Goal: Task Accomplishment & Management: Use online tool/utility

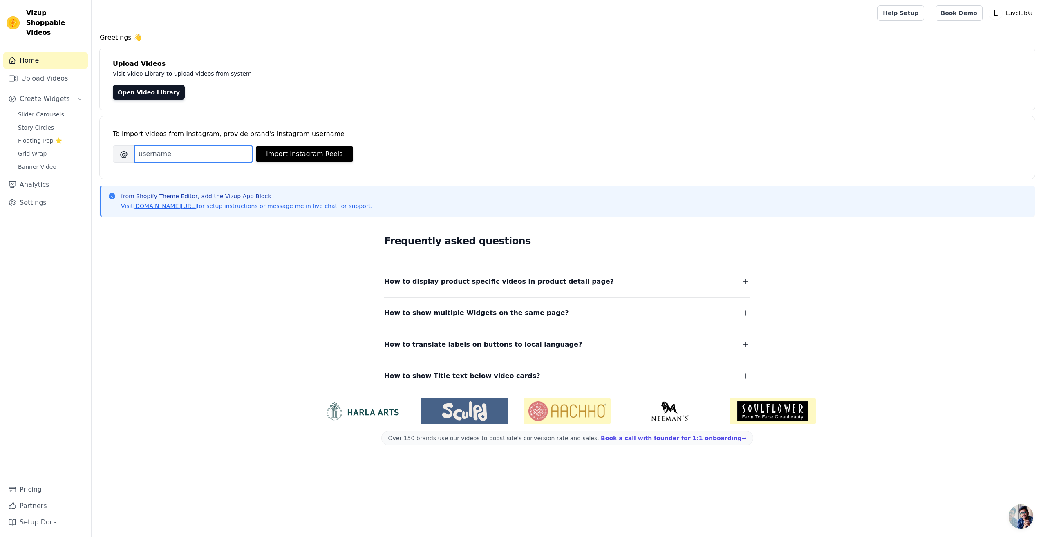
click at [184, 150] on input "Brand's Instagram Username" at bounding box center [194, 153] width 118 height 17
paste input "https://www.instagram.com/heyluvclub/"
type input "https://www.instagram.com/heyluvclub/"
click at [309, 154] on button "Import Instagram Reels" at bounding box center [304, 154] width 97 height 16
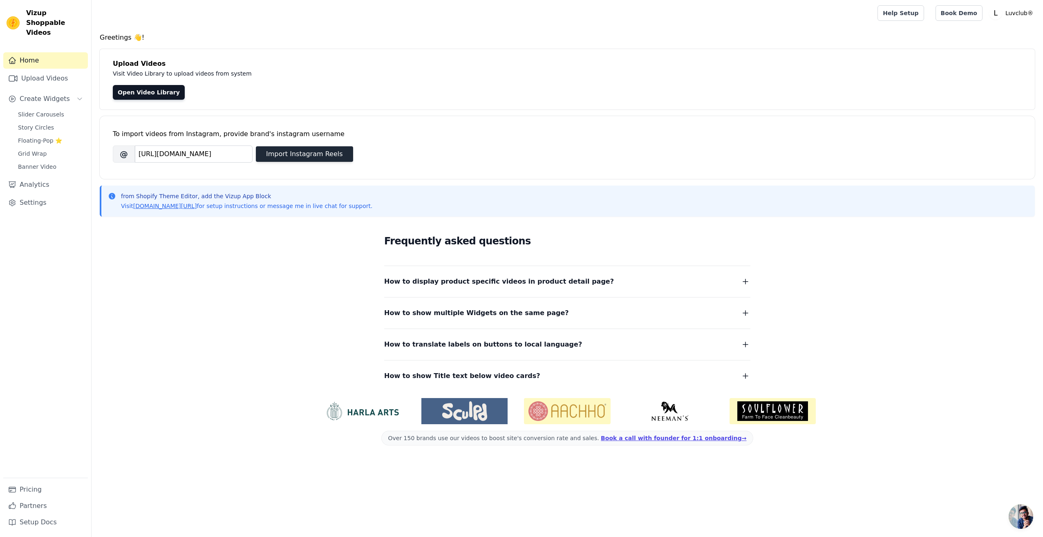
scroll to position [0, 0]
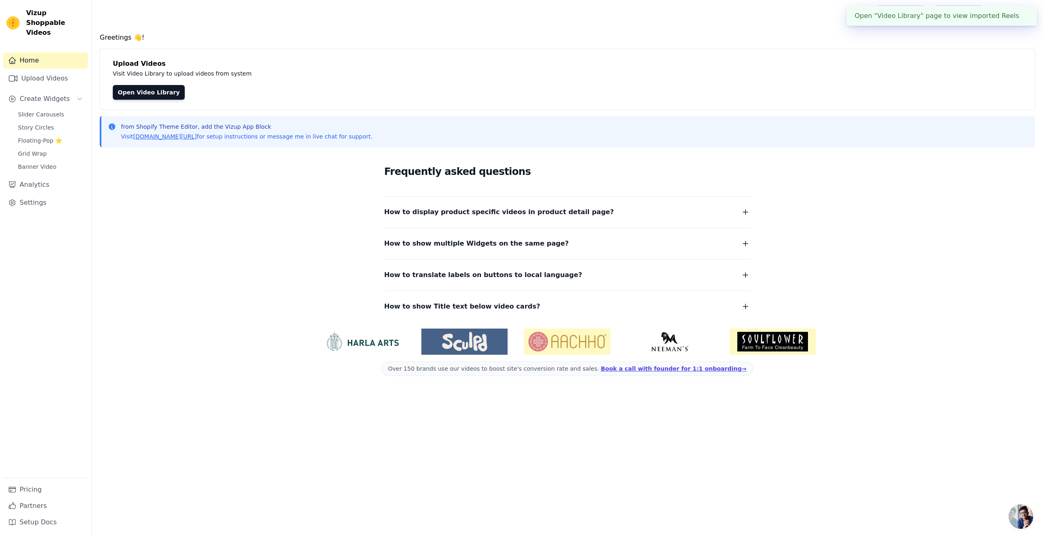
click at [740, 211] on button "How to display product specific videos in product detail page?" at bounding box center [567, 211] width 366 height 11
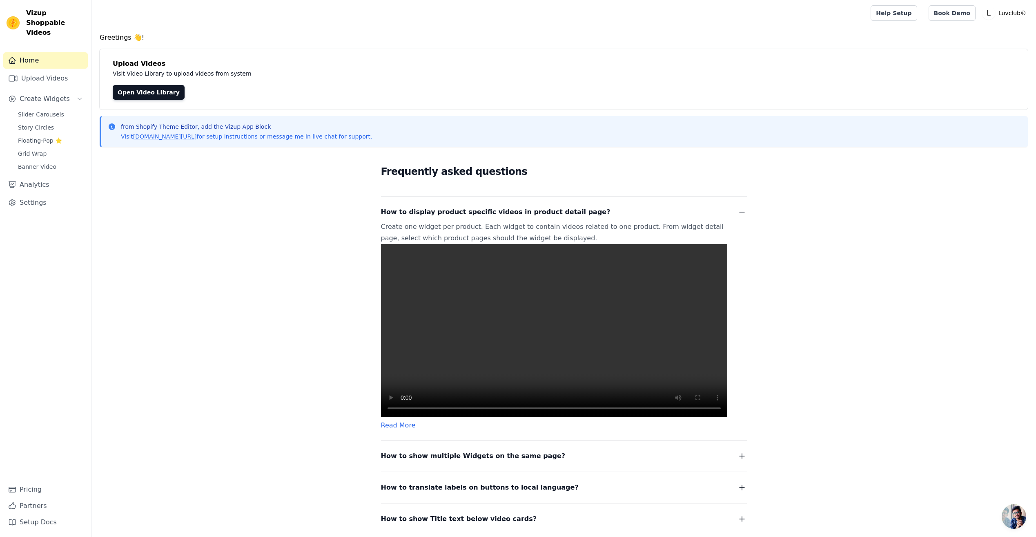
click at [485, 302] on video at bounding box center [554, 330] width 346 height 173
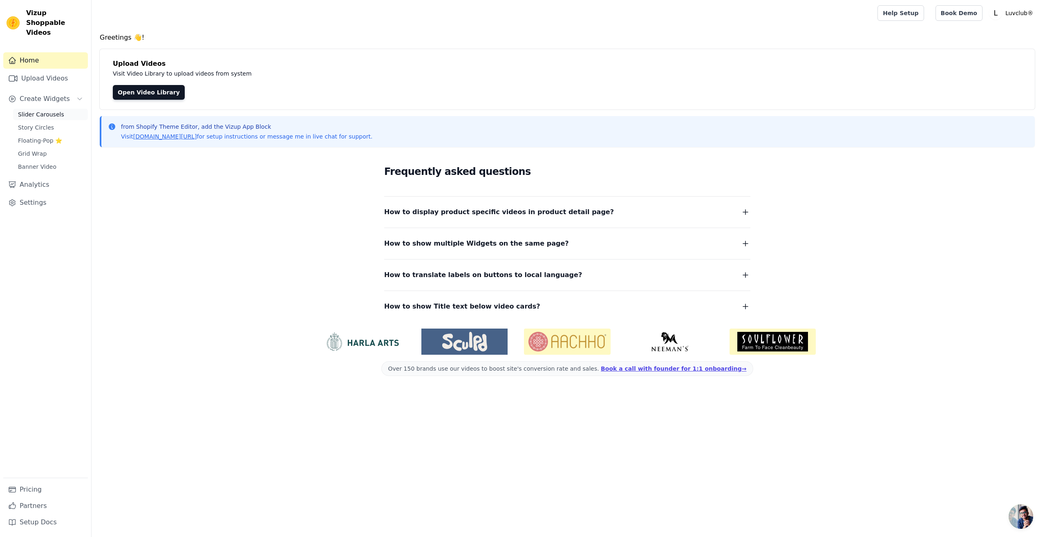
click at [30, 110] on span "Slider Carousels" at bounding box center [41, 114] width 46 height 8
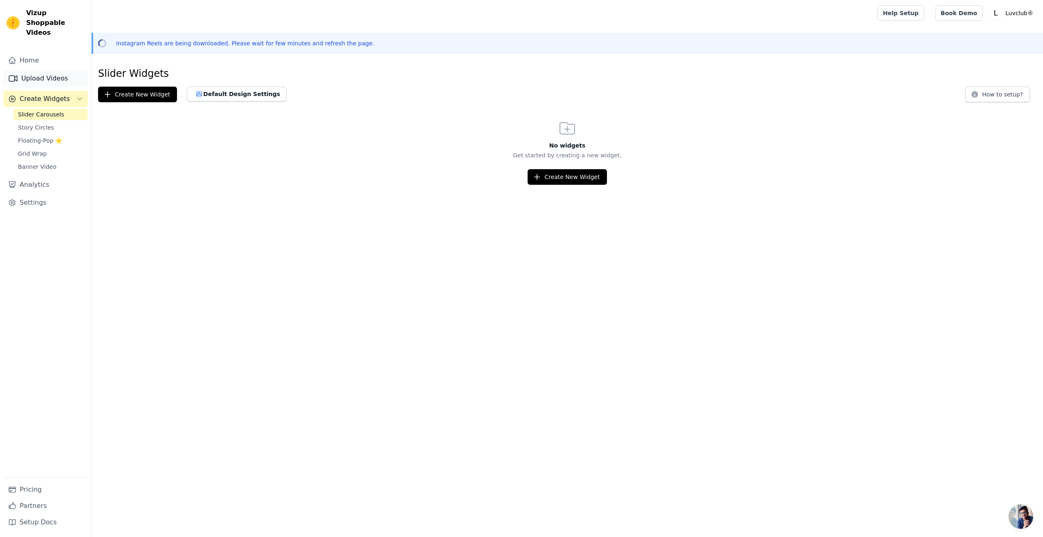
click at [51, 70] on link "Upload Videos" at bounding box center [45, 78] width 85 height 16
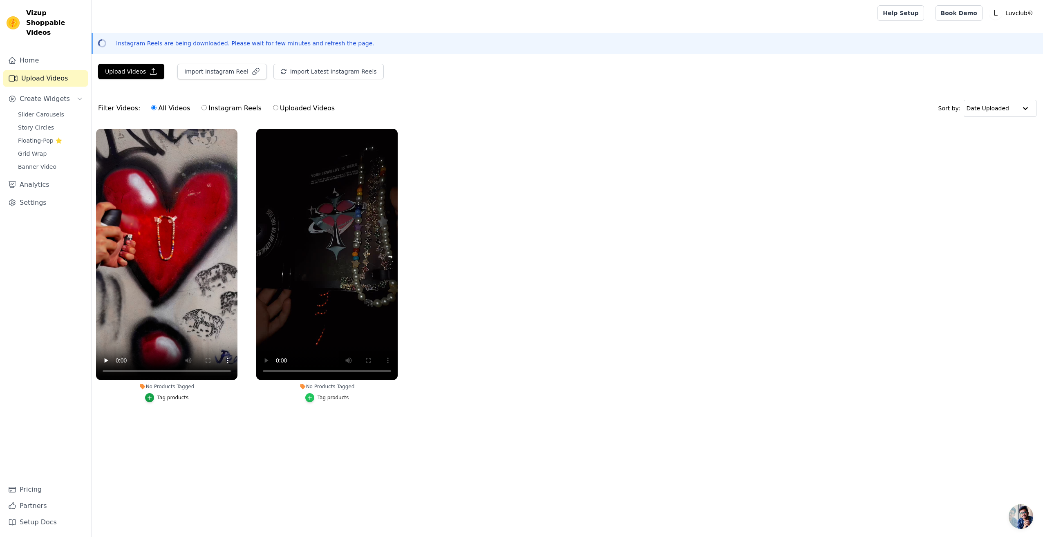
click at [314, 395] on div "button" at bounding box center [309, 397] width 9 height 9
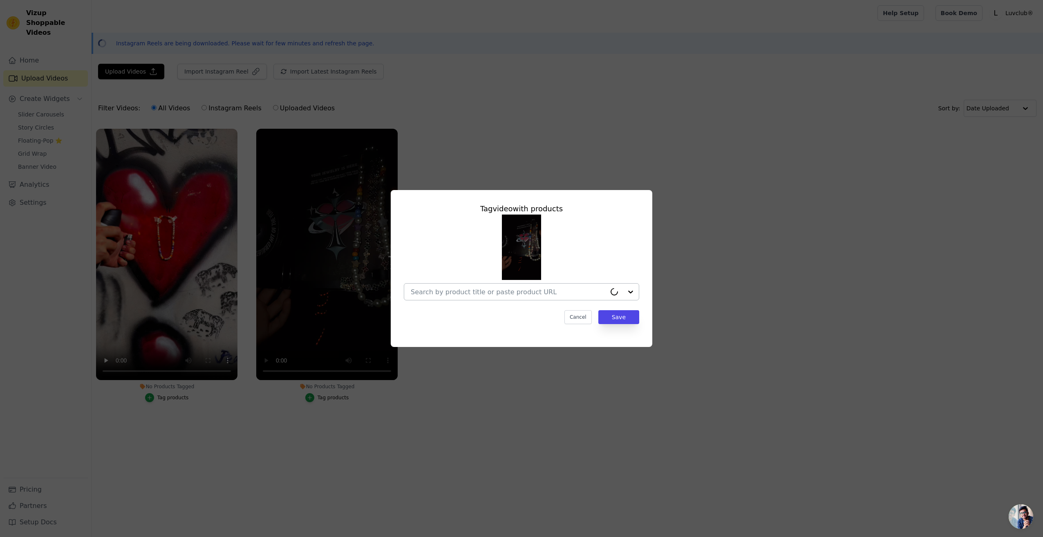
click at [455, 299] on div at bounding box center [508, 292] width 195 height 16
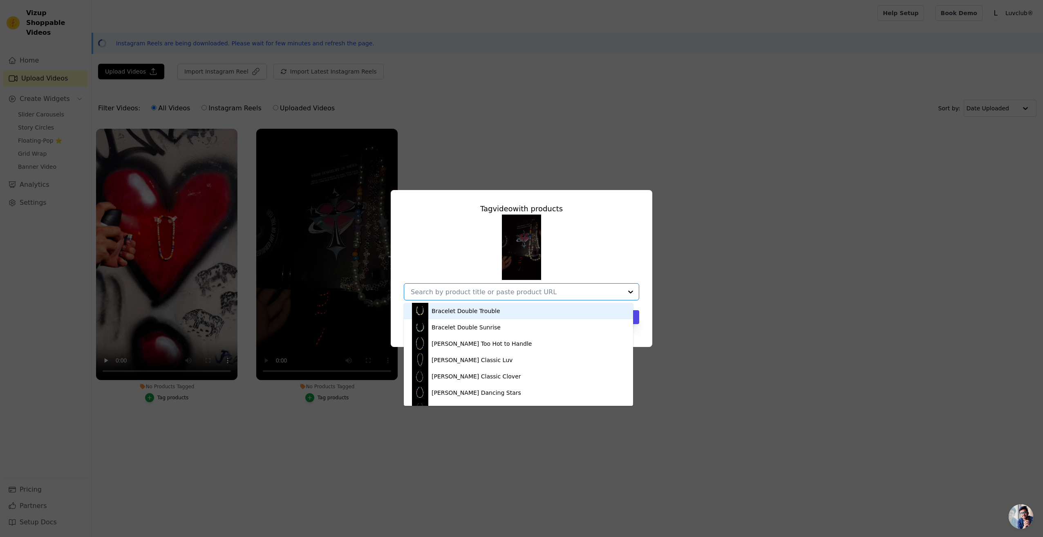
click at [475, 314] on div "Bracelet Double Trouble" at bounding box center [465, 311] width 69 height 8
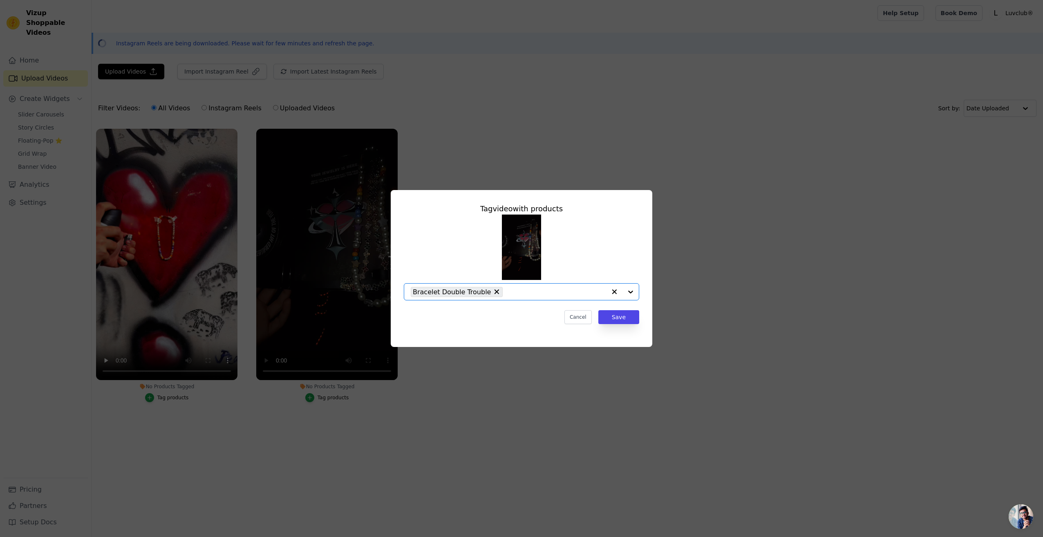
click at [632, 296] on div at bounding box center [622, 292] width 33 height 16
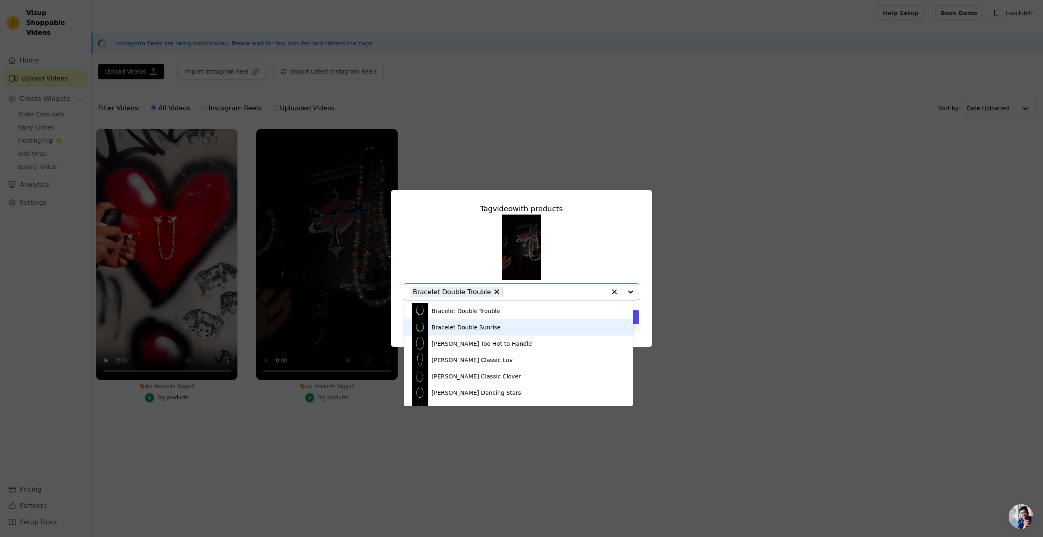
click at [497, 328] on div "Bracelet Double Sunrise" at bounding box center [518, 327] width 213 height 16
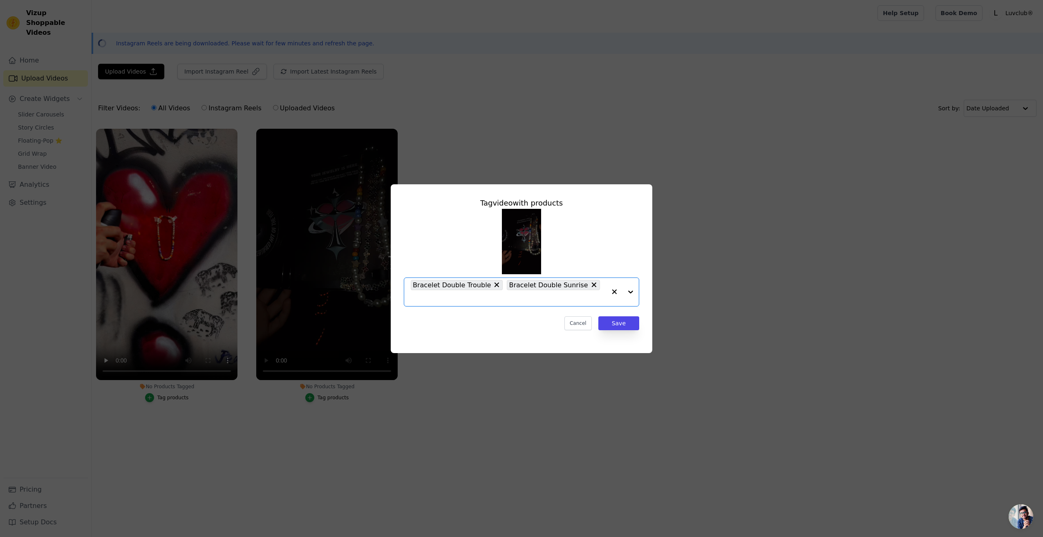
click at [631, 291] on div at bounding box center [622, 292] width 33 height 28
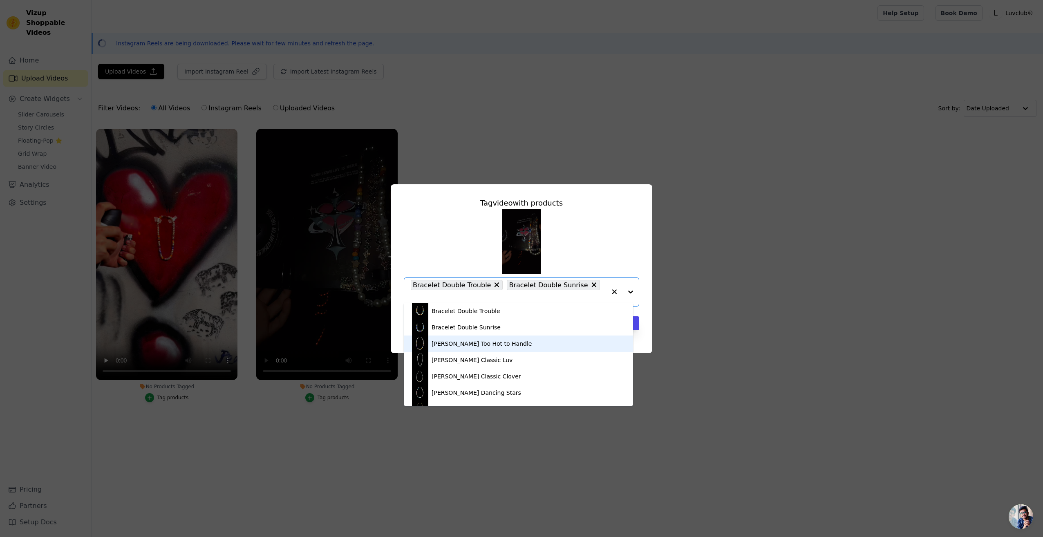
click at [545, 335] on div "Collier Too Hot to Handle" at bounding box center [518, 343] width 213 height 16
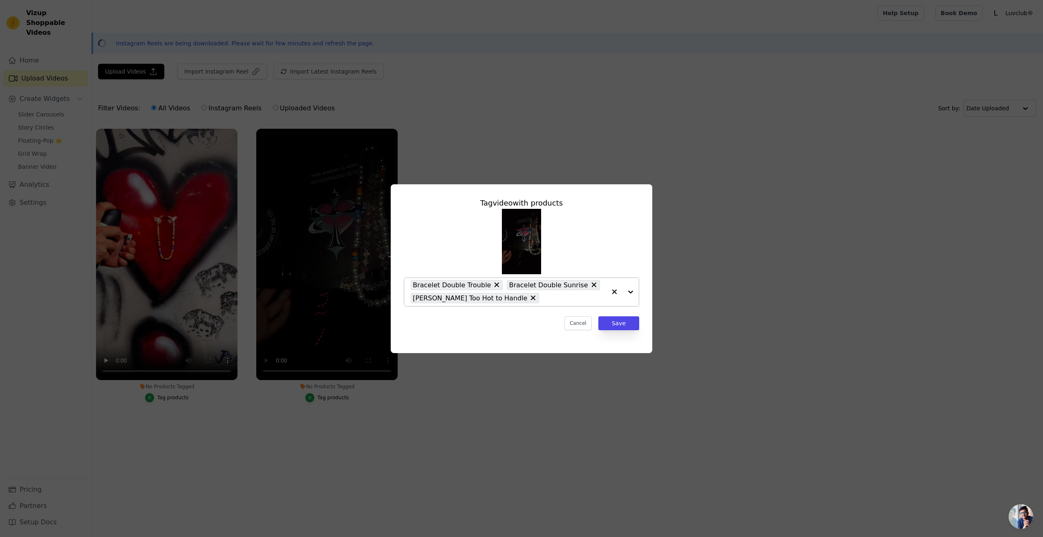
click at [632, 291] on div at bounding box center [622, 292] width 33 height 28
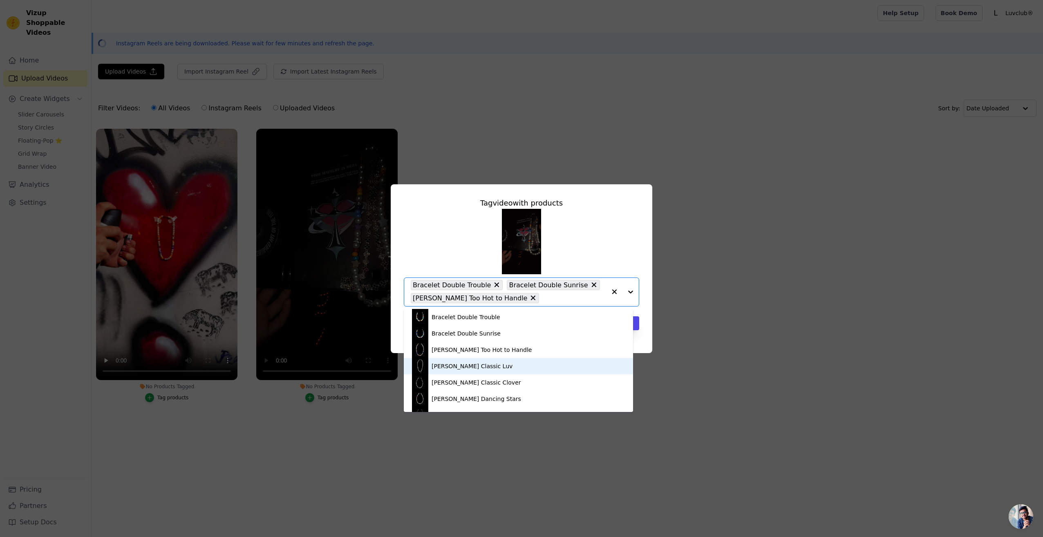
click at [486, 364] on div "Collier Classic Luv" at bounding box center [518, 366] width 213 height 16
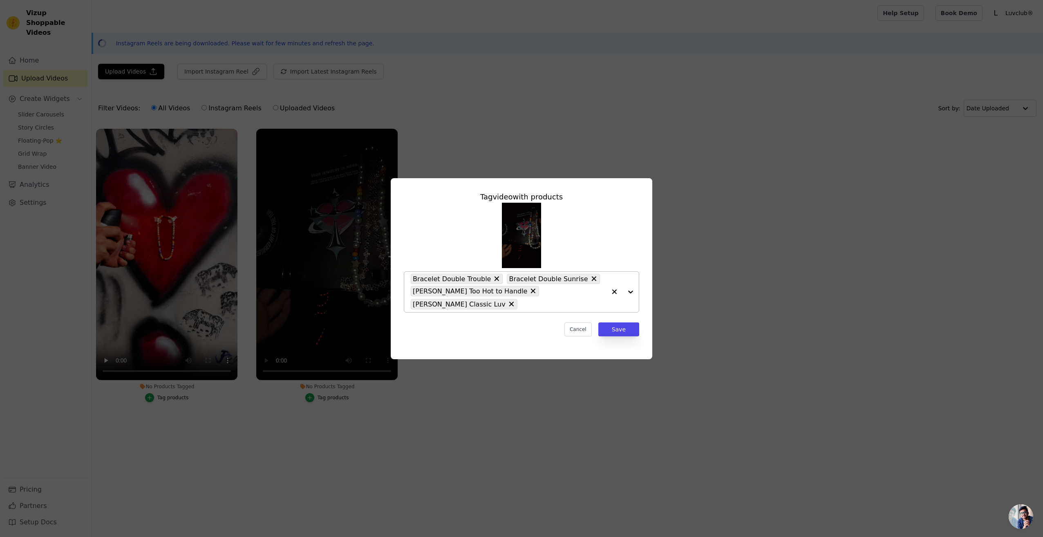
click at [630, 291] on div at bounding box center [622, 292] width 33 height 40
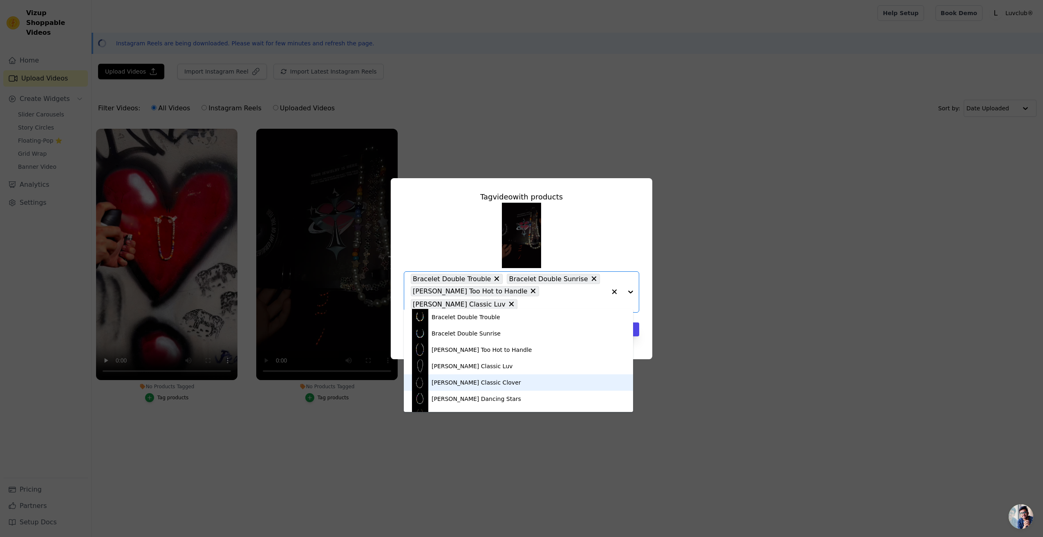
click at [502, 379] on div "Collier Classic Clover" at bounding box center [518, 382] width 213 height 16
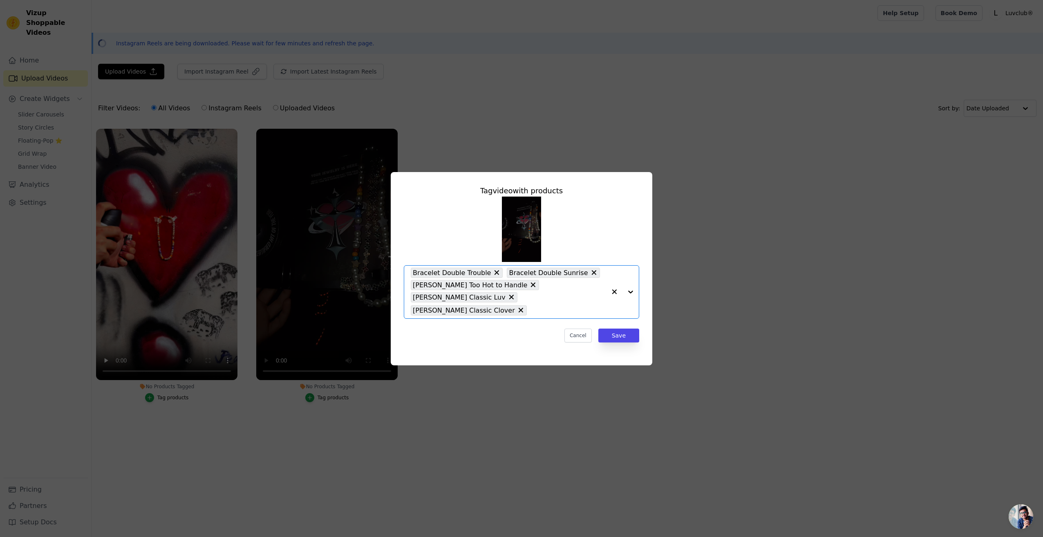
click at [636, 291] on div at bounding box center [622, 292] width 33 height 53
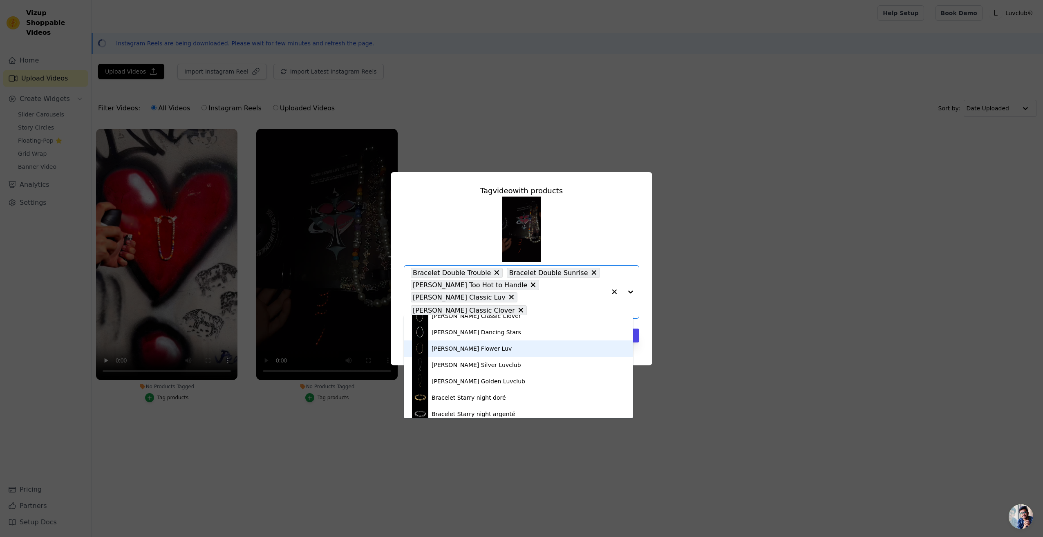
scroll to position [77, 0]
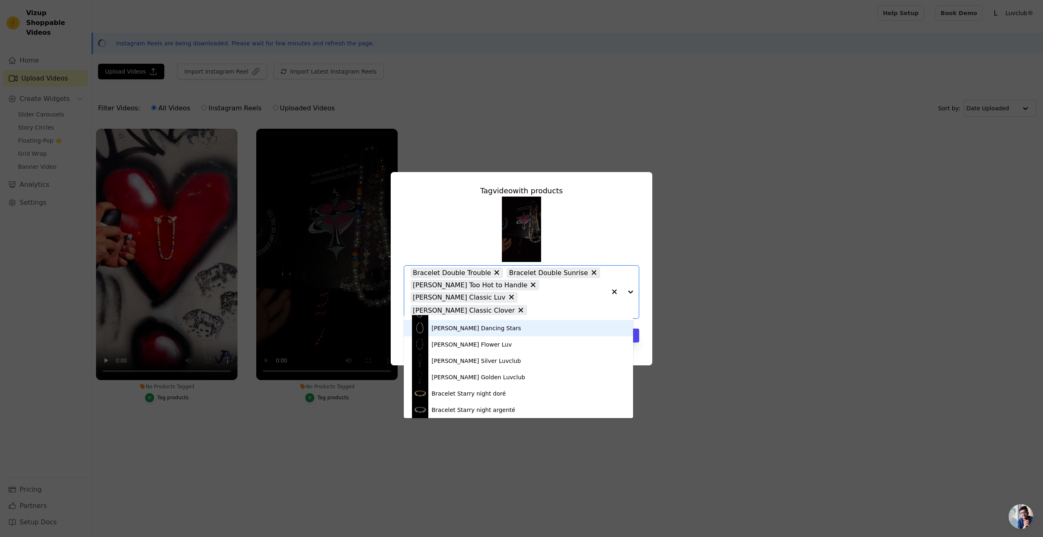
click at [484, 330] on div "Collier Dancing Stars" at bounding box center [518, 328] width 213 height 16
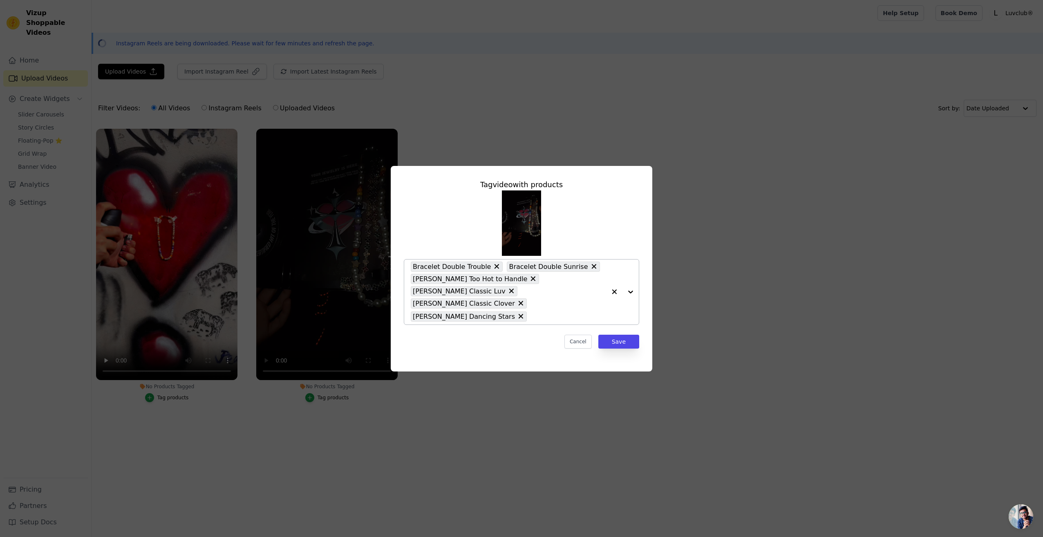
drag, startPoint x: 641, startPoint y: 290, endPoint x: 634, endPoint y: 292, distance: 6.7
click at [640, 290] on div "Tag video with products Bracelet Double Trouble Bracelet Double Sunrise Collier…" at bounding box center [521, 263] width 248 height 183
click at [633, 291] on div at bounding box center [622, 291] width 33 height 65
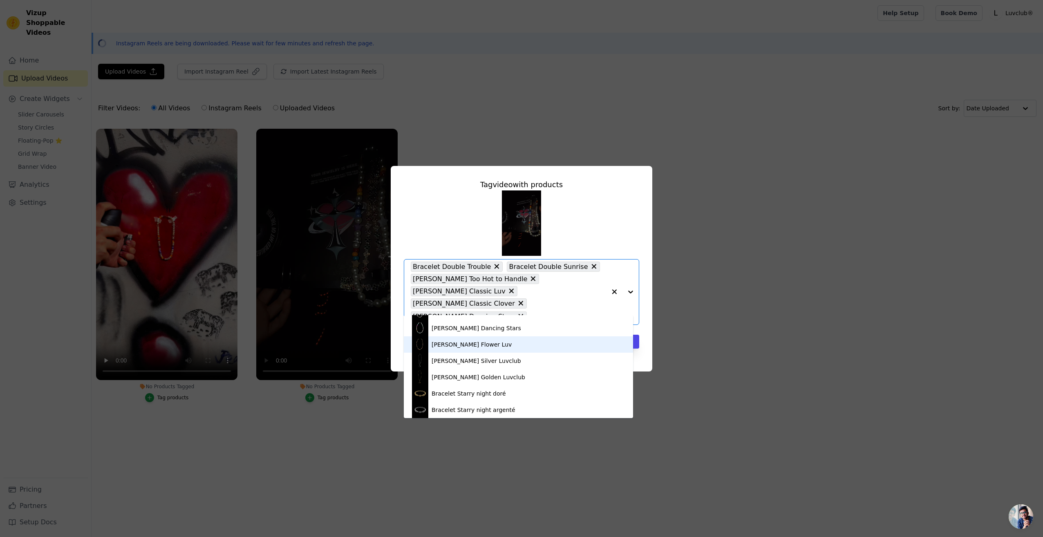
click at [484, 348] on div "Collier Flower Luv" at bounding box center [518, 344] width 213 height 16
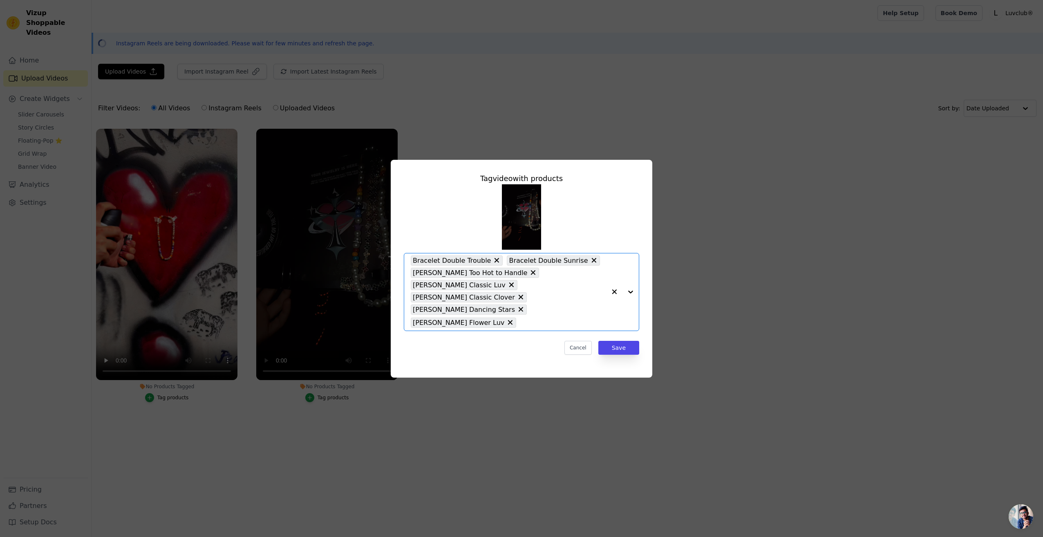
click at [630, 291] on div at bounding box center [622, 291] width 33 height 77
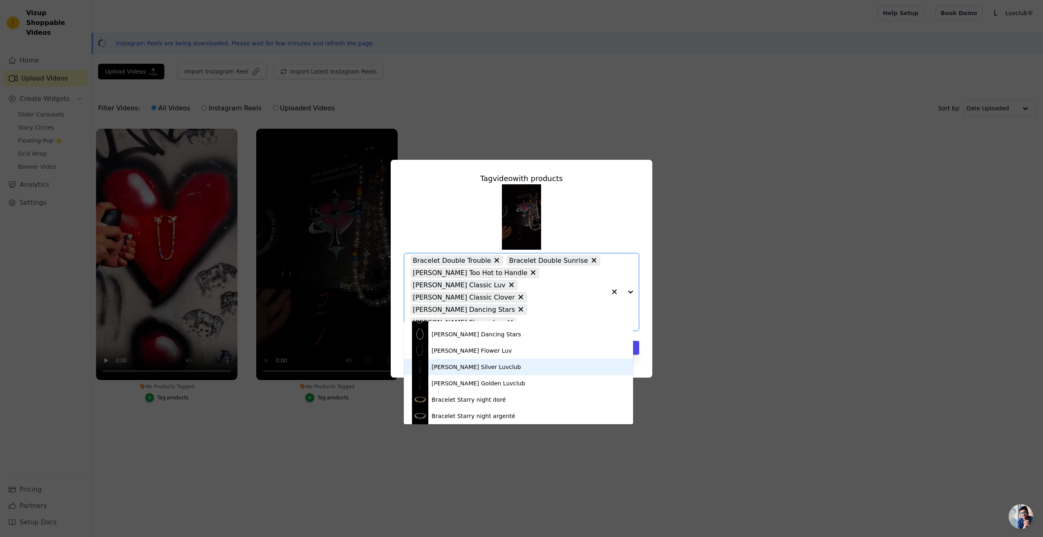
click at [480, 367] on div "Collier Silver Luvclub" at bounding box center [475, 367] width 89 height 8
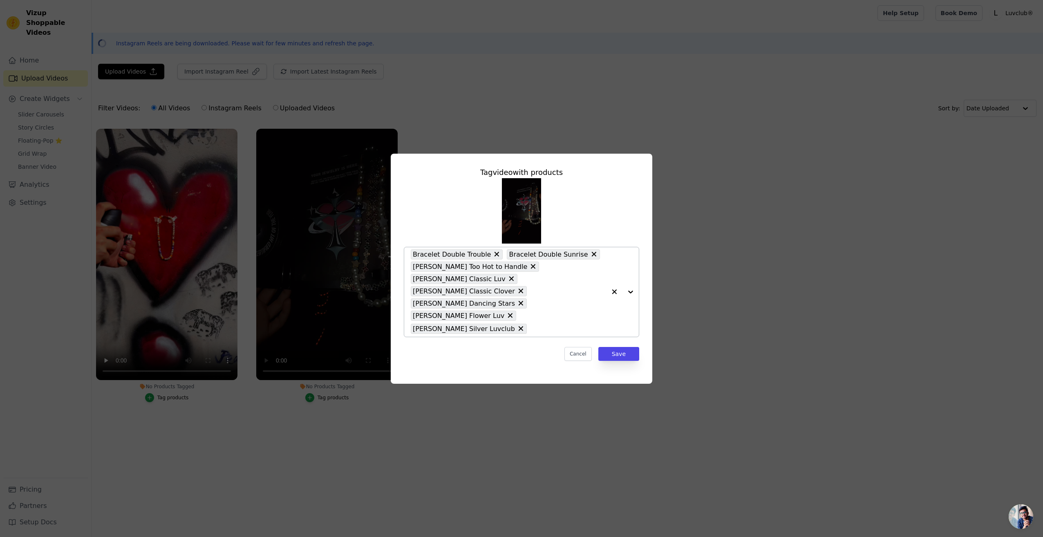
click at [633, 290] on div at bounding box center [622, 291] width 33 height 89
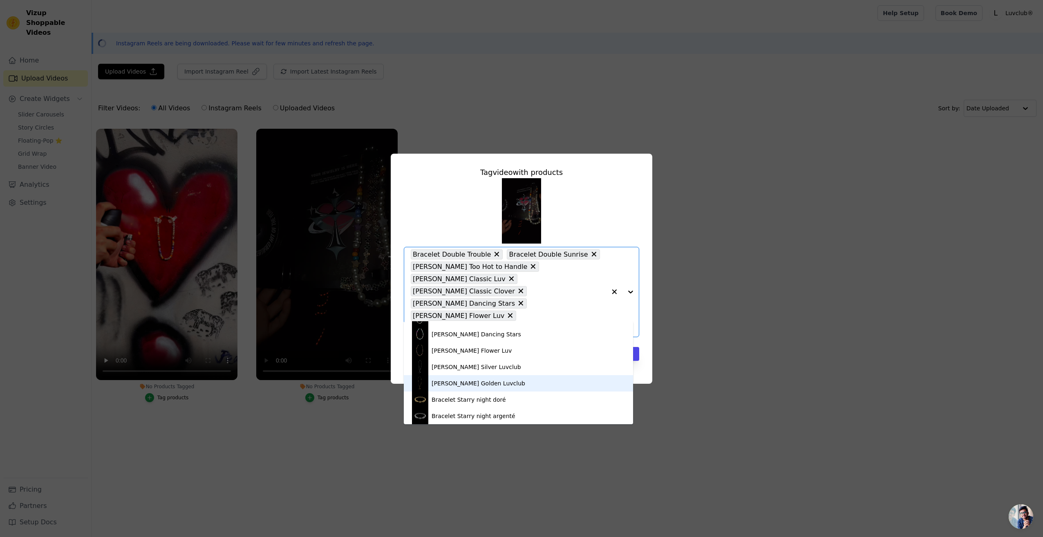
click at [484, 380] on div "Collier Golden Luvclub" at bounding box center [478, 383] width 94 height 8
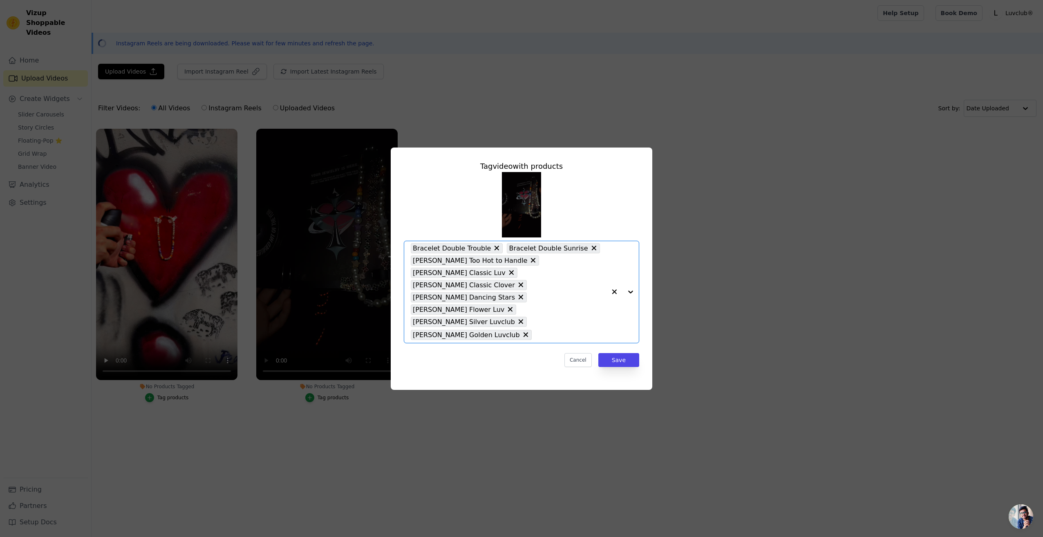
click at [632, 291] on div at bounding box center [622, 292] width 33 height 102
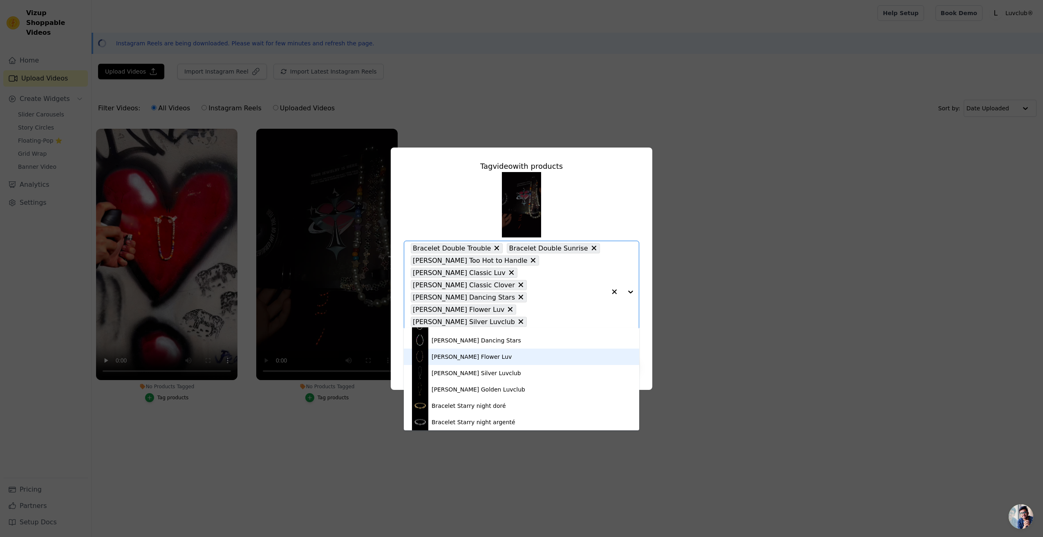
scroll to position [65, 0]
click at [614, 235] on div "Bracelet Double Trouble Bracelet Double Sunrise Collier Too Hot to Handle Colli…" at bounding box center [521, 257] width 235 height 171
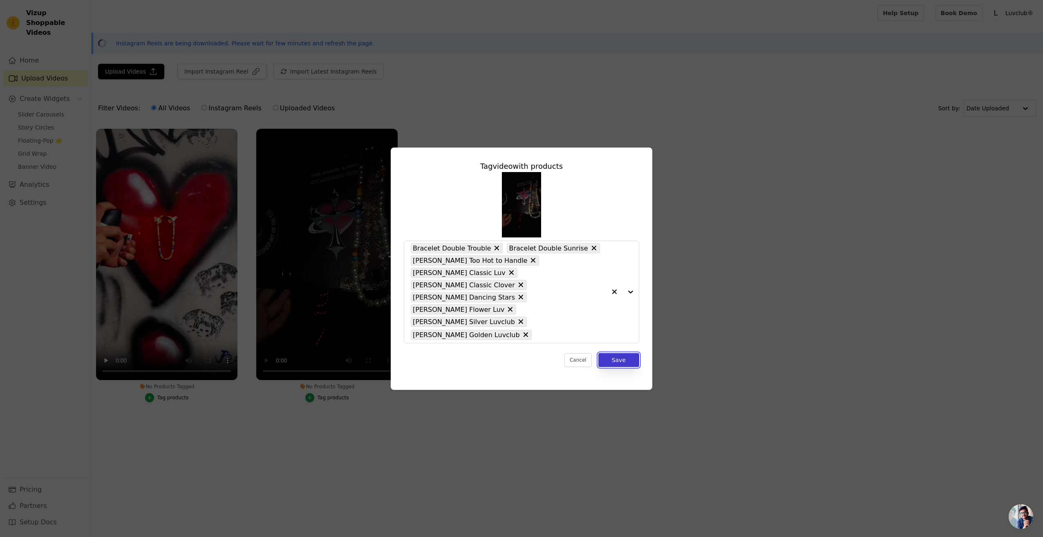
click at [620, 353] on button "Save" at bounding box center [618, 360] width 41 height 14
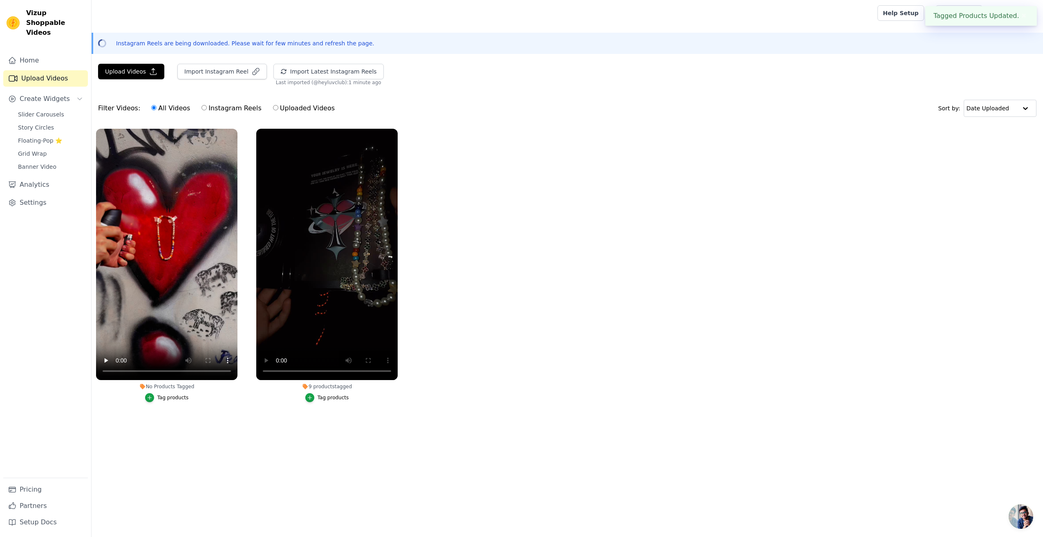
click at [174, 398] on div "Tag products" at bounding box center [172, 397] width 31 height 7
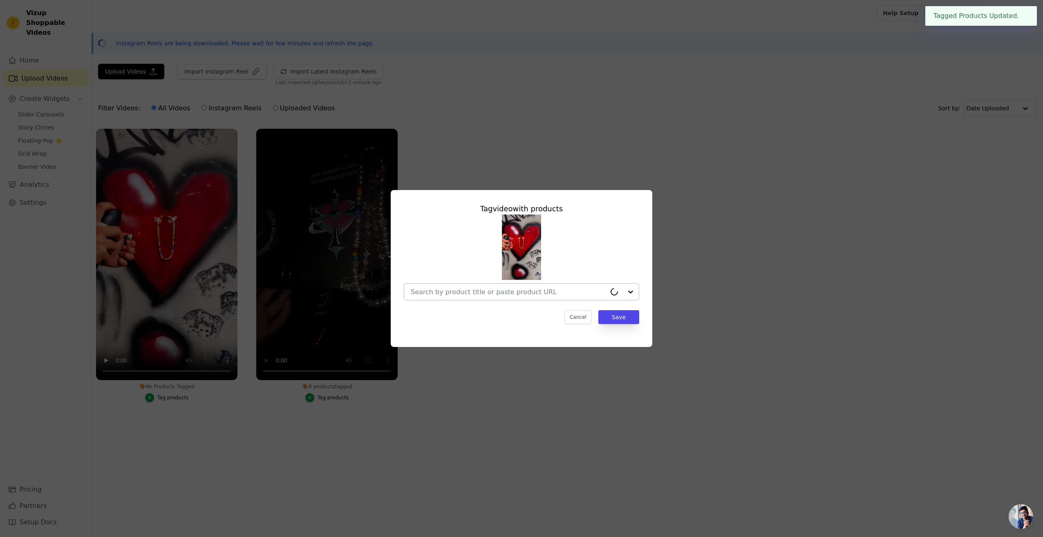
click at [541, 291] on input "No Products Tagged Tag video with products Cancel Save Tag products" at bounding box center [508, 292] width 195 height 8
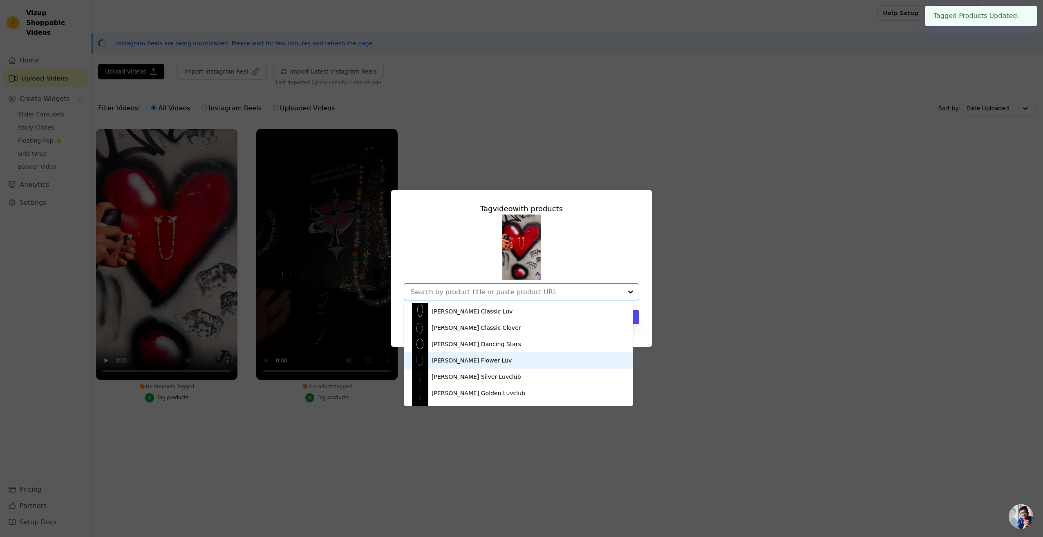
scroll to position [77, 0]
click at [483, 365] on div "Collier Golden Luvclub" at bounding box center [478, 365] width 94 height 8
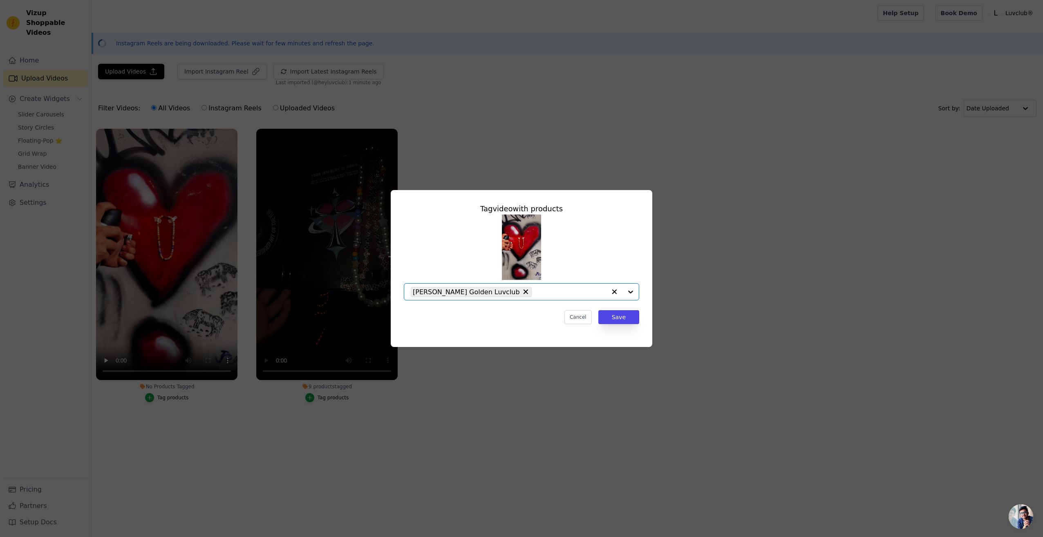
click at [544, 291] on input "No Products Tagged Tag video with products Option Collier Golden Luvclub, selec…" at bounding box center [571, 292] width 70 height 8
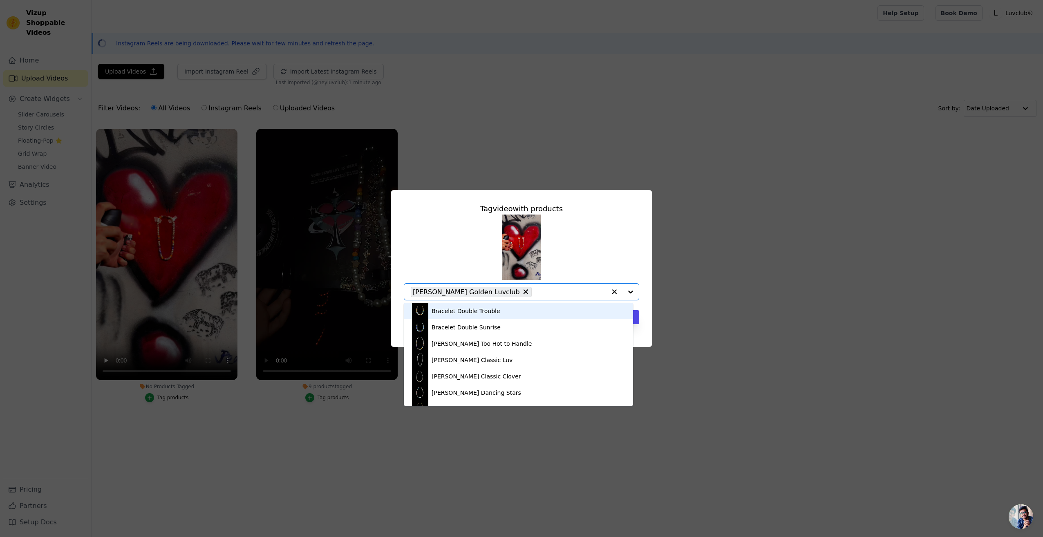
click at [521, 310] on div "Bracelet Double Trouble" at bounding box center [518, 311] width 213 height 16
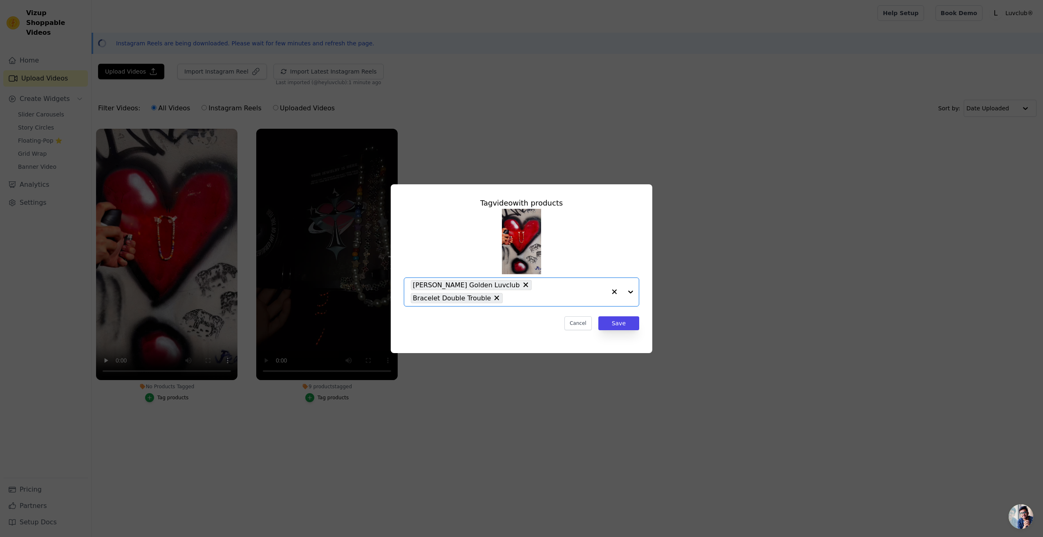
click at [612, 292] on icon "button" at bounding box center [614, 292] width 8 height 8
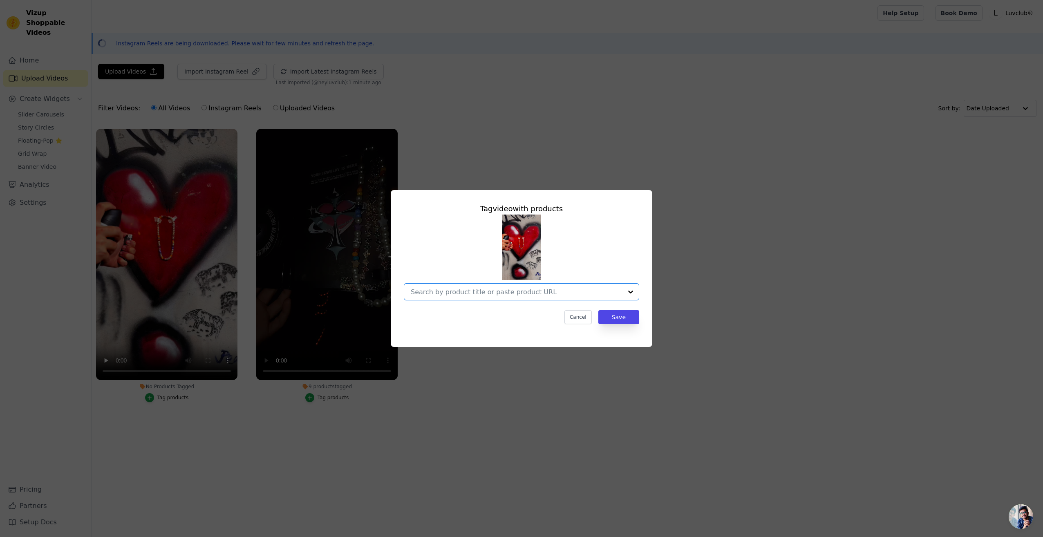
click at [620, 289] on input "No Products Tagged Tag video with products Option undefined, selected. Select i…" at bounding box center [517, 292] width 212 height 8
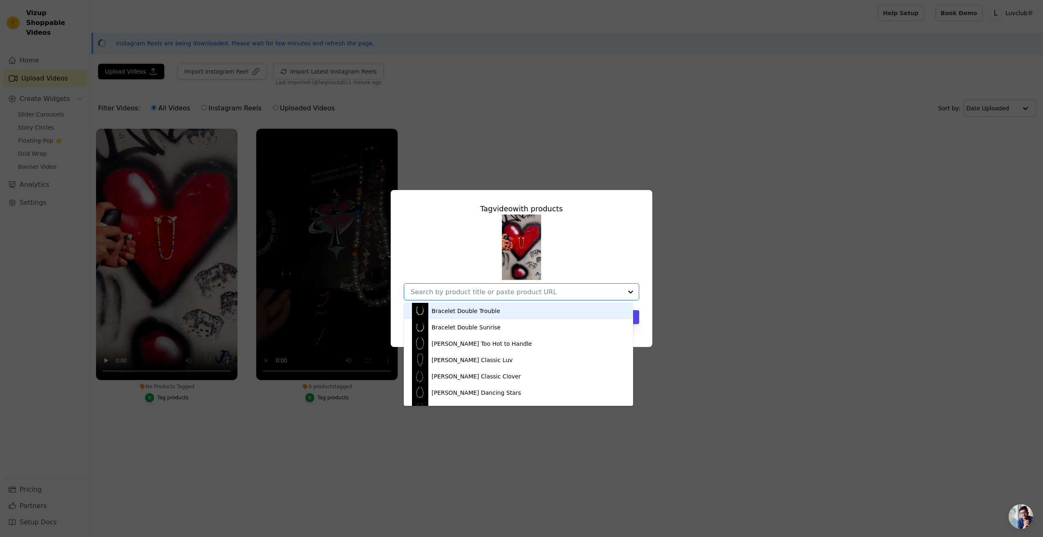
drag, startPoint x: 491, startPoint y: 316, endPoint x: 495, endPoint y: 315, distance: 4.2
click at [491, 316] on div "Bracelet Double Trouble" at bounding box center [518, 311] width 213 height 16
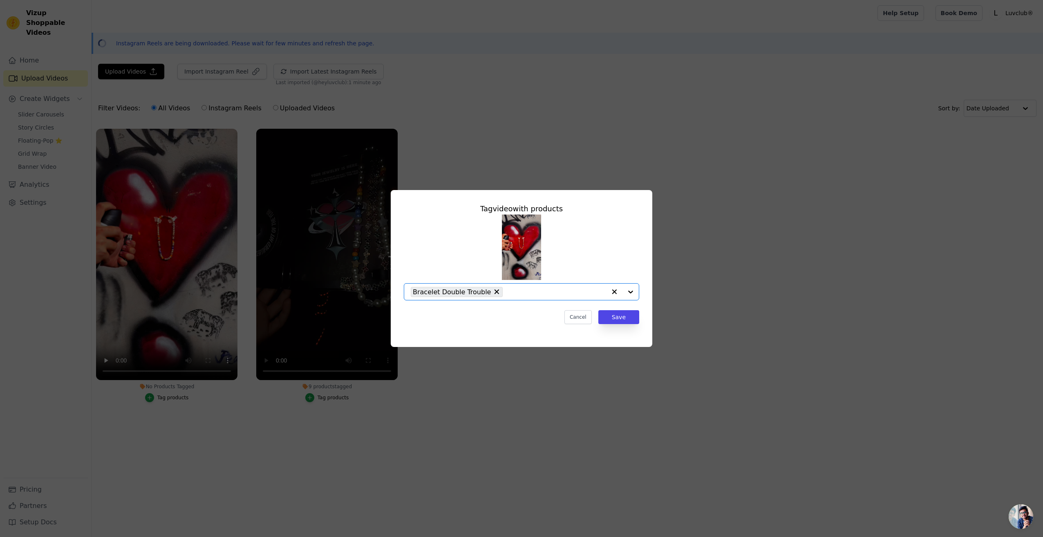
click at [596, 288] on input "No Products Tagged Tag video with products Option Bracelet Double Trouble, sele…" at bounding box center [556, 292] width 99 height 8
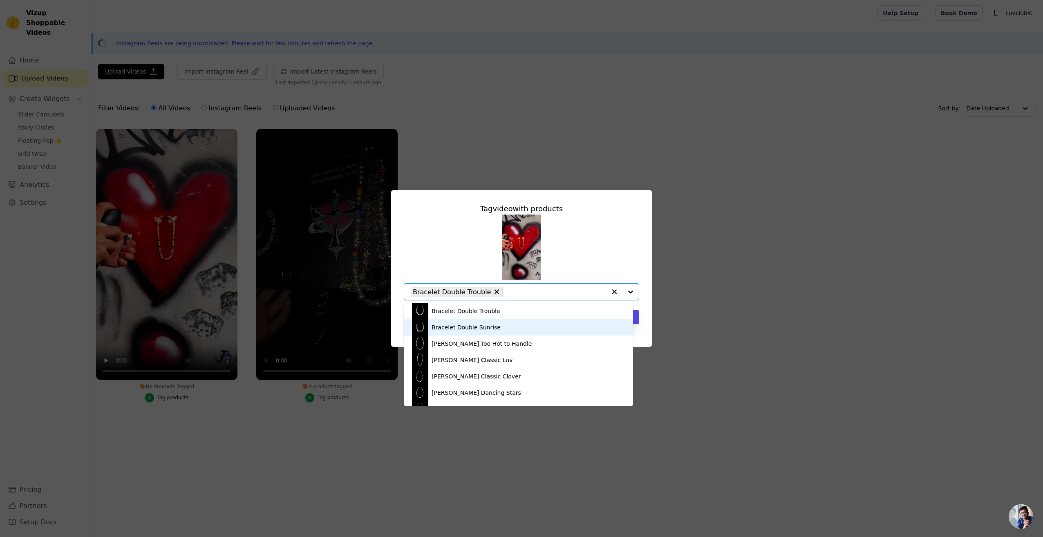
click at [516, 327] on div "Bracelet Double Sunrise" at bounding box center [518, 327] width 213 height 16
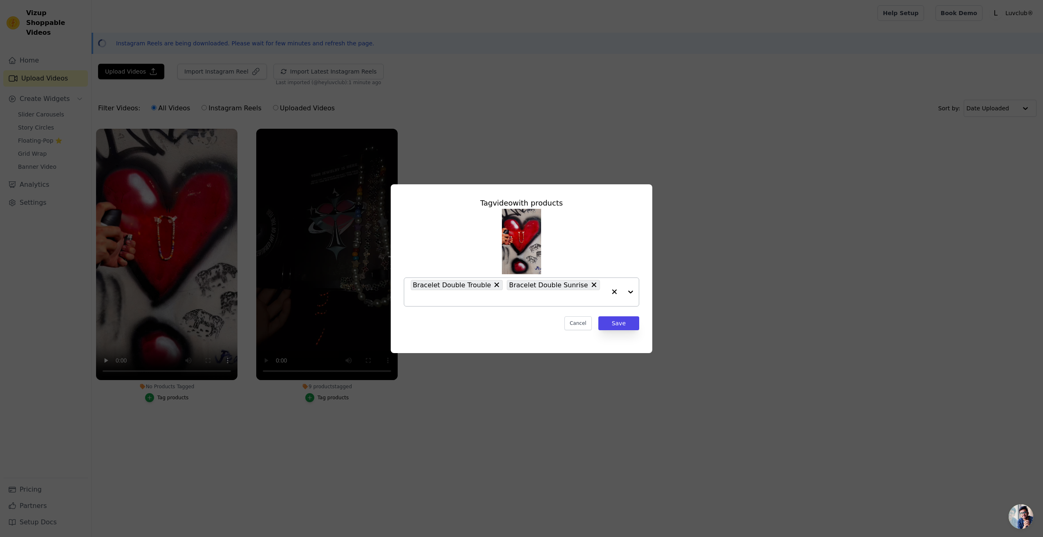
click at [581, 292] on div "Bracelet Double Trouble Bracelet Double Sunrise" at bounding box center [508, 292] width 195 height 28
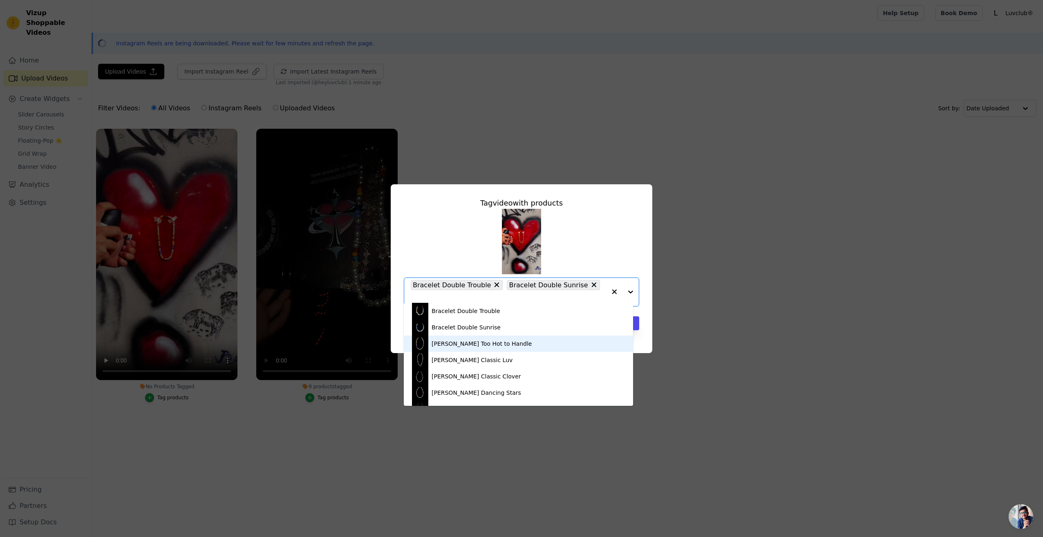
click at [514, 338] on div "Collier Too Hot to Handle" at bounding box center [518, 343] width 213 height 16
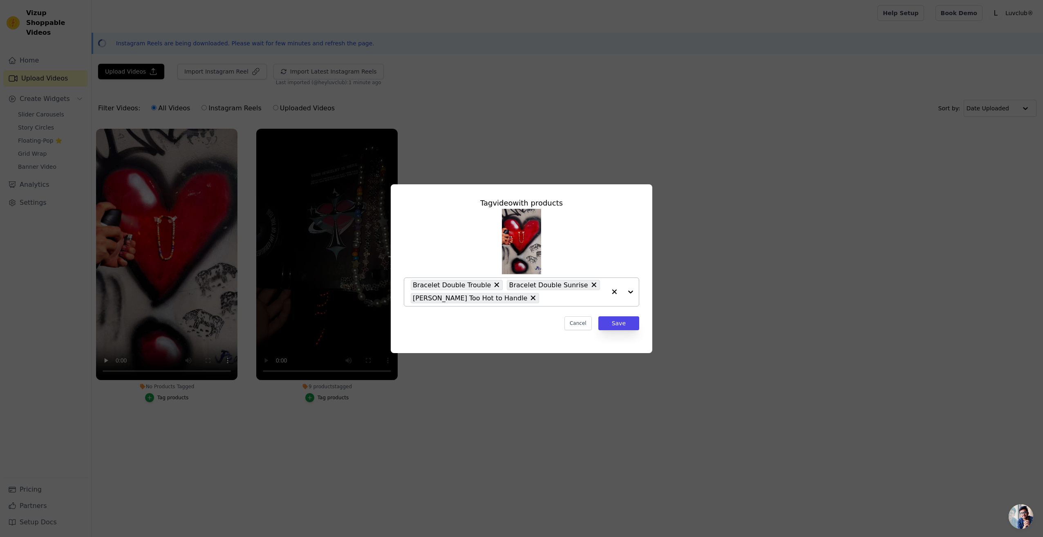
click at [591, 293] on div "Bracelet Double Trouble Bracelet Double Sunrise Collier Too Hot to Handle" at bounding box center [508, 292] width 195 height 28
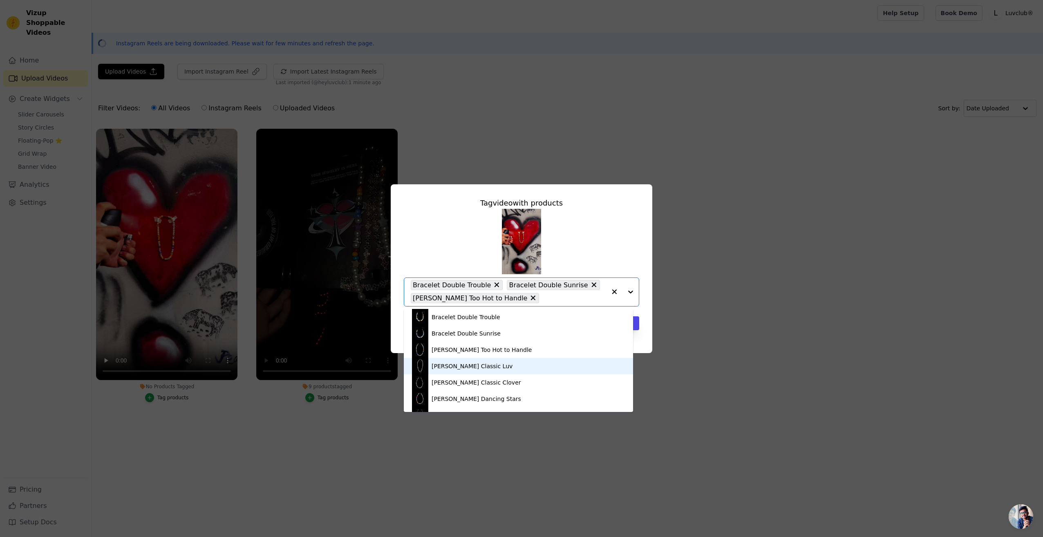
click at [496, 362] on div "Collier Classic Luv" at bounding box center [518, 366] width 213 height 16
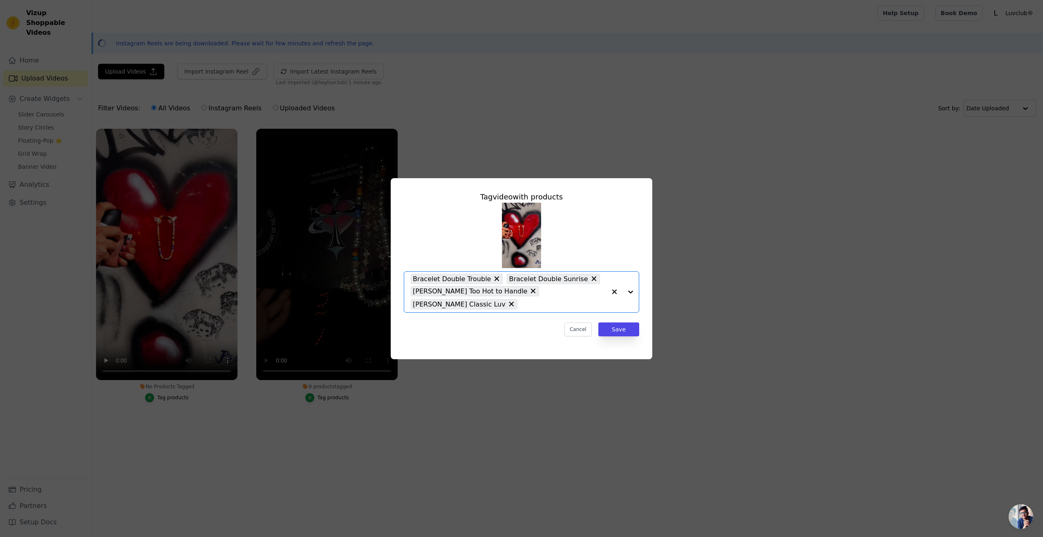
click at [596, 300] on input "No Products Tagged Tag video with products Option Bracelet Double Trouble, Brac…" at bounding box center [563, 304] width 85 height 8
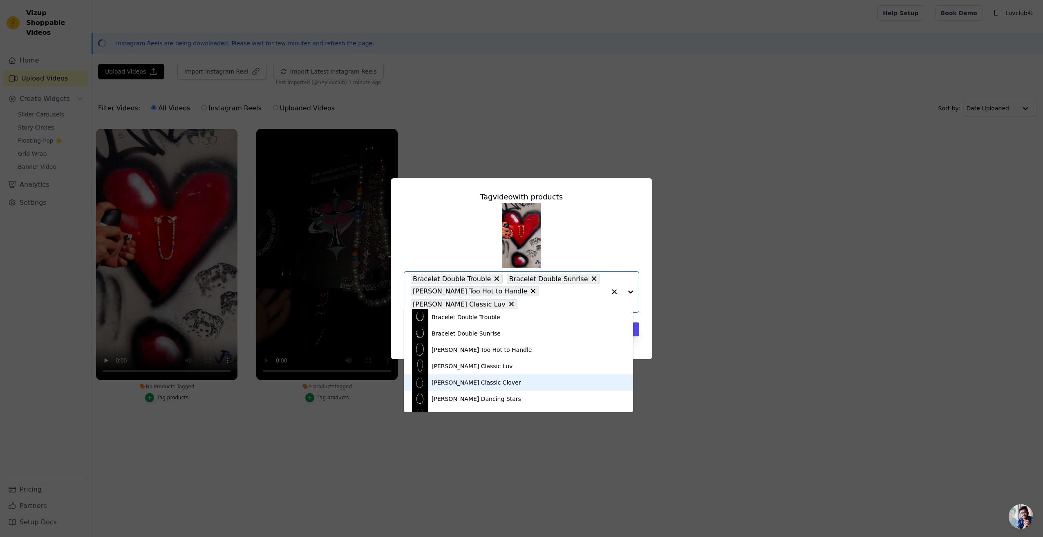
drag, startPoint x: 499, startPoint y: 380, endPoint x: 531, endPoint y: 355, distance: 40.1
click at [503, 375] on div "Collier Classic Clover" at bounding box center [518, 382] width 213 height 16
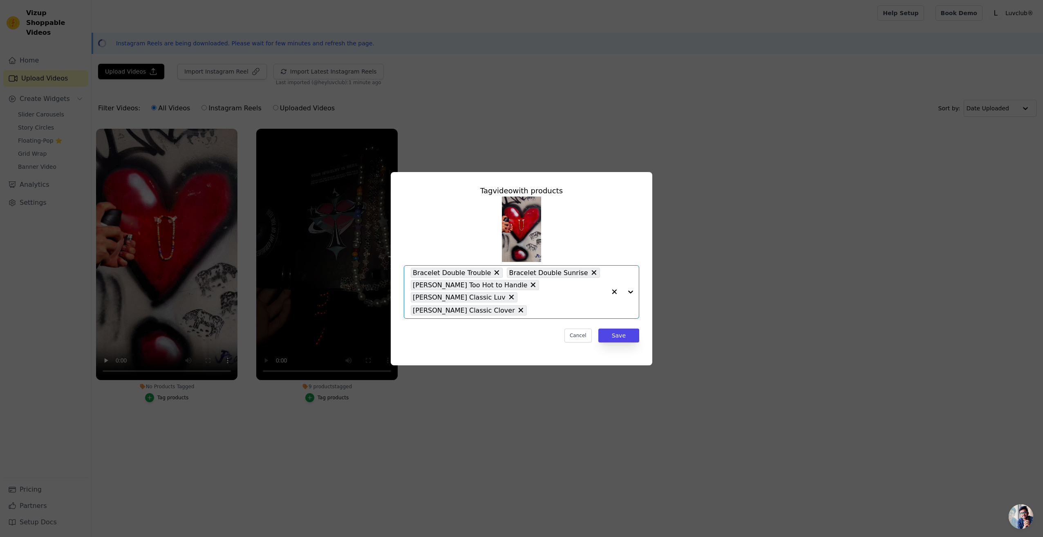
click at [583, 298] on div "Bracelet Double Trouble Bracelet Double Sunrise Collier Too Hot to Handle Colli…" at bounding box center [508, 292] width 195 height 53
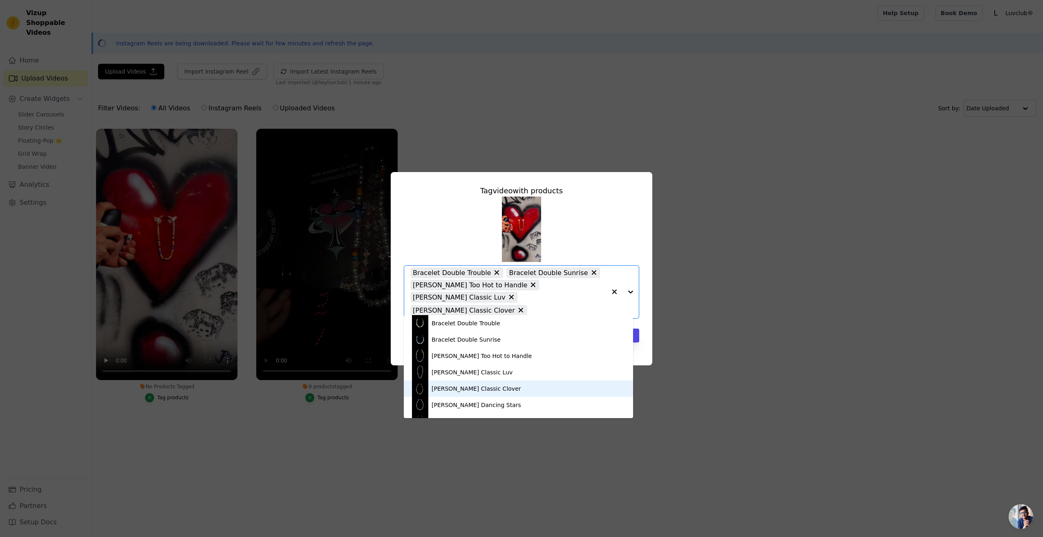
drag, startPoint x: 494, startPoint y: 390, endPoint x: 590, endPoint y: 318, distance: 119.3
click at [496, 384] on div "Collier Classic Clover" at bounding box center [518, 388] width 213 height 16
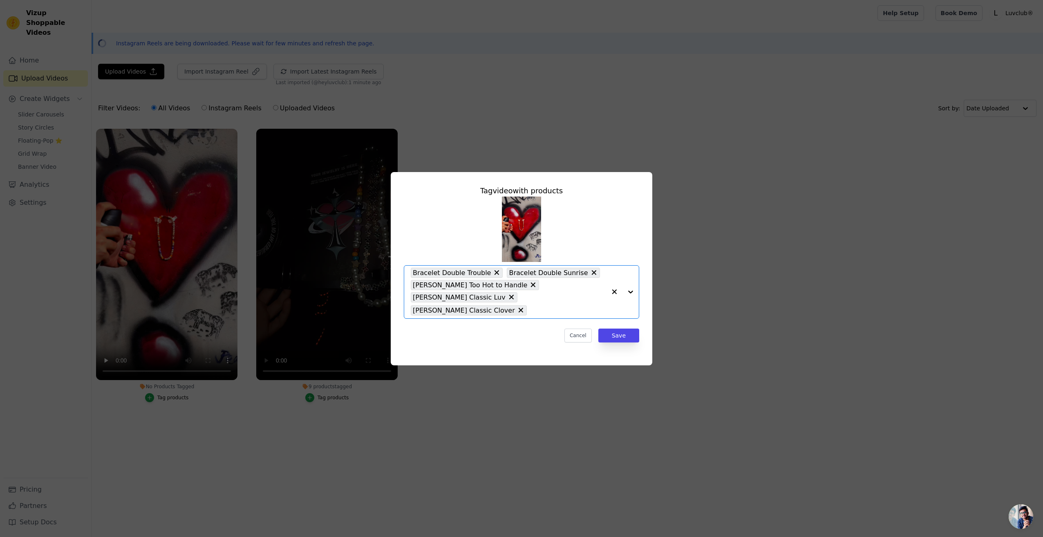
click at [590, 307] on input "No Products Tagged Tag video with products Option Bracelet Double Trouble, Brac…" at bounding box center [568, 310] width 75 height 8
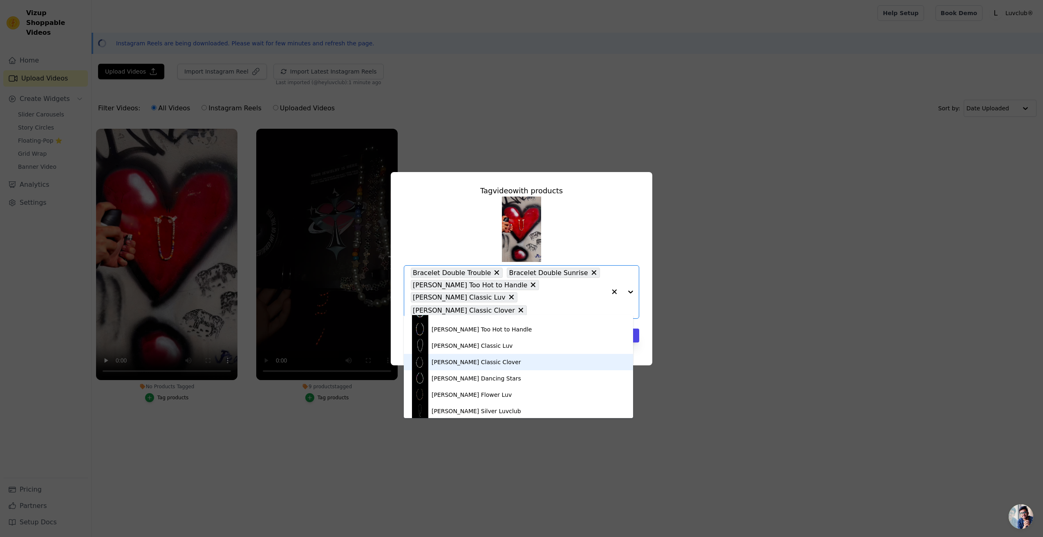
scroll to position [41, 0]
click at [484, 365] on div "Collier Dancing Stars" at bounding box center [518, 364] width 213 height 16
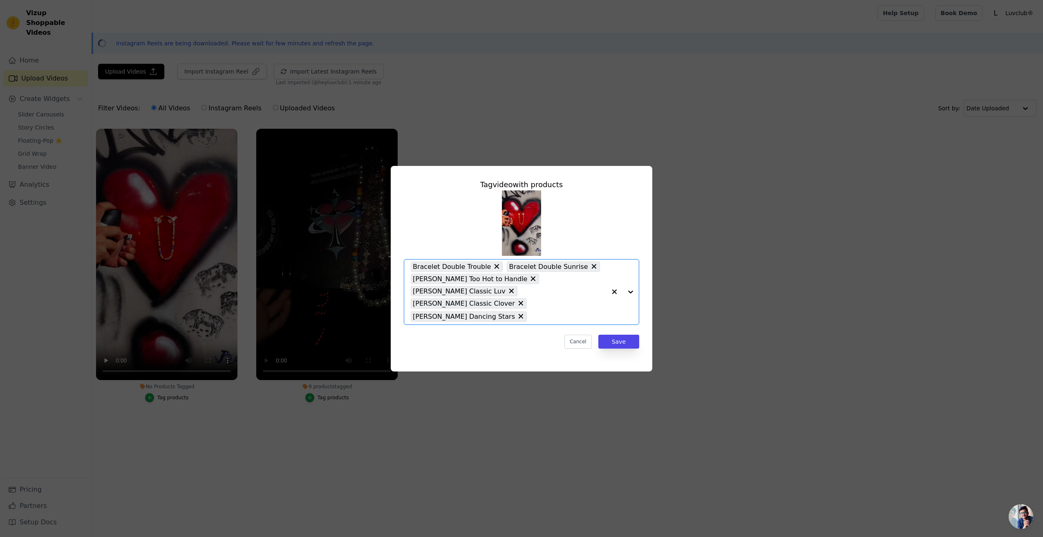
click at [581, 313] on input "No Products Tagged Tag video with products Option Bracelet Double Trouble, Brac…" at bounding box center [568, 317] width 75 height 8
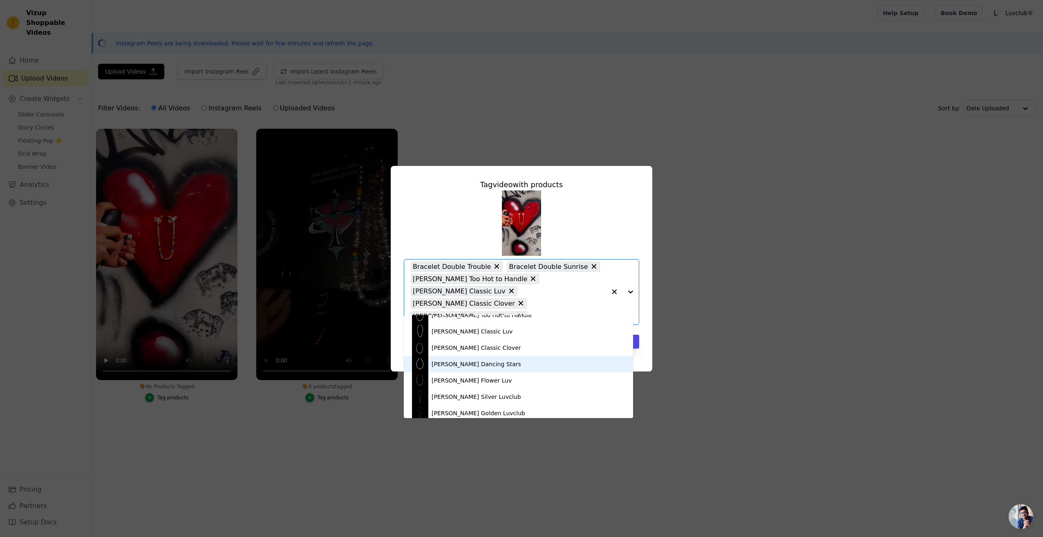
click at [480, 359] on div "Collier Dancing Stars" at bounding box center [518, 364] width 213 height 16
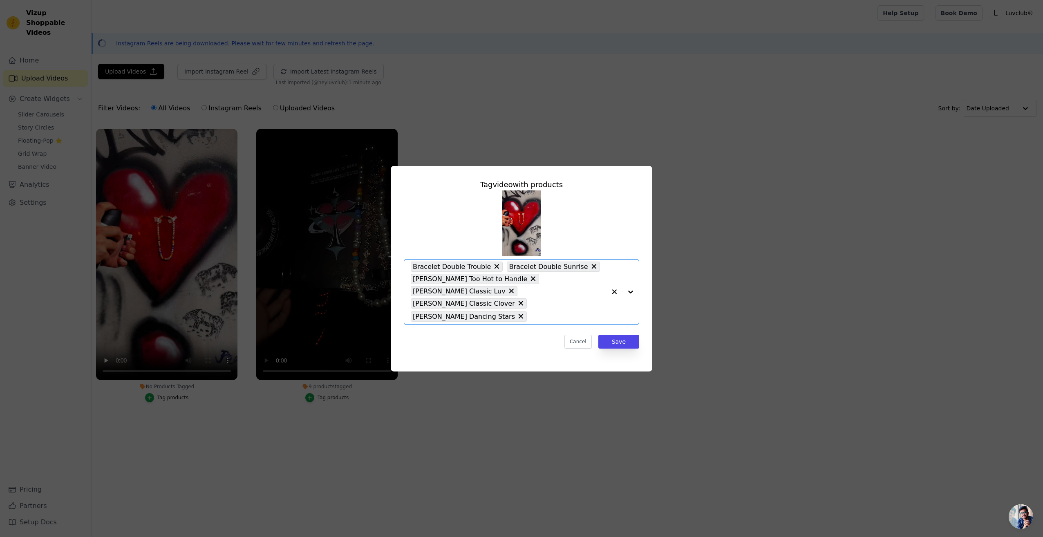
click at [594, 298] on div "Bracelet Double Trouble Bracelet Double Sunrise Collier Too Hot to Handle Colli…" at bounding box center [508, 291] width 195 height 65
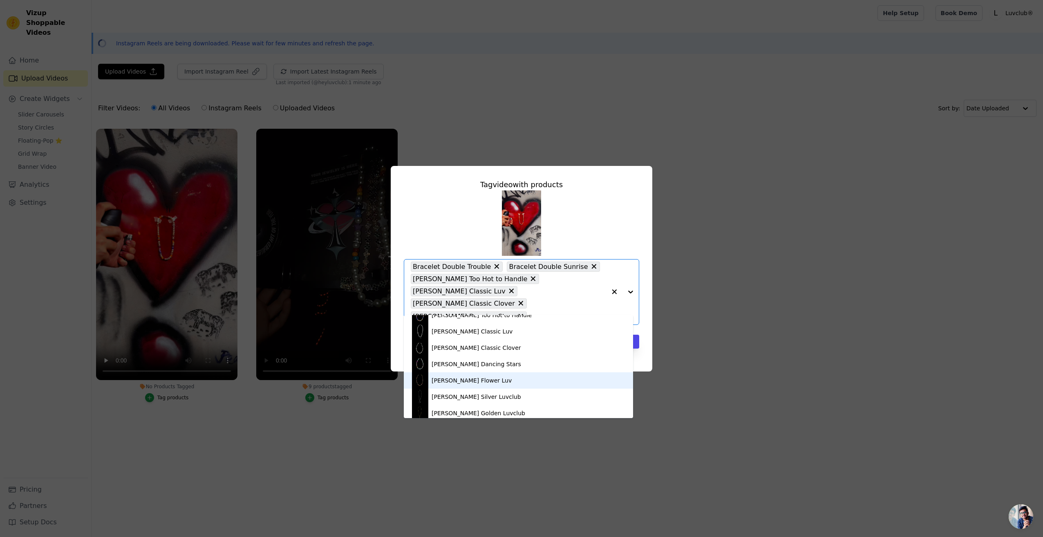
scroll to position [77, 0]
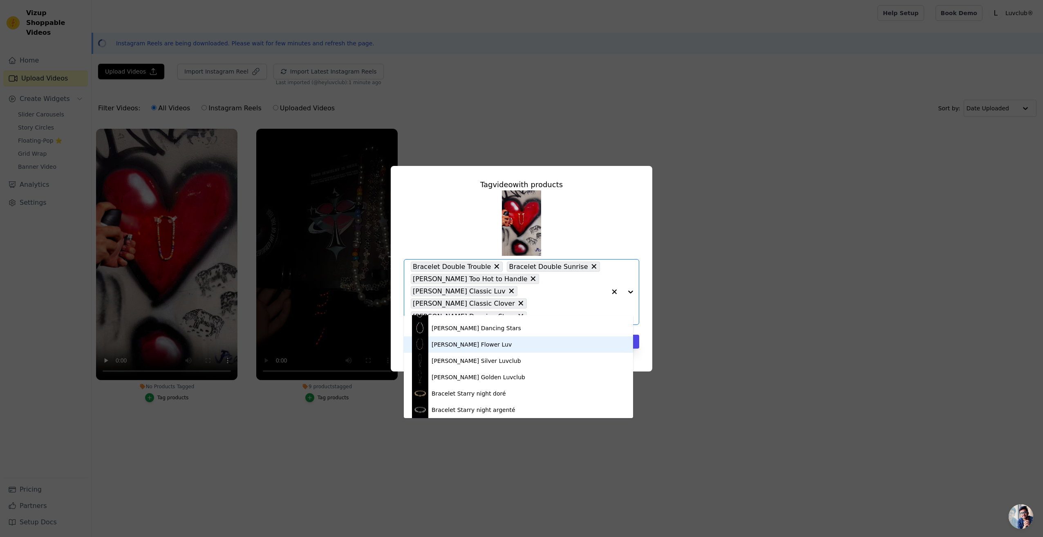
click at [482, 347] on div "Collier Flower Luv" at bounding box center [518, 344] width 213 height 16
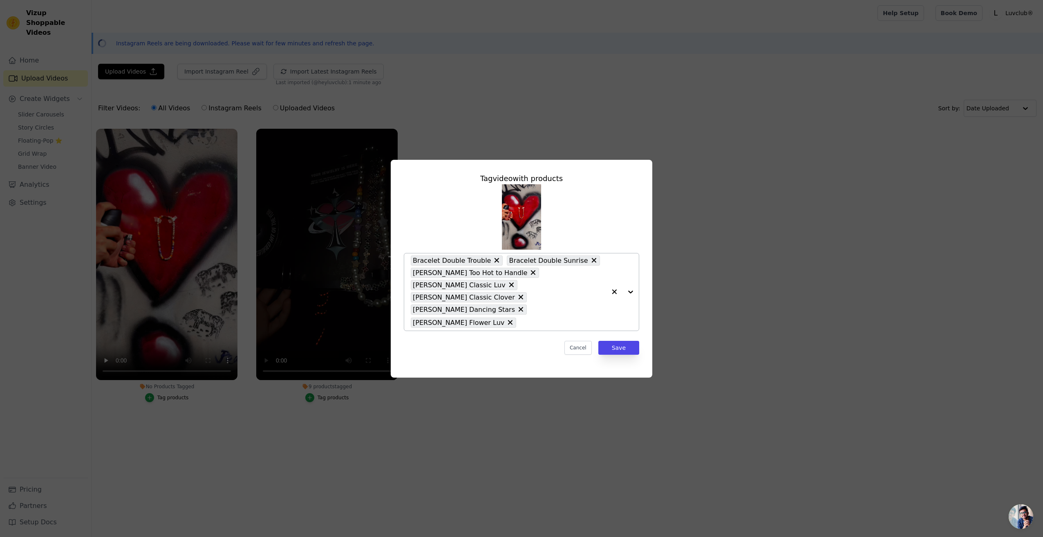
click at [581, 304] on div "Bracelet Double Trouble Bracelet Double Sunrise Collier Too Hot to Handle Colli…" at bounding box center [508, 291] width 195 height 77
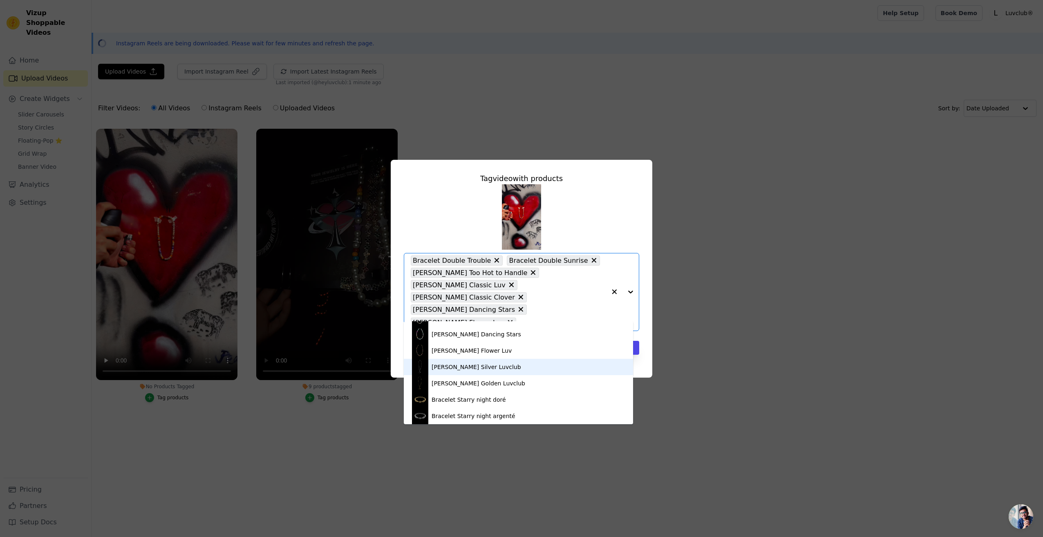
click at [489, 368] on div "Collier Silver Luvclub" at bounding box center [518, 367] width 213 height 16
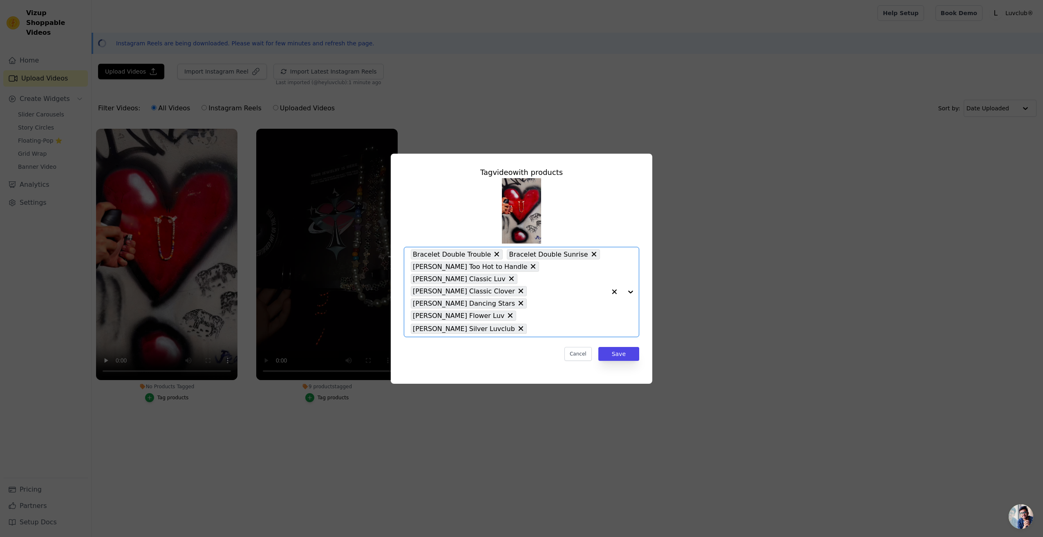
click at [570, 325] on input "No Products Tagged Tag video with products Option Bracelet Double Trouble, Brac…" at bounding box center [568, 329] width 75 height 8
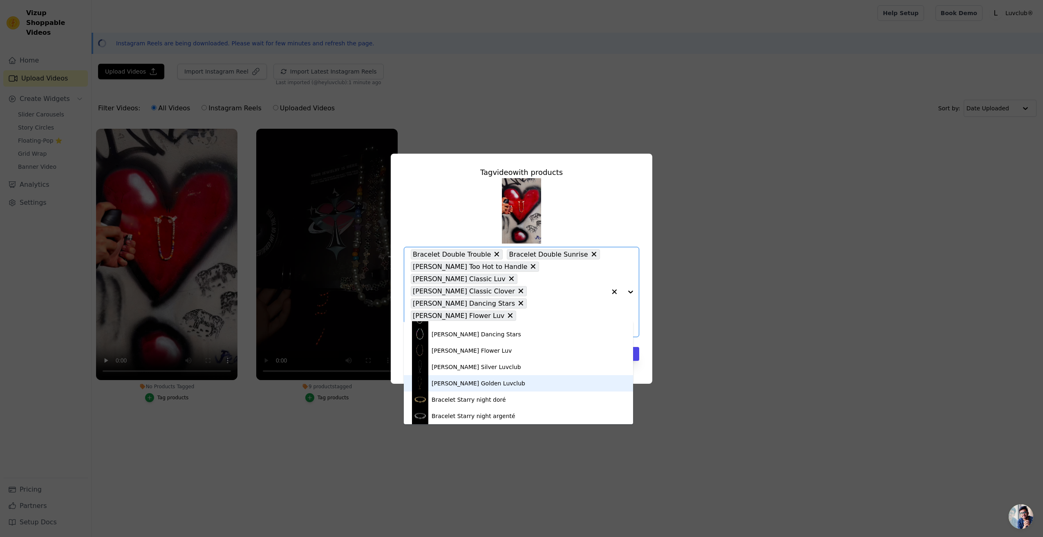
click at [489, 386] on div "Collier Golden Luvclub" at bounding box center [518, 383] width 213 height 16
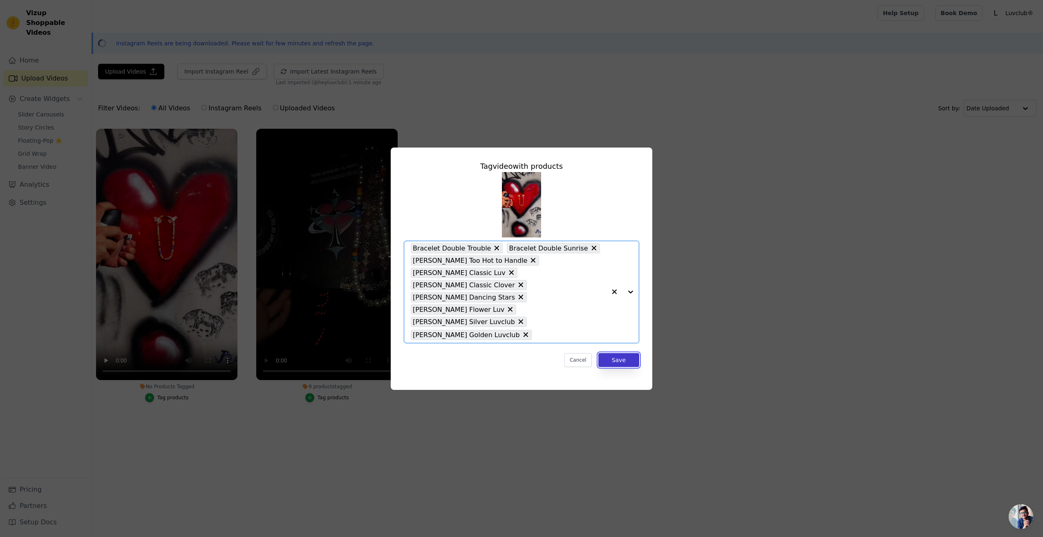
click at [615, 353] on button "Save" at bounding box center [618, 360] width 41 height 14
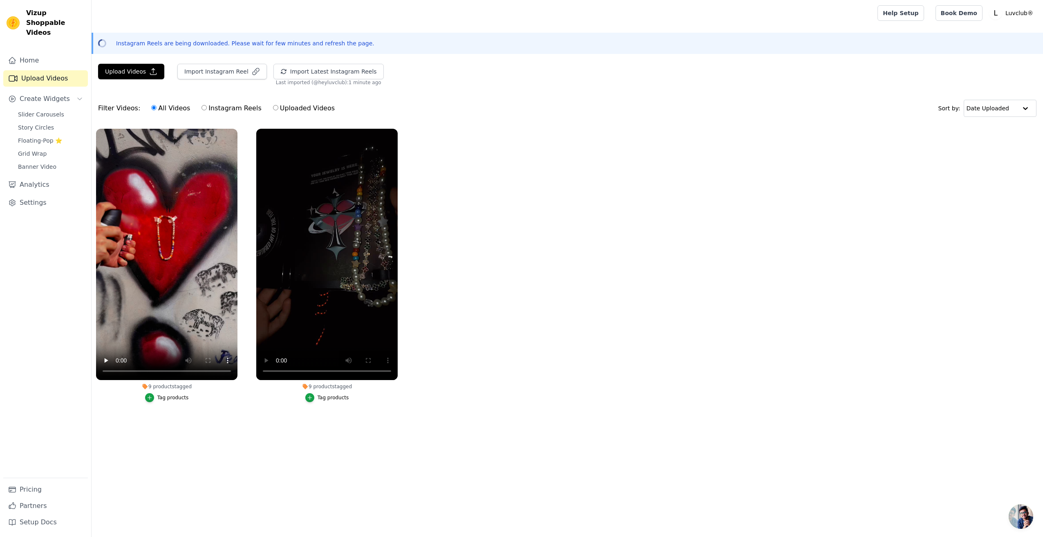
click at [201, 106] on label "Instagram Reels" at bounding box center [231, 108] width 60 height 11
click at [201, 106] on input "Instagram Reels" at bounding box center [203, 107] width 5 height 5
radio input "true"
click at [151, 109] on input "All Videos" at bounding box center [153, 107] width 5 height 5
radio input "true"
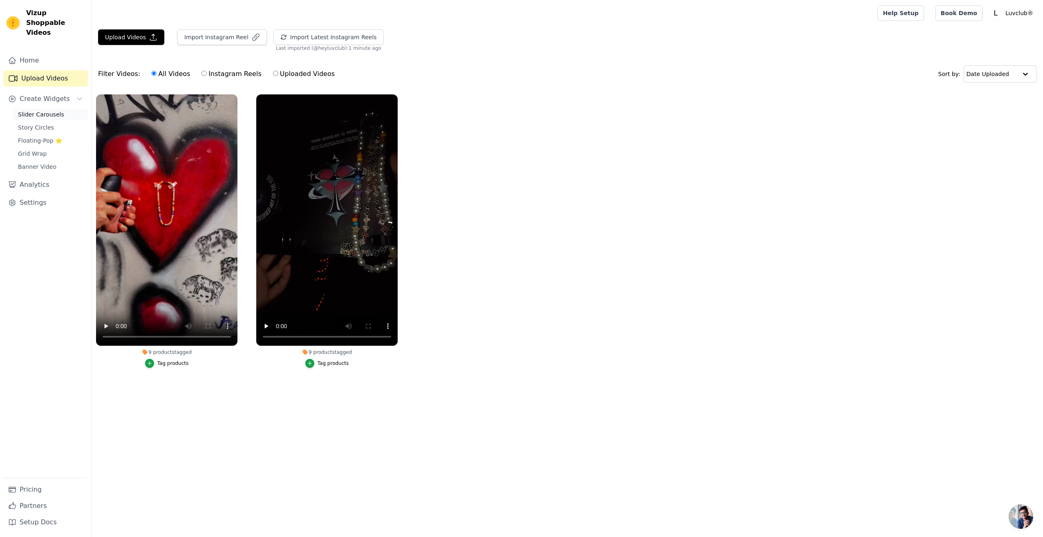
click at [48, 110] on span "Slider Carousels" at bounding box center [41, 114] width 46 height 8
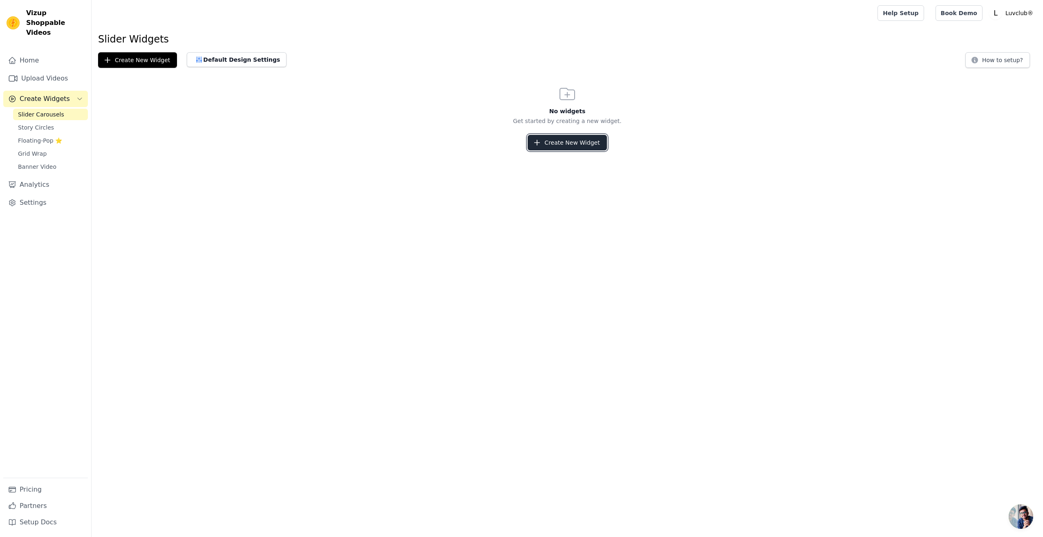
click at [596, 139] on button "Create New Widget" at bounding box center [566, 143] width 79 height 16
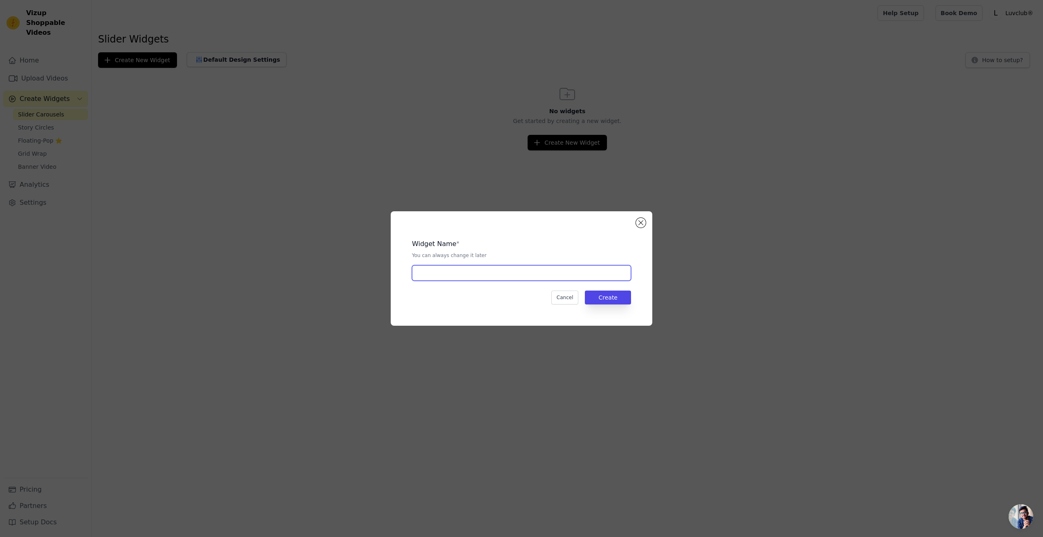
click at [478, 275] on input "text" at bounding box center [521, 273] width 219 height 16
type input "En vidéo"
click at [601, 296] on button "Create" at bounding box center [608, 297] width 46 height 14
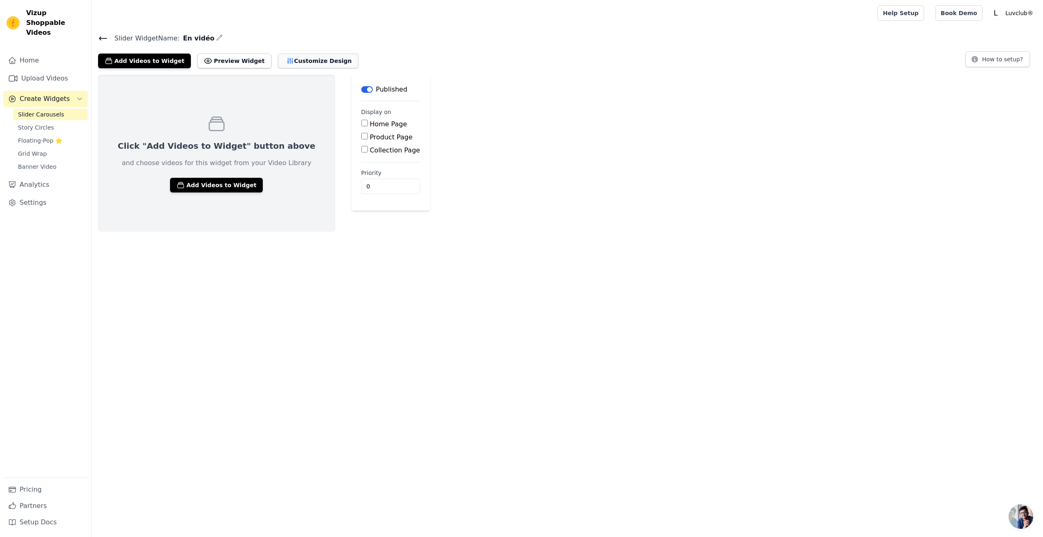
click at [293, 57] on button "Customize Design" at bounding box center [318, 61] width 80 height 15
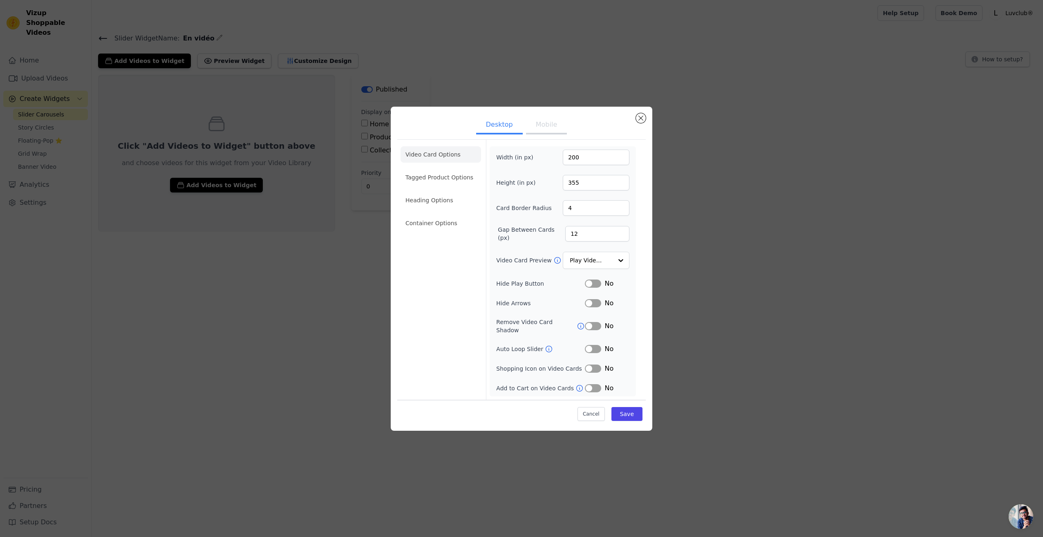
click at [553, 134] on button "Mobile" at bounding box center [546, 125] width 41 height 18
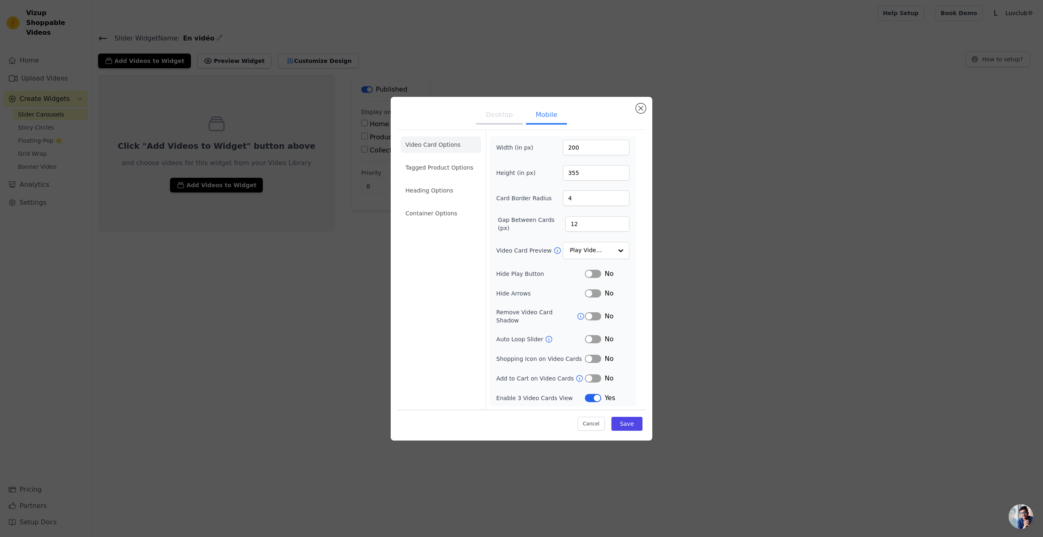
click at [501, 128] on ul "Desktop Mobile" at bounding box center [521, 115] width 248 height 25
click at [456, 159] on ul "Video Card Options Tagged Product Options Heading Options Container Options" at bounding box center [440, 179] width 80 height 92
click at [456, 205] on li "Tagged Product Options" at bounding box center [440, 213] width 80 height 16
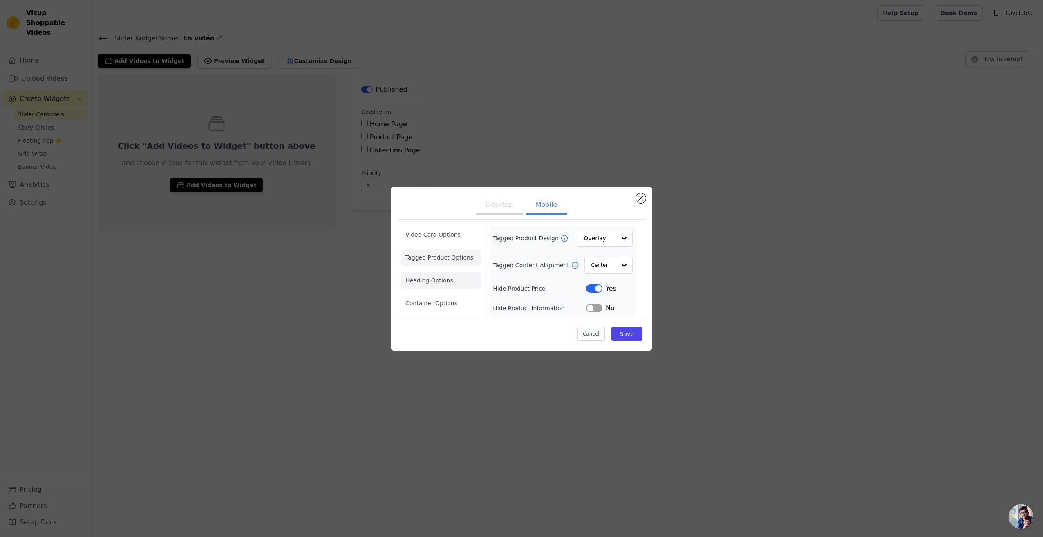
click at [431, 275] on li "Heading Options" at bounding box center [440, 280] width 80 height 16
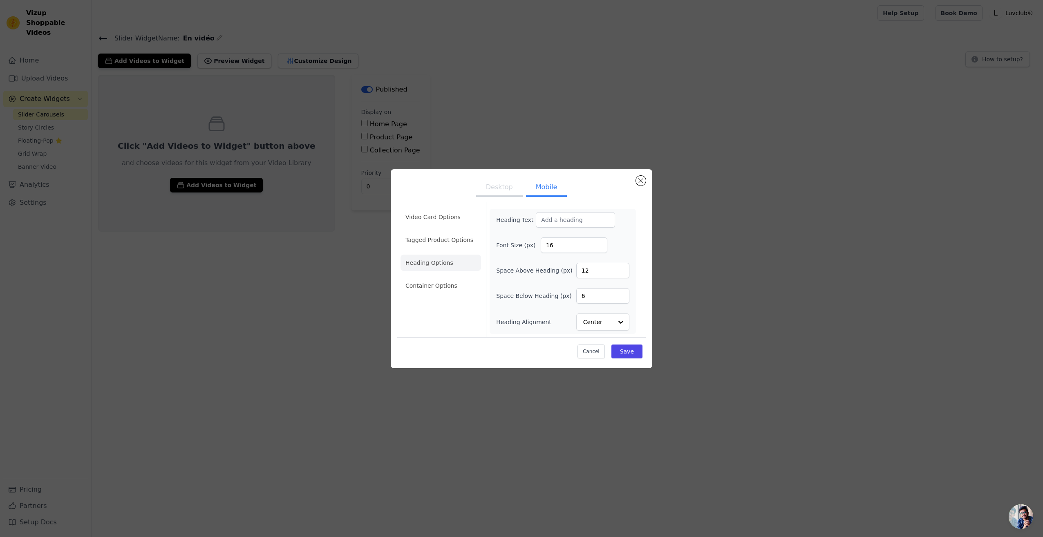
click at [650, 184] on div "Desktop Mobile Video Card Options Tagged Product Options Heading Options Contai…" at bounding box center [521, 268] width 261 height 199
click at [647, 186] on div "Desktop Mobile Video Card Options Tagged Product Options Heading Options Contai…" at bounding box center [521, 268] width 261 height 199
click at [639, 183] on button "Close modal" at bounding box center [641, 181] width 10 height 10
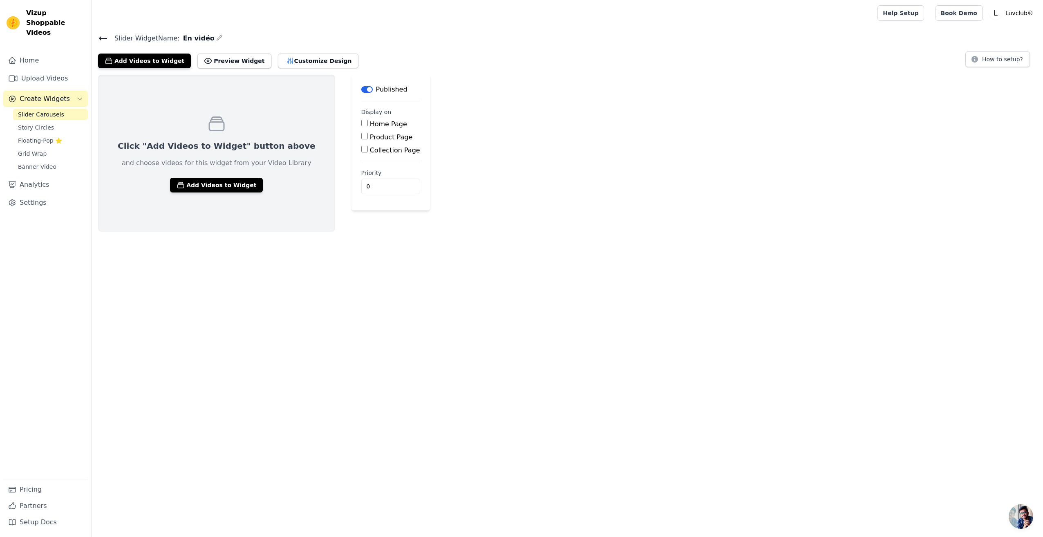
click at [218, 192] on div "Click "Add Videos to Widget" button above and choose videos for this widget fro…" at bounding box center [216, 153] width 237 height 157
click at [218, 187] on button "Add Videos to Widget" at bounding box center [216, 185] width 93 height 15
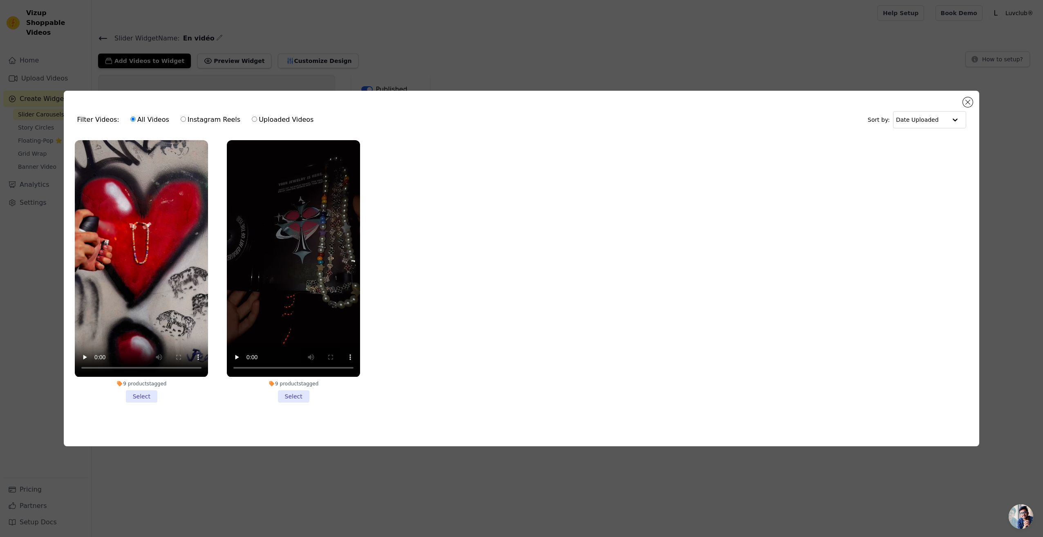
click at [143, 387] on li "9 products tagged Select" at bounding box center [141, 271] width 133 height 262
click at [0, 0] on input "9 products tagged Select" at bounding box center [0, 0] width 0 height 0
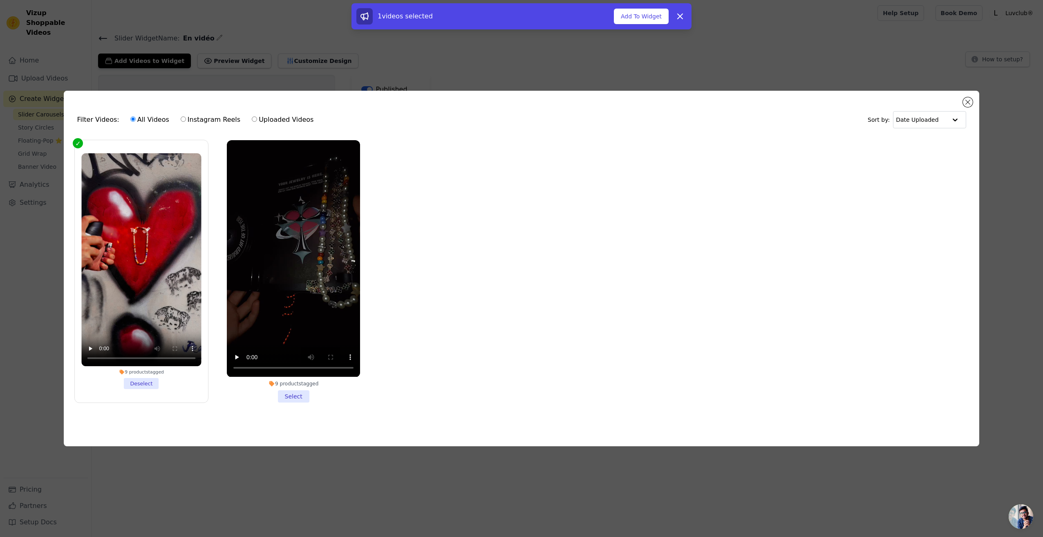
click at [288, 392] on li "9 products tagged Select" at bounding box center [293, 271] width 133 height 262
click at [0, 0] on input "9 products tagged Select" at bounding box center [0, 0] width 0 height 0
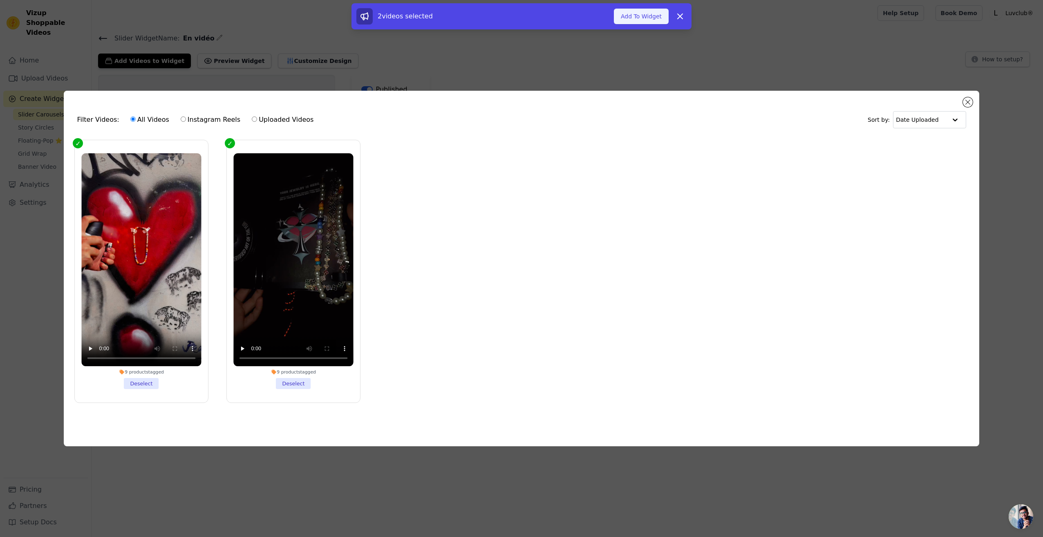
click at [645, 15] on button "Add To Widget" at bounding box center [641, 17] width 55 height 16
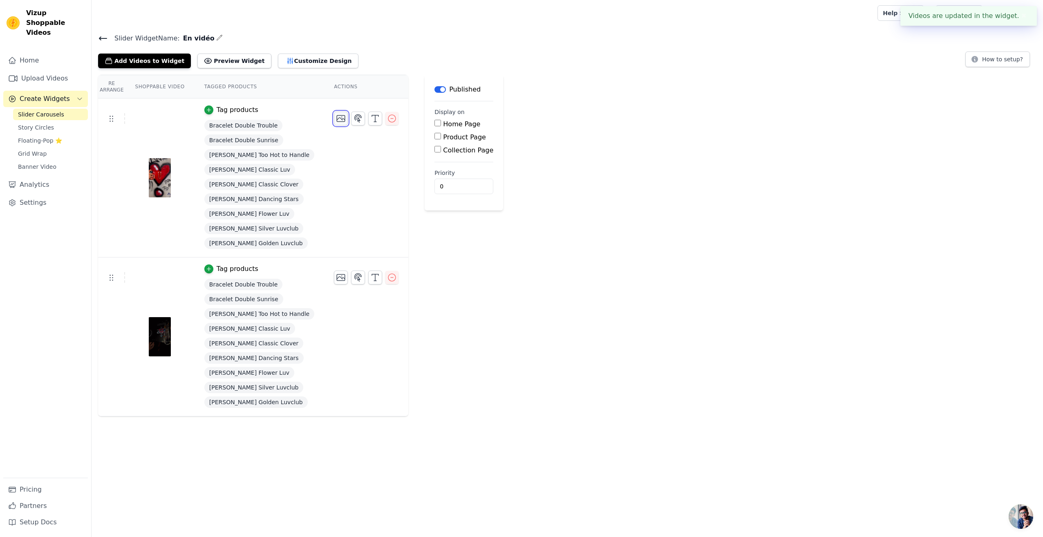
click at [336, 117] on icon "button" at bounding box center [341, 119] width 10 height 10
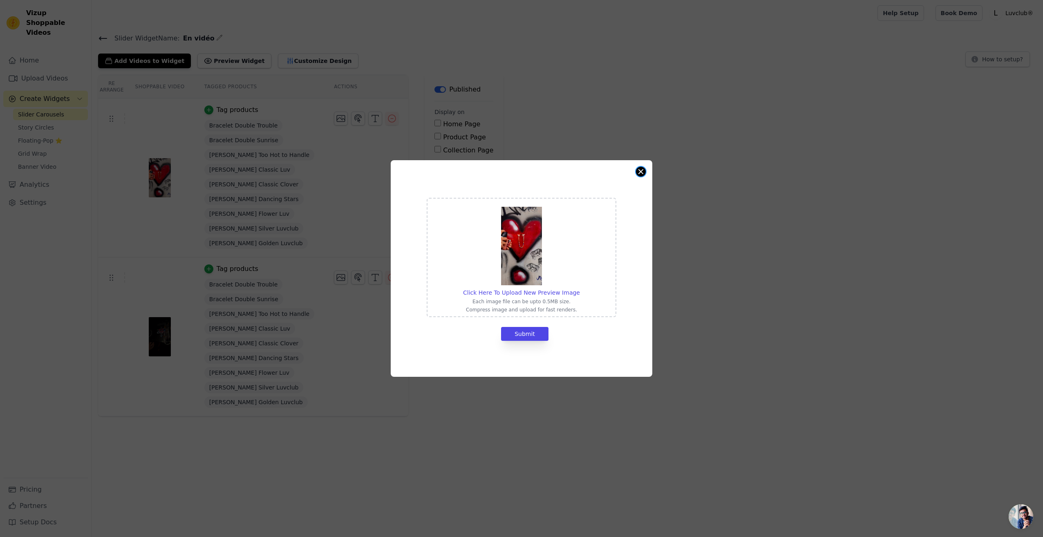
click at [640, 173] on button "Close modal" at bounding box center [641, 172] width 10 height 10
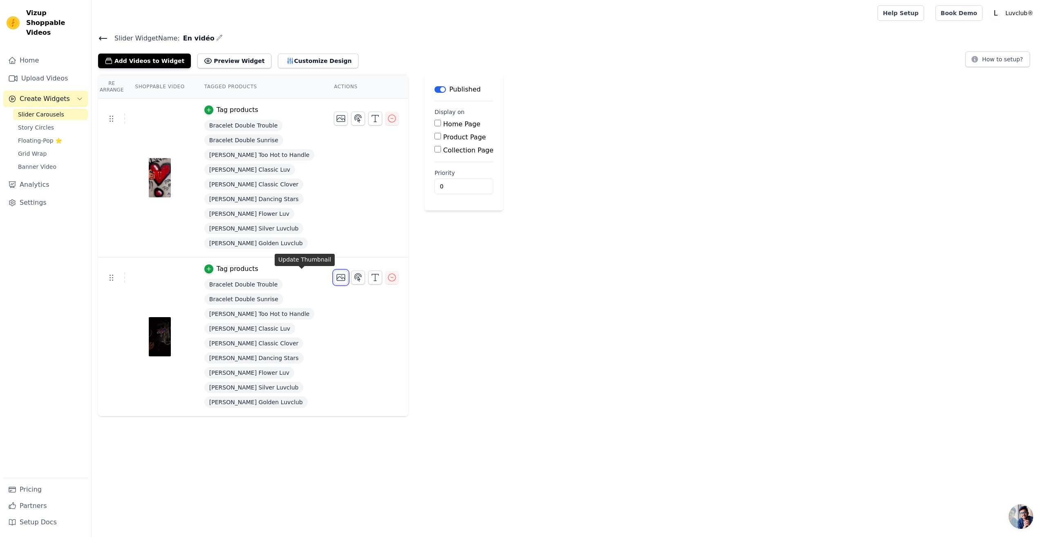
click at [336, 277] on icon "button" at bounding box center [341, 277] width 10 height 10
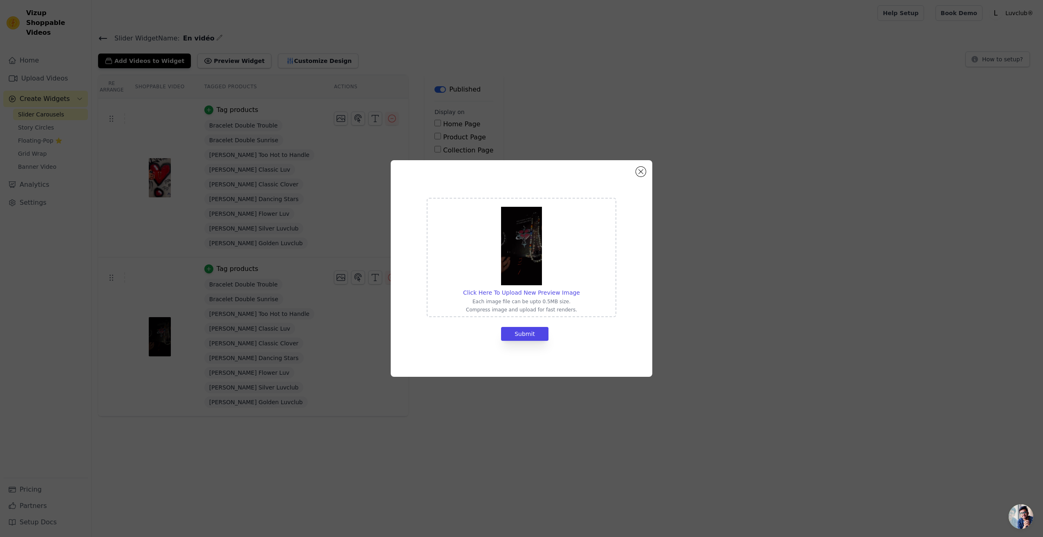
click at [633, 170] on div "Click Here To Upload New Preview Image Each image file can be upto 0.5MB size. …" at bounding box center [521, 268] width 261 height 217
click at [641, 170] on button "Close modal" at bounding box center [641, 172] width 10 height 10
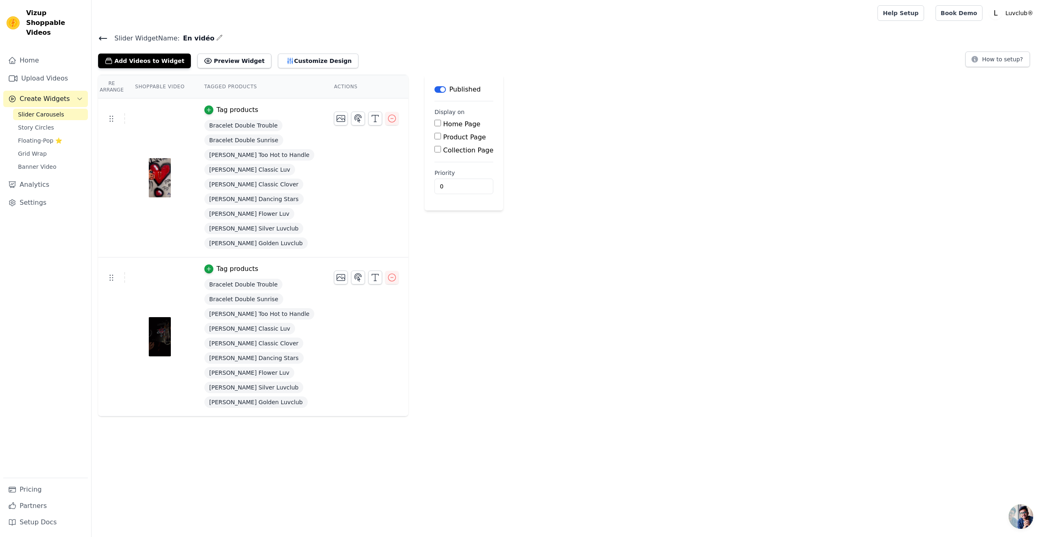
click at [434, 137] on input "Product Page" at bounding box center [437, 136] width 7 height 7
checkbox input "true"
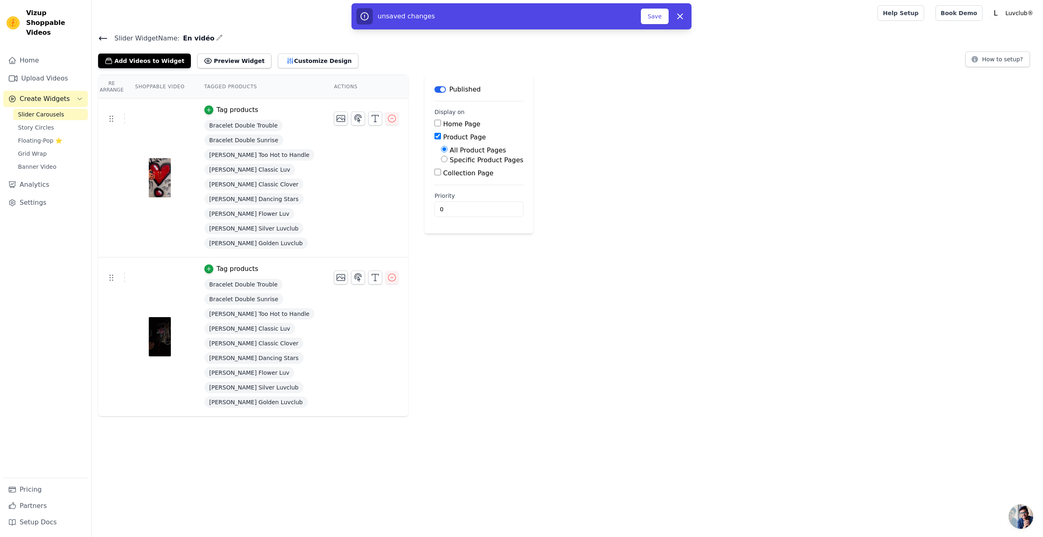
click at [449, 160] on label "Specific Product Pages" at bounding box center [486, 160] width 74 height 8
click at [441, 160] on input "Specific Product Pages" at bounding box center [444, 159] width 7 height 7
radio input "true"
click at [441, 176] on button "Select Products" at bounding box center [468, 179] width 55 height 14
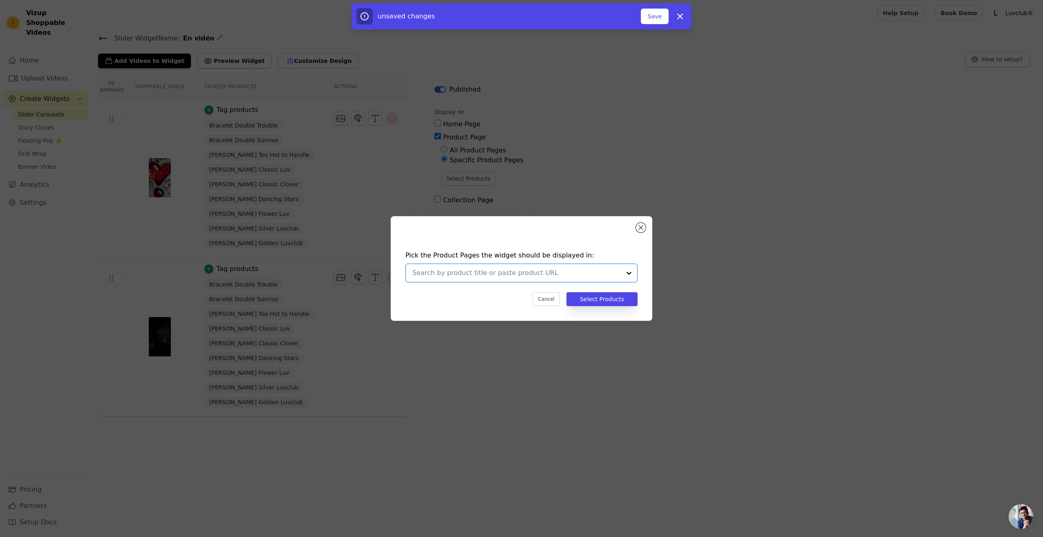
click at [480, 270] on input "text" at bounding box center [516, 273] width 208 height 10
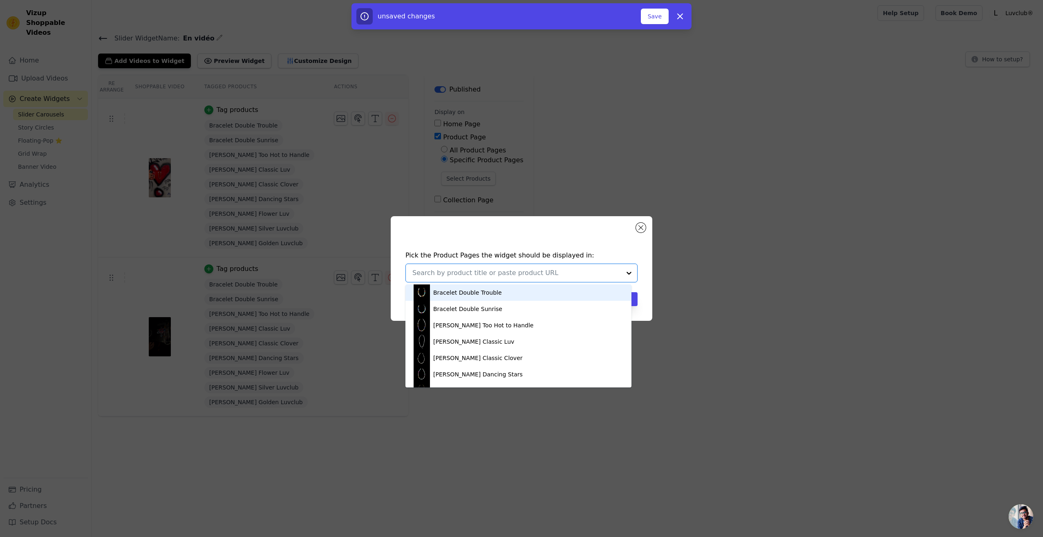
click at [483, 293] on div "Bracelet Double Trouble" at bounding box center [467, 292] width 69 height 8
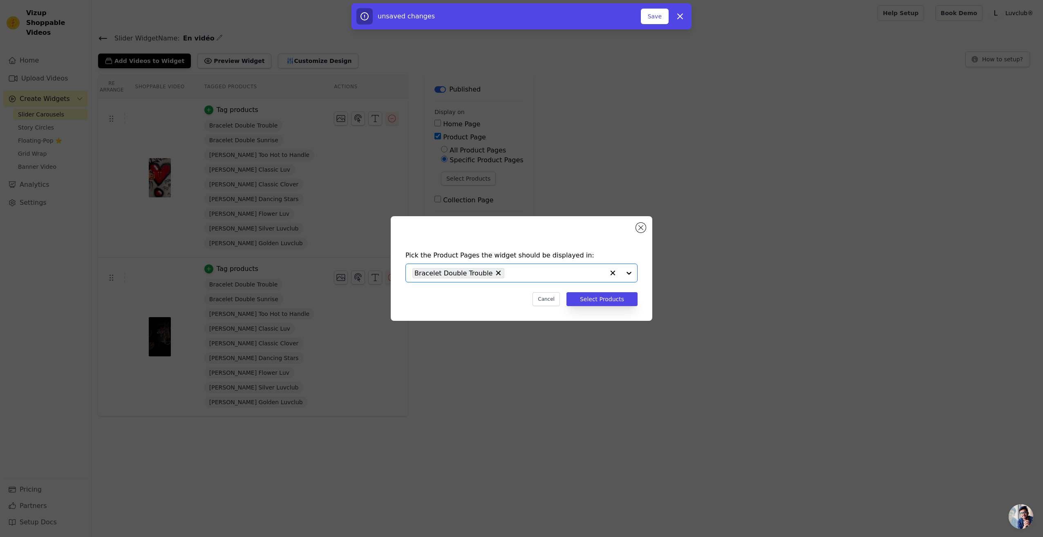
click at [559, 274] on input "text" at bounding box center [556, 273] width 96 height 10
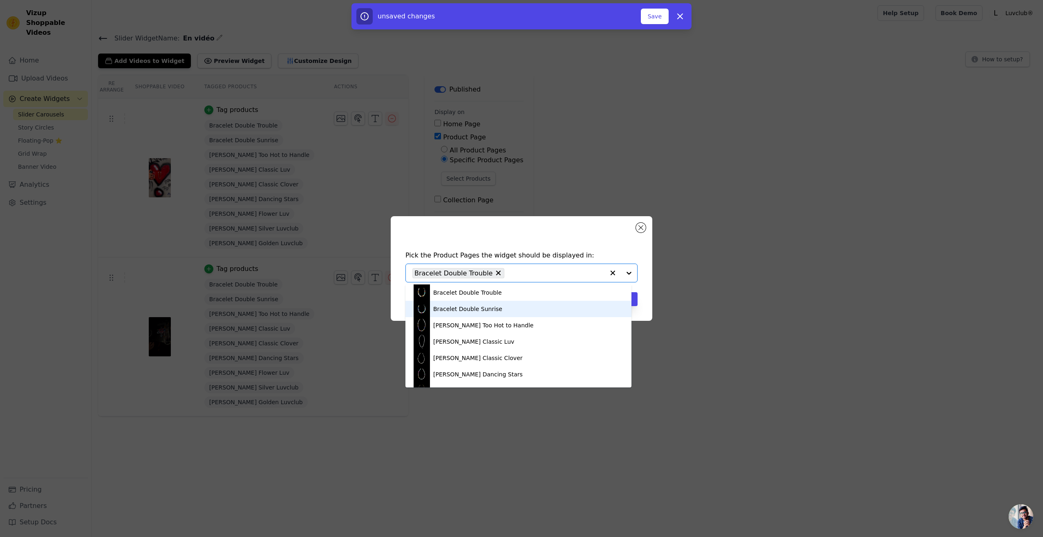
click at [499, 311] on div "Bracelet Double Sunrise" at bounding box center [518, 309] width 210 height 16
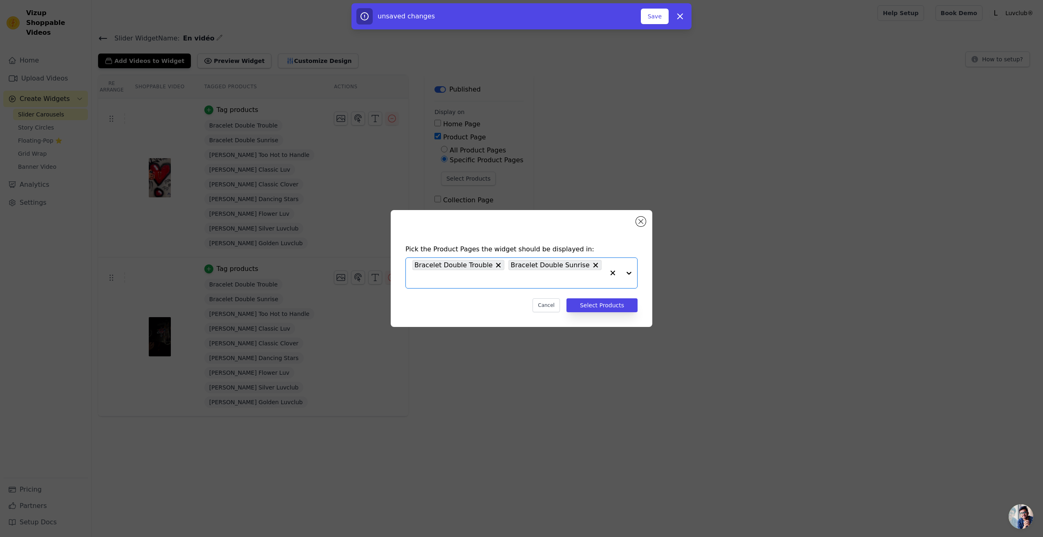
click at [591, 274] on input "text" at bounding box center [508, 279] width 192 height 10
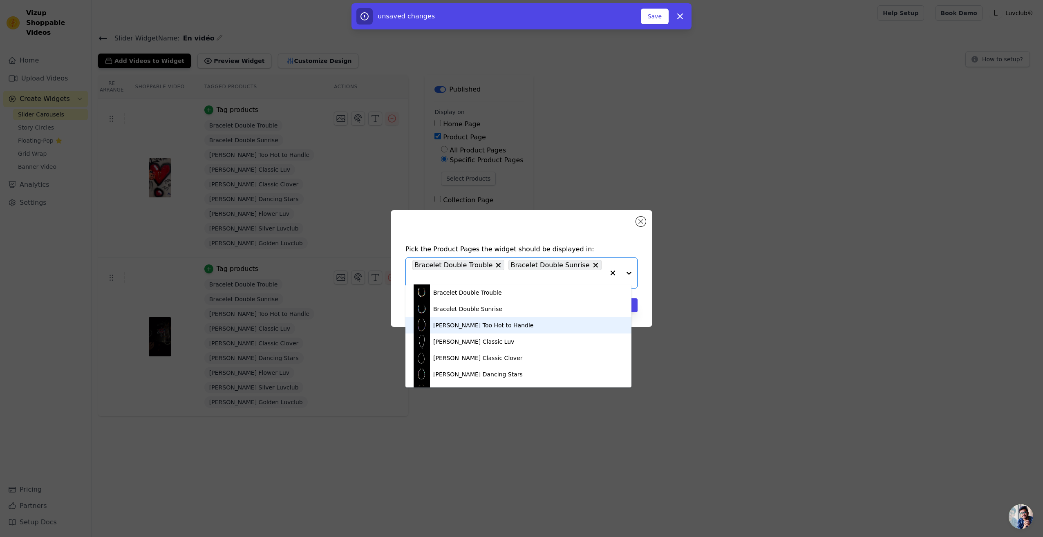
click at [499, 327] on div "Collier Too Hot to Handle" at bounding box center [518, 325] width 210 height 16
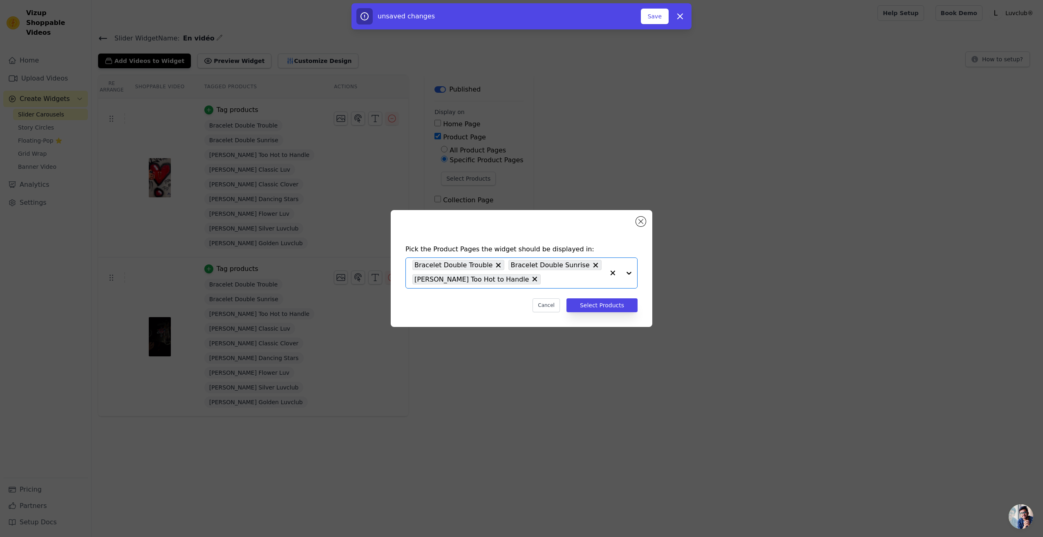
click at [548, 281] on input "text" at bounding box center [575, 279] width 60 height 10
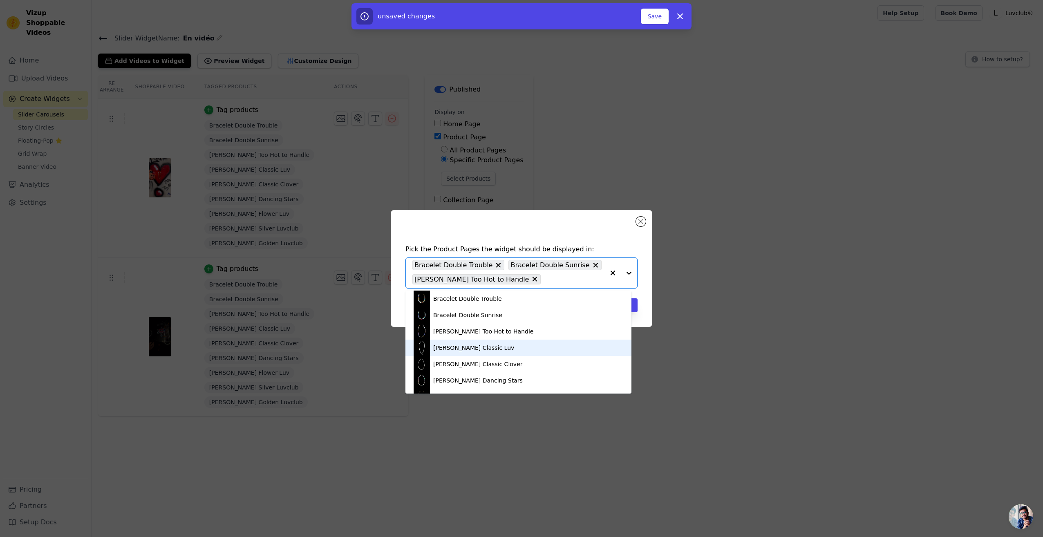
click at [492, 350] on div "Collier Classic Luv" at bounding box center [518, 347] width 210 height 16
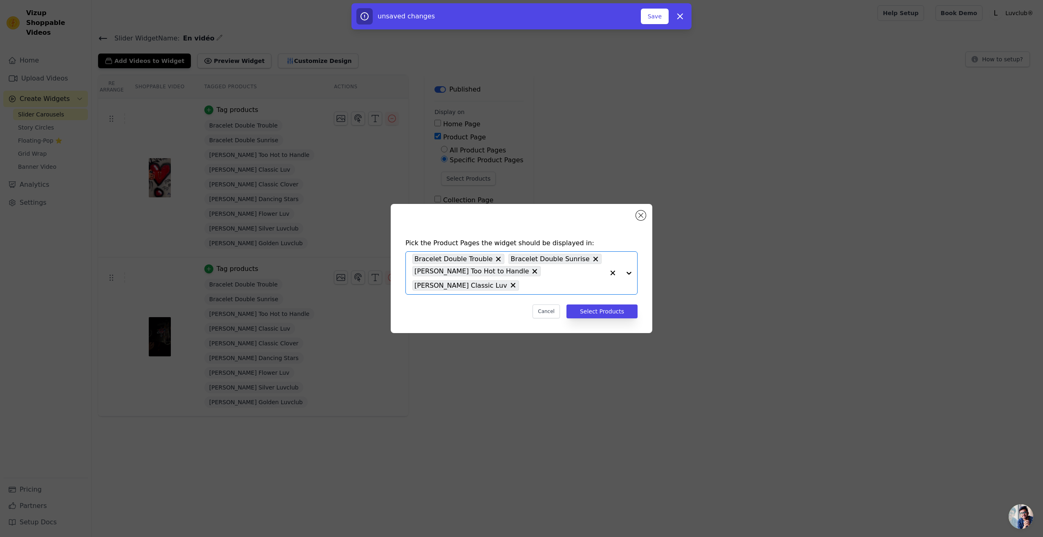
click at [587, 280] on input "text" at bounding box center [563, 285] width 81 height 10
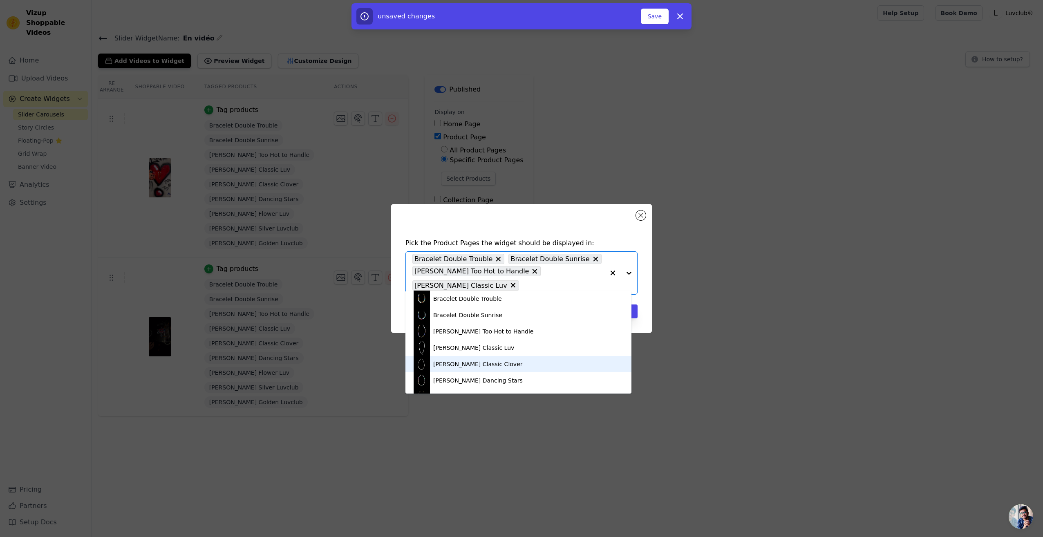
click at [480, 369] on div "Collier Classic Clover" at bounding box center [518, 364] width 210 height 16
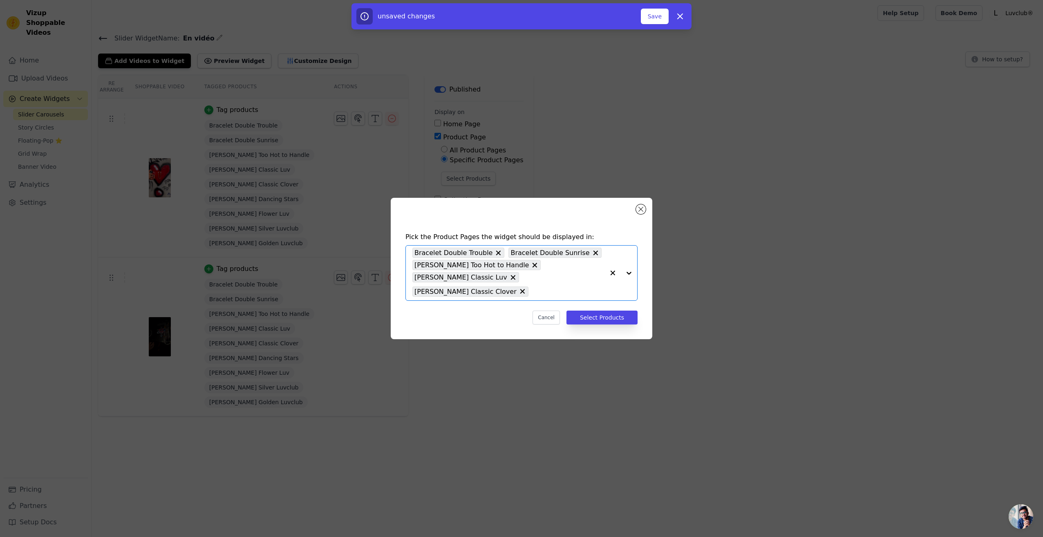
click at [578, 286] on input "text" at bounding box center [568, 291] width 72 height 10
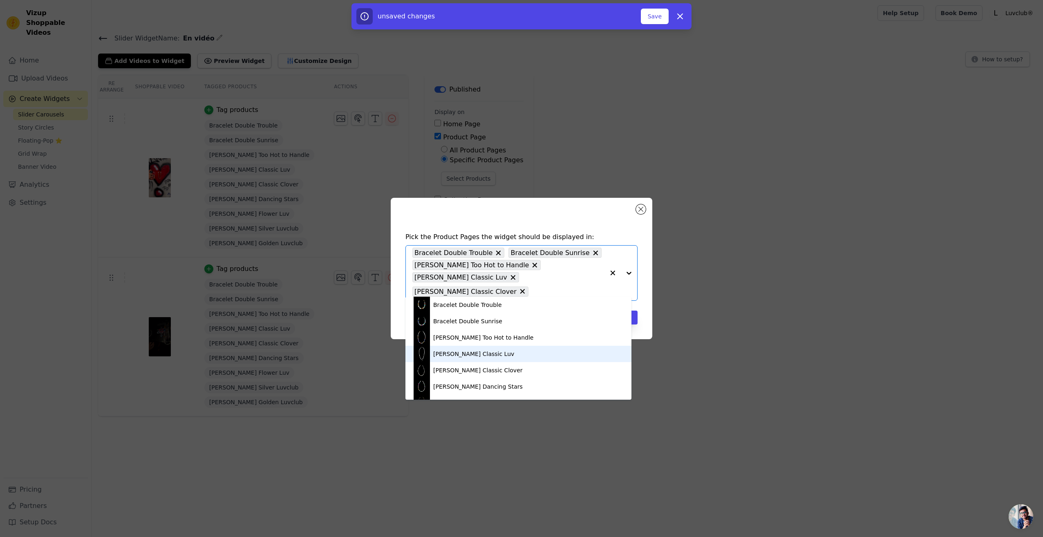
scroll to position [41, 0]
click at [489, 343] on div "Collier Dancing Stars" at bounding box center [518, 345] width 210 height 16
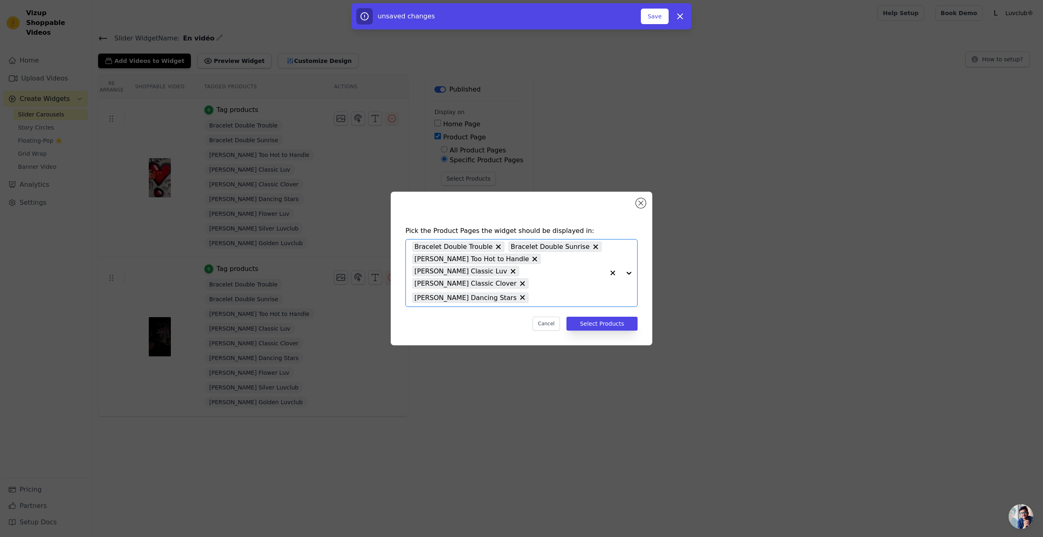
click at [576, 293] on input "text" at bounding box center [568, 298] width 72 height 10
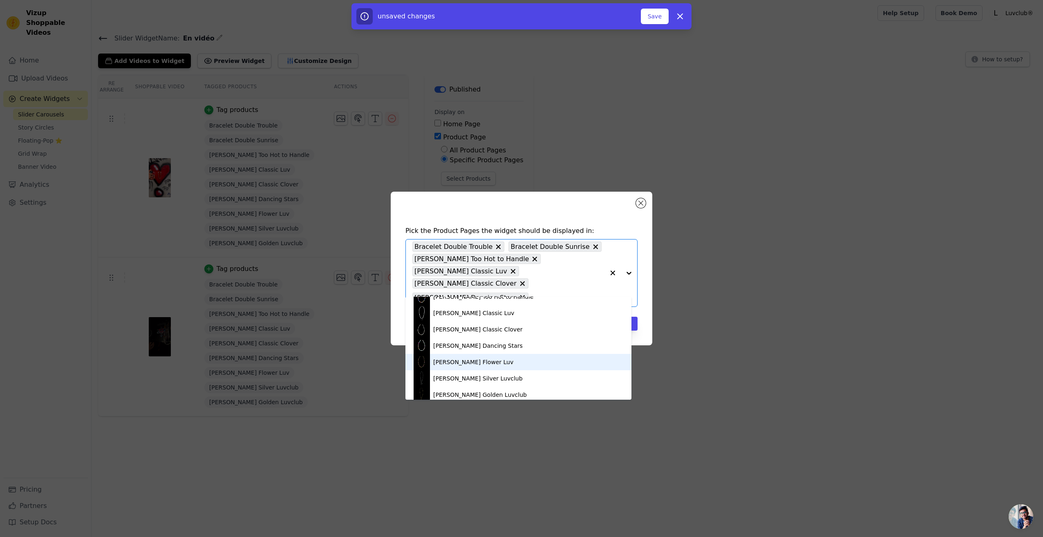
click at [474, 364] on div "Collier Flower Luv" at bounding box center [473, 362] width 80 height 8
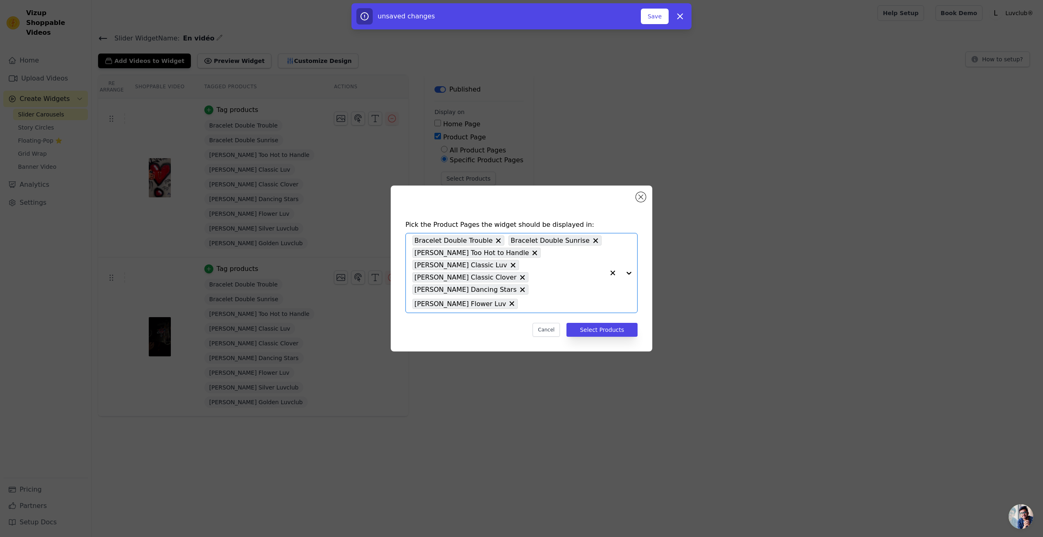
click at [569, 299] on input "text" at bounding box center [563, 304] width 83 height 10
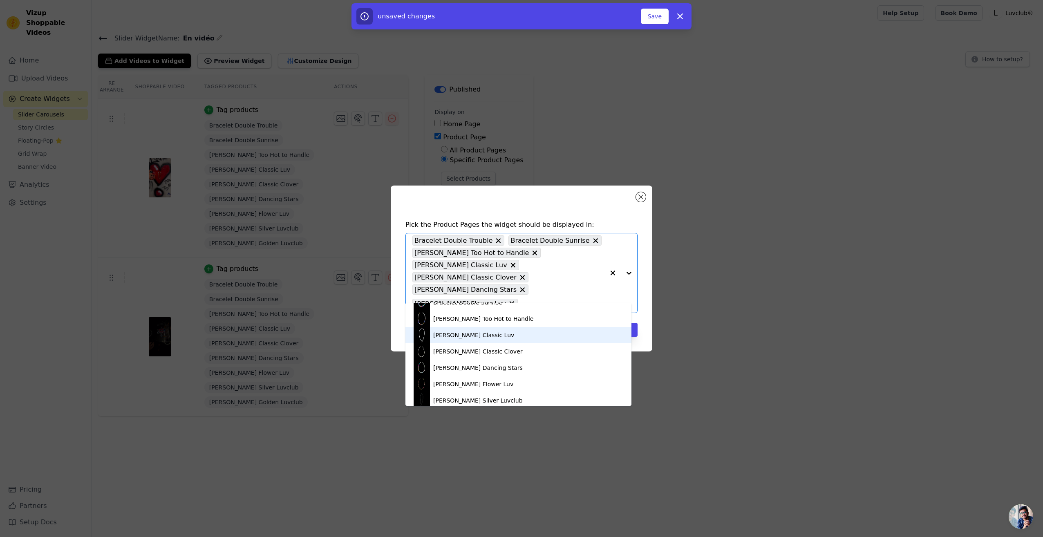
scroll to position [79, 0]
click at [485, 346] on div "Collier Silver Luvclub" at bounding box center [477, 346] width 89 height 8
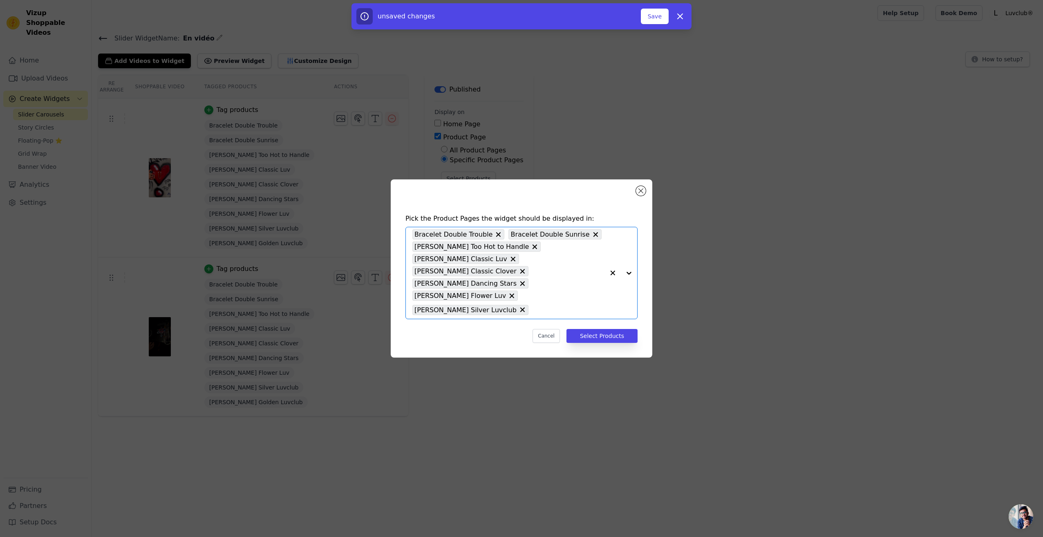
click at [567, 305] on input "text" at bounding box center [568, 310] width 72 height 10
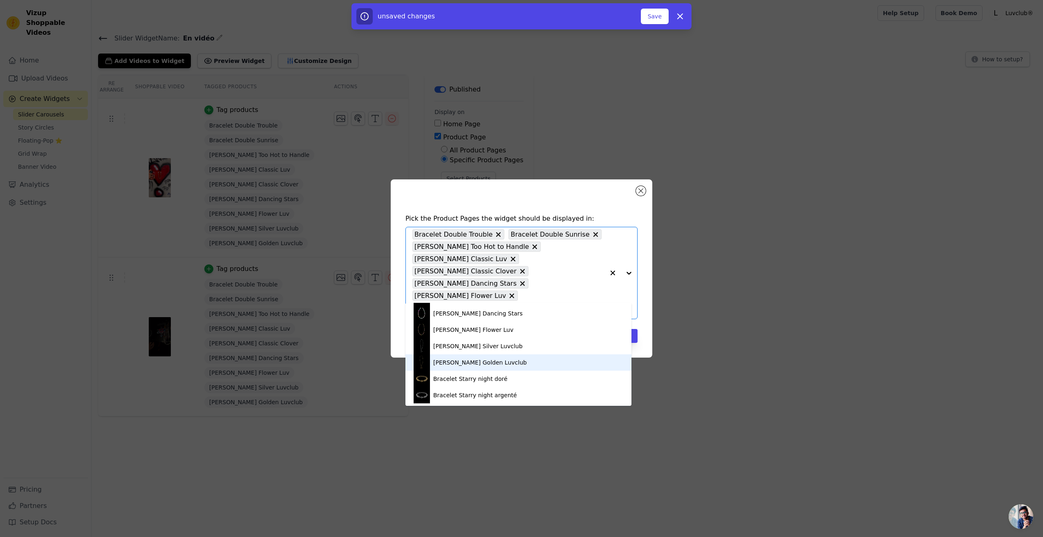
click at [497, 360] on div "Collier Golden Luvclub" at bounding box center [518, 362] width 210 height 16
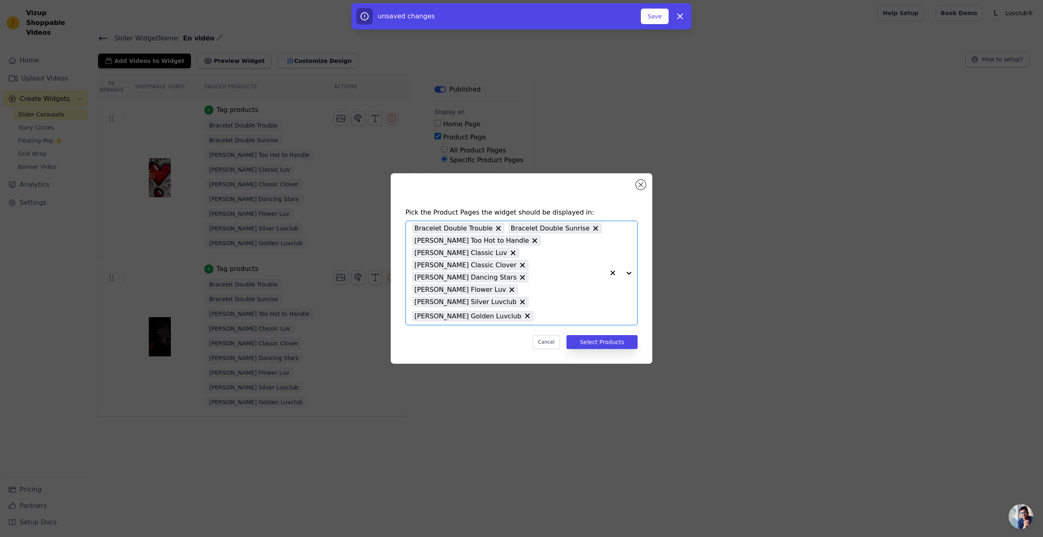
click at [544, 311] on input "text" at bounding box center [570, 316] width 67 height 10
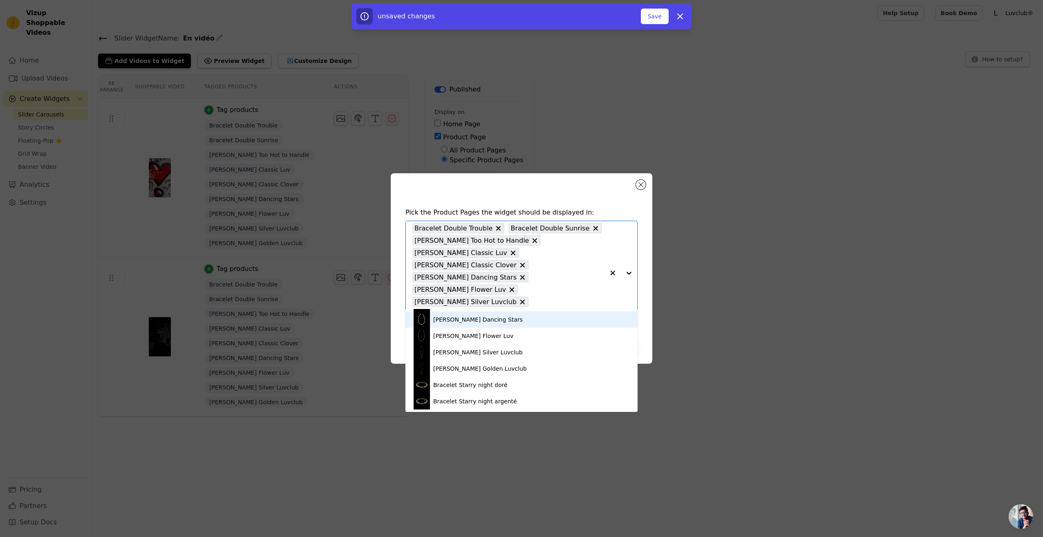
click at [590, 223] on div "Pick the Product Pages the widget should be displayed in: Bracelet Double Troub…" at bounding box center [521, 278] width 248 height 158
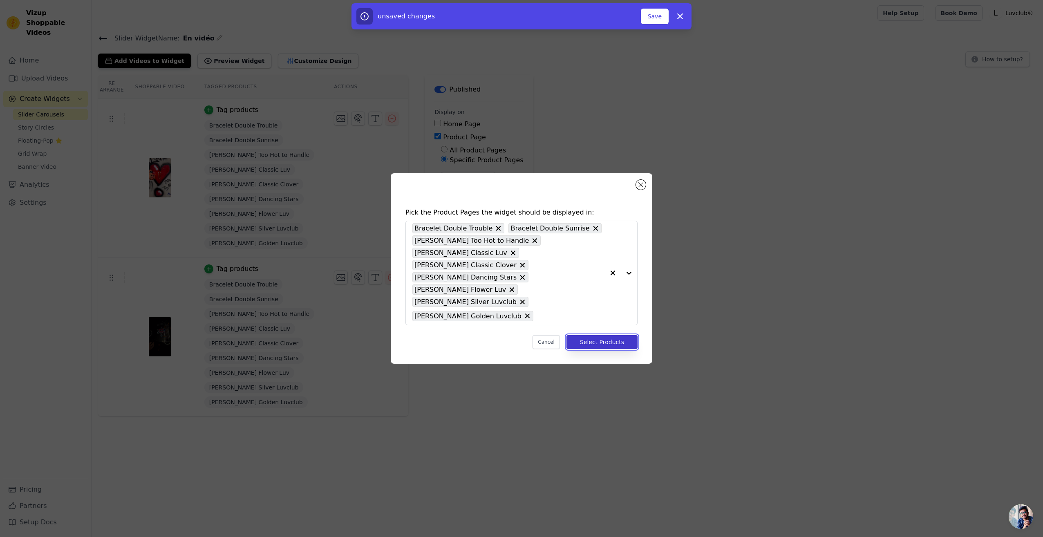
click at [604, 335] on button "Select Products" at bounding box center [601, 342] width 71 height 14
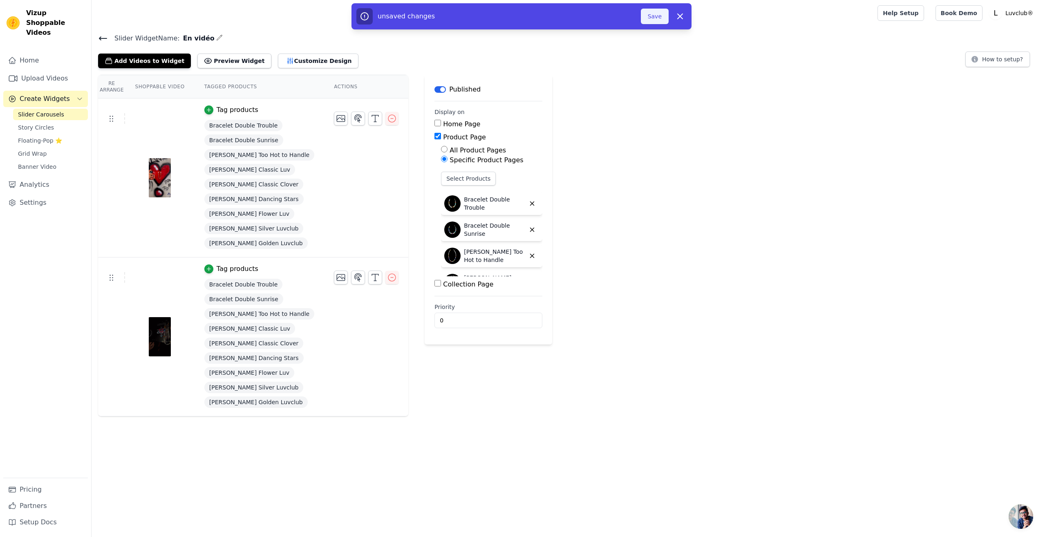
click at [644, 20] on button "Save" at bounding box center [655, 17] width 28 height 16
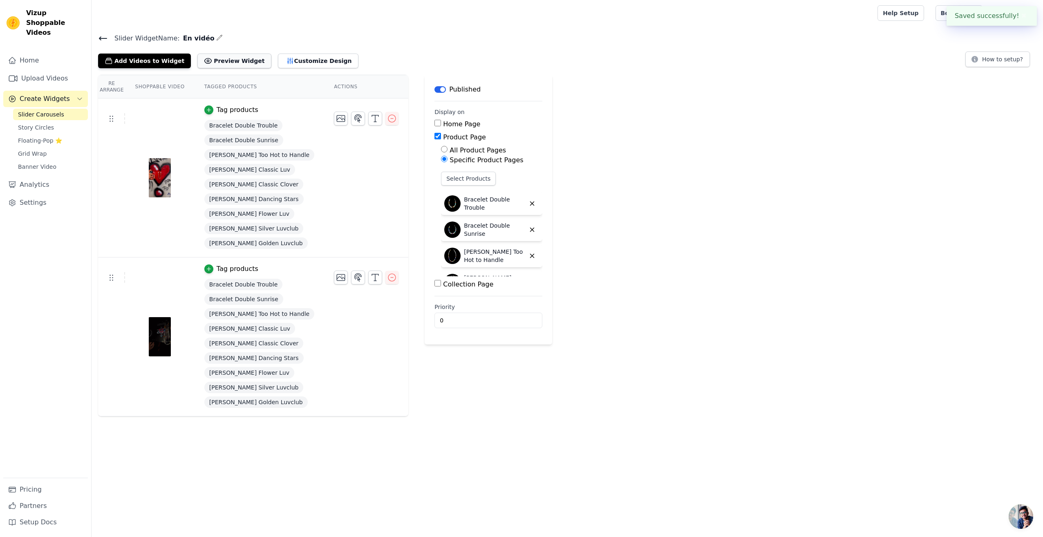
click at [226, 63] on button "Preview Widget" at bounding box center [234, 61] width 74 height 15
click at [206, 112] on icon "button" at bounding box center [209, 110] width 6 height 6
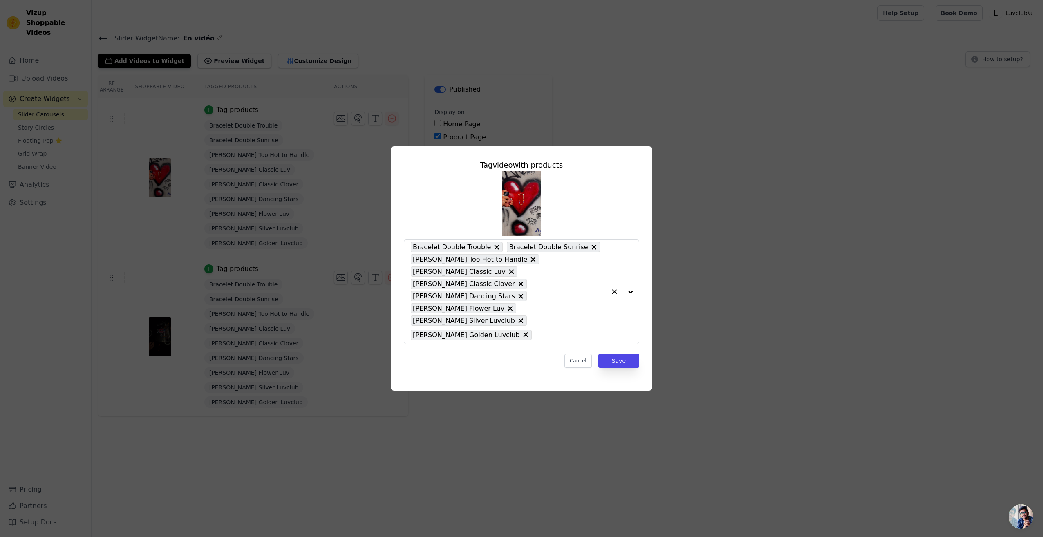
click at [590, 251] on icon at bounding box center [594, 247] width 8 height 8
click at [575, 264] on div "Bracelet Double Trouble Collier Too Hot to Handle Collier Classic Luv Collier C…" at bounding box center [521, 257] width 235 height 173
click at [537, 264] on icon at bounding box center [533, 259] width 8 height 8
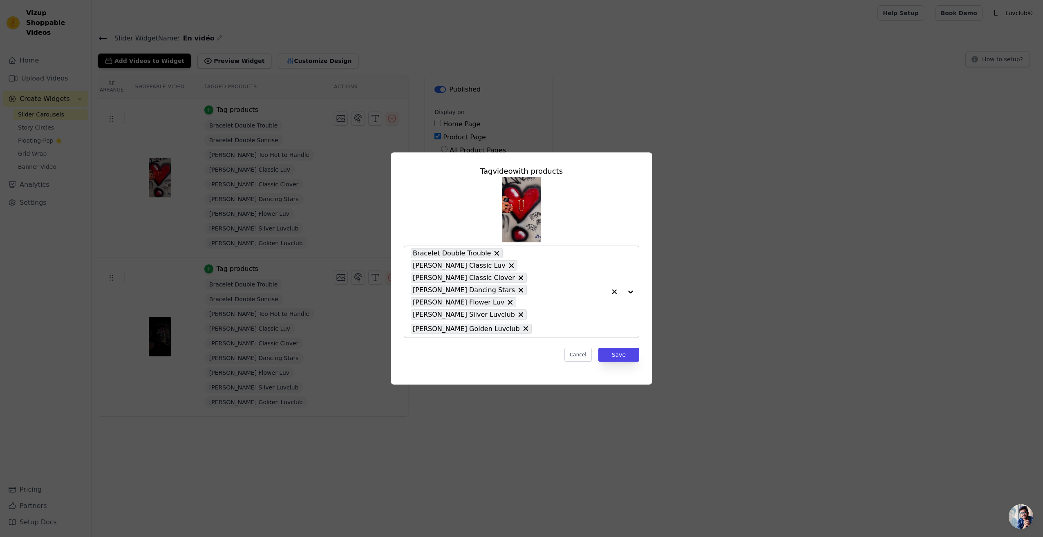
click at [515, 270] on icon at bounding box center [511, 265] width 8 height 8
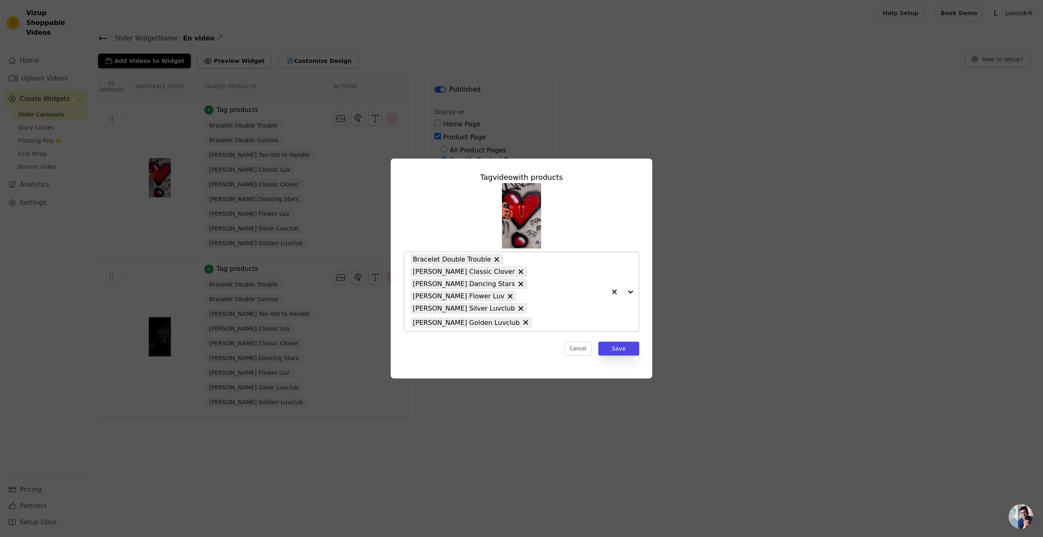
click at [609, 292] on button "button" at bounding box center [614, 291] width 16 height 79
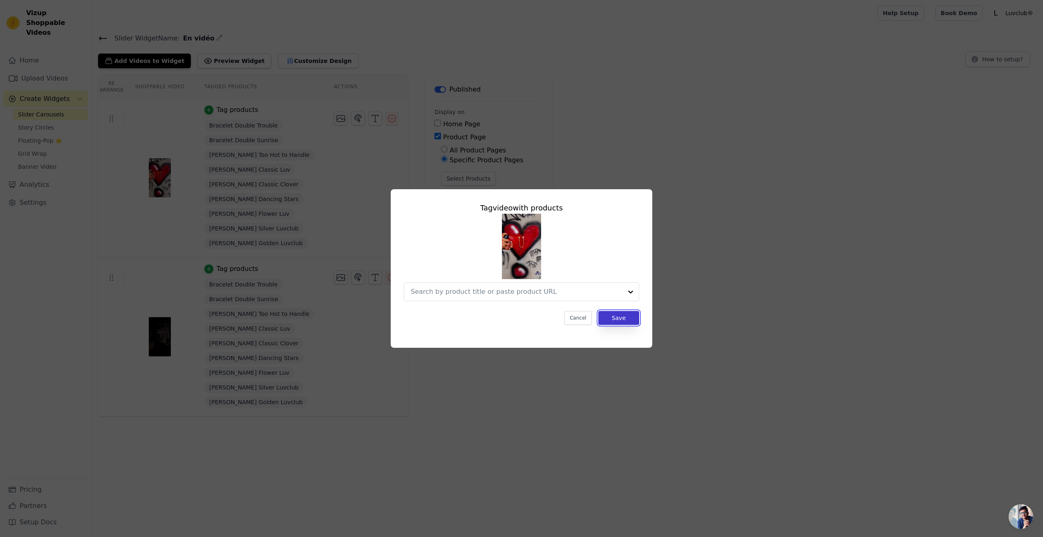
click at [611, 317] on button "Save" at bounding box center [618, 318] width 41 height 14
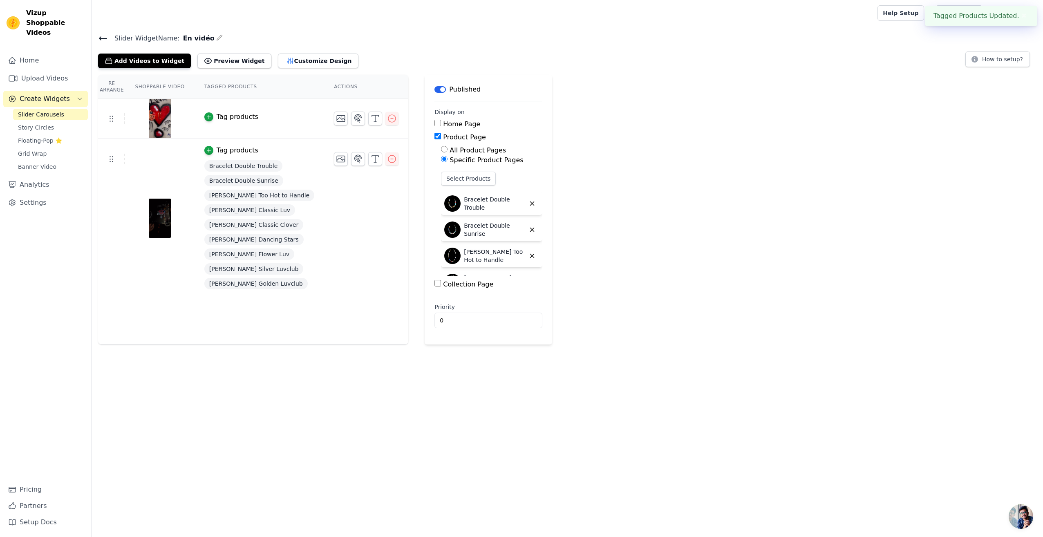
click at [241, 168] on span "Bracelet Double Trouble" at bounding box center [243, 165] width 78 height 11
click at [206, 150] on icon "button" at bounding box center [209, 150] width 6 height 6
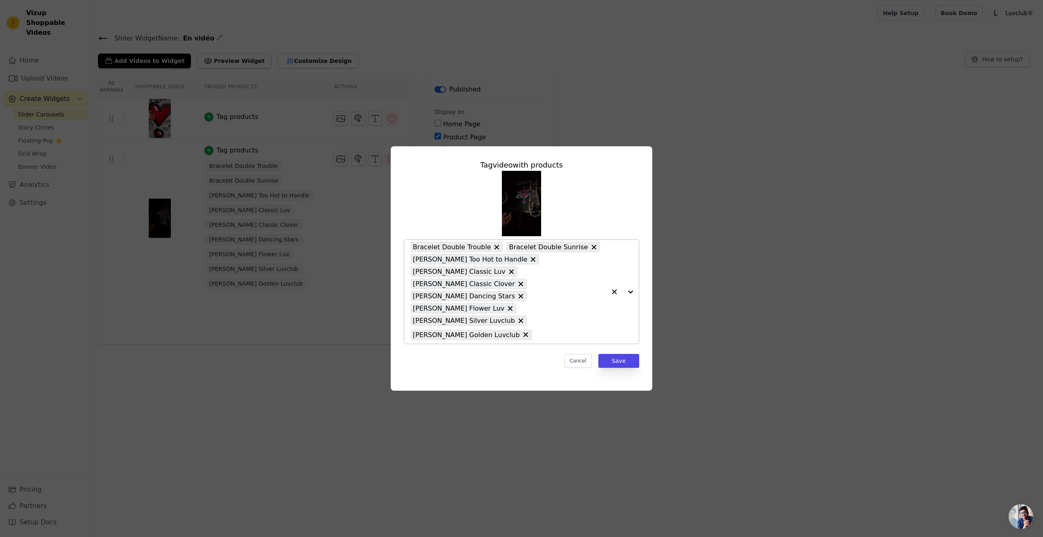
click at [609, 293] on button "button" at bounding box center [614, 292] width 16 height 104
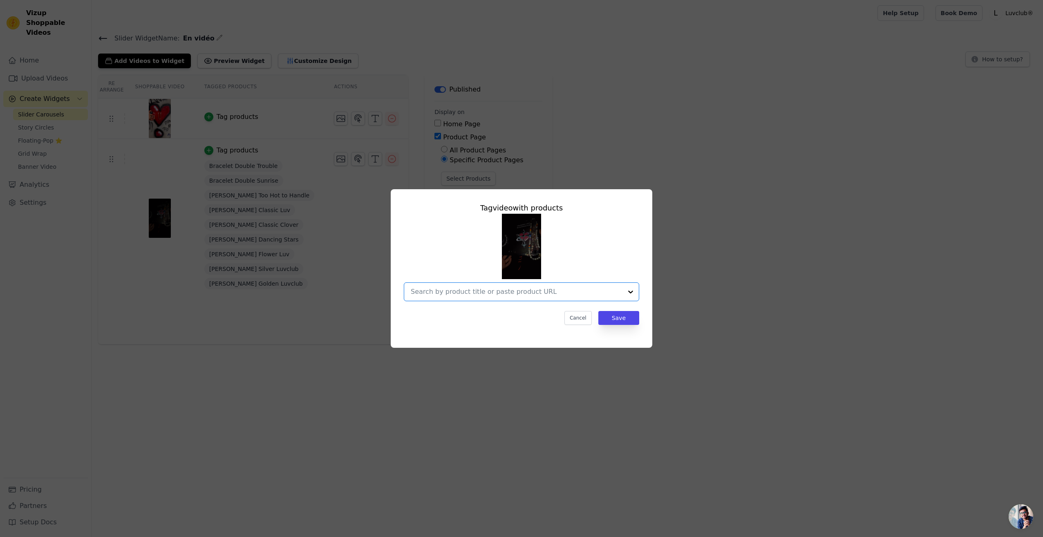
click at [613, 293] on input "text" at bounding box center [517, 292] width 212 height 10
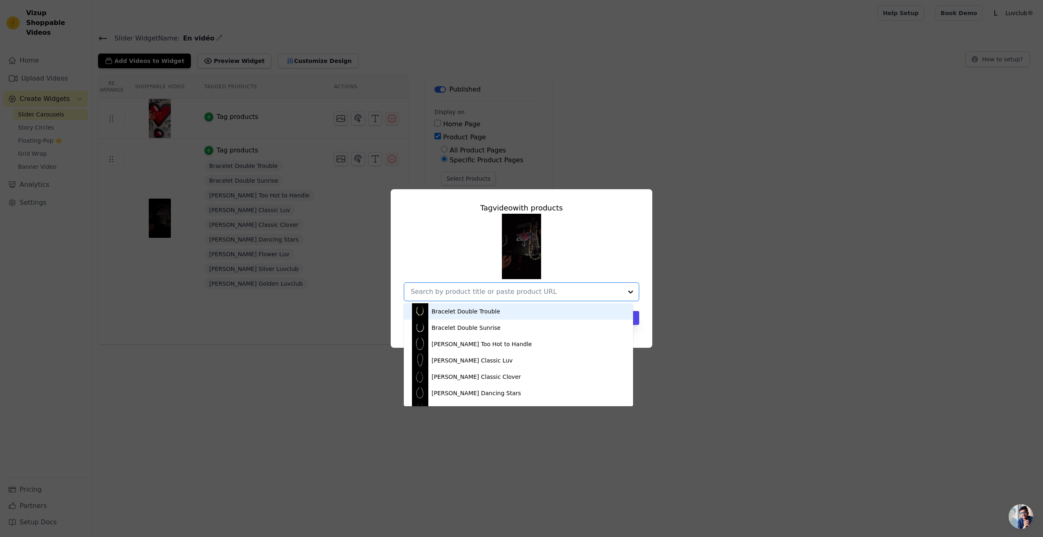
click at [613, 315] on div "Bracelet Double Trouble" at bounding box center [518, 311] width 213 height 16
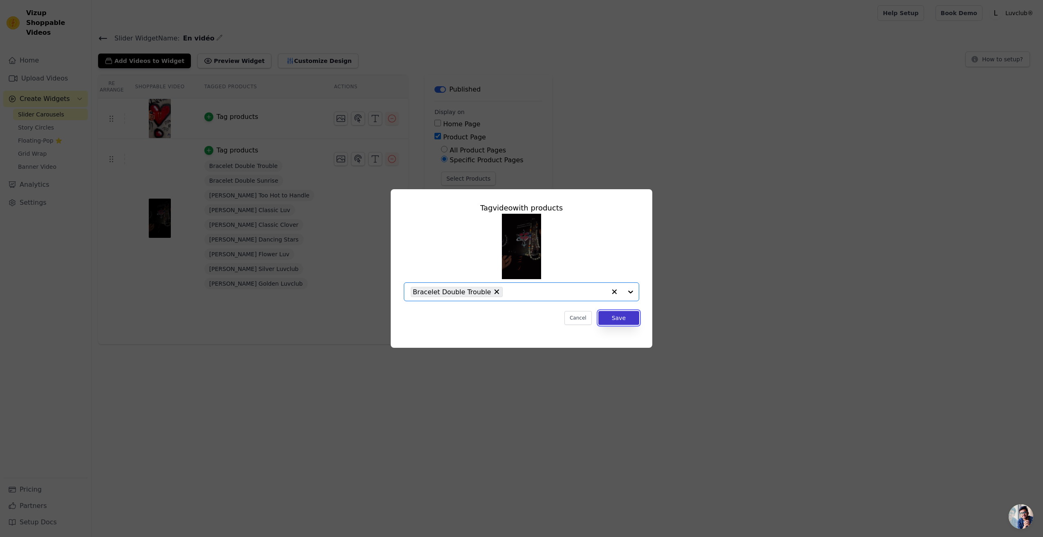
click at [619, 317] on button "Save" at bounding box center [618, 318] width 41 height 14
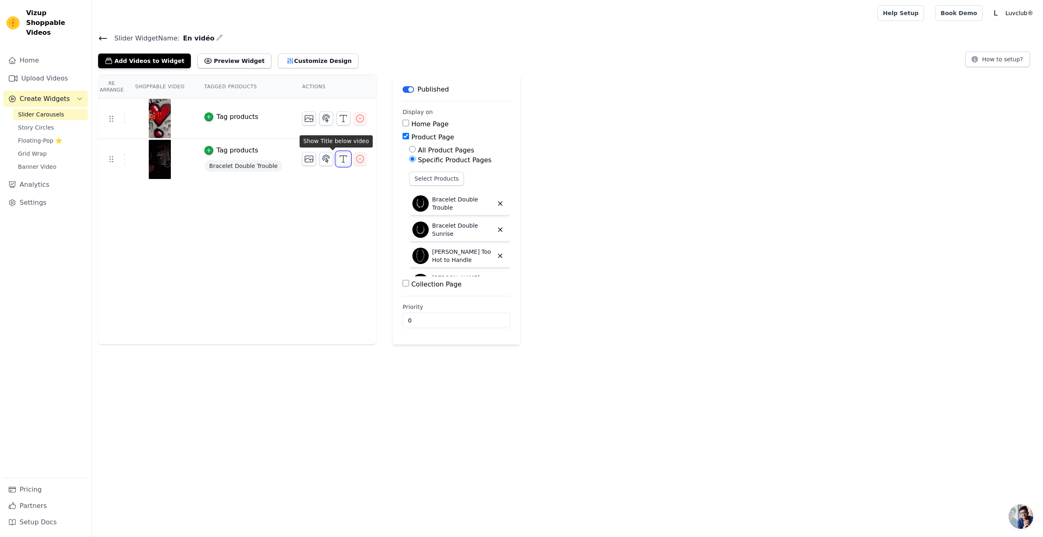
click at [336, 163] on button "button" at bounding box center [343, 159] width 14 height 14
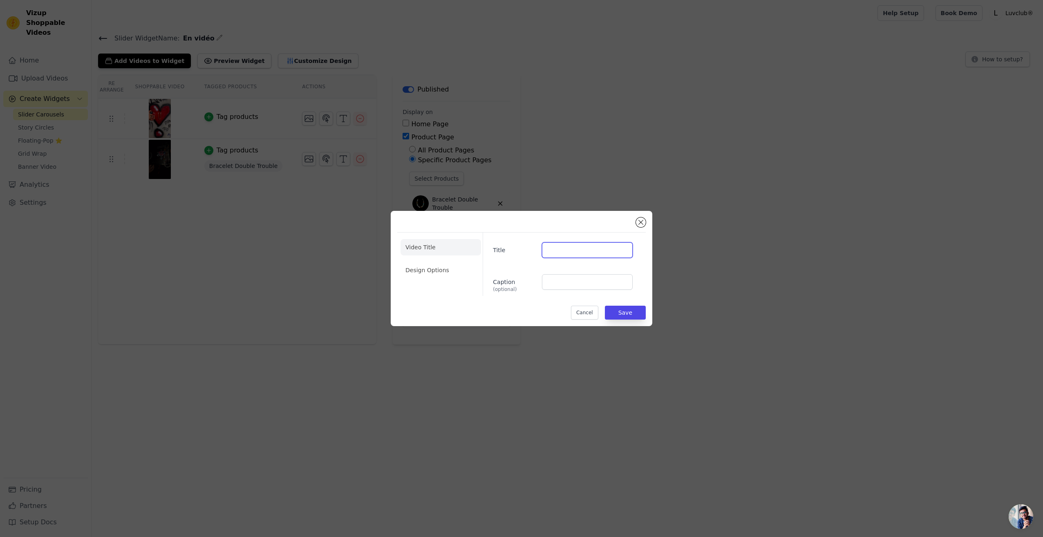
click at [558, 250] on input "Title" at bounding box center [587, 250] width 91 height 16
type input "Unboxing"
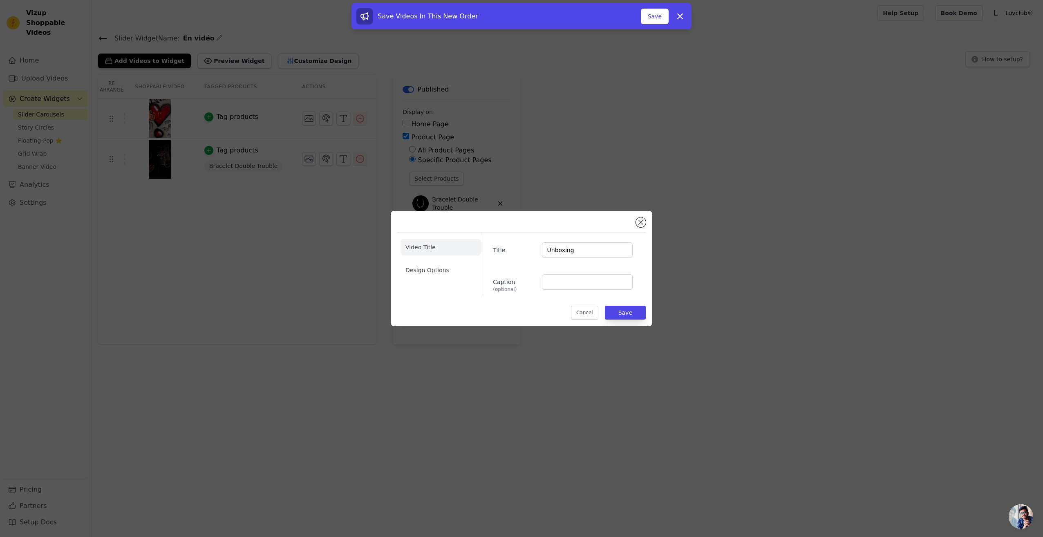
click at [626, 135] on div "Video Title Design Options Title Unboxing Caption (optional) Cancel Save" at bounding box center [521, 268] width 1043 height 537
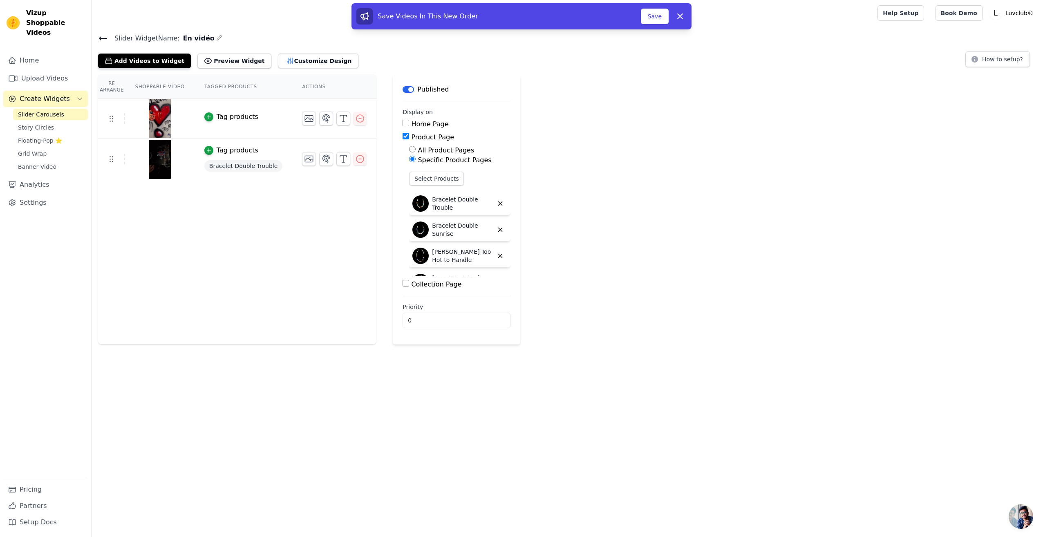
click at [237, 164] on span "Bracelet Double Trouble" at bounding box center [243, 165] width 78 height 11
click at [240, 163] on span "Bracelet Double Trouble" at bounding box center [243, 165] width 78 height 11
click at [232, 150] on div "Tag products" at bounding box center [238, 150] width 42 height 10
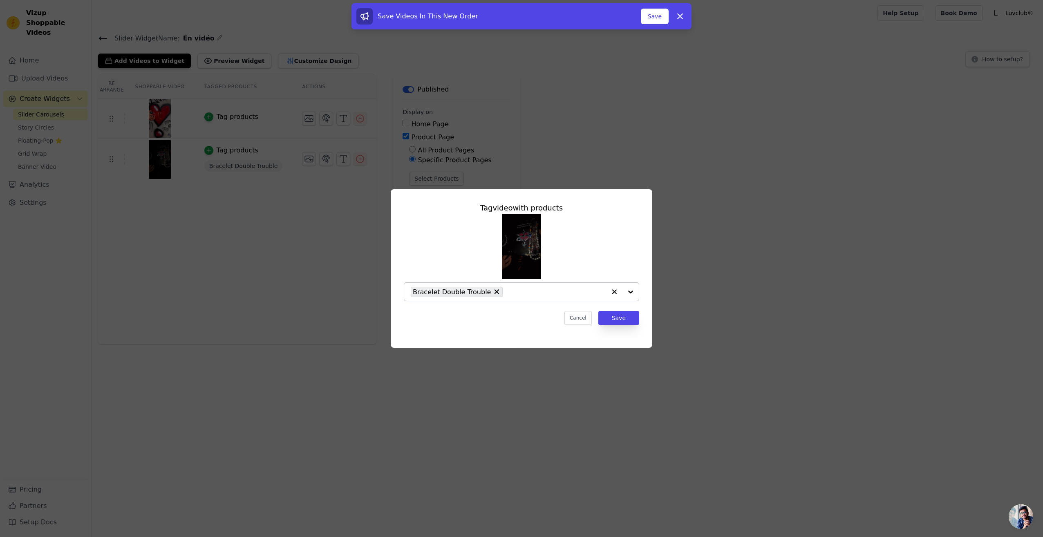
click at [614, 290] on icon "button" at bounding box center [614, 292] width 8 height 8
click at [616, 317] on button "Save" at bounding box center [618, 318] width 41 height 14
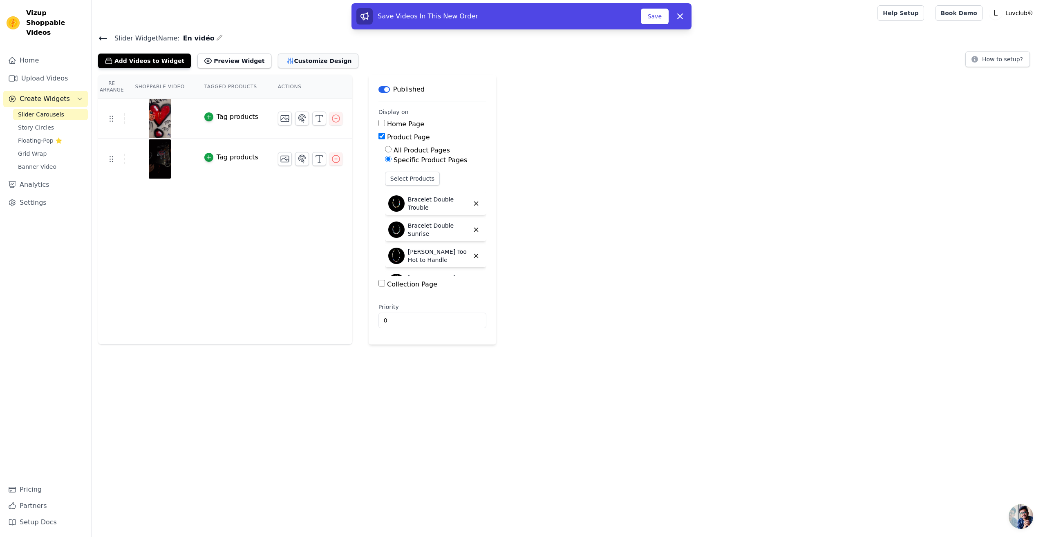
click at [301, 61] on button "Customize Design" at bounding box center [318, 61] width 80 height 15
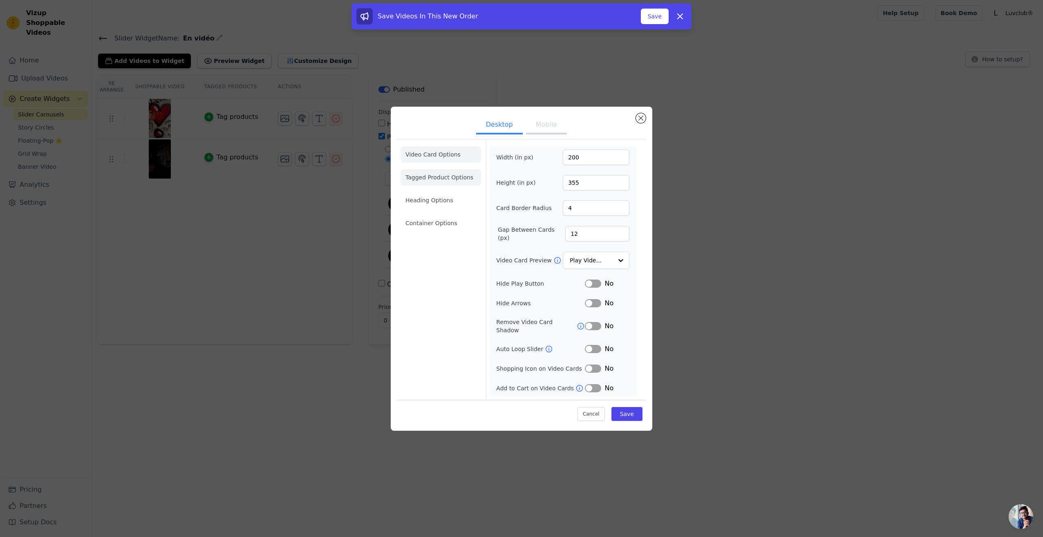
click at [456, 215] on li "Tagged Product Options" at bounding box center [440, 223] width 80 height 16
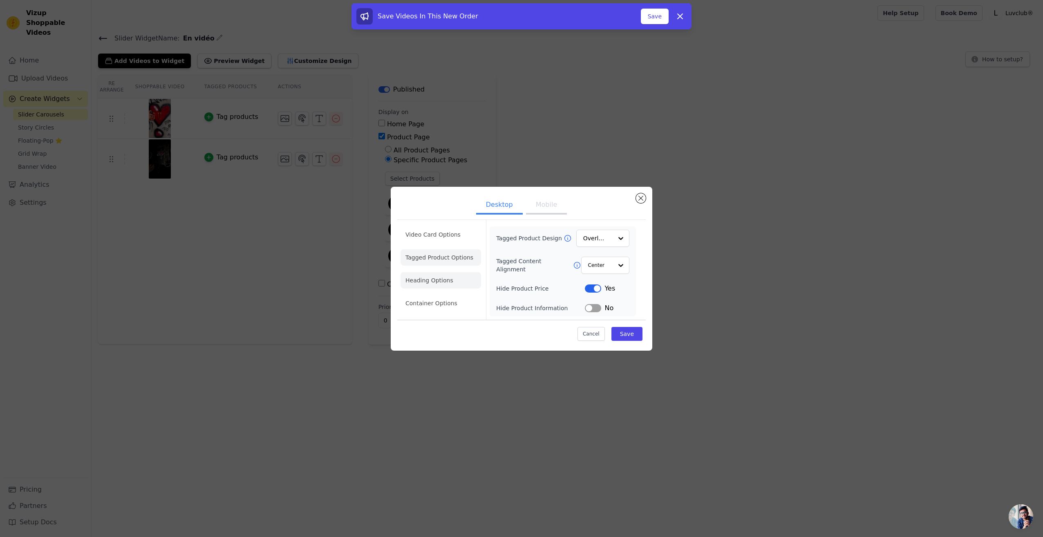
click at [434, 282] on li "Heading Options" at bounding box center [440, 280] width 80 height 16
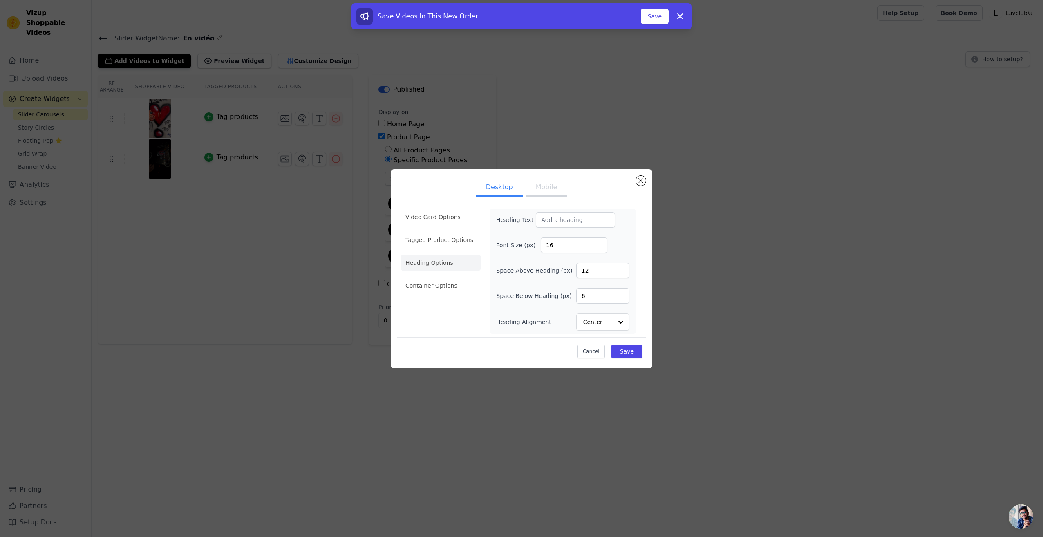
click at [439, 304] on div "Video Card Options Tagged Product Options Heading Options Container Options" at bounding box center [440, 269] width 80 height 135
drag, startPoint x: 426, startPoint y: 308, endPoint x: 429, endPoint y: 292, distance: 15.8
click at [426, 305] on div "Video Card Options Tagged Product Options Heading Options Container Options" at bounding box center [440, 269] width 80 height 135
click at [429, 292] on li "Container Options" at bounding box center [440, 285] width 80 height 16
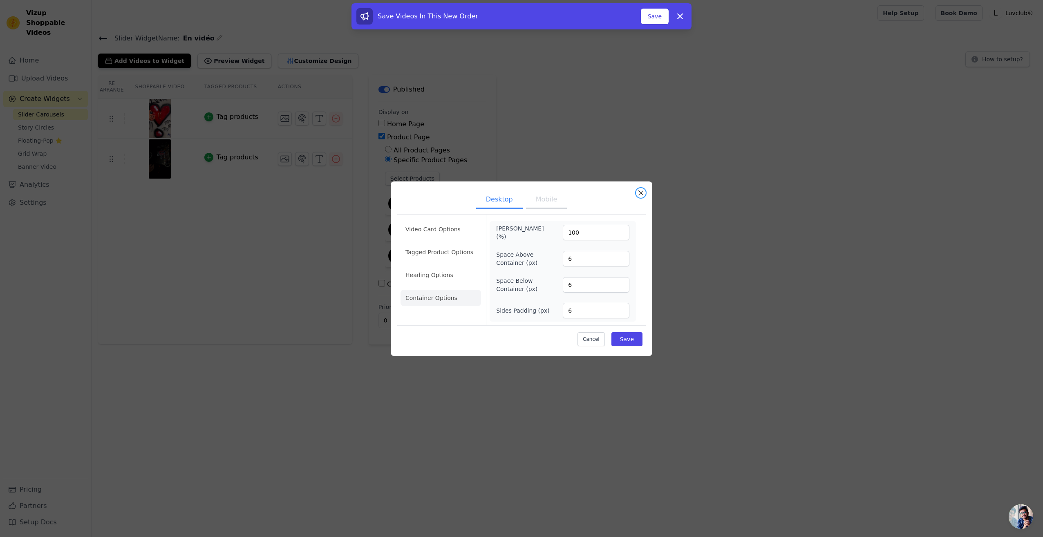
click at [637, 191] on button "Close modal" at bounding box center [641, 193] width 10 height 10
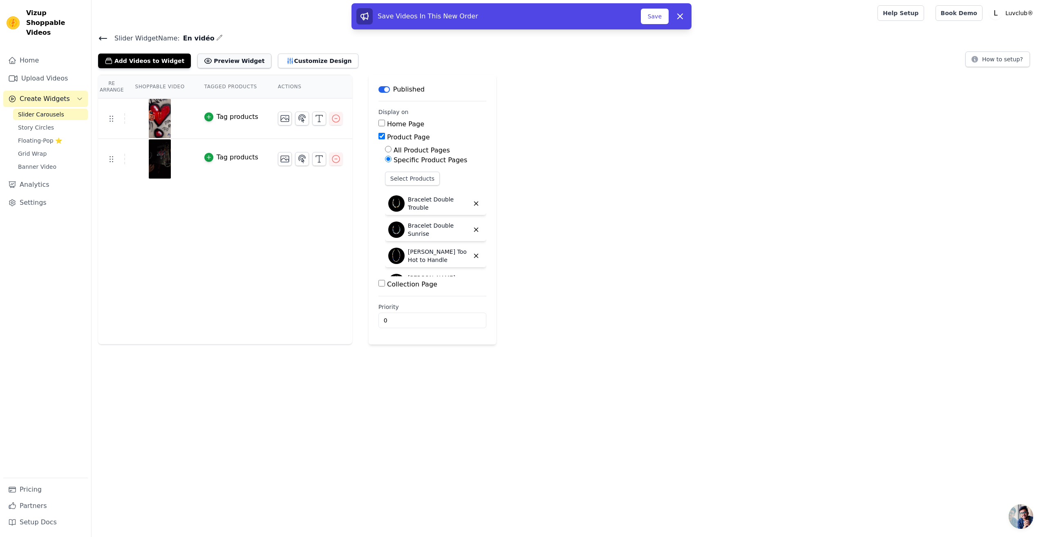
click at [204, 58] on icon at bounding box center [208, 61] width 8 height 8
click at [1010, 60] on button "How to setup?" at bounding box center [997, 59] width 65 height 16
click at [43, 122] on link "Story Circles" at bounding box center [50, 127] width 75 height 11
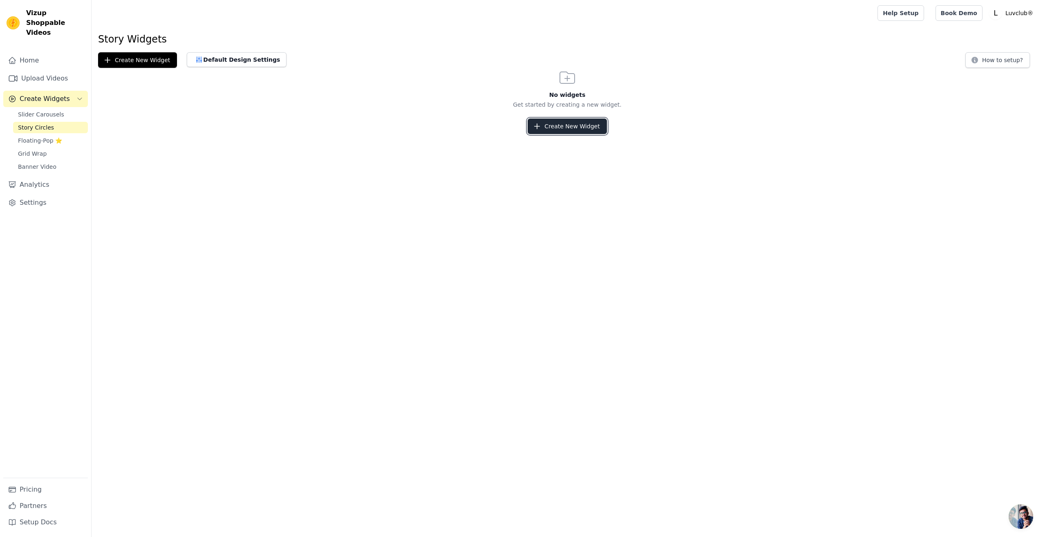
click at [582, 126] on button "Create New Widget" at bounding box center [566, 126] width 79 height 16
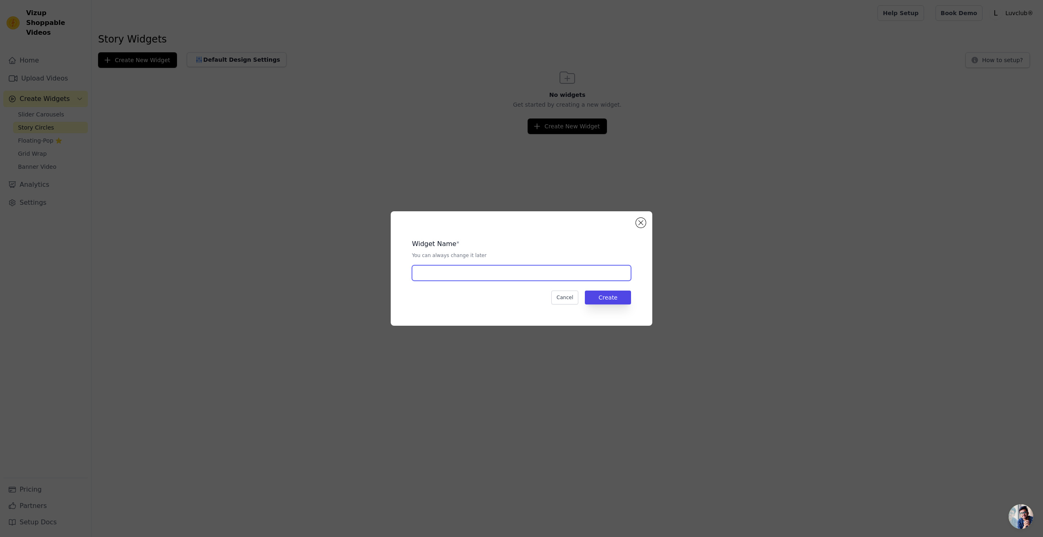
click at [505, 273] on input "text" at bounding box center [521, 273] width 219 height 16
type input "Story"
click at [614, 295] on button "Create" at bounding box center [608, 297] width 46 height 14
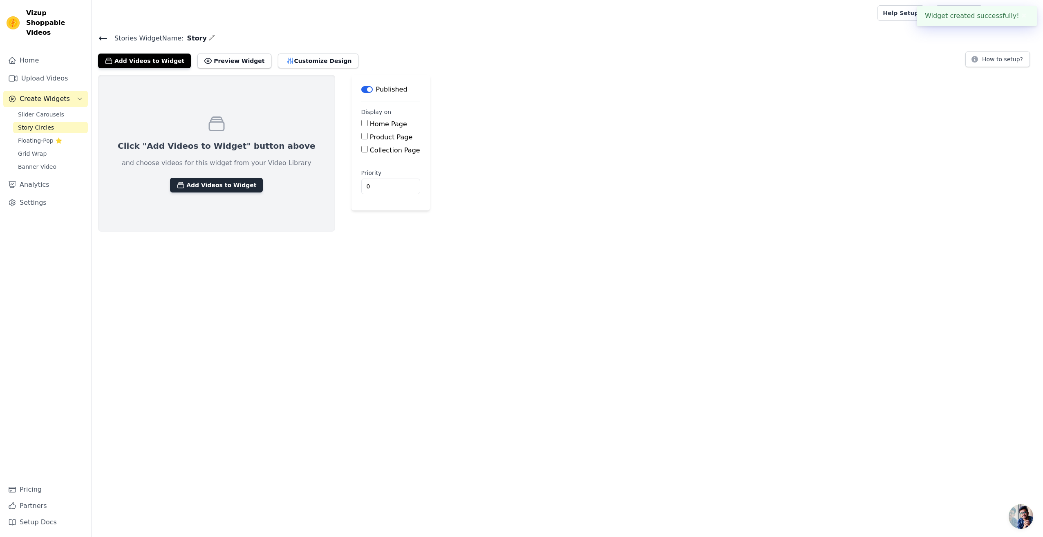
click at [216, 179] on button "Add Videos to Widget" at bounding box center [216, 185] width 93 height 15
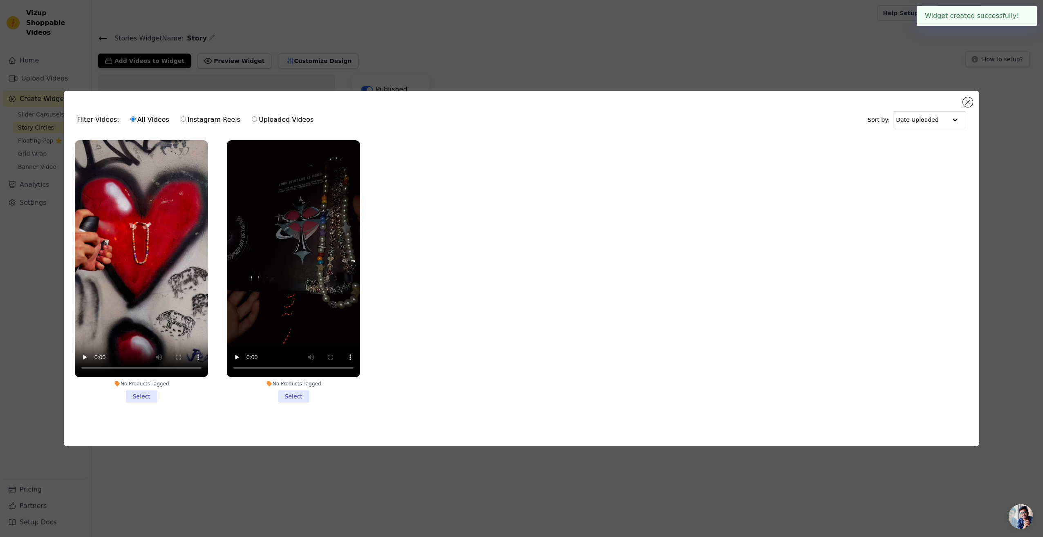
click at [130, 397] on li "No Products Tagged Select" at bounding box center [141, 271] width 133 height 262
click at [0, 0] on input "No Products Tagged Select" at bounding box center [0, 0] width 0 height 0
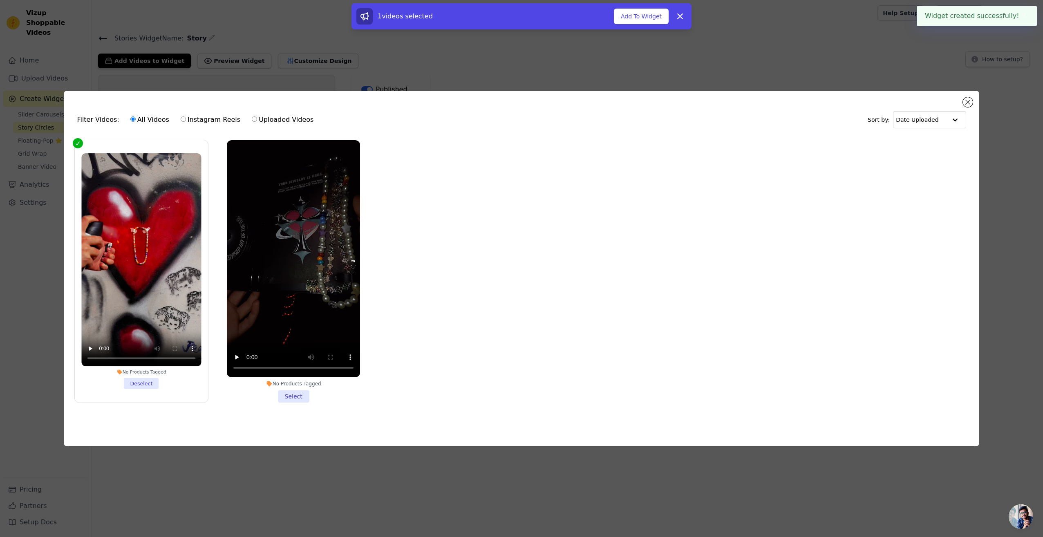
click at [289, 391] on li "No Products Tagged Select" at bounding box center [293, 271] width 133 height 262
click at [0, 0] on input "No Products Tagged Select" at bounding box center [0, 0] width 0 height 0
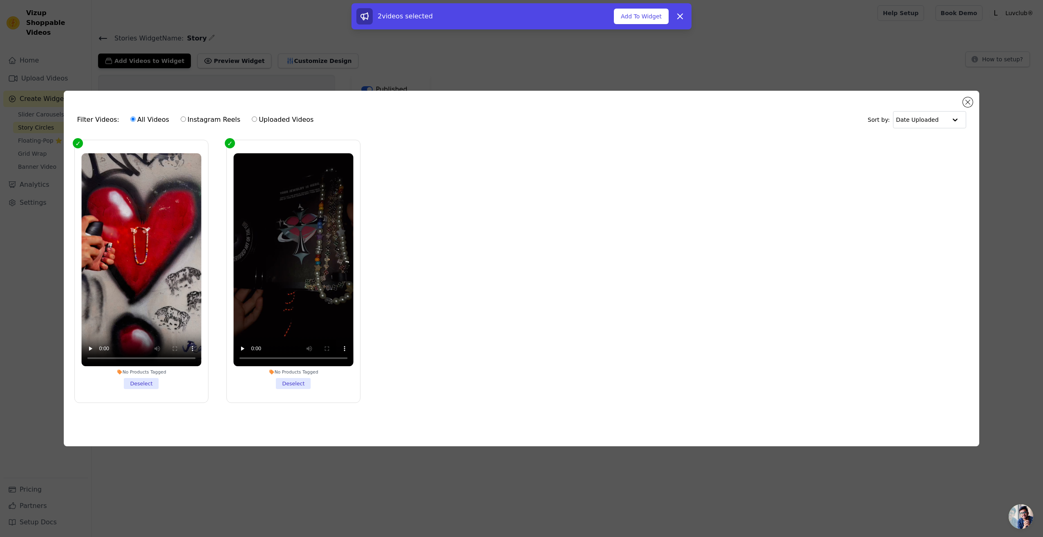
click at [189, 124] on div "All Videos Instagram Reels Uploaded Videos" at bounding box center [222, 119] width 192 height 19
click at [188, 114] on label "Instagram Reels" at bounding box center [210, 119] width 60 height 11
click at [186, 116] on input "Instagram Reels" at bounding box center [183, 118] width 5 height 5
radio input "true"
click at [132, 114] on label "All Videos" at bounding box center [150, 119] width 40 height 11
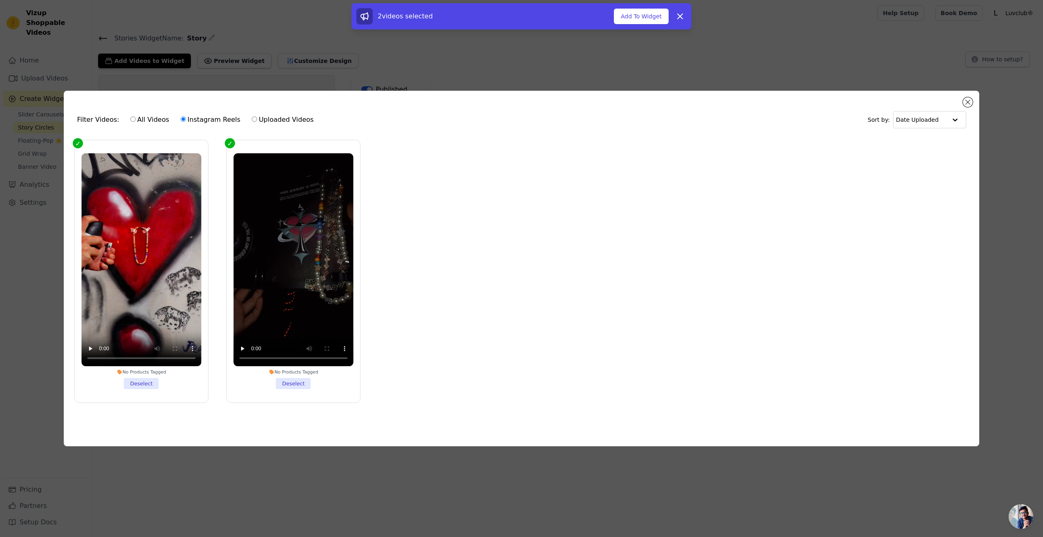
click at [132, 116] on input "All Videos" at bounding box center [132, 118] width 5 height 5
radio input "true"
click at [134, 118] on label "All Videos" at bounding box center [150, 119] width 40 height 11
click at [134, 118] on input "All Videos" at bounding box center [132, 118] width 5 height 5
click at [252, 117] on label "Uploaded Videos" at bounding box center [282, 119] width 63 height 11
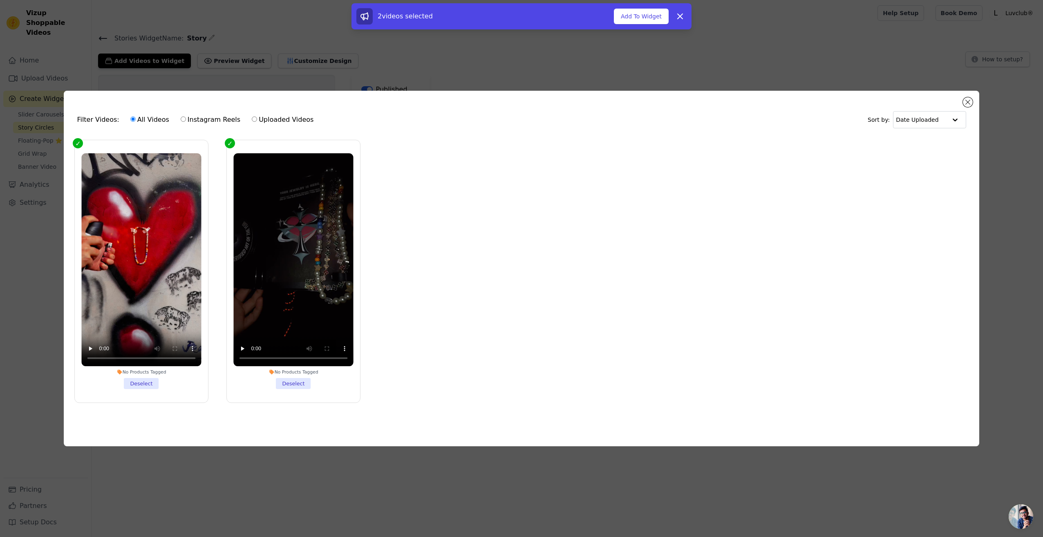
click at [252, 117] on input "Uploaded Videos" at bounding box center [254, 118] width 5 height 5
radio input "true"
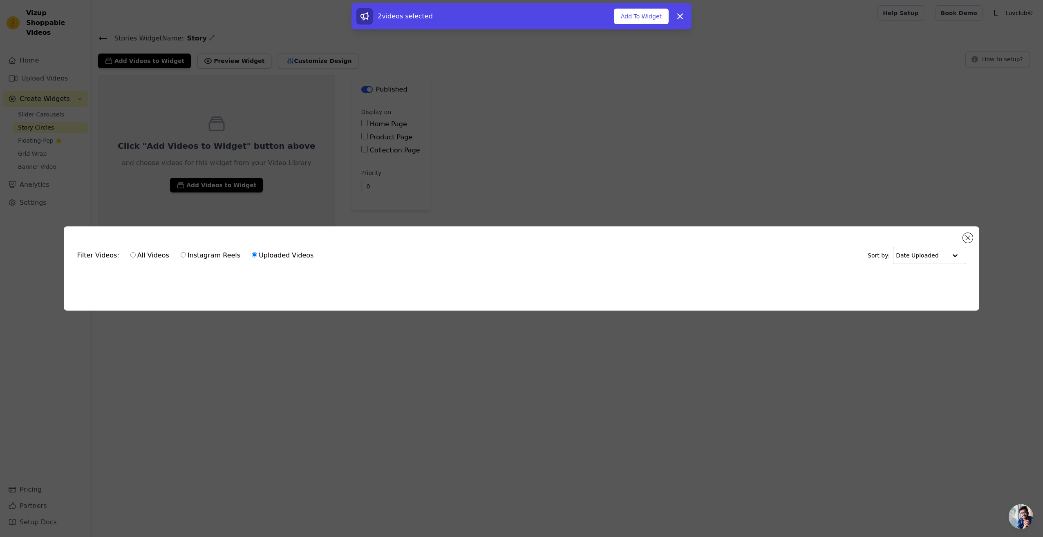
click at [151, 251] on label "All Videos" at bounding box center [150, 255] width 40 height 11
click at [136, 252] on input "All Videos" at bounding box center [132, 254] width 5 height 5
radio input "true"
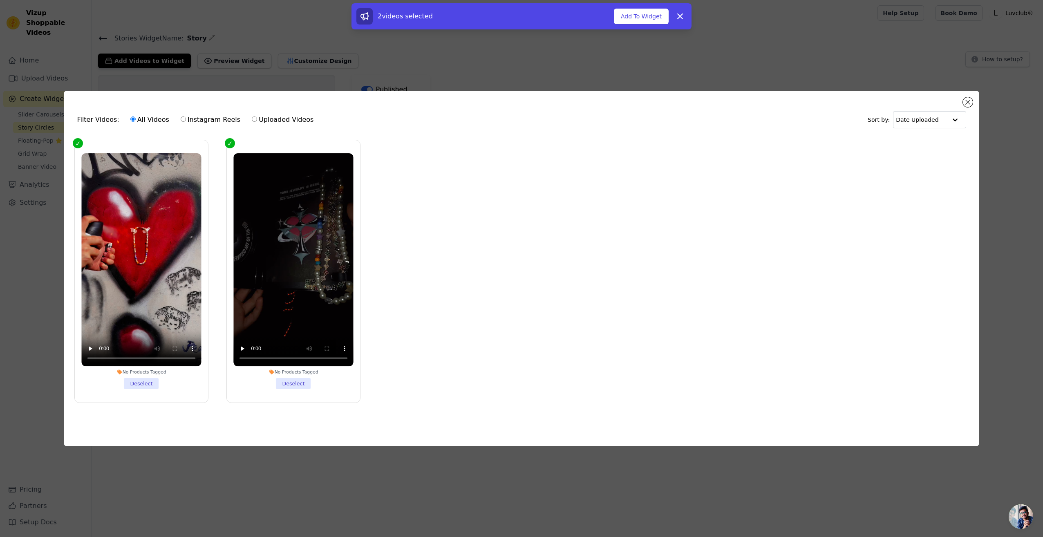
click at [612, 24] on div "2 videos selected" at bounding box center [484, 16] width 257 height 16
click at [623, 20] on button "Add To Widget" at bounding box center [641, 17] width 55 height 16
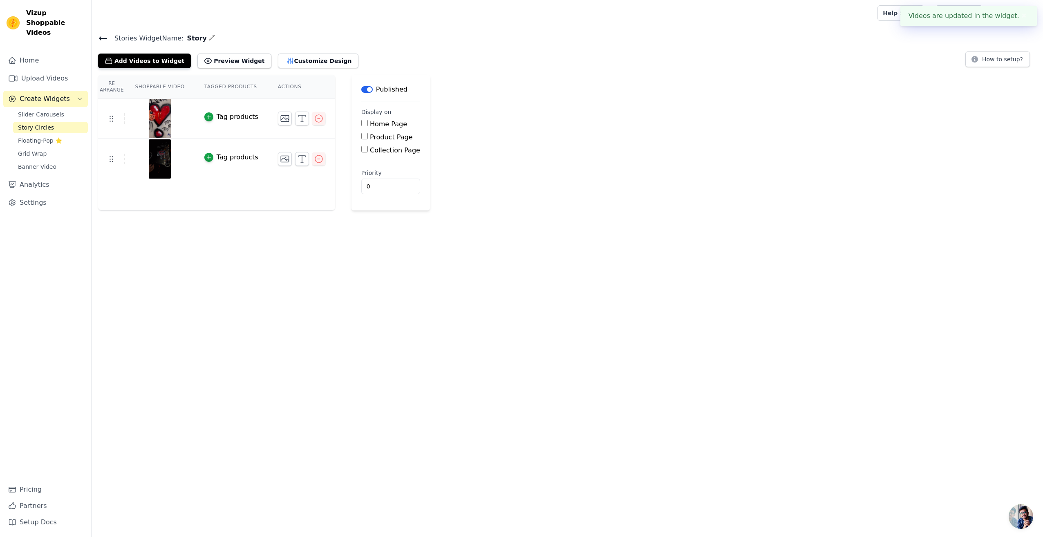
click at [361, 136] on input "Product Page" at bounding box center [364, 136] width 7 height 7
checkbox input "true"
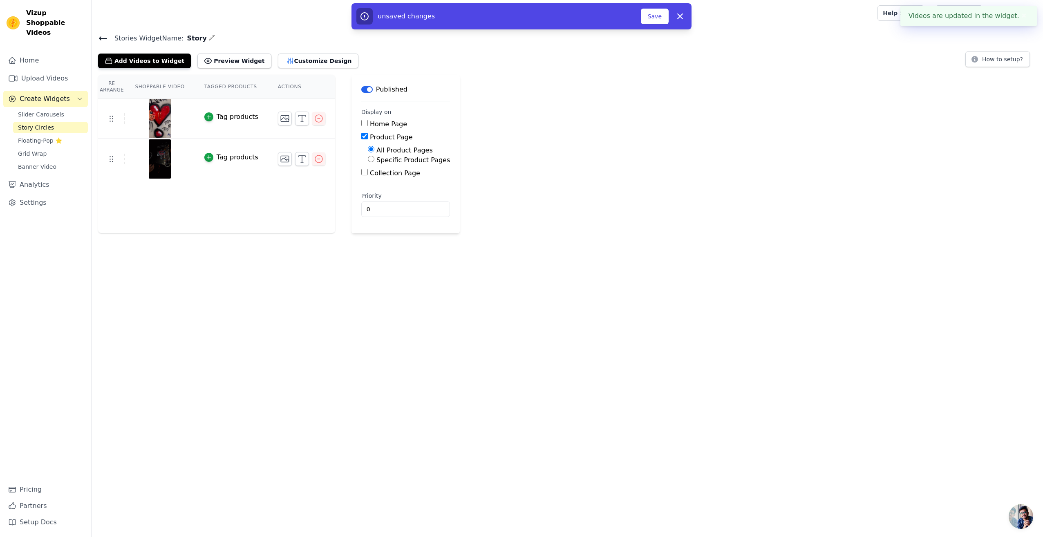
click at [361, 170] on input "Collection Page" at bounding box center [364, 172] width 7 height 7
checkbox input "true"
click at [381, 197] on label "Specific Collection Pages" at bounding box center [416, 196] width 81 height 8
click at [374, 197] on input "Specific Collection Pages" at bounding box center [371, 195] width 7 height 7
radio input "true"
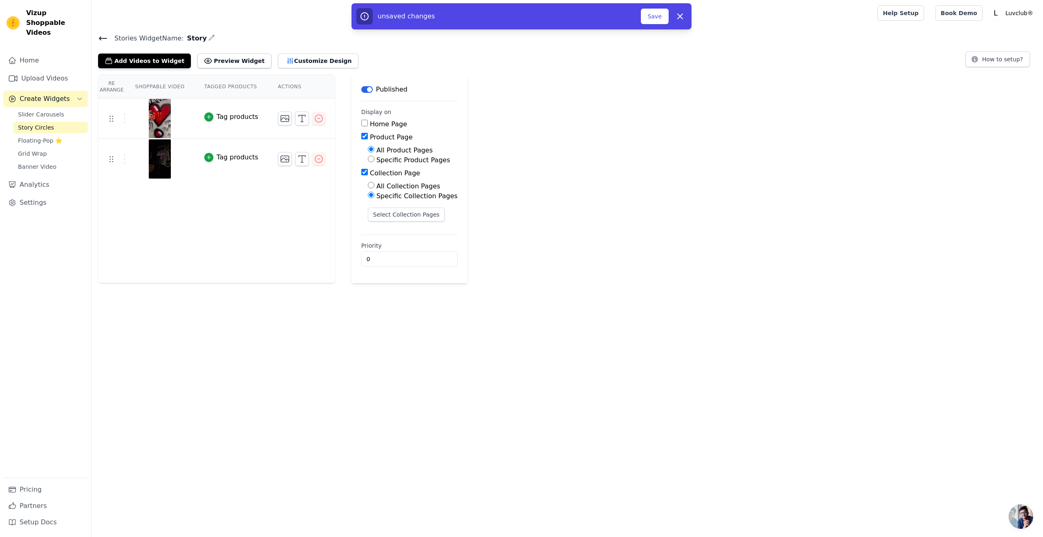
click at [361, 136] on input "Product Page" at bounding box center [364, 136] width 7 height 7
checkbox input "false"
click at [375, 192] on button "Select Collection Pages" at bounding box center [406, 192] width 77 height 14
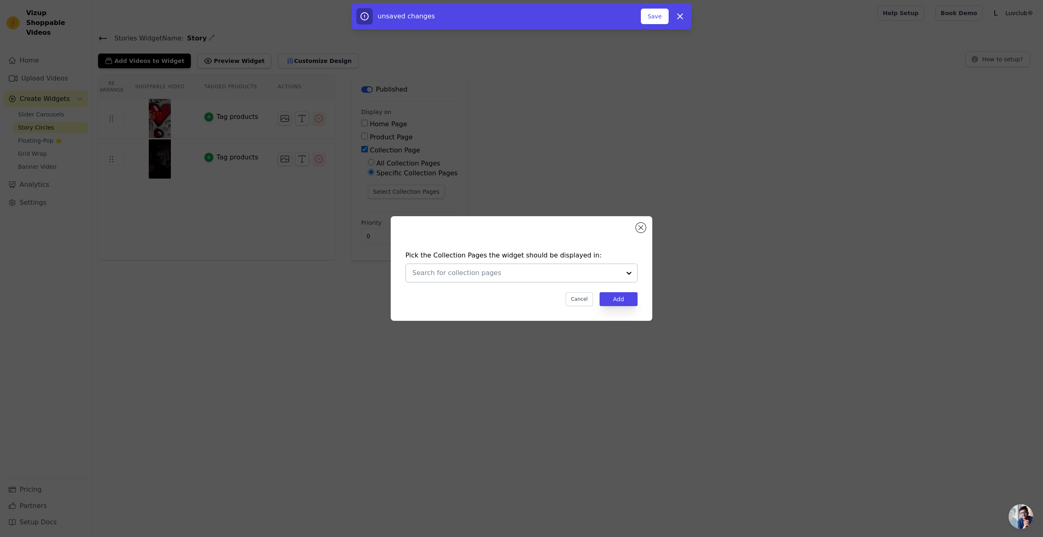
click at [492, 274] on input "text" at bounding box center [516, 273] width 208 height 10
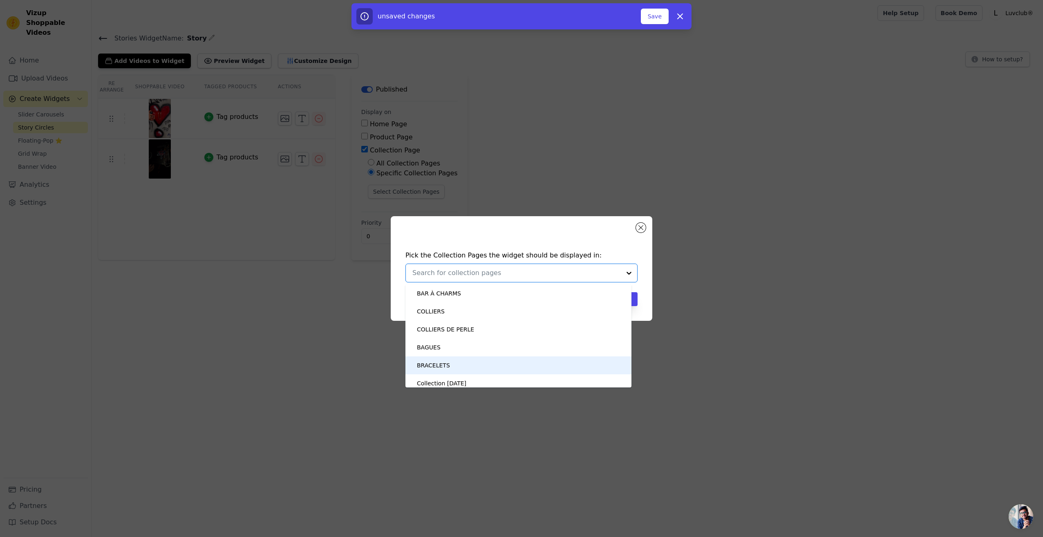
scroll to position [113, 0]
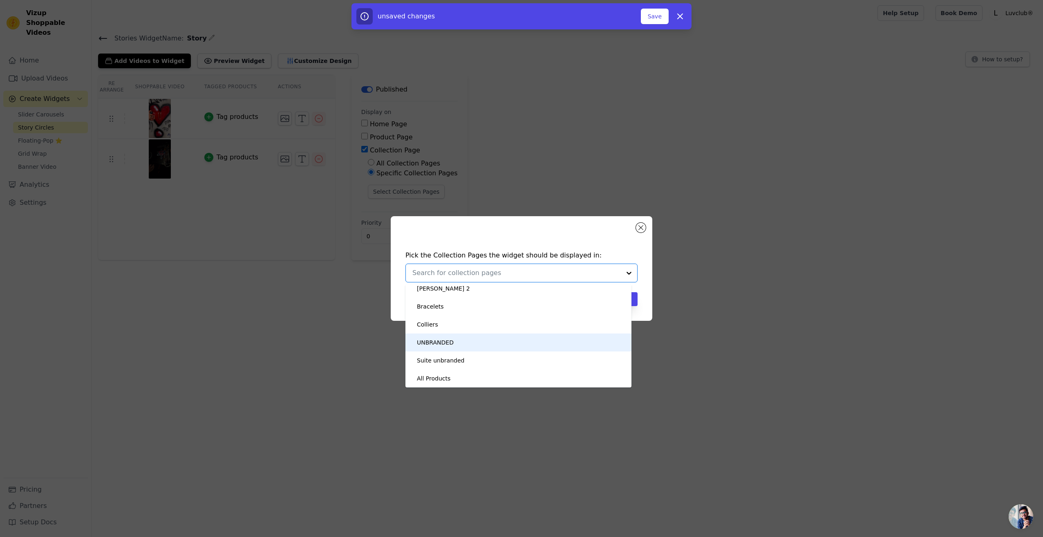
click at [432, 344] on div "UNBRANDED" at bounding box center [435, 342] width 37 height 18
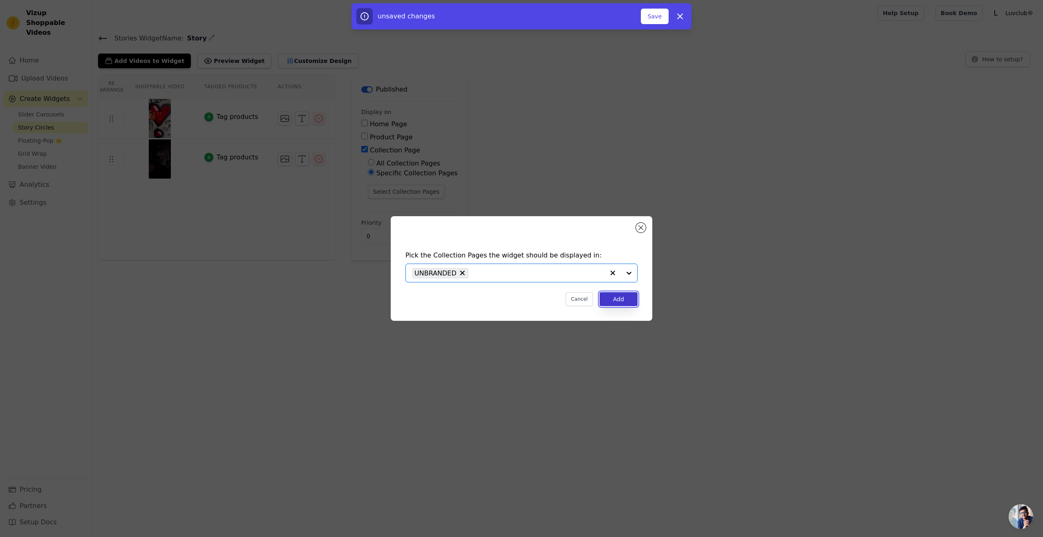
click at [629, 296] on button "Add" at bounding box center [618, 299] width 38 height 14
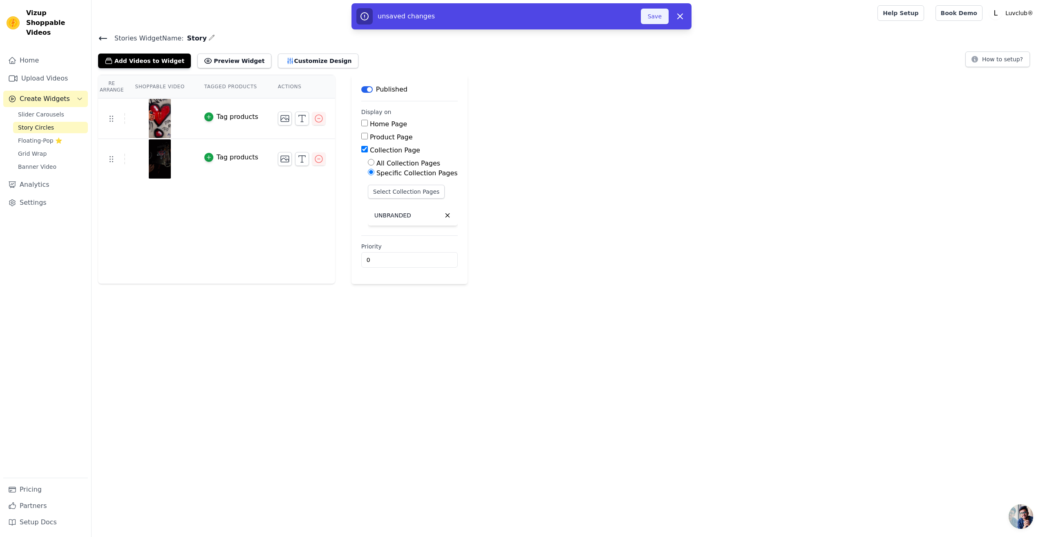
click at [652, 17] on button "Save" at bounding box center [655, 17] width 28 height 16
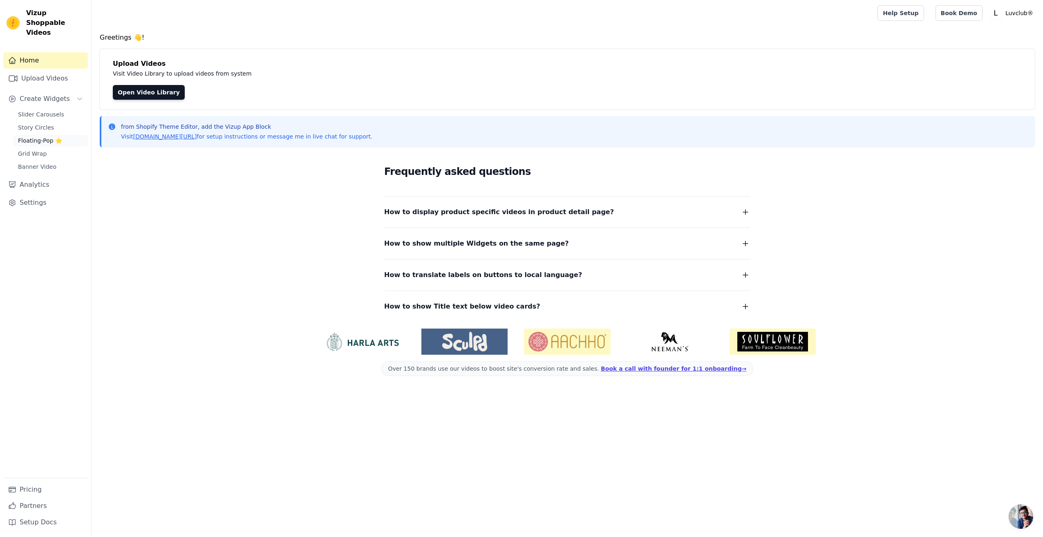
click at [26, 136] on link "Floating-Pop ⭐" at bounding box center [50, 140] width 75 height 11
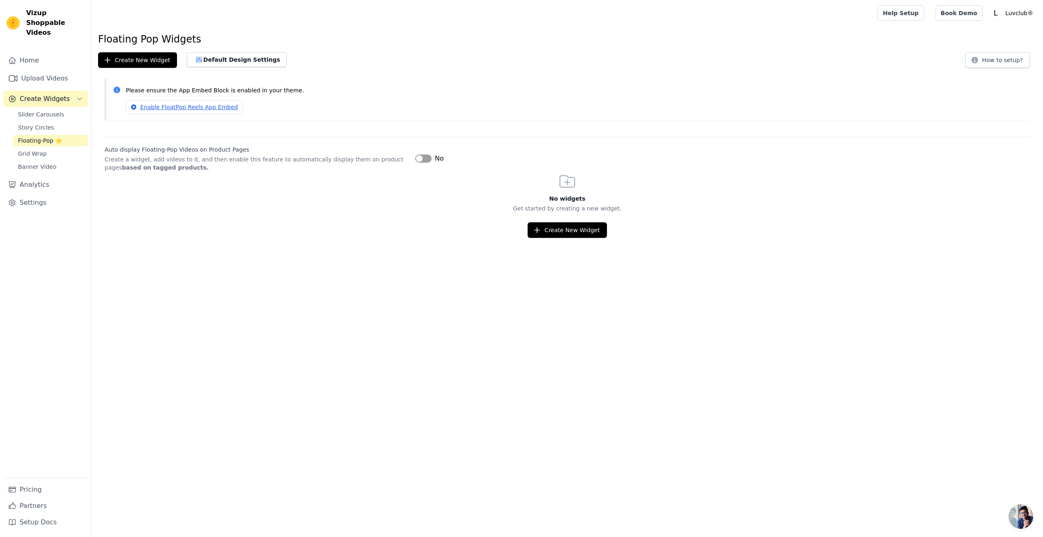
click at [31, 125] on div "Slider Carousels Story Circles Floating-Pop ⭐ Grid Wrap Banner Video" at bounding box center [50, 141] width 75 height 64
click at [29, 123] on span "Story Circles" at bounding box center [36, 127] width 36 height 8
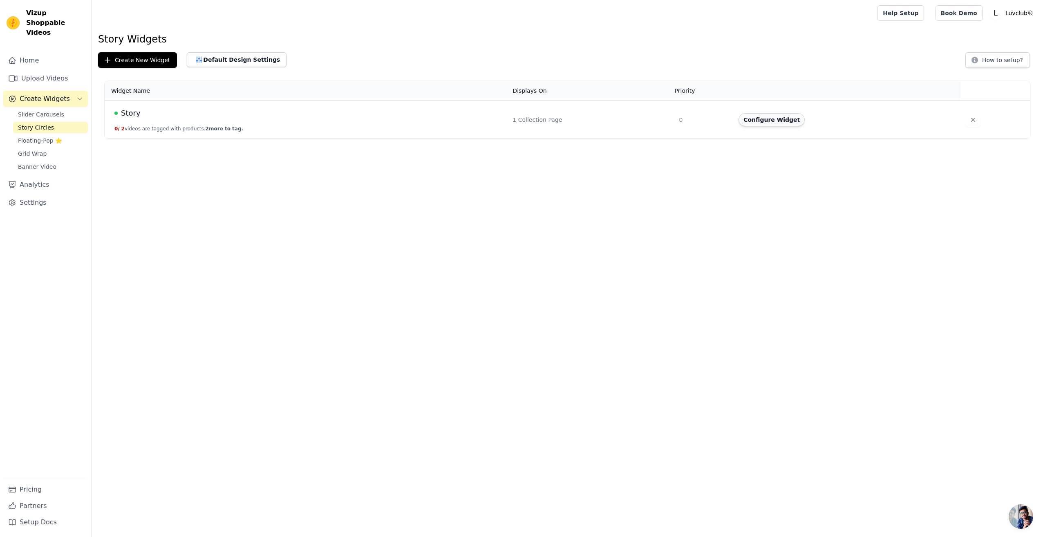
click at [784, 123] on button "Configure Widget" at bounding box center [771, 119] width 66 height 13
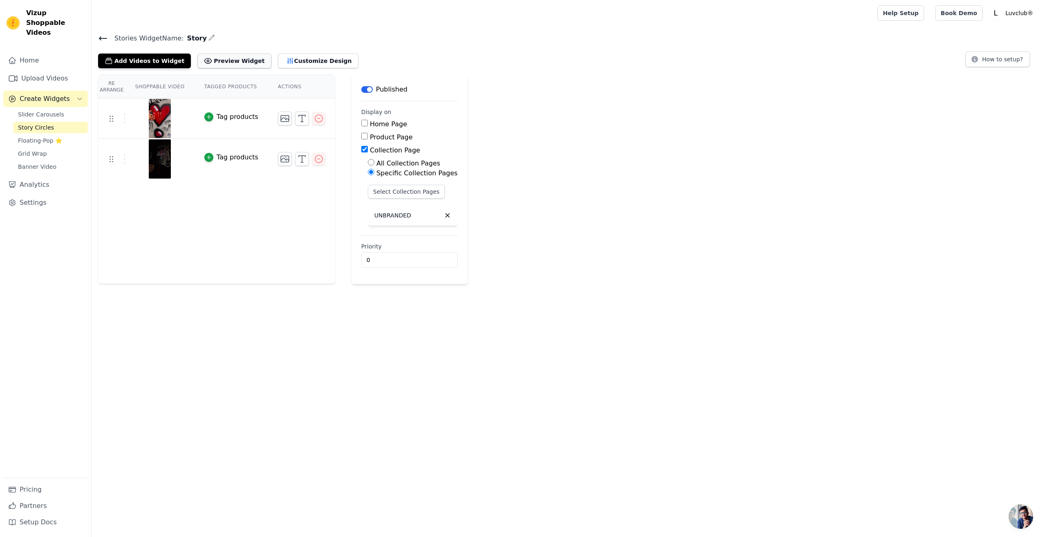
click at [216, 66] on button "Preview Widget" at bounding box center [234, 61] width 74 height 15
click at [41, 70] on link "Upload Videos" at bounding box center [45, 78] width 85 height 16
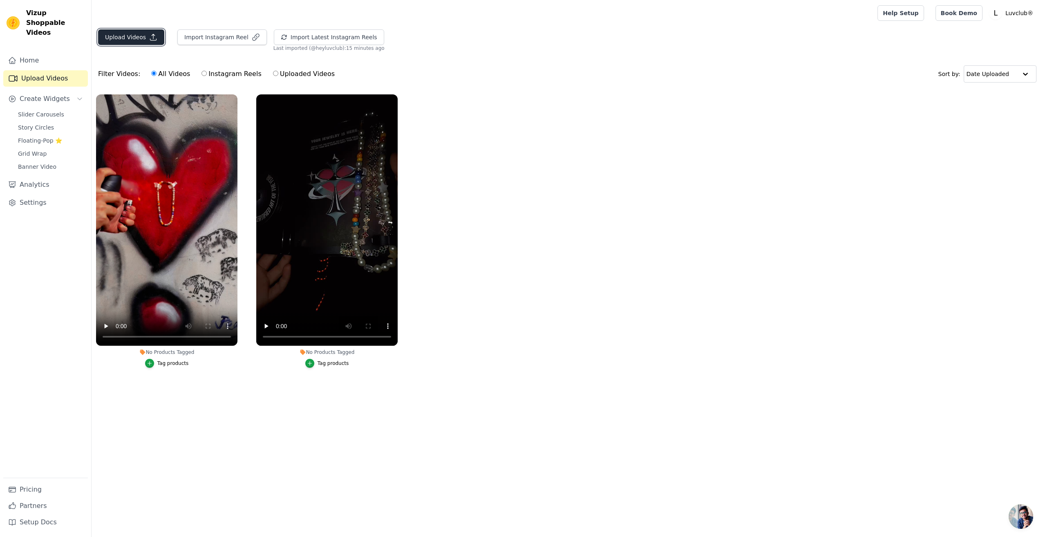
click at [135, 42] on button "Upload Videos" at bounding box center [131, 37] width 66 height 16
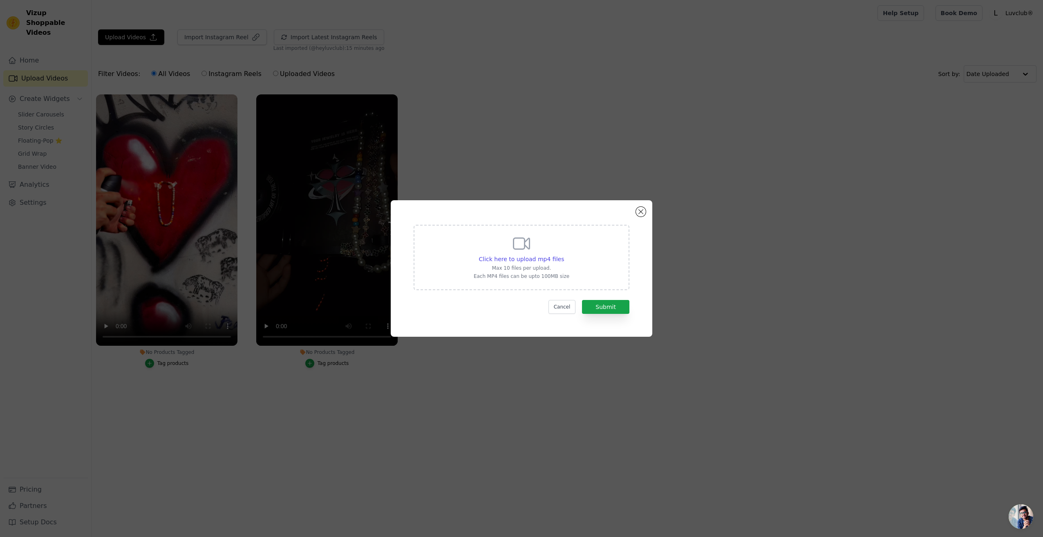
click at [298, 58] on div "Click here to upload mp4 files Max 10 files per upload. Each MP4 files can be u…" at bounding box center [521, 268] width 1043 height 537
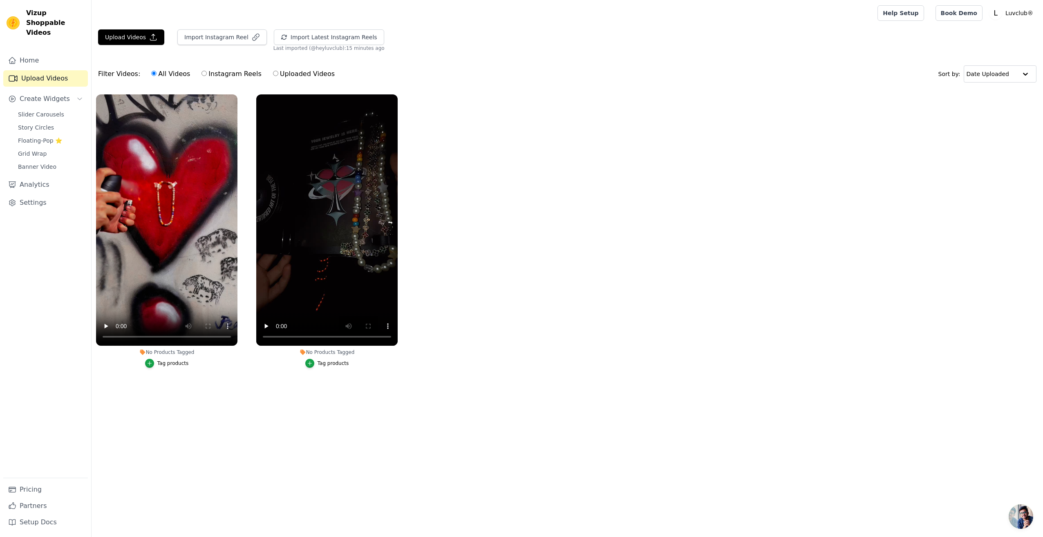
click at [279, 72] on label "Uploaded Videos" at bounding box center [303, 74] width 63 height 11
click at [278, 72] on input "Uploaded Videos" at bounding box center [275, 73] width 5 height 5
radio input "true"
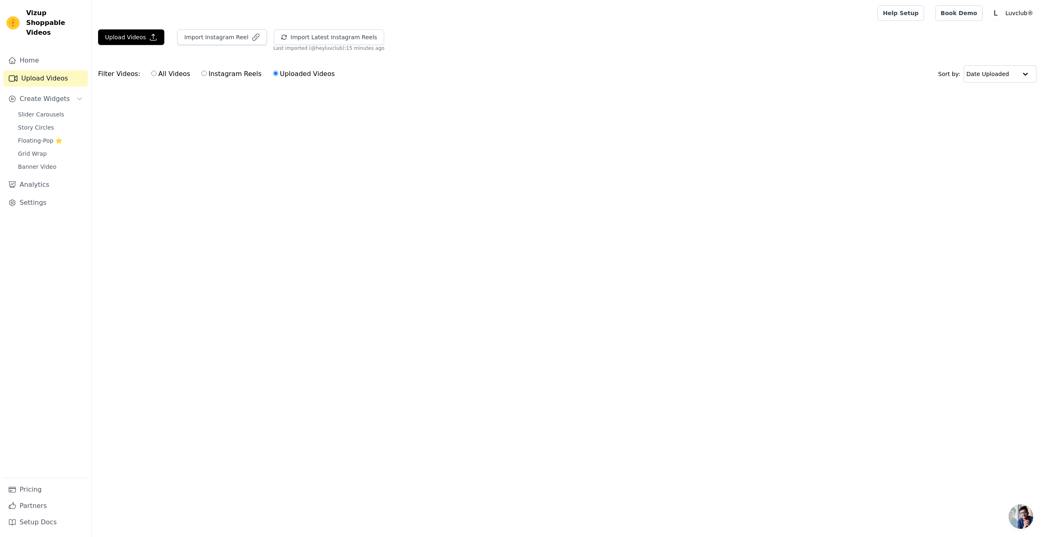
click at [119, 72] on div "Filter Videos: All Videos Instagram Reels Uploaded Videos" at bounding box center [218, 74] width 241 height 19
click at [151, 75] on input "All Videos" at bounding box center [153, 73] width 5 height 5
radio input "true"
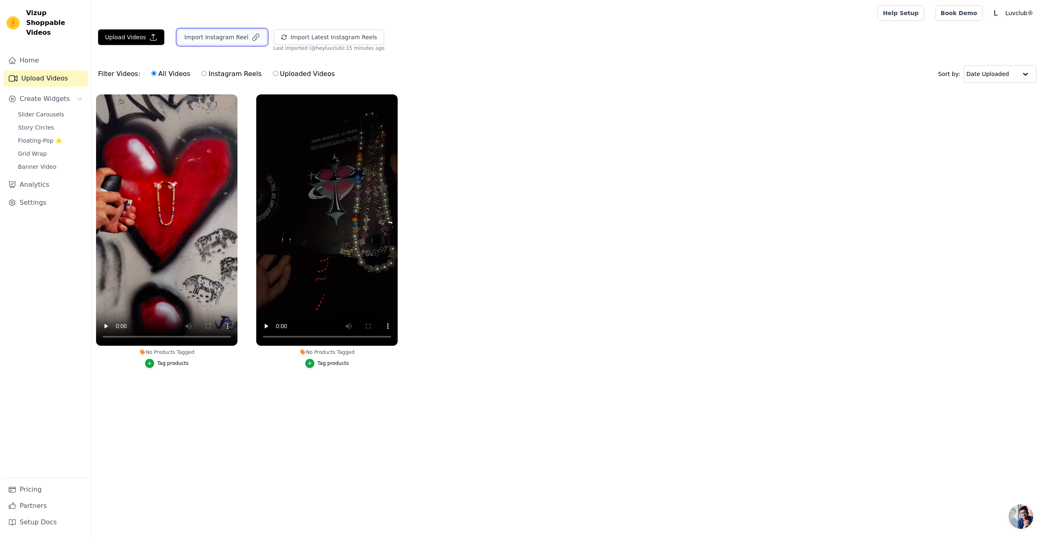
click at [232, 42] on button "Import Instagram Reel" at bounding box center [221, 37] width 89 height 16
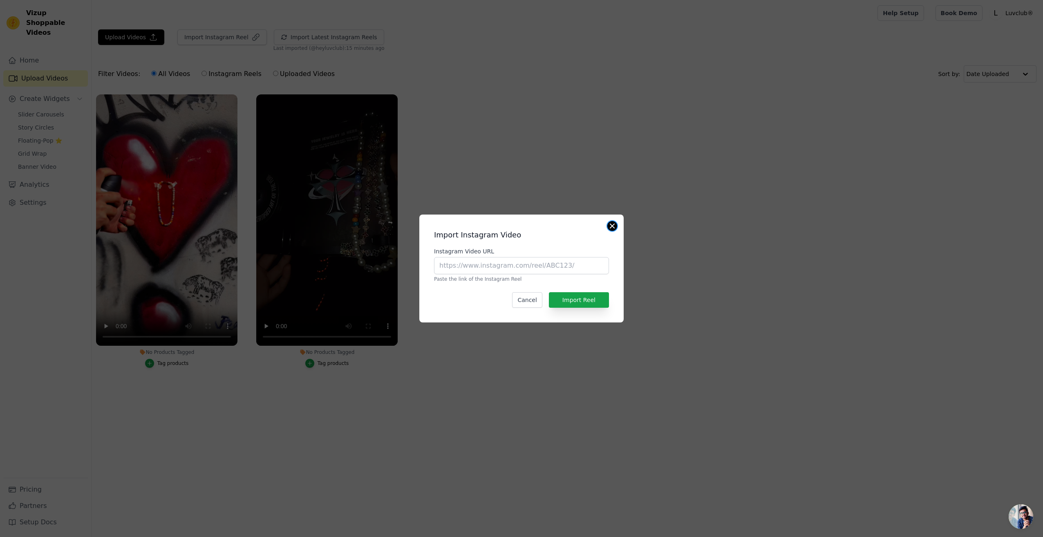
click at [614, 222] on button "Close modal" at bounding box center [612, 226] width 10 height 10
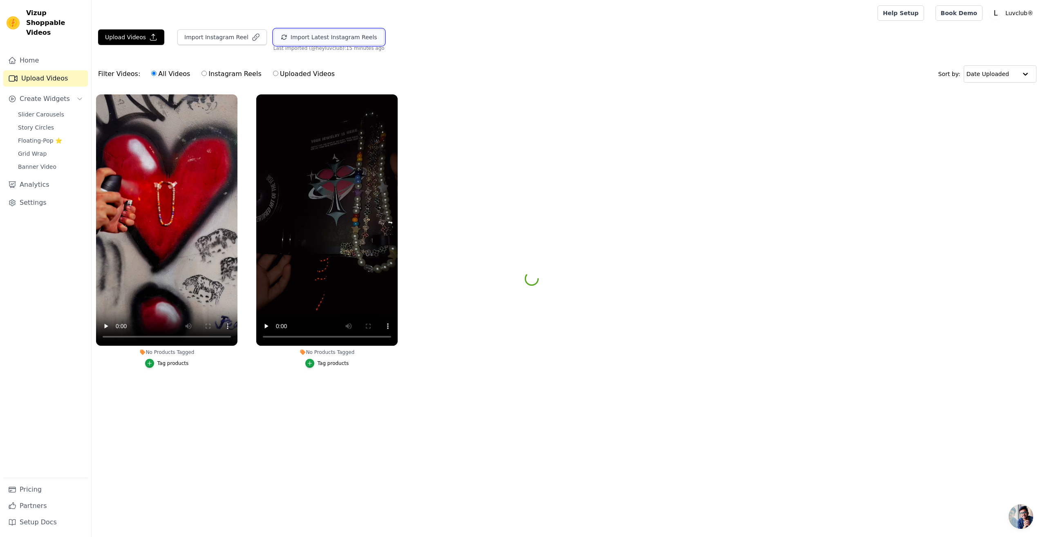
click at [304, 36] on button "Import Latest Instagram Reels" at bounding box center [329, 37] width 110 height 16
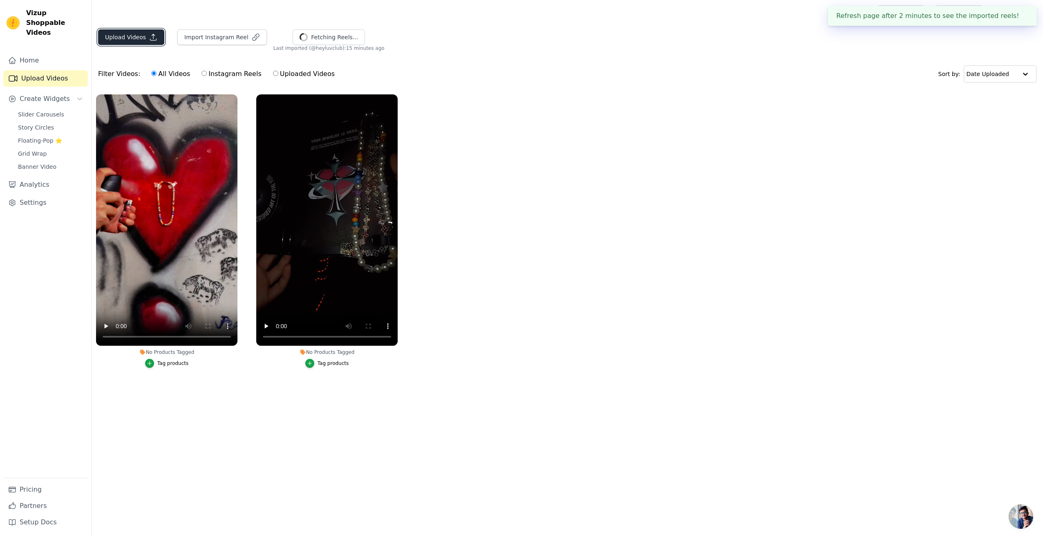
click at [128, 40] on button "Upload Videos" at bounding box center [131, 37] width 66 height 16
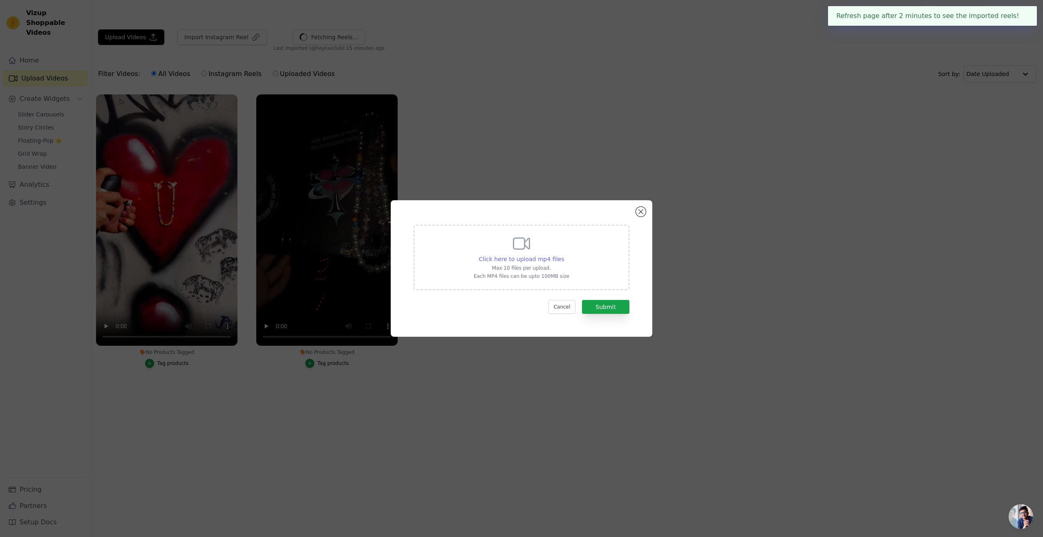
click at [518, 258] on span "Click here to upload mp4 files" at bounding box center [521, 259] width 85 height 7
click at [563, 255] on input "Click here to upload mp4 files Max 10 files per upload. Each MP4 files can be u…" at bounding box center [563, 255] width 0 height 0
click at [517, 257] on span "Click here to upload mp4 files" at bounding box center [521, 259] width 85 height 7
click at [563, 255] on input "Click here to upload mp4 files Max 10 files per upload. Each MP4 files can be u…" at bounding box center [563, 255] width 0 height 0
type input "C:\fakepath\Adobe Express - IMG_5887 (1) (2).mp4"
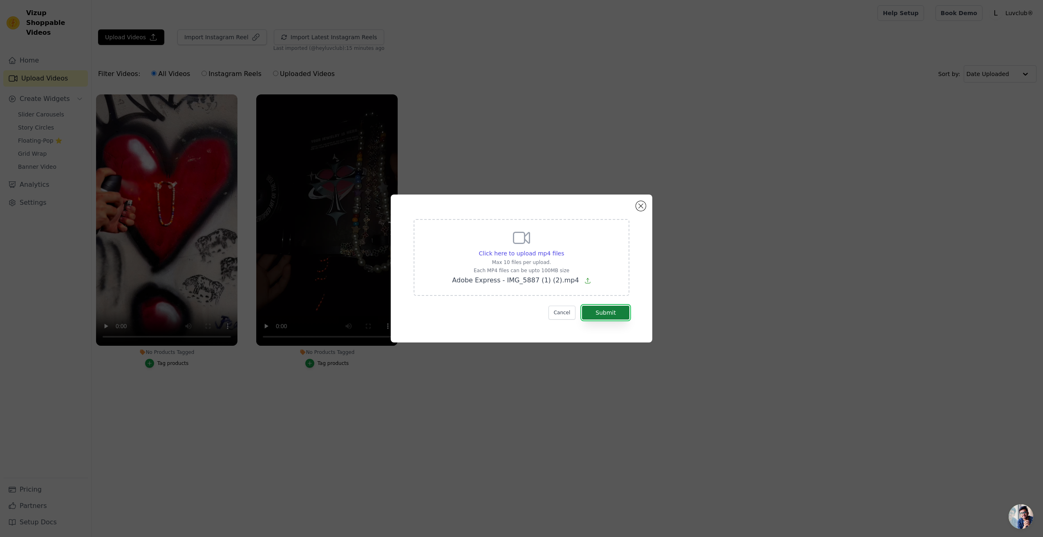
click at [606, 316] on button "Submit" at bounding box center [605, 313] width 47 height 14
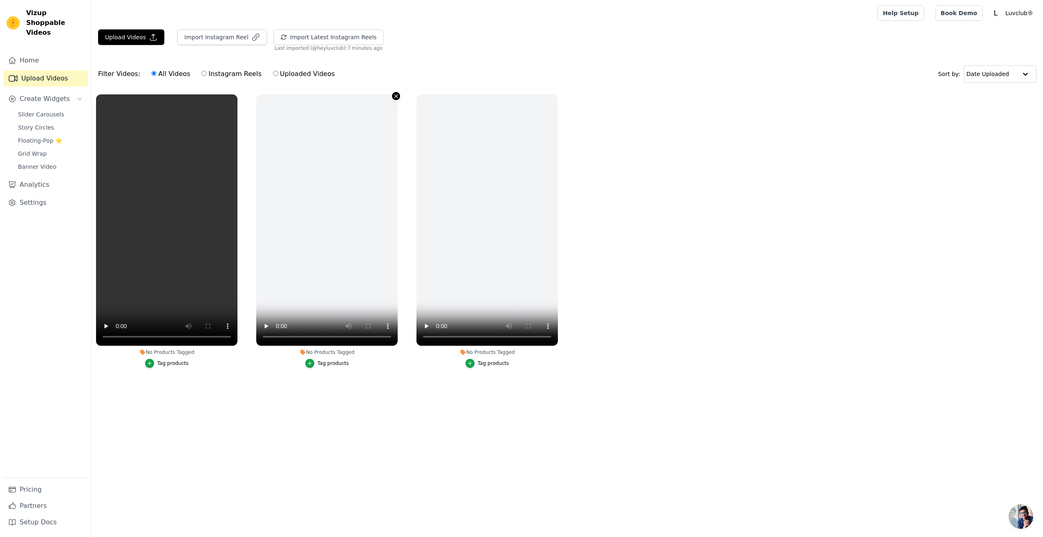
click at [395, 95] on icon "button" at bounding box center [396, 96] width 6 height 6
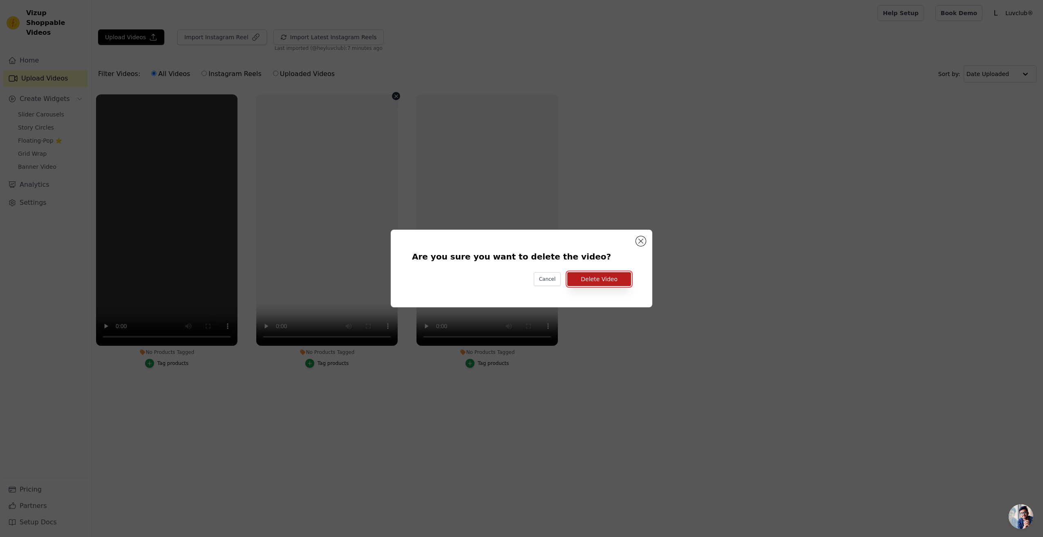
click at [592, 278] on button "Delete Video" at bounding box center [599, 279] width 64 height 14
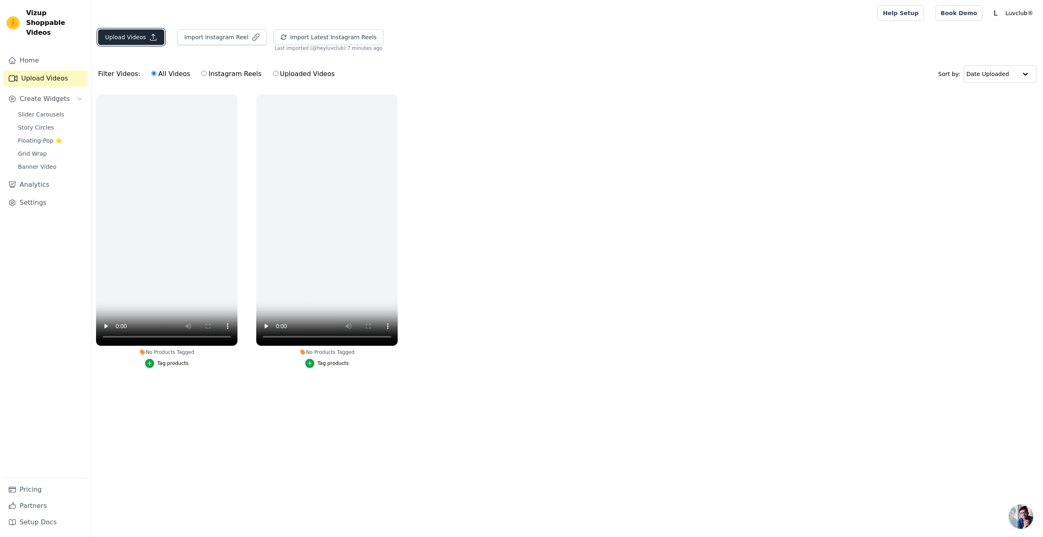
click at [121, 43] on button "Upload Videos" at bounding box center [131, 37] width 66 height 16
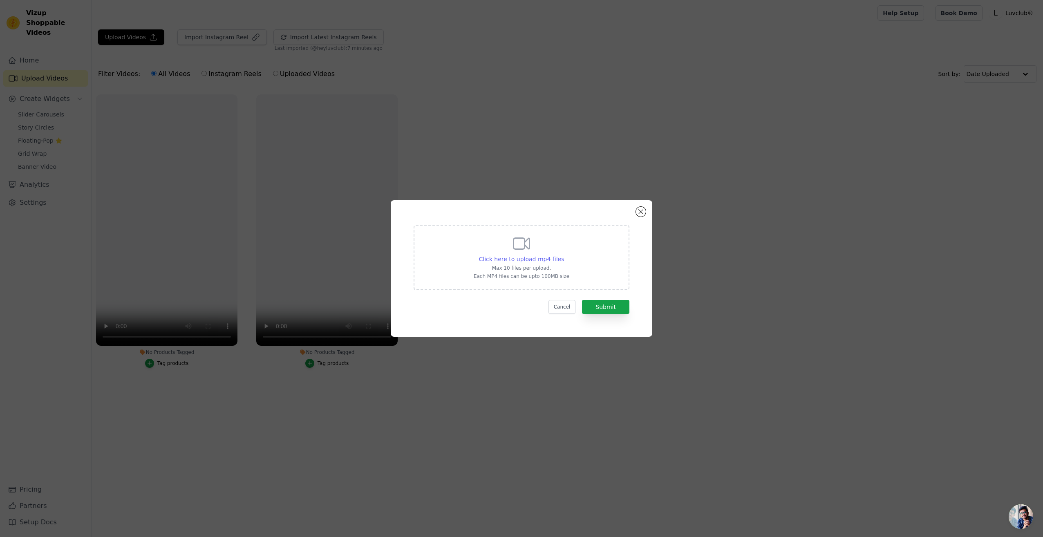
click at [505, 262] on span "Click here to upload mp4 files" at bounding box center [521, 259] width 85 height 7
click at [563, 255] on input "Click here to upload mp4 files Max 10 files per upload. Each MP4 files can be u…" at bounding box center [563, 255] width 0 height 0
click at [523, 264] on div "Click here to upload mp4 files Max 10 files per upload. Each MP4 files can be u…" at bounding box center [521, 257] width 96 height 46
click at [563, 255] on input "Click here to upload mp4 files Max 10 files per upload. Each MP4 files can be u…" at bounding box center [563, 255] width 0 height 0
click at [522, 261] on span "Click here to upload mp4 files" at bounding box center [521, 259] width 85 height 7
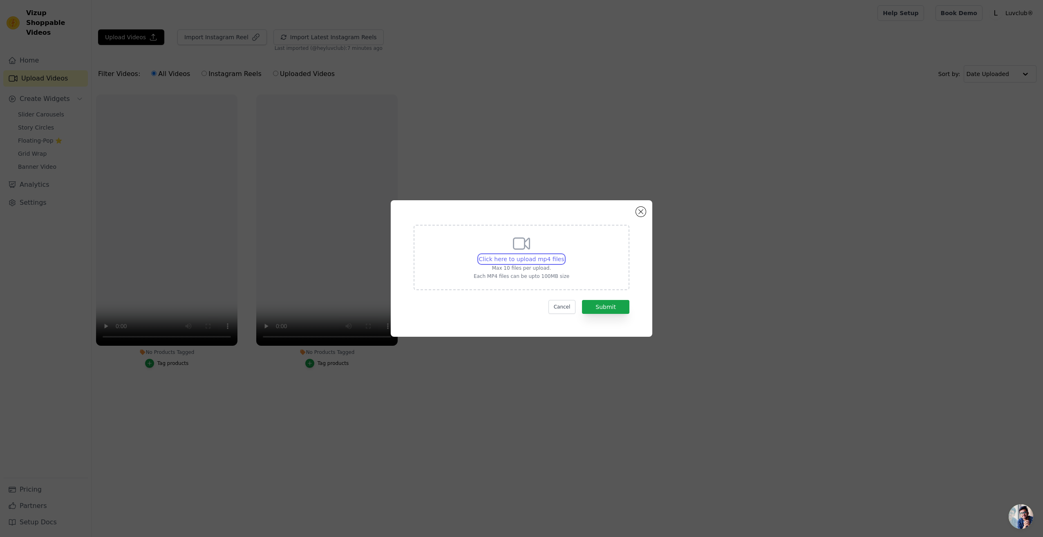
click at [563, 255] on input "Click here to upload mp4 files Max 10 files per upload. Each MP4 files can be u…" at bounding box center [563, 255] width 0 height 0
click at [546, 243] on div "Click here to upload mp4 files Max 10 files per upload. Each MP4 files can be u…" at bounding box center [521, 257] width 96 height 46
click at [563, 255] on input "Click here to upload mp4 files Max 10 files per upload. Each MP4 files can be u…" at bounding box center [563, 255] width 0 height 0
type input "C:\fakepath\B1EB5507-4376-4BF9-9C90-D12425B8D14E (1).mp4"
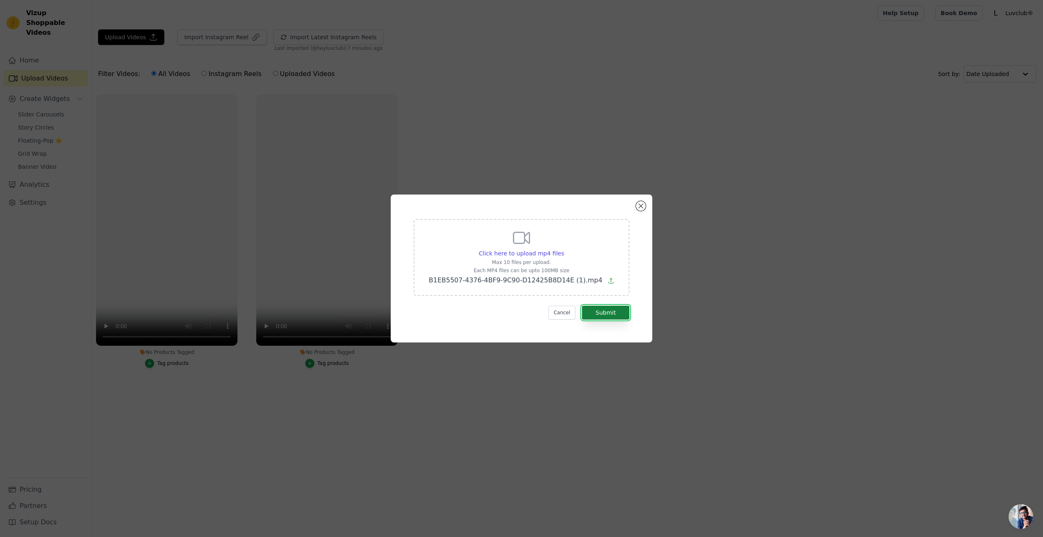
click at [623, 319] on button "Submit" at bounding box center [605, 313] width 47 height 14
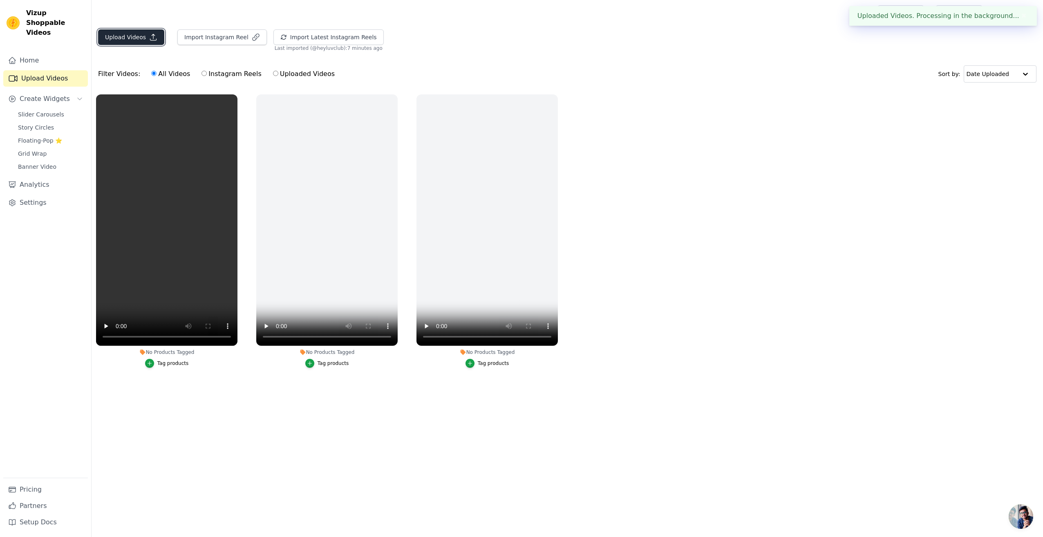
click at [123, 39] on button "Upload Videos" at bounding box center [131, 37] width 66 height 16
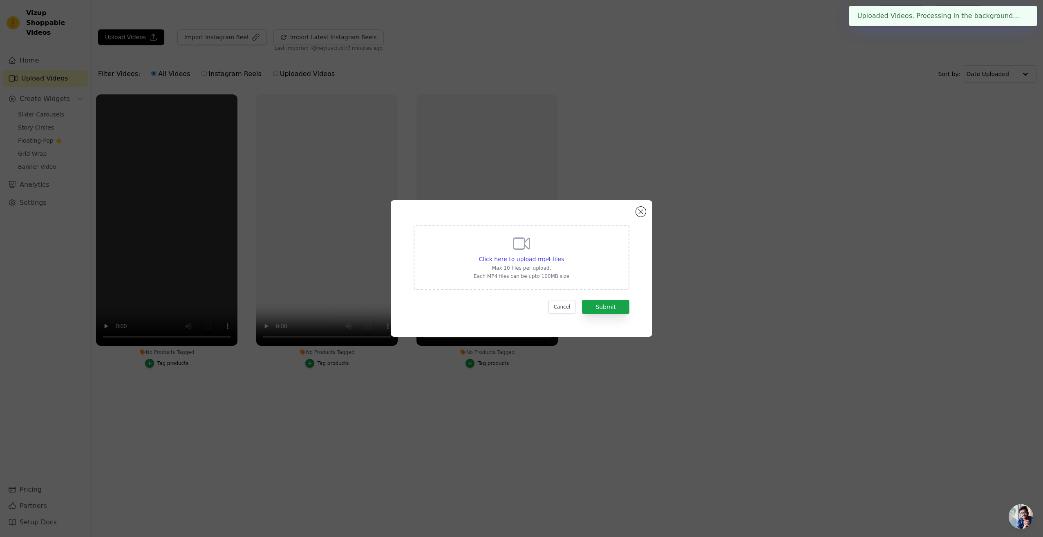
click at [549, 250] on div "Click here to upload mp4 files Max 10 files per upload. Each MP4 files can be u…" at bounding box center [521, 257] width 96 height 46
click at [563, 255] on input "Click here to upload mp4 files Max 10 files per upload. Each MP4 files can be u…" at bounding box center [563, 255] width 0 height 0
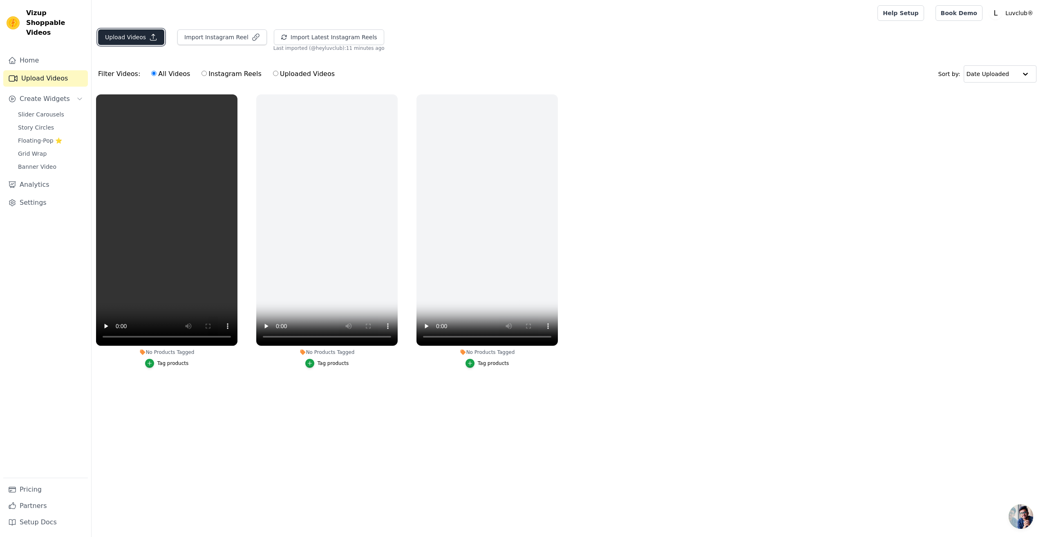
click at [136, 36] on button "Upload Videos" at bounding box center [131, 37] width 66 height 16
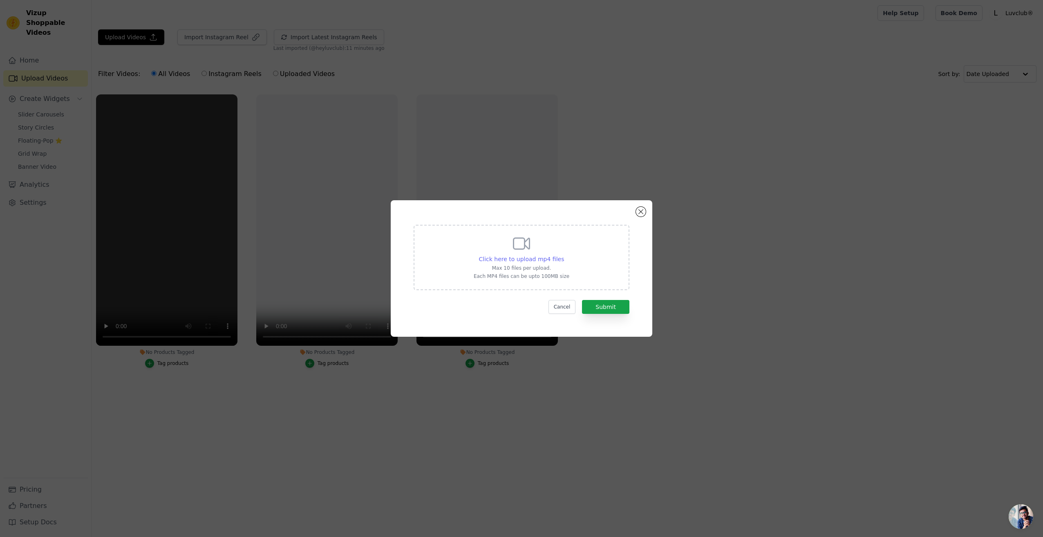
click at [537, 259] on span "Click here to upload mp4 files" at bounding box center [521, 259] width 85 height 7
click at [563, 255] on input "Click here to upload mp4 files Max 10 files per upload. Each MP4 files can be u…" at bounding box center [563, 255] width 0 height 0
type input "C:\fakepath\27AC64FA-0D80-4733-B1BA-222B54855C02 (1).mp4"
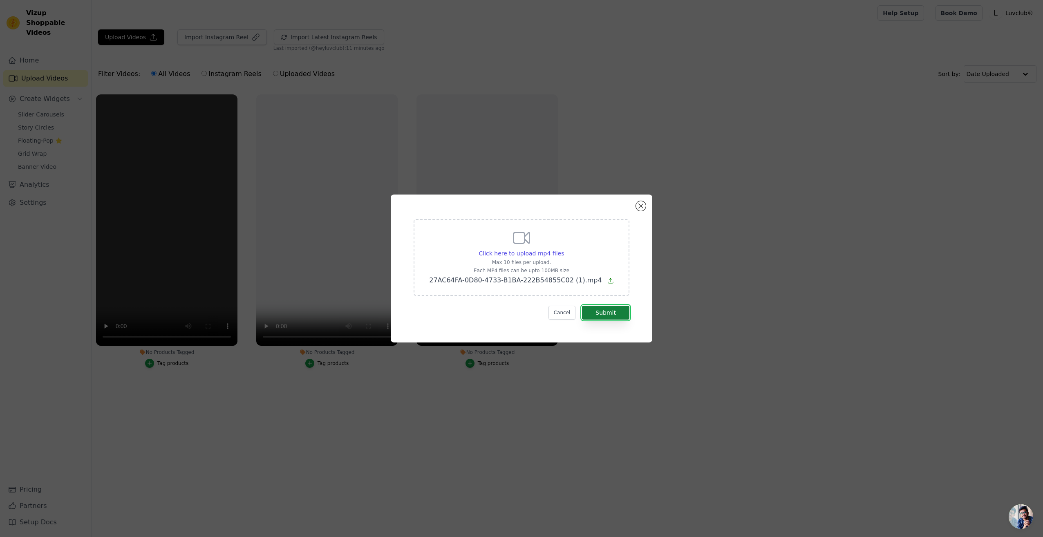
click at [618, 310] on button "Submit" at bounding box center [605, 313] width 47 height 14
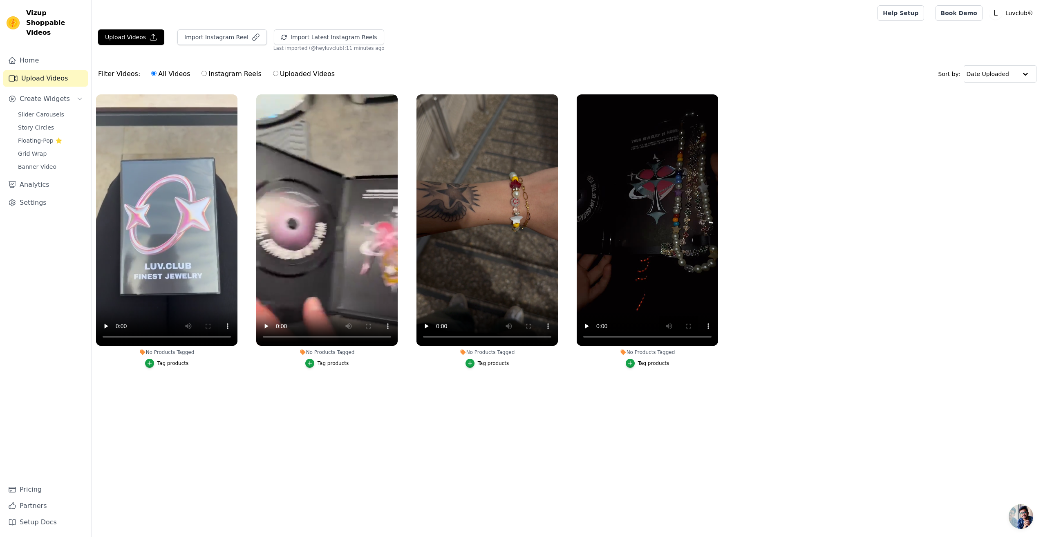
click at [172, 366] on div "Tag products" at bounding box center [172, 363] width 31 height 7
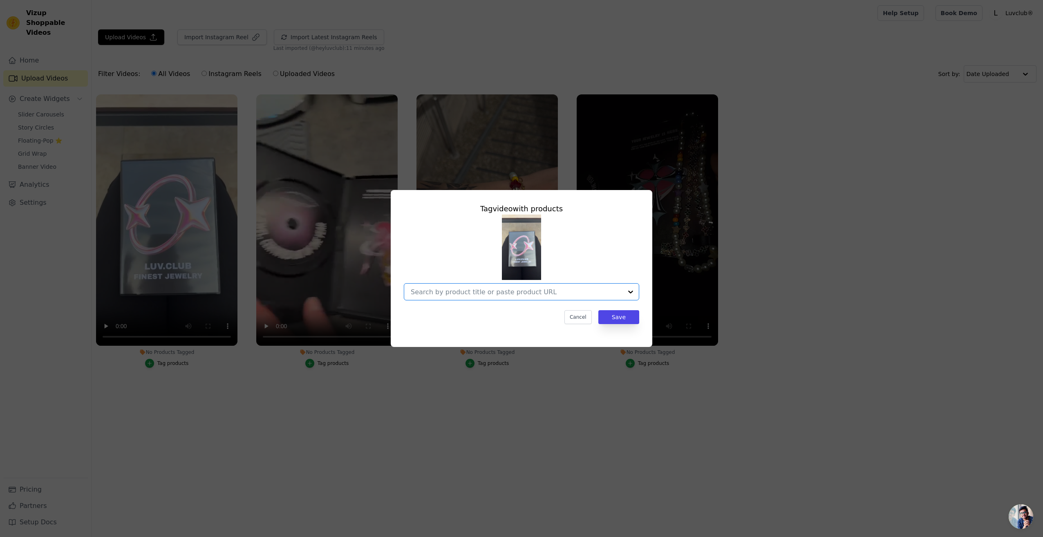
click at [613, 293] on input "No Products Tagged Tag video with products Option undefined, selected. Select i…" at bounding box center [517, 292] width 212 height 8
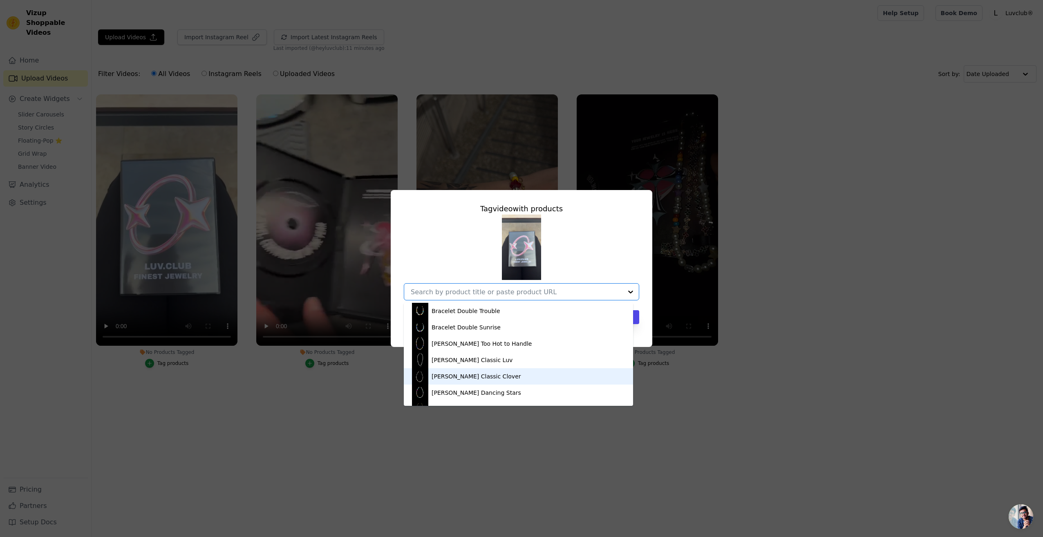
click at [491, 377] on div "[PERSON_NAME] Classic Clover" at bounding box center [518, 376] width 213 height 16
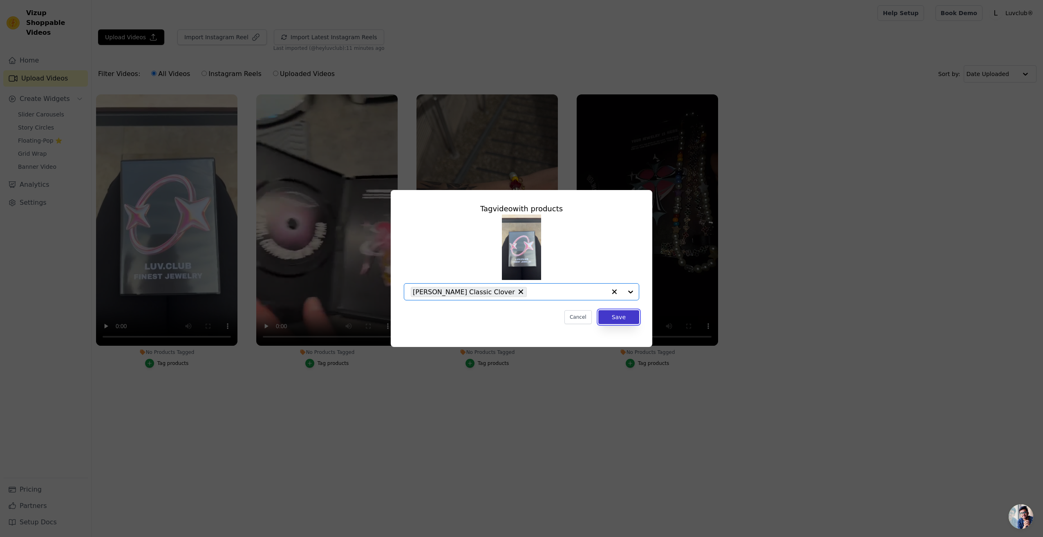
click at [612, 319] on button "Save" at bounding box center [618, 317] width 41 height 14
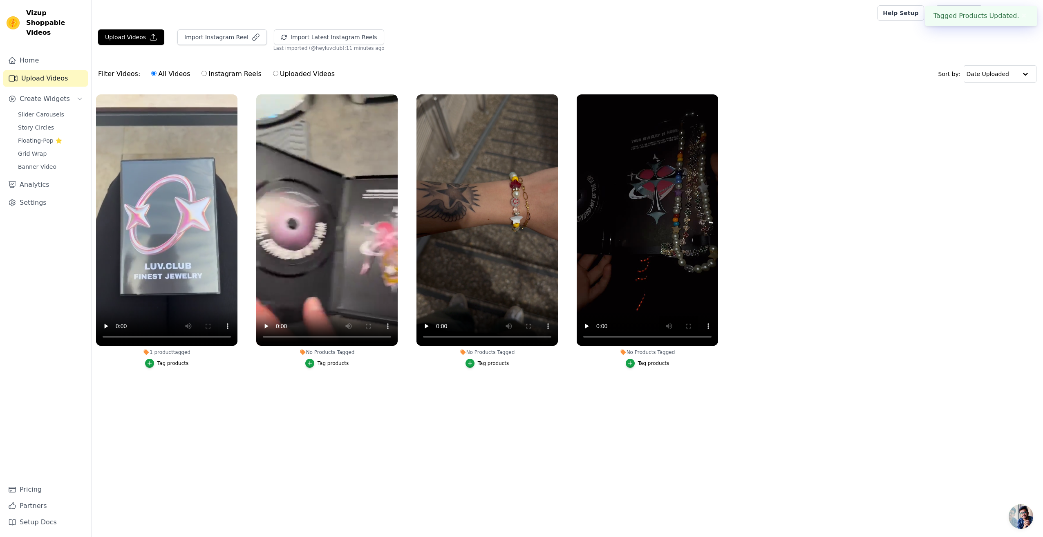
click at [330, 364] on div "Tag products" at bounding box center [332, 363] width 31 height 7
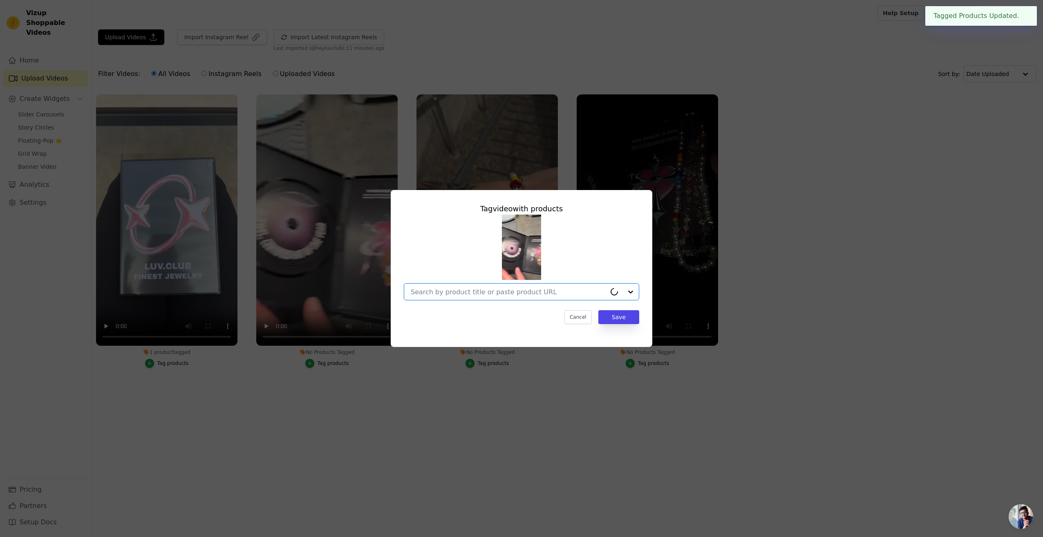
click at [547, 289] on input "No Products Tagged Tag video with products Option undefined, selected. Select i…" at bounding box center [508, 292] width 195 height 8
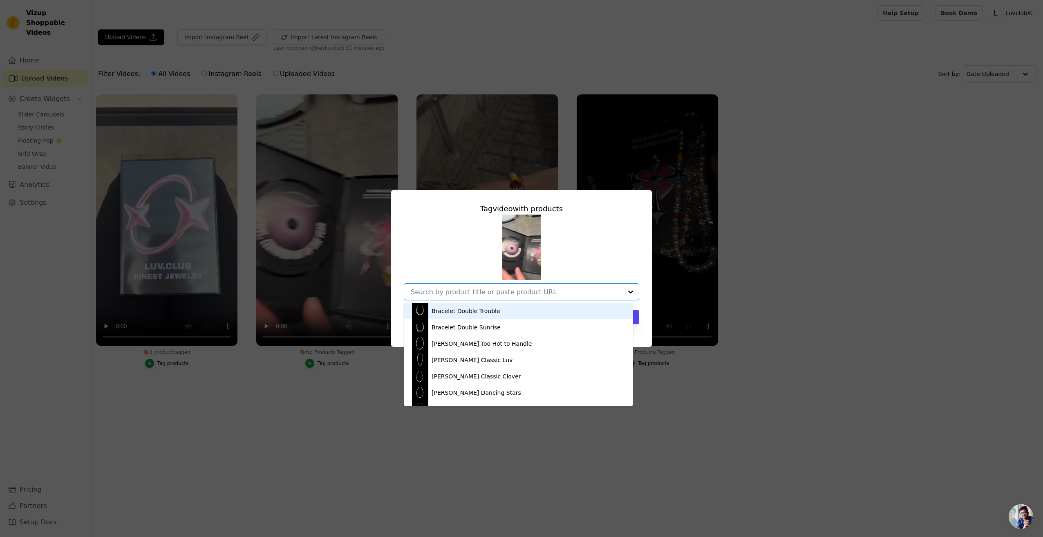
click at [495, 314] on div "Bracelet Double Trouble" at bounding box center [518, 311] width 213 height 16
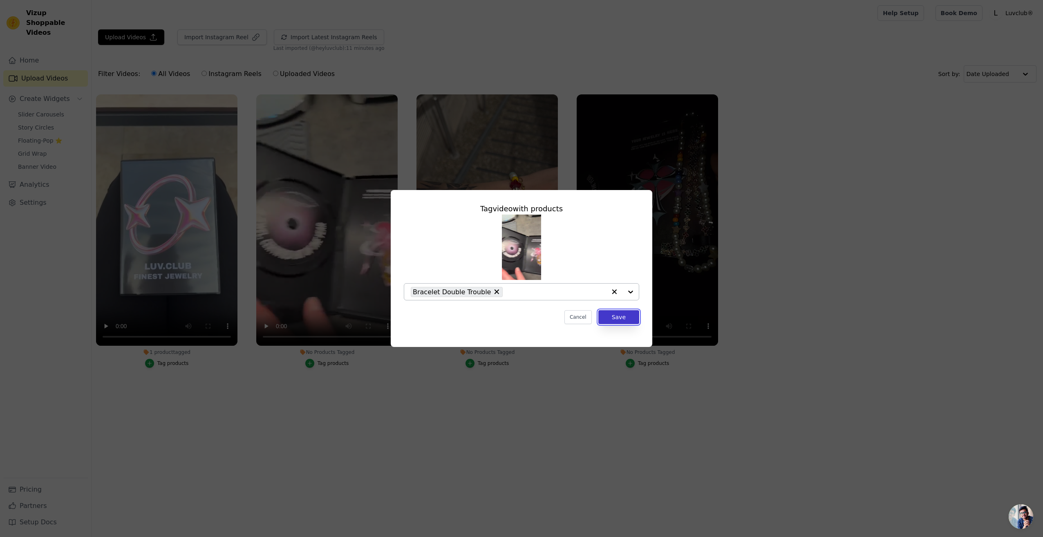
click at [615, 318] on button "Save" at bounding box center [618, 317] width 41 height 14
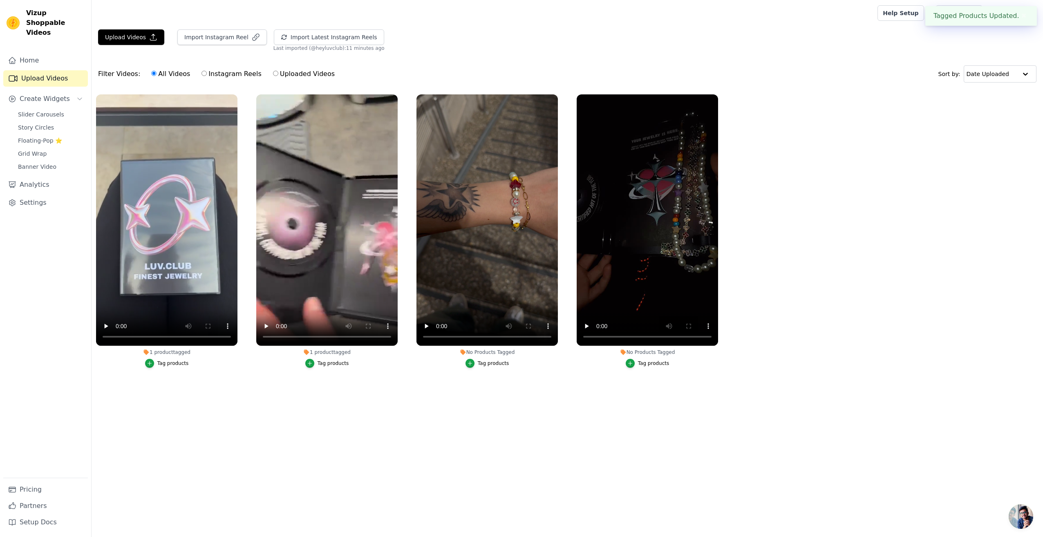
click at [477, 362] on button "Tag products" at bounding box center [487, 363] width 44 height 9
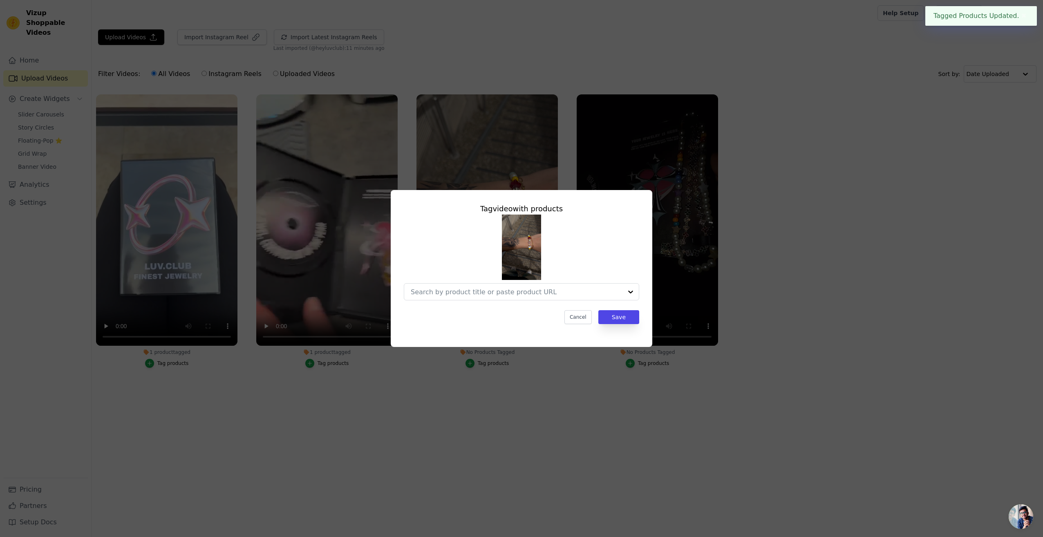
click at [582, 326] on div "Tag video with products Cancel Save" at bounding box center [521, 264] width 248 height 134
click at [582, 323] on button "Cancel" at bounding box center [577, 317] width 27 height 14
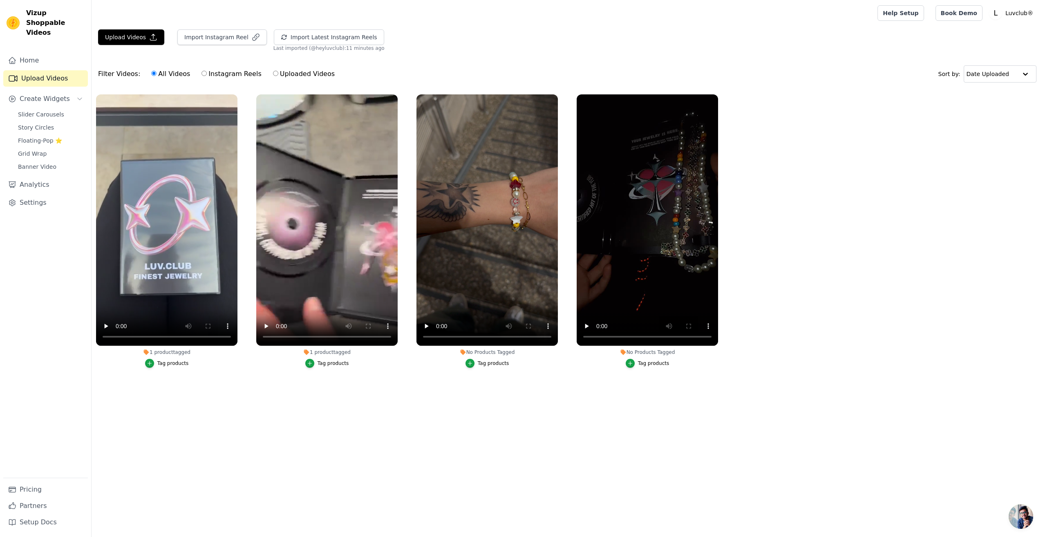
click at [483, 361] on div "Tag products" at bounding box center [493, 363] width 31 height 7
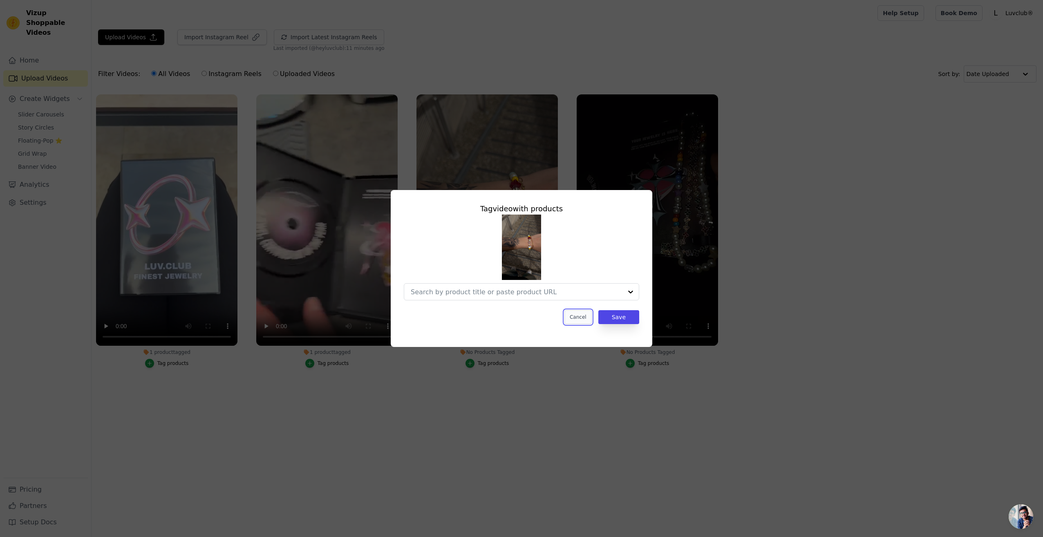
click at [592, 316] on button "Cancel" at bounding box center [577, 317] width 27 height 14
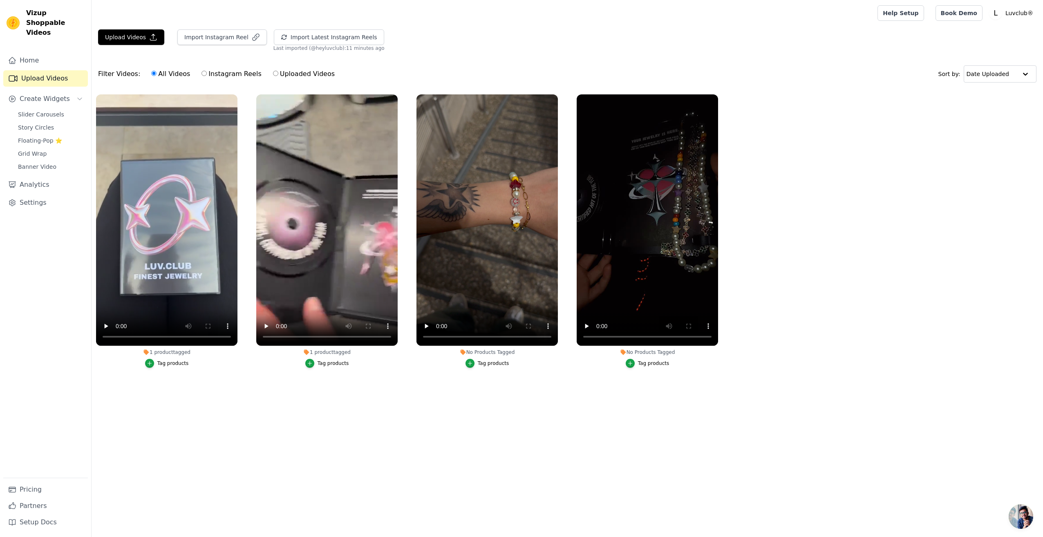
click at [329, 365] on div "Tag products" at bounding box center [332, 363] width 31 height 7
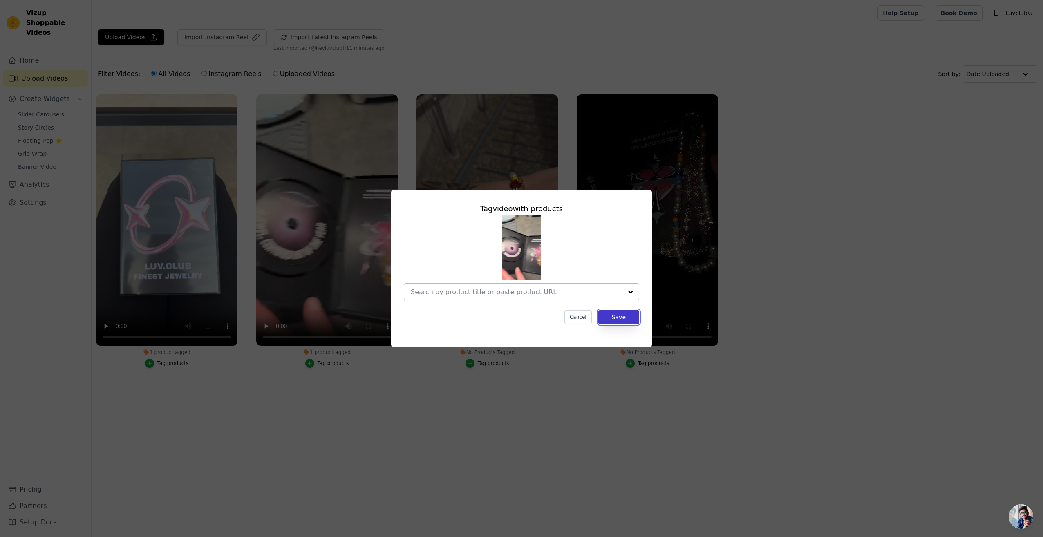
click at [619, 315] on button "Save" at bounding box center [618, 317] width 41 height 14
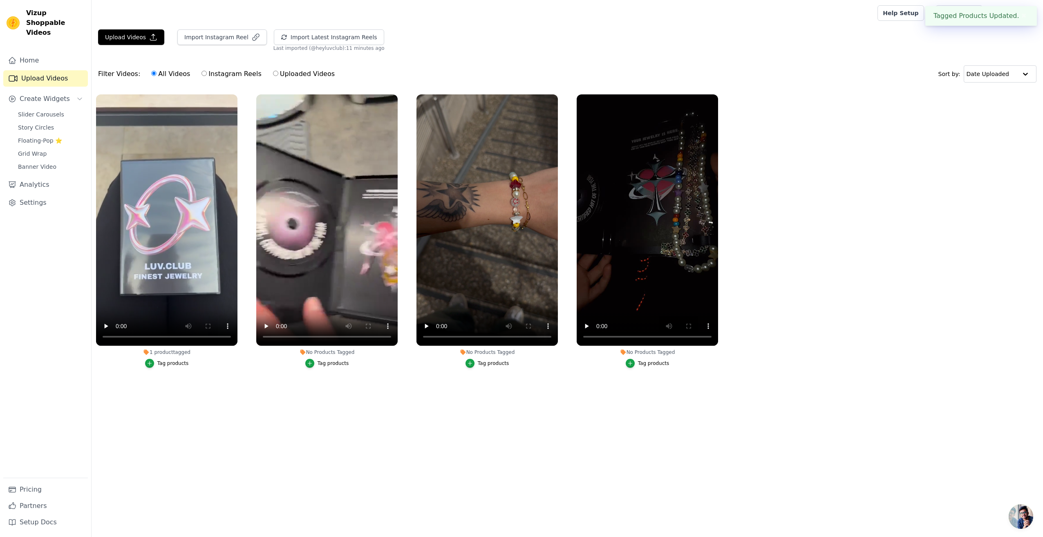
click at [173, 363] on div "Tag products" at bounding box center [172, 363] width 31 height 7
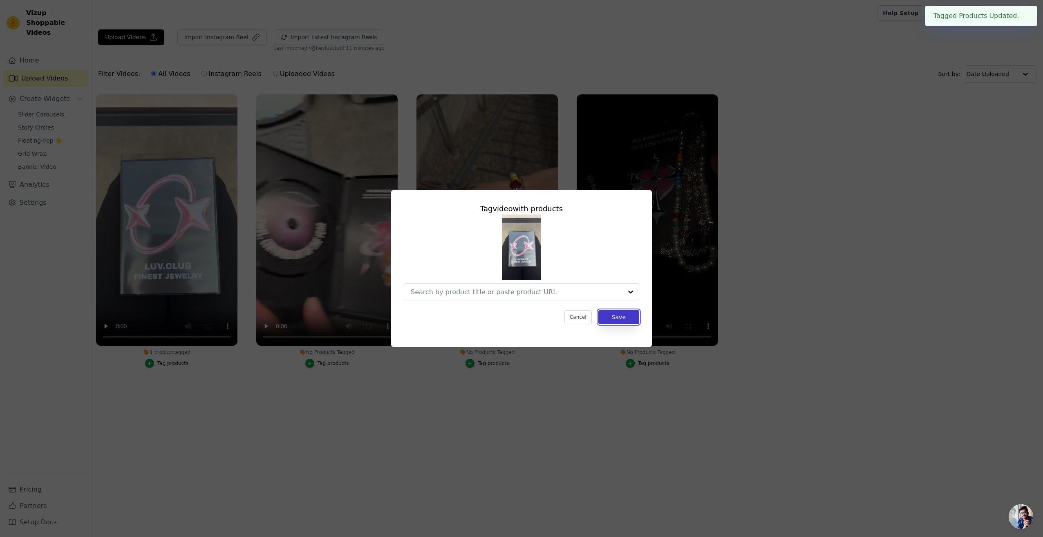
click at [622, 317] on button "Save" at bounding box center [618, 317] width 41 height 14
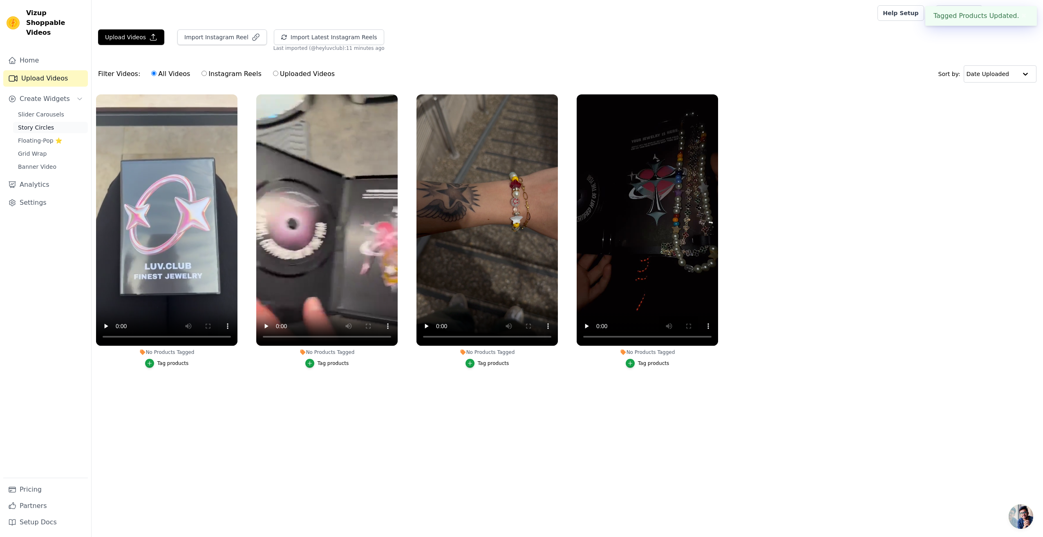
click at [34, 123] on span "Story Circles" at bounding box center [36, 127] width 36 height 8
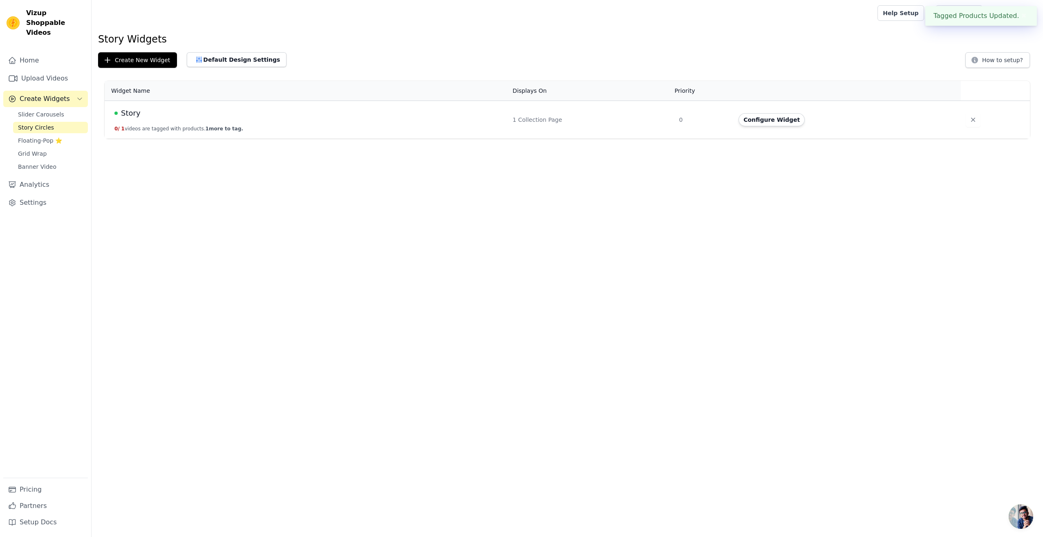
click at [181, 110] on div "Story" at bounding box center [308, 112] width 388 height 11
click at [776, 121] on button "Configure Widget" at bounding box center [771, 119] width 66 height 13
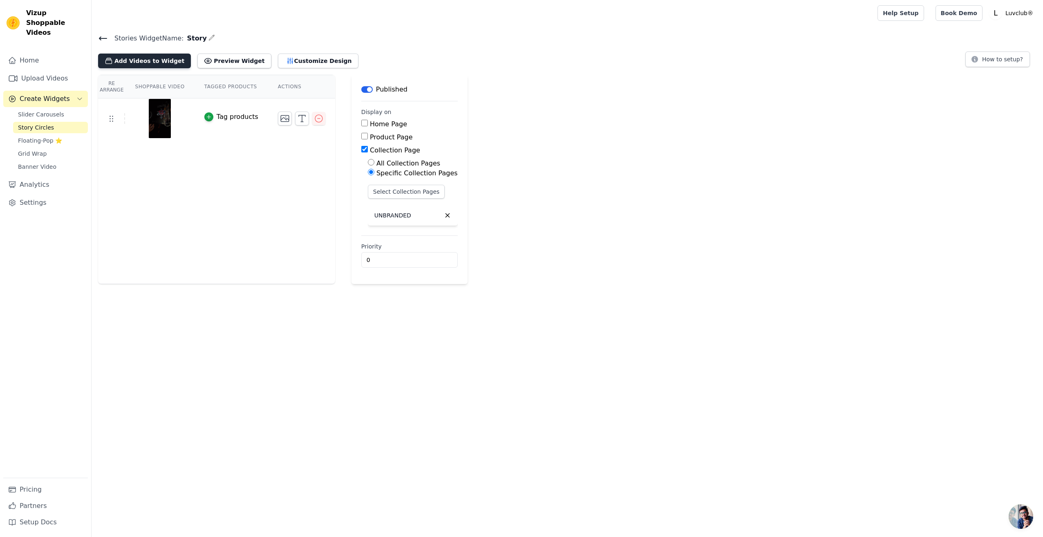
click at [118, 65] on button "Add Videos to Widget" at bounding box center [144, 61] width 93 height 15
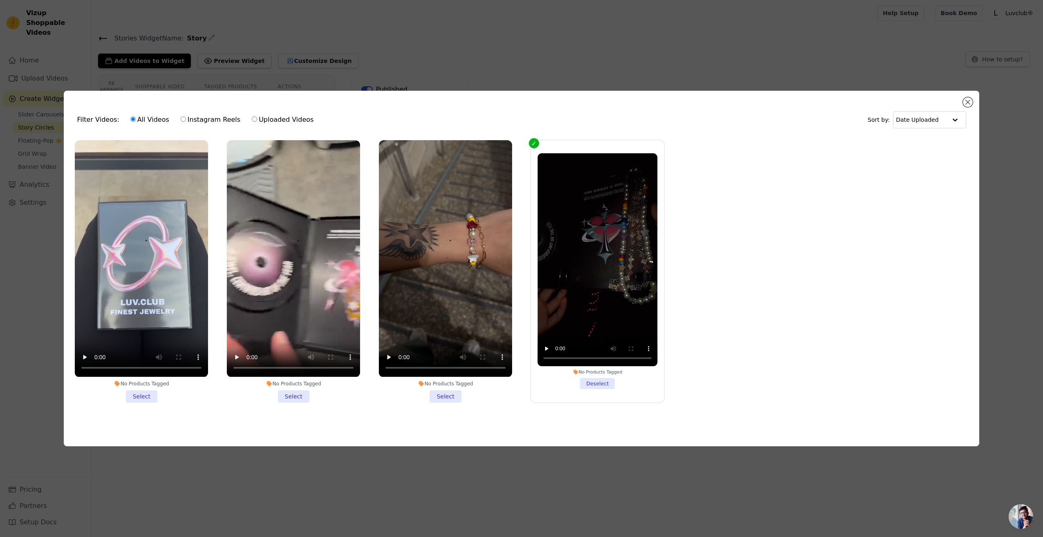
click at [154, 394] on li "No Products Tagged Select" at bounding box center [141, 271] width 133 height 262
click at [0, 0] on input "No Products Tagged Select" at bounding box center [0, 0] width 0 height 0
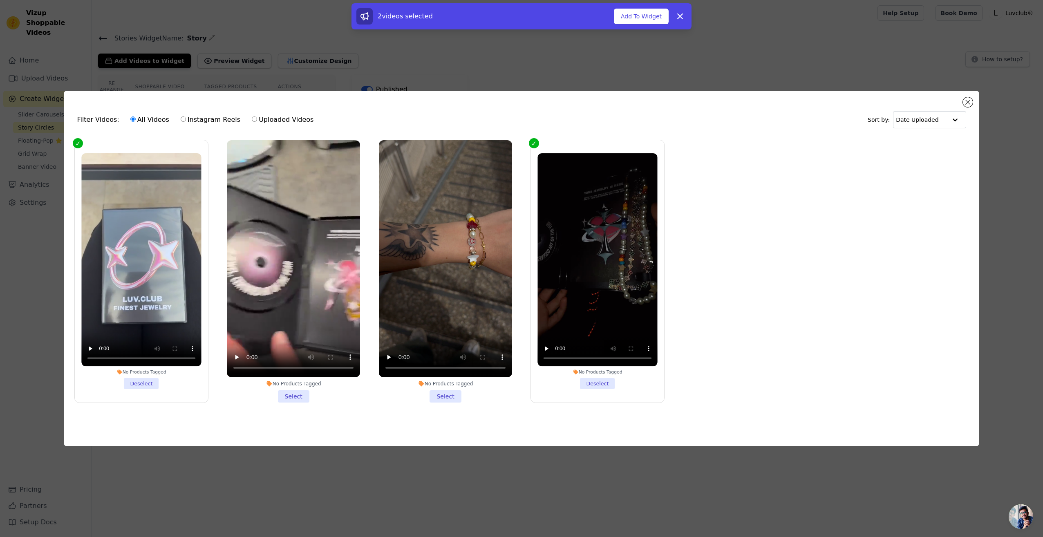
click at [293, 393] on li "No Products Tagged Select" at bounding box center [293, 271] width 133 height 262
click at [0, 0] on input "No Products Tagged Select" at bounding box center [0, 0] width 0 height 0
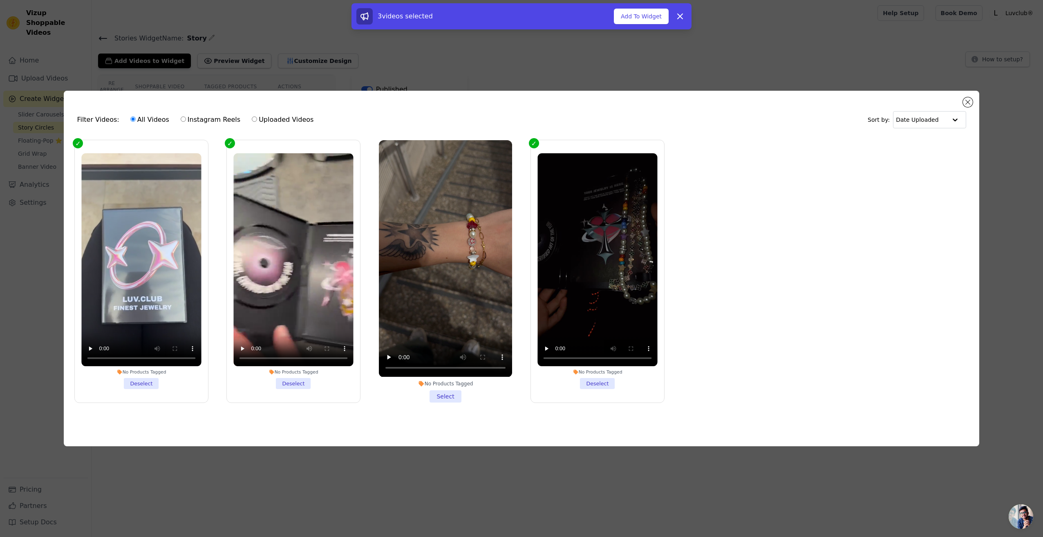
click at [446, 385] on li "No Products Tagged Select" at bounding box center [445, 271] width 133 height 262
click at [0, 0] on input "No Products Tagged Select" at bounding box center [0, 0] width 0 height 0
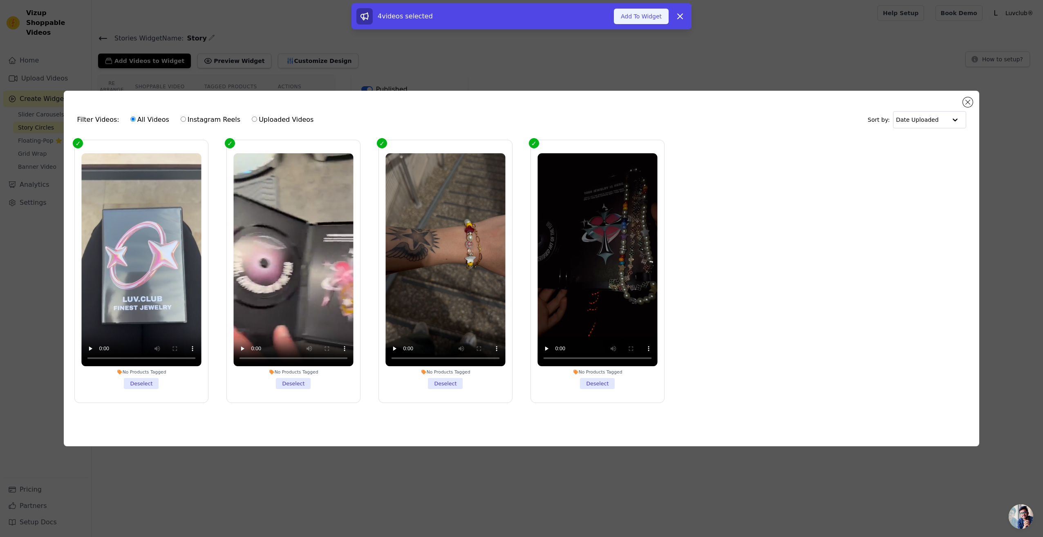
click at [646, 21] on button "Add To Widget" at bounding box center [641, 17] width 55 height 16
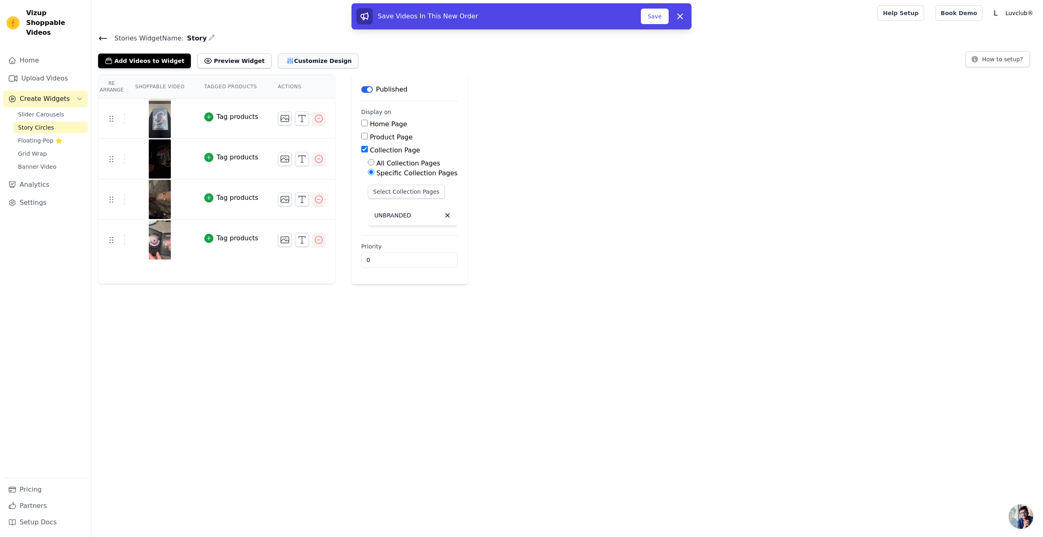
click at [278, 58] on button "Customize Design" at bounding box center [318, 61] width 80 height 15
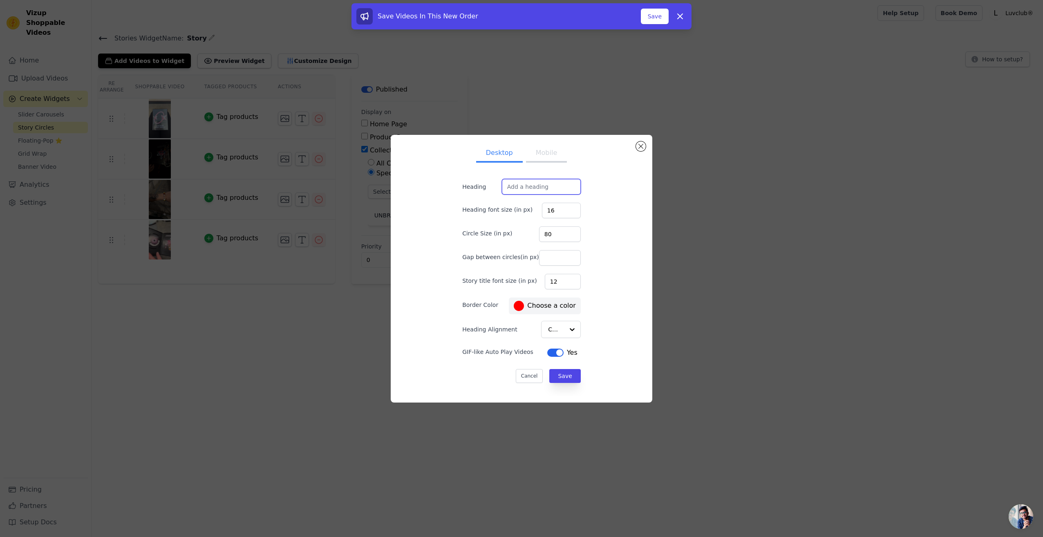
click at [523, 191] on input "Heading" at bounding box center [541, 187] width 79 height 16
click at [536, 158] on button "Mobile" at bounding box center [546, 154] width 41 height 18
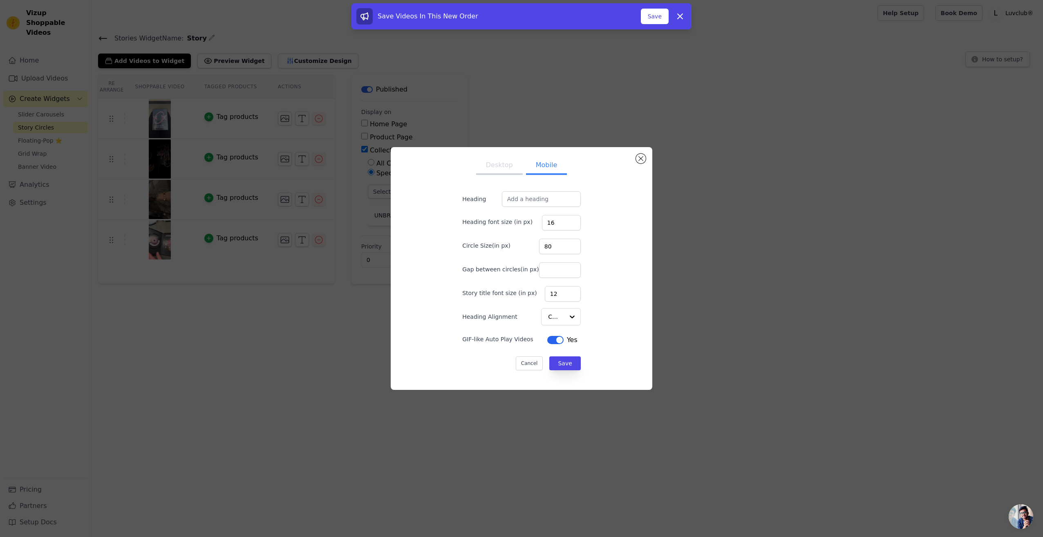
click at [500, 165] on button "Desktop" at bounding box center [499, 166] width 47 height 18
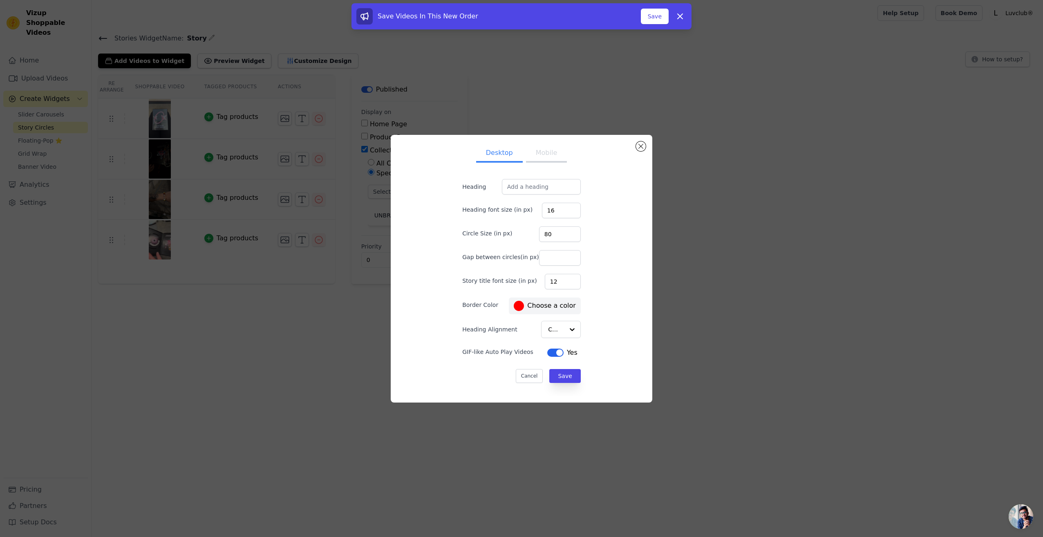
click at [514, 308] on div at bounding box center [519, 306] width 10 height 10
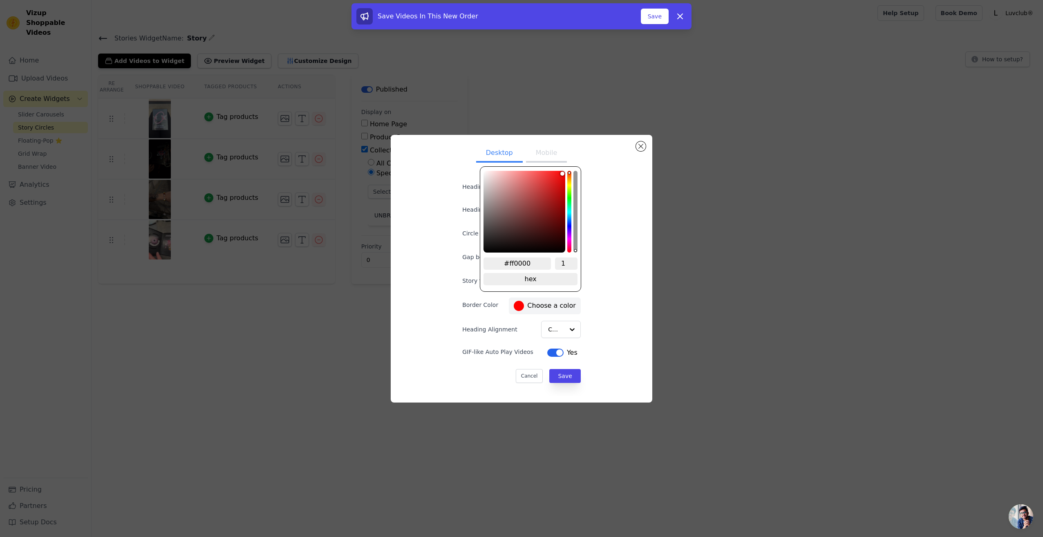
type input "#aa5a5a"
type input "#aa5e5e"
type input "#af6f6f"
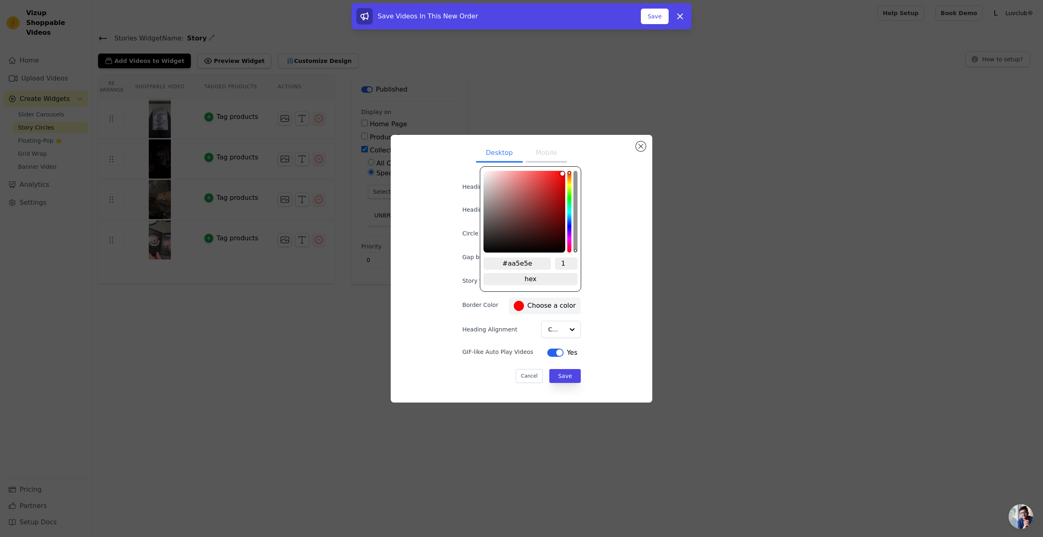
type input "#af6f6f"
type input "#c69c9c"
type input "#efefef"
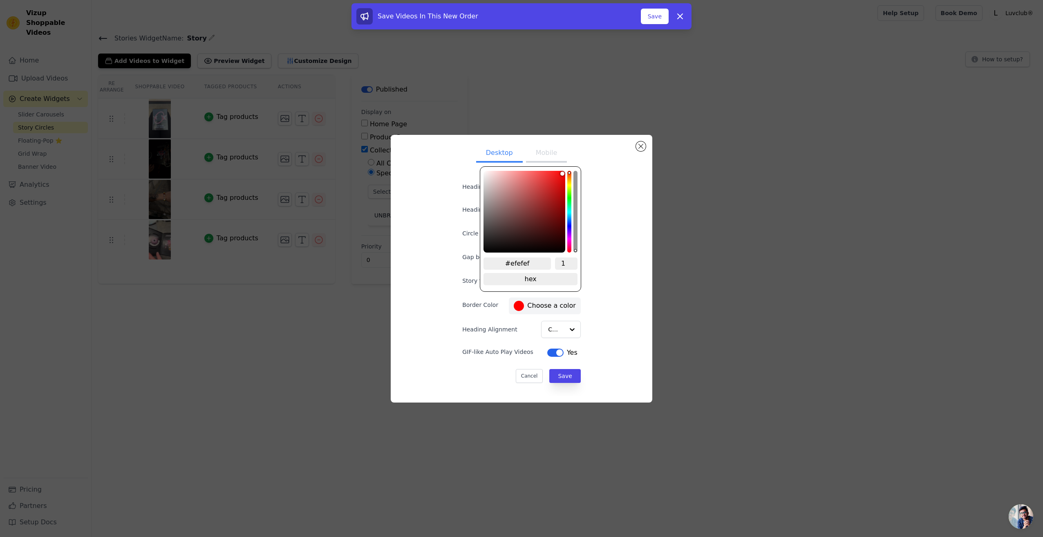
type input "#ffffff"
drag, startPoint x: 522, startPoint y: 198, endPoint x: 404, endPoint y: 138, distance: 131.6
click at [404, 138] on div "Desktop Mobile Heading Heading font size (in px) 16 Circle Size (in px) 80 Gap …" at bounding box center [521, 269] width 261 height 268
type input "#261919"
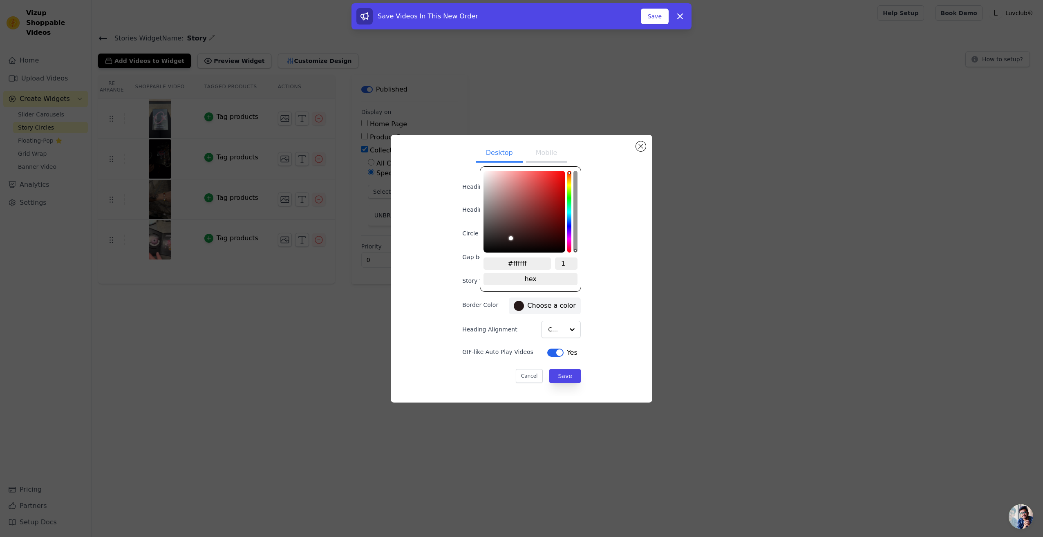
type input "#261919"
type input "#261a1a"
type input "#1b1515"
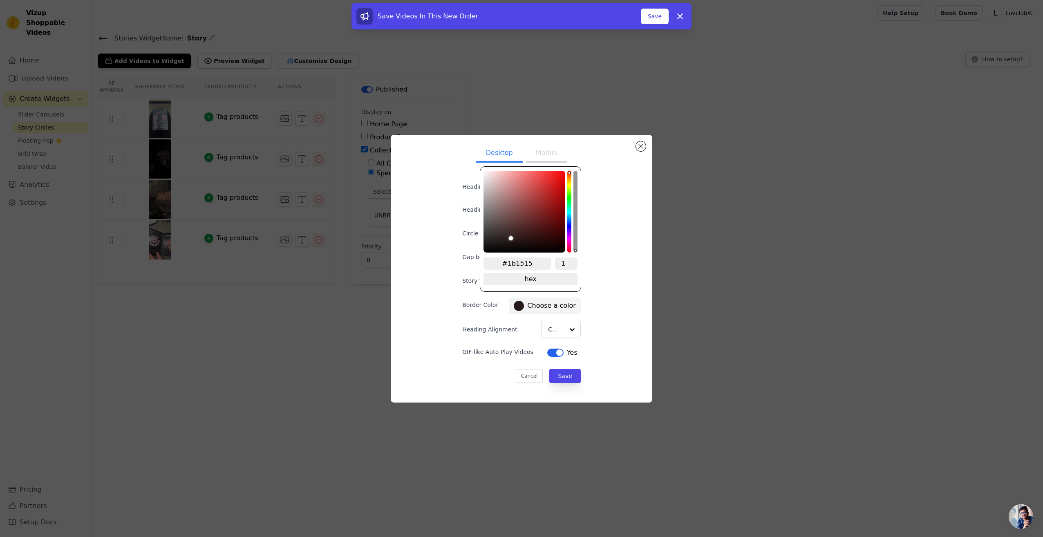
type input "#040404"
type input "#000000"
drag, startPoint x: 510, startPoint y: 240, endPoint x: 445, endPoint y: 302, distance: 89.3
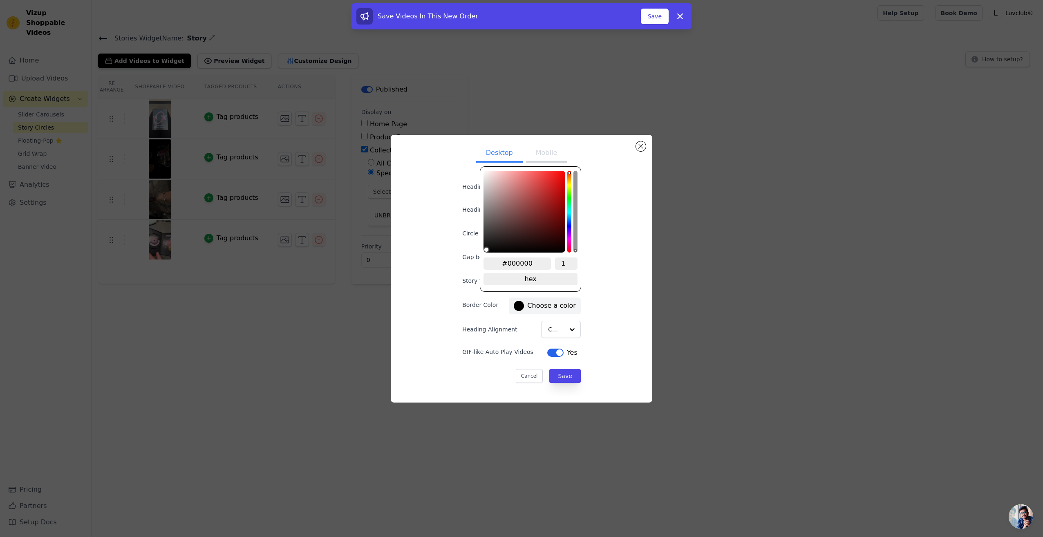
click at [444, 288] on div "Desktop Mobile Heading Heading font size (in px) 16 Circle Size (in px) 80 Gap …" at bounding box center [521, 268] width 248 height 255
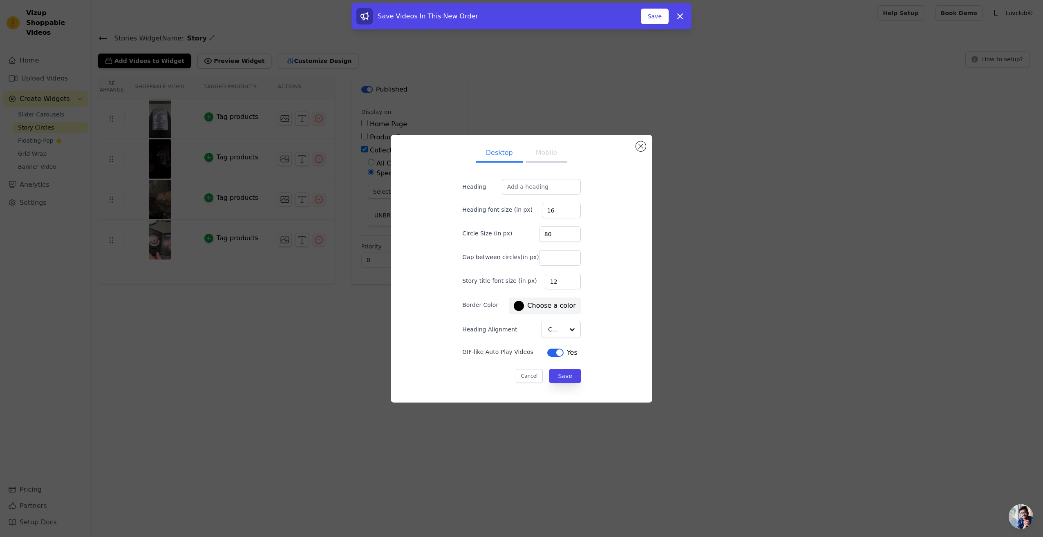
click at [632, 331] on div "Desktop Mobile Heading Heading font size (in px) 16 Circle Size (in px) 80 Gap …" at bounding box center [521, 268] width 248 height 255
click at [538, 153] on button "Mobile" at bounding box center [546, 154] width 41 height 18
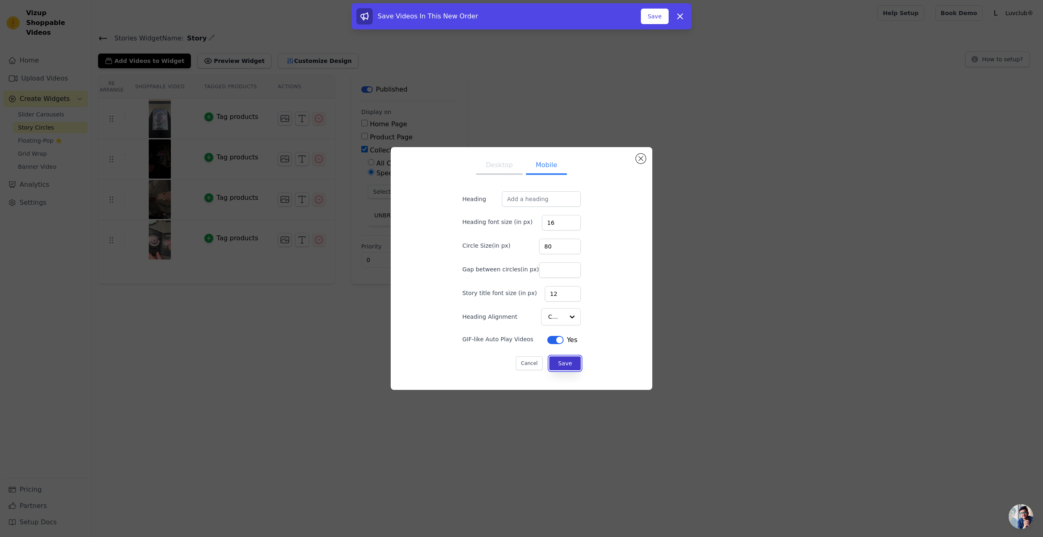
click at [558, 366] on button "Save" at bounding box center [564, 363] width 31 height 14
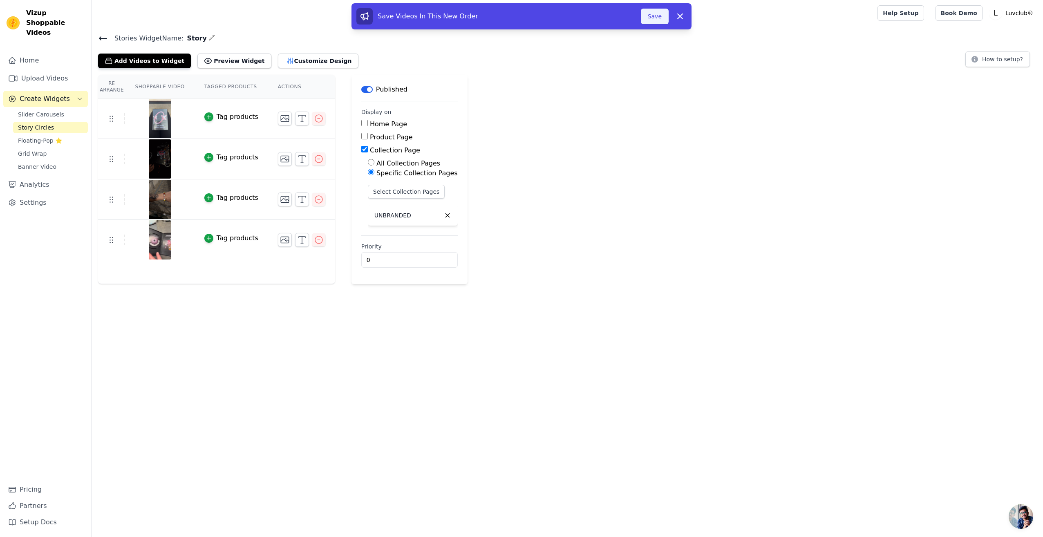
click at [650, 16] on button "Save" at bounding box center [655, 17] width 28 height 16
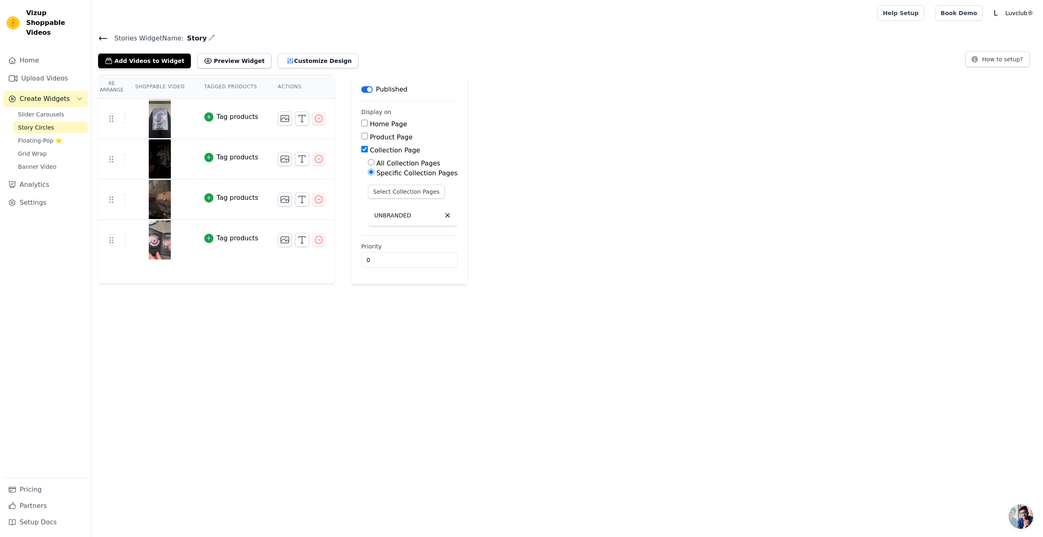
click at [38, 123] on span "Story Circles" at bounding box center [36, 127] width 36 height 8
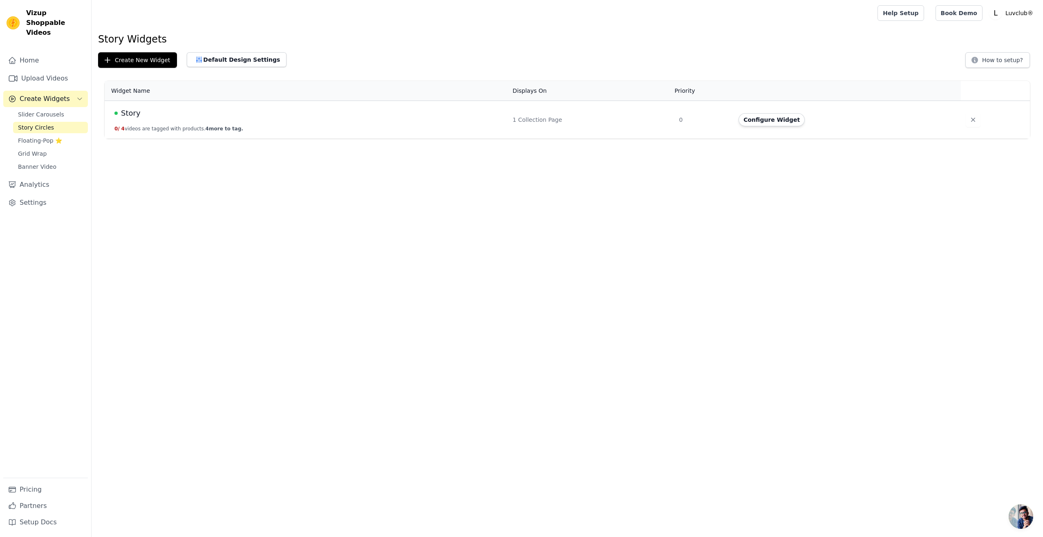
click at [185, 114] on div "Story" at bounding box center [308, 112] width 388 height 11
click at [138, 130] on button "0 / 4 videos are tagged with products. 4 more to tag." at bounding box center [178, 128] width 129 height 7
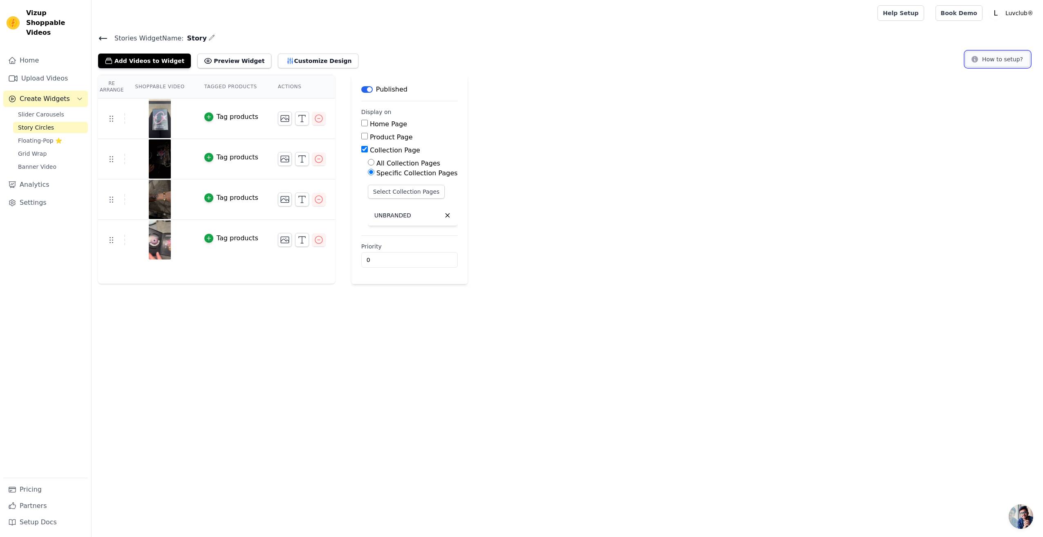
click at [995, 61] on button "How to setup?" at bounding box center [997, 59] width 65 height 16
click at [361, 137] on input "Product Page" at bounding box center [364, 136] width 7 height 7
checkbox input "true"
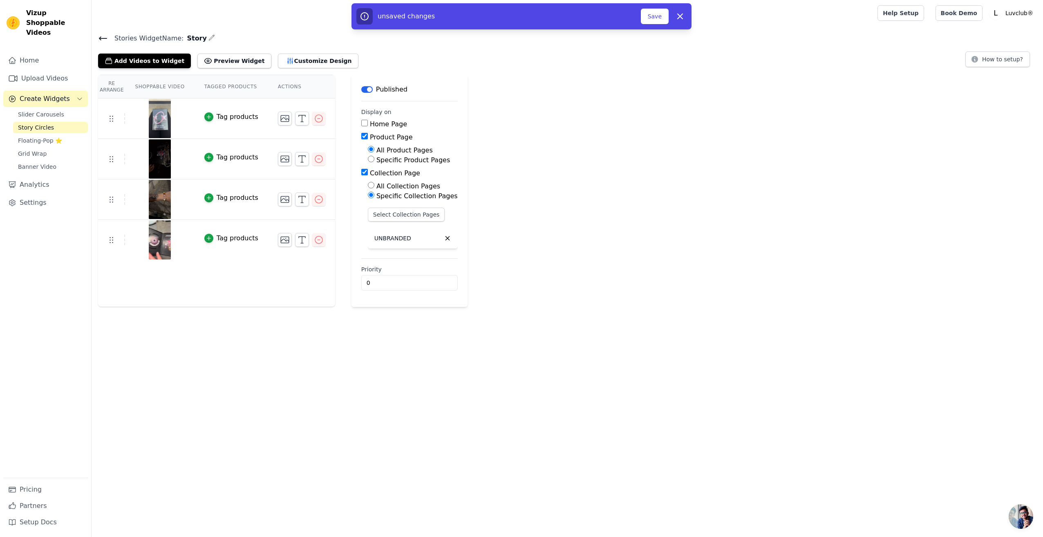
click at [361, 172] on input "Collection Page" at bounding box center [364, 172] width 7 height 7
checkbox input "false"
click at [376, 156] on label "Specific Product Pages" at bounding box center [413, 160] width 74 height 8
click at [374, 156] on input "Specific Product Pages" at bounding box center [371, 159] width 7 height 7
radio input "true"
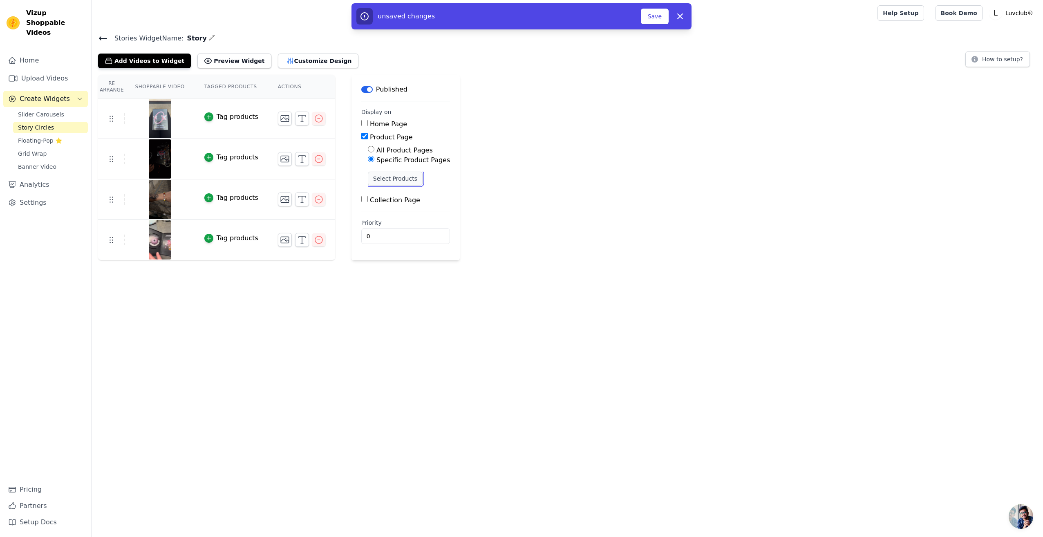
click at [384, 175] on button "Select Products" at bounding box center [395, 179] width 55 height 14
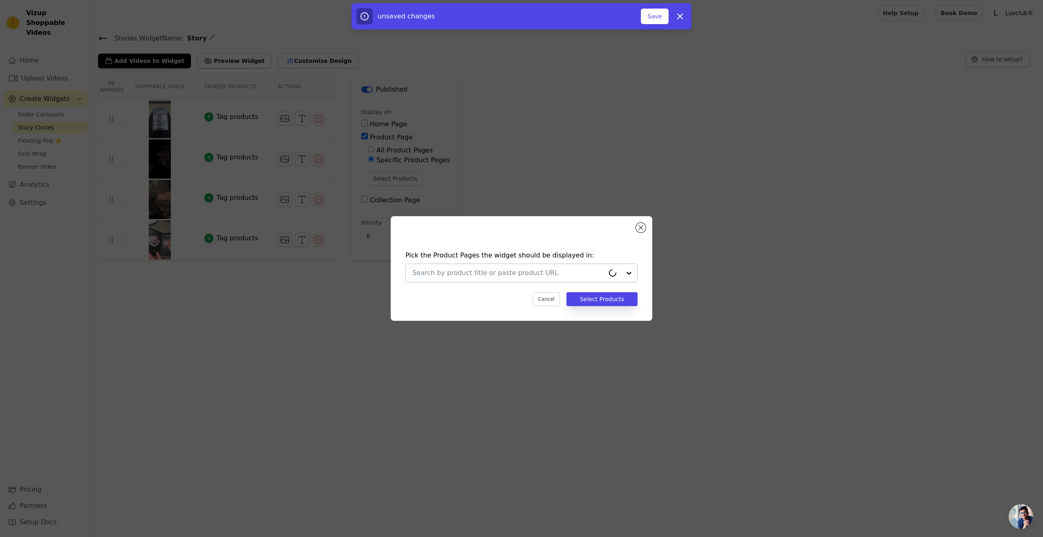
click at [544, 276] on input "text" at bounding box center [508, 273] width 192 height 10
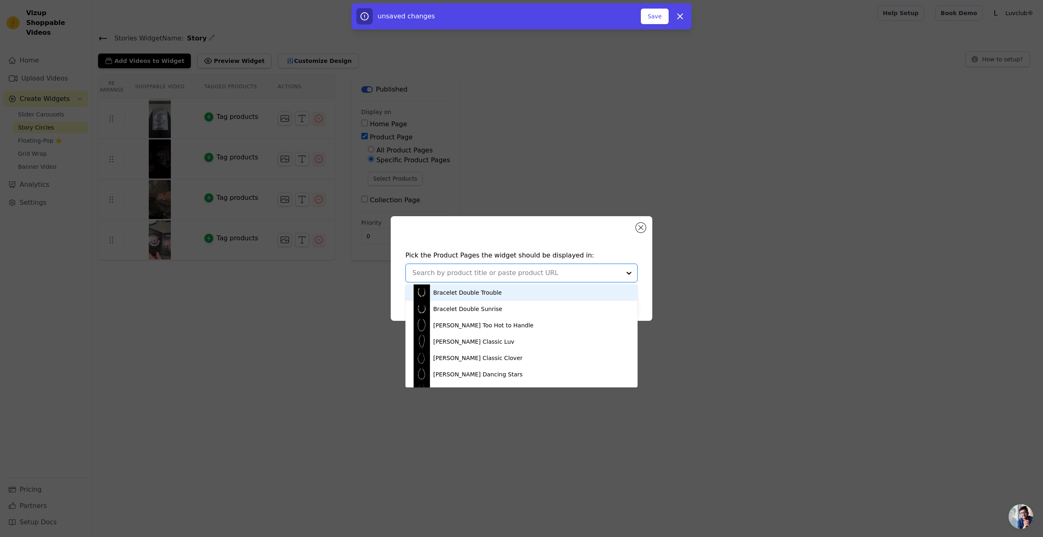
click at [535, 291] on div "Bracelet Double Trouble" at bounding box center [521, 292] width 216 height 16
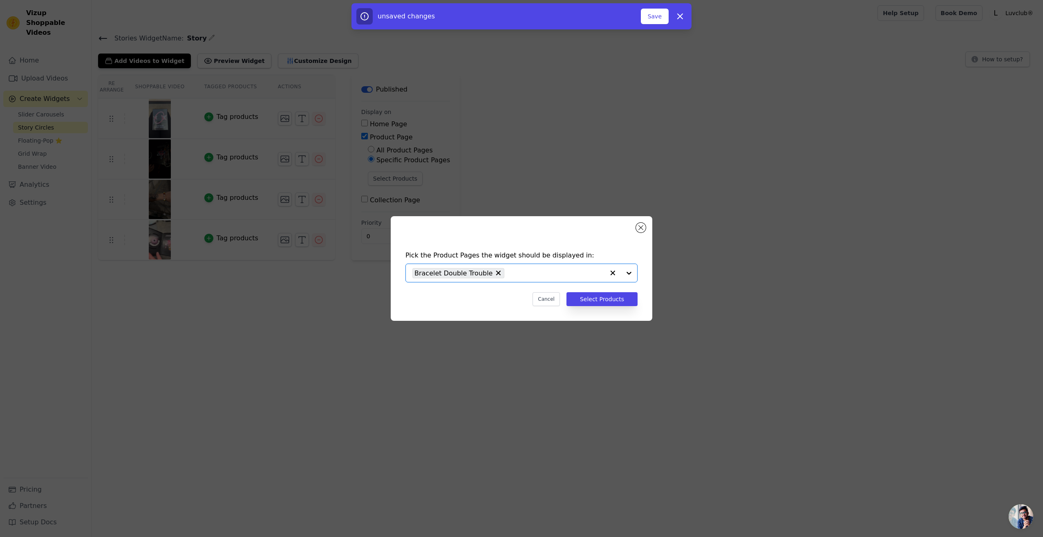
click at [547, 274] on input "text" at bounding box center [556, 273] width 96 height 10
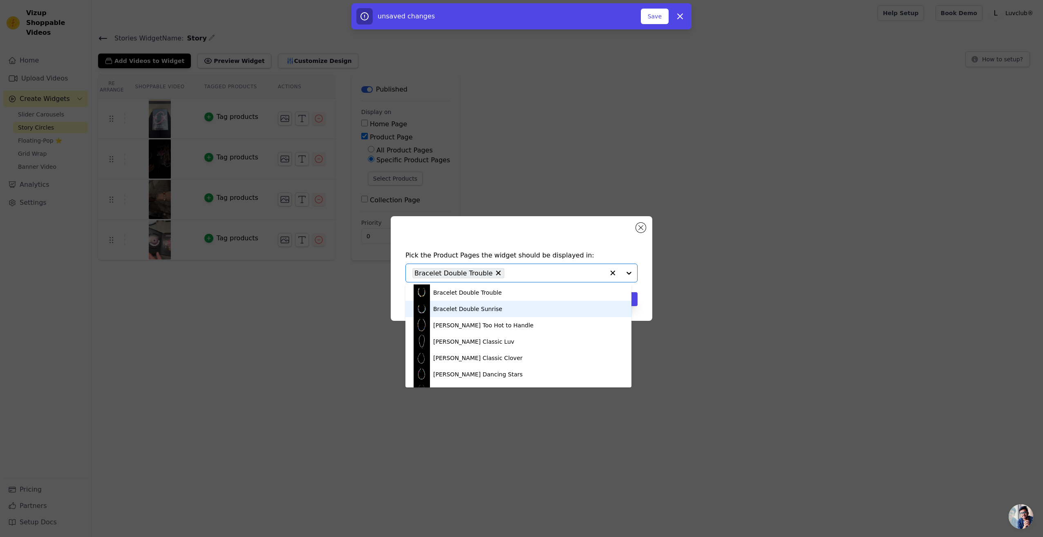
click at [511, 308] on div "Bracelet Double Sunrise" at bounding box center [518, 309] width 210 height 16
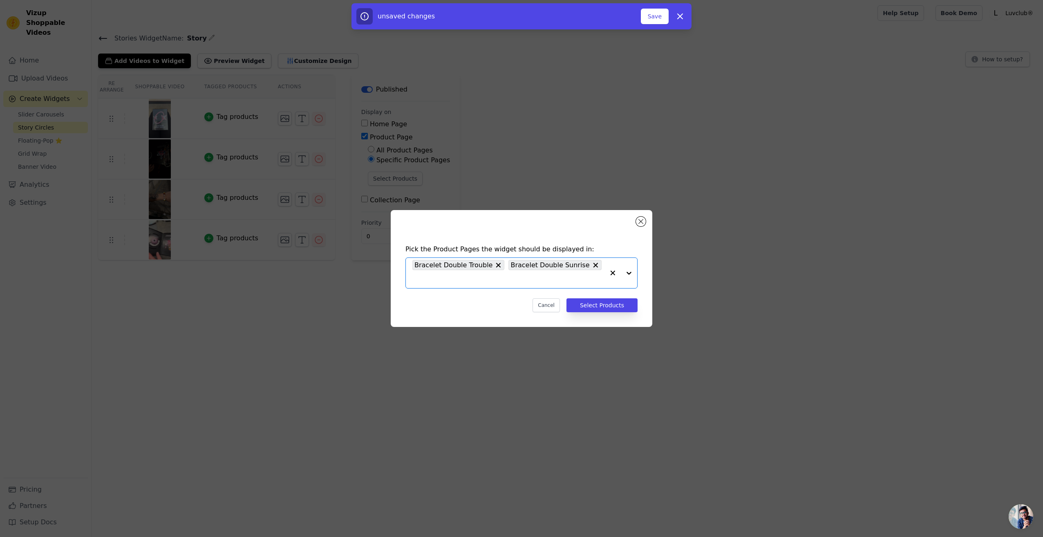
click at [587, 274] on input "text" at bounding box center [508, 279] width 192 height 10
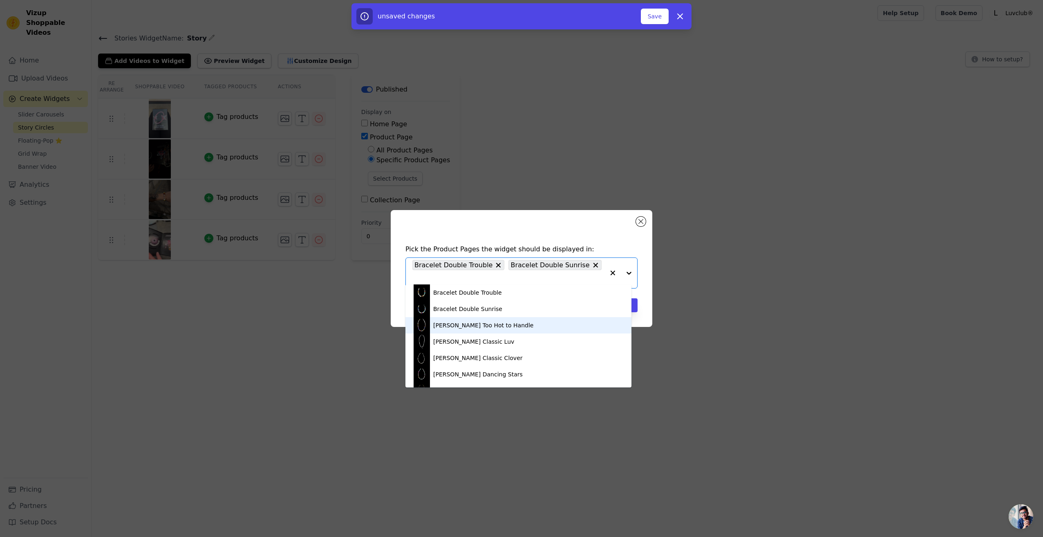
click at [518, 324] on div "[PERSON_NAME] Too Hot to Handle" at bounding box center [518, 325] width 210 height 16
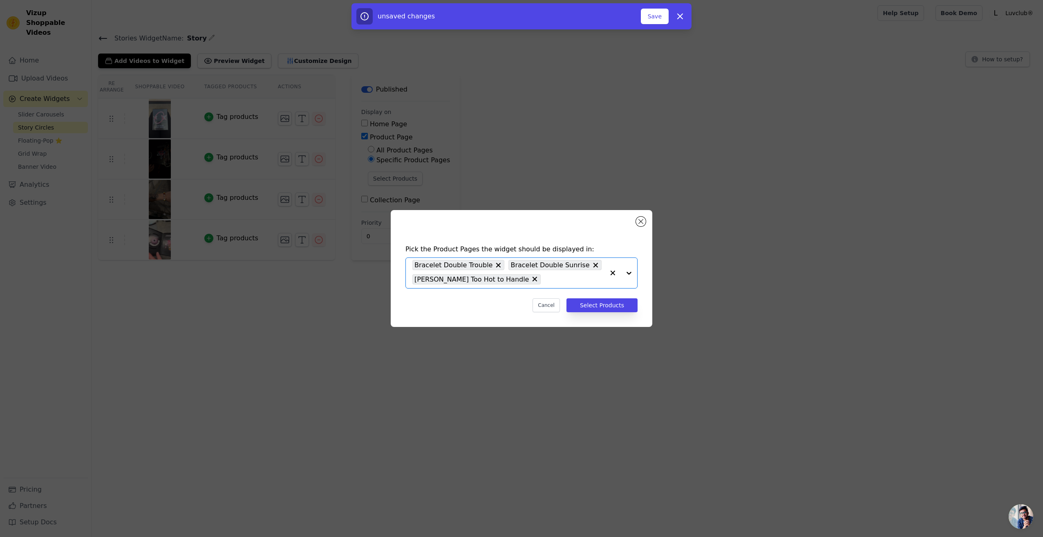
click at [595, 277] on input "text" at bounding box center [575, 279] width 60 height 10
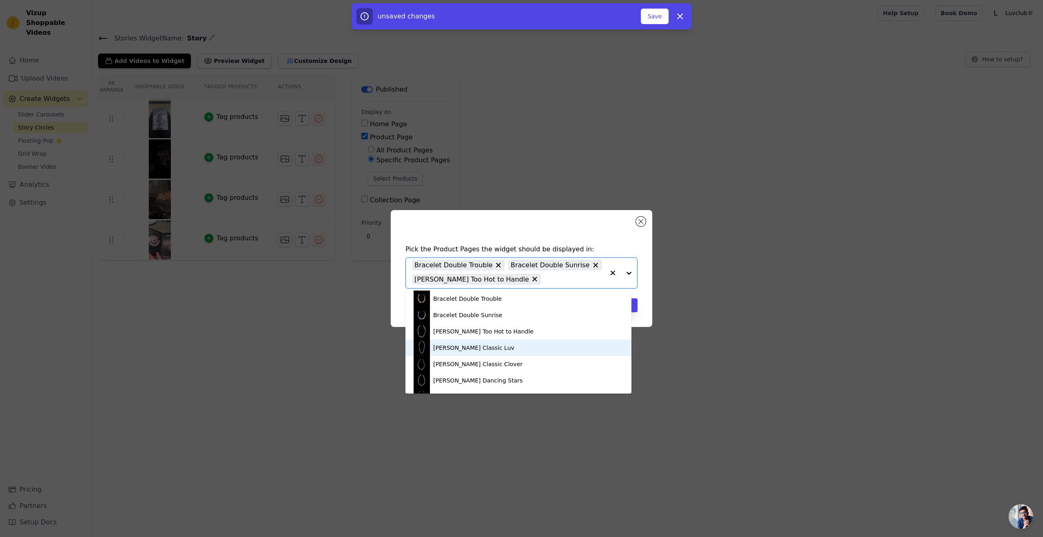
click at [506, 346] on div "[PERSON_NAME] Classic Luv" at bounding box center [518, 347] width 210 height 16
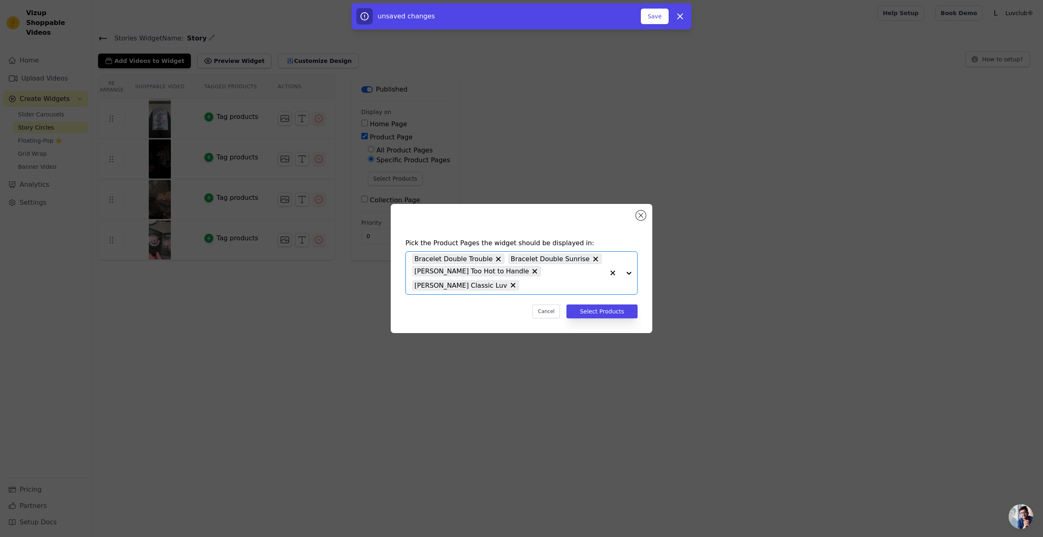
click at [582, 280] on input "text" at bounding box center [563, 285] width 81 height 10
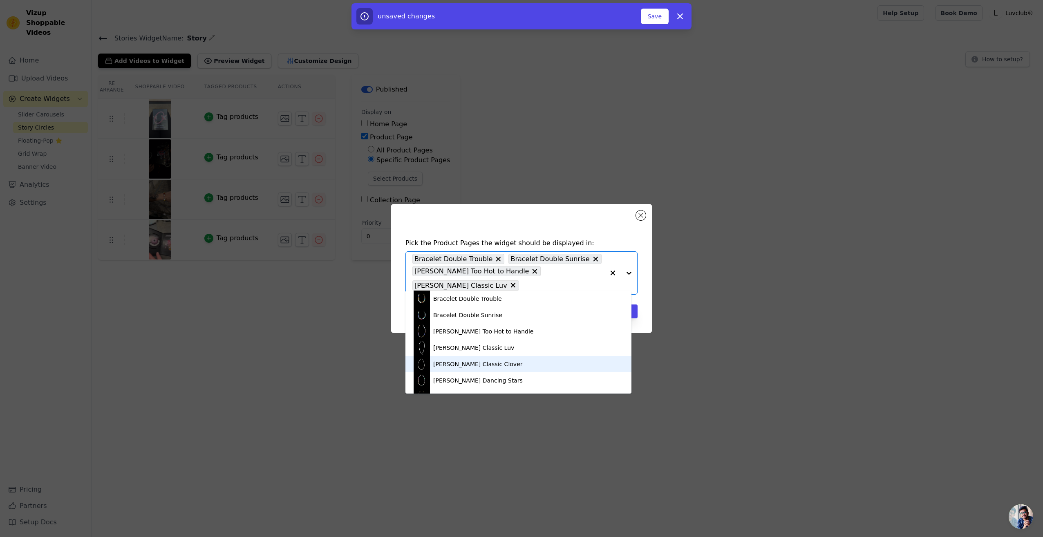
click at [503, 366] on div "[PERSON_NAME] Classic Clover" at bounding box center [518, 364] width 210 height 16
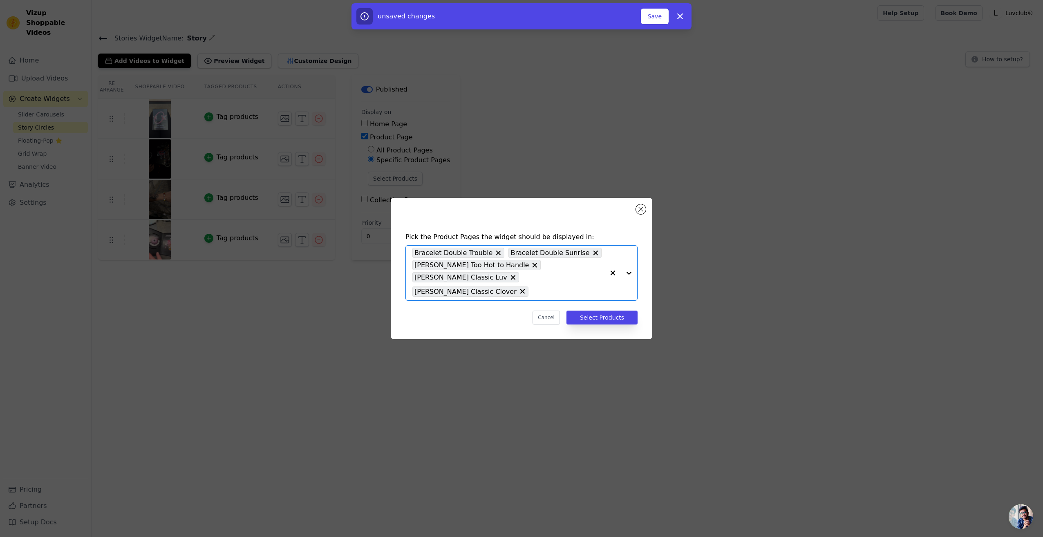
click at [578, 286] on input "text" at bounding box center [568, 291] width 72 height 10
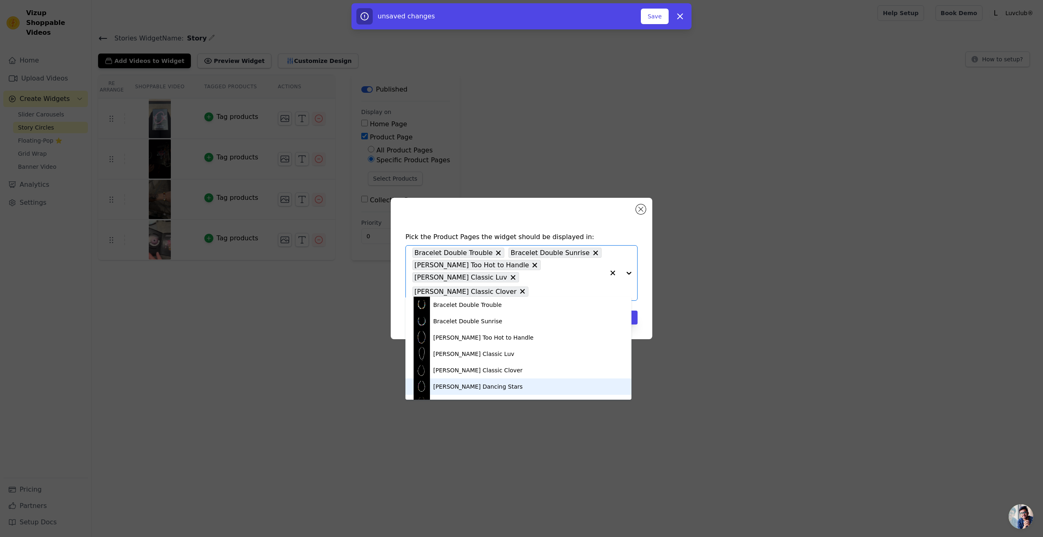
click at [486, 387] on div "[PERSON_NAME] Dancing Stars" at bounding box center [518, 386] width 210 height 16
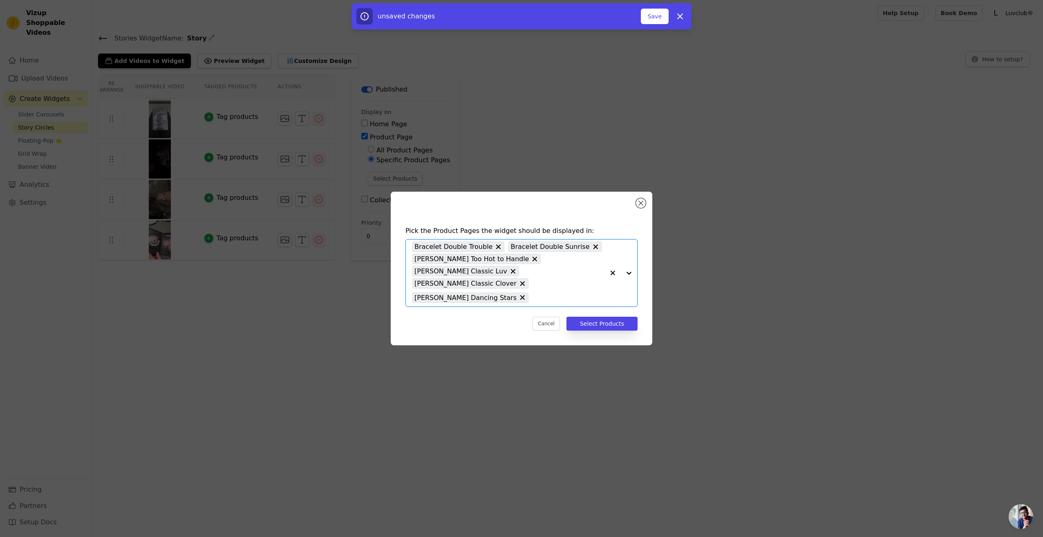
click at [572, 279] on div "Bracelet Double Trouble Bracelet Double Sunrise [PERSON_NAME] Too Hot to Handle…" at bounding box center [508, 272] width 192 height 67
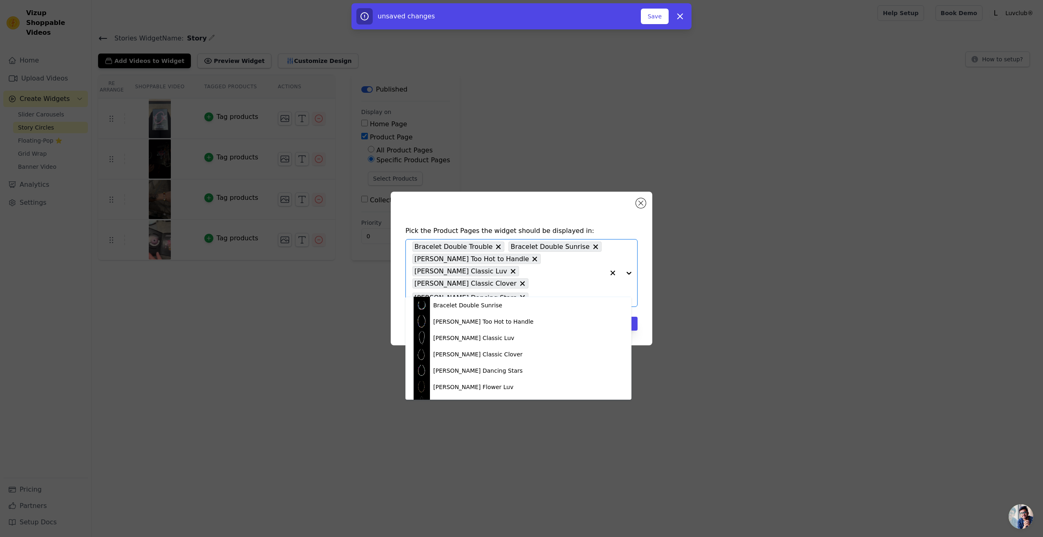
scroll to position [41, 0]
click at [489, 367] on div "[PERSON_NAME] Flower Luv" at bounding box center [518, 362] width 210 height 16
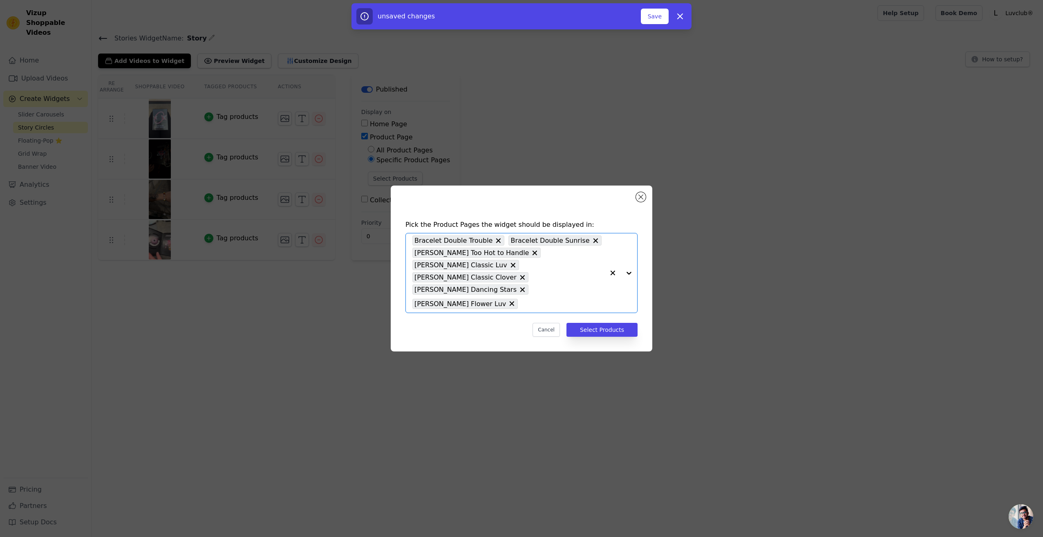
click at [558, 284] on div "Bracelet Double Trouble Bracelet Double Sunrise [PERSON_NAME] Too Hot to Handle…" at bounding box center [508, 272] width 192 height 79
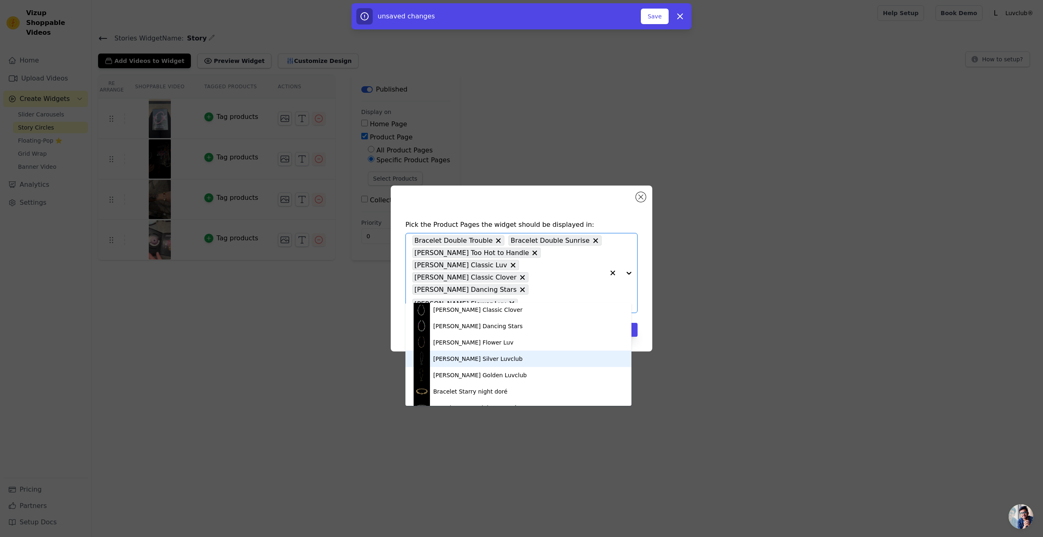
scroll to position [79, 0]
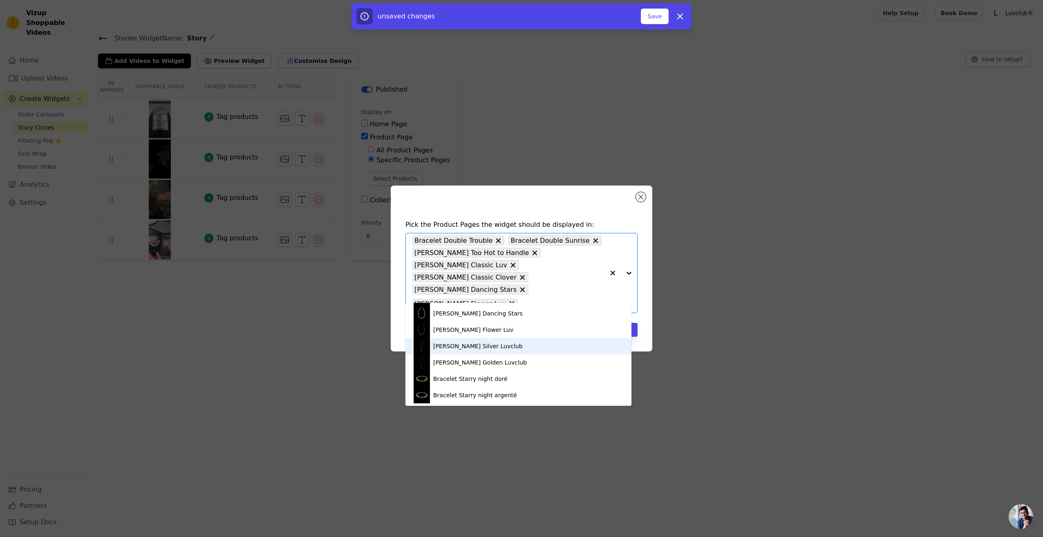
click at [484, 347] on div "[PERSON_NAME] Silver Luvclub" at bounding box center [477, 346] width 89 height 8
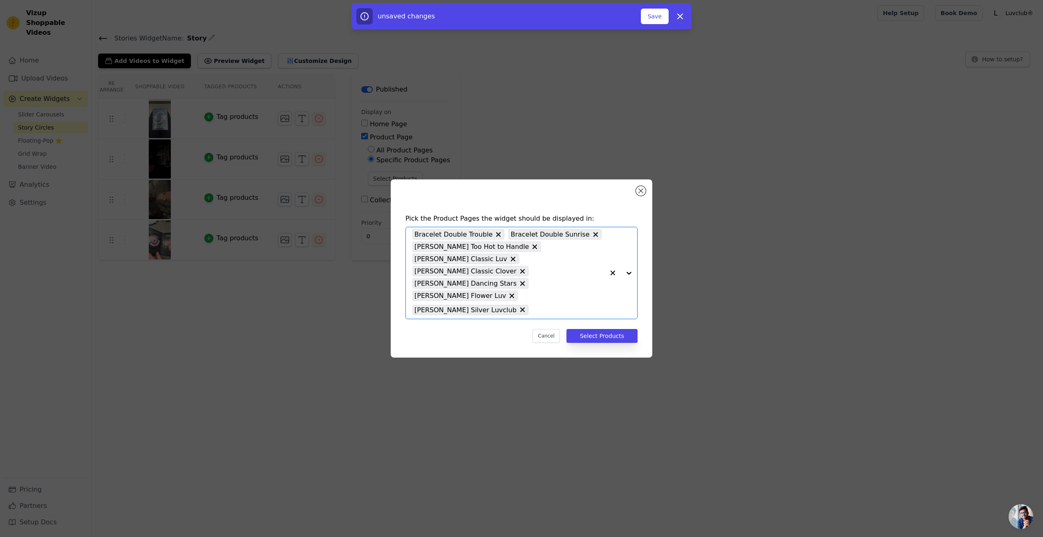
click at [581, 305] on input "text" at bounding box center [568, 310] width 72 height 10
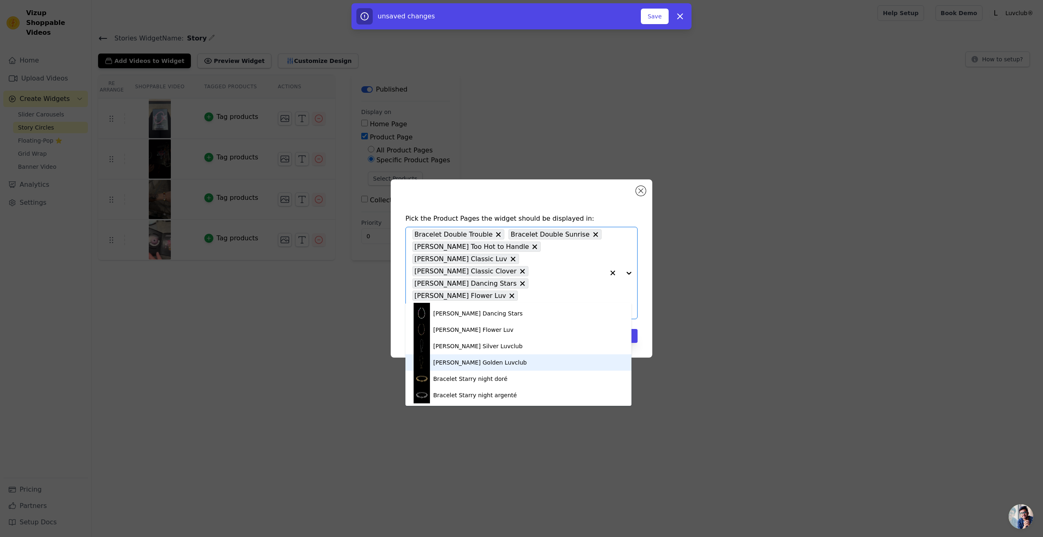
click at [478, 362] on div "[PERSON_NAME] Golden Luvclub" at bounding box center [480, 362] width 94 height 8
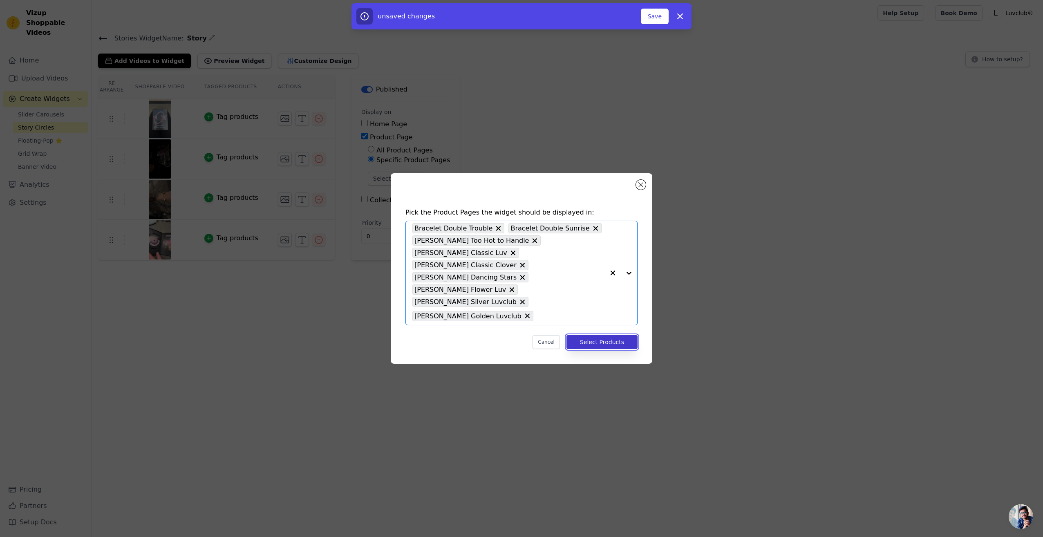
click at [591, 335] on button "Select Products" at bounding box center [601, 342] width 71 height 14
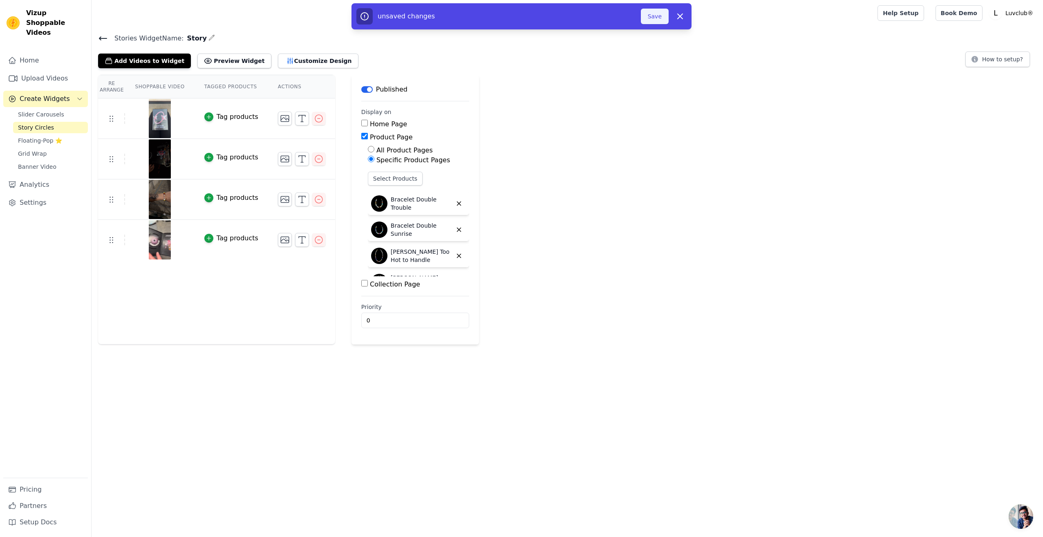
click at [650, 10] on button "Save" at bounding box center [655, 17] width 28 height 16
click at [654, 19] on button "Save" at bounding box center [655, 17] width 28 height 16
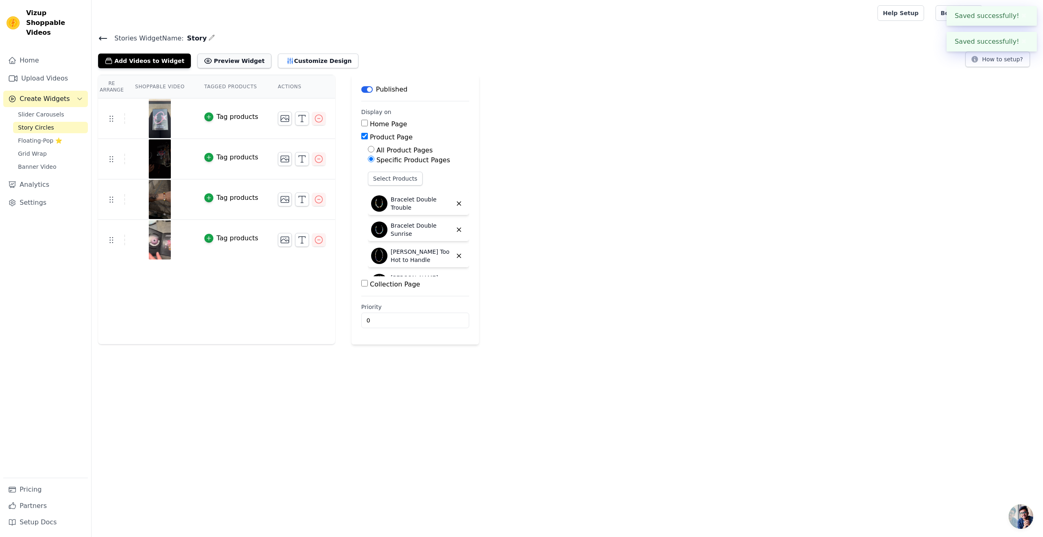
click at [214, 65] on button "Preview Widget" at bounding box center [234, 61] width 74 height 15
